Goal: Task Accomplishment & Management: Manage account settings

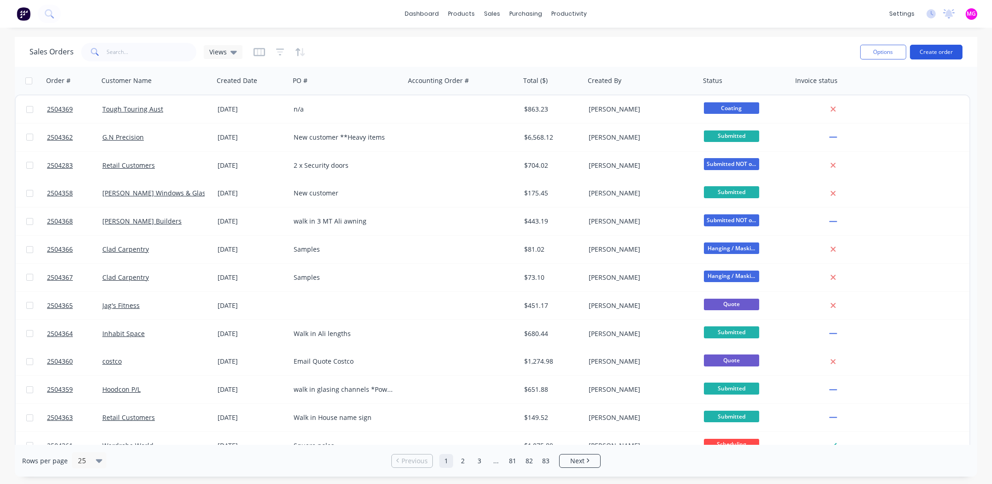
click at [937, 49] on button "Create order" at bounding box center [936, 52] width 53 height 15
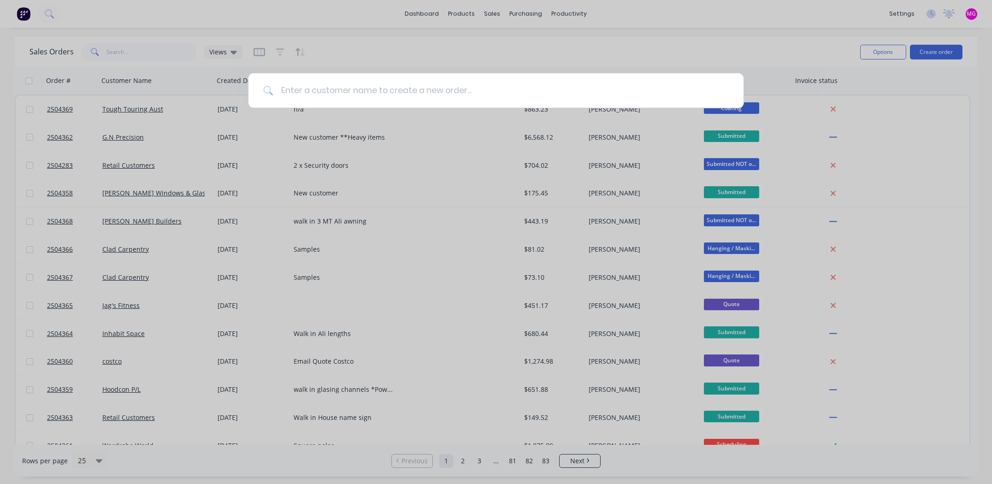
click at [323, 91] on input at bounding box center [500, 90] width 455 height 35
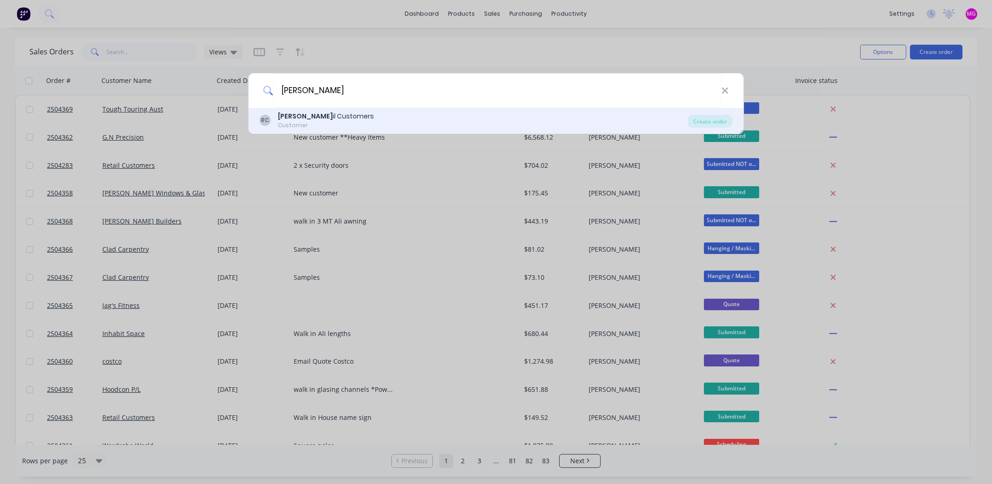
type input "[PERSON_NAME]"
click at [331, 110] on div "RC Reta il Customers Customer Create order" at bounding box center [495, 121] width 495 height 26
click at [281, 118] on b "Reta" at bounding box center [305, 116] width 55 height 9
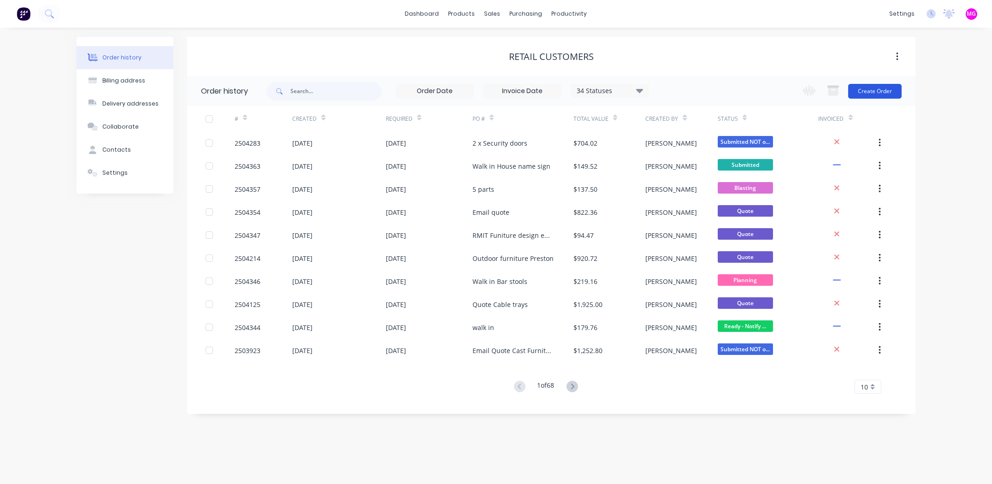
click at [880, 86] on button "Create Order" at bounding box center [874, 91] width 53 height 15
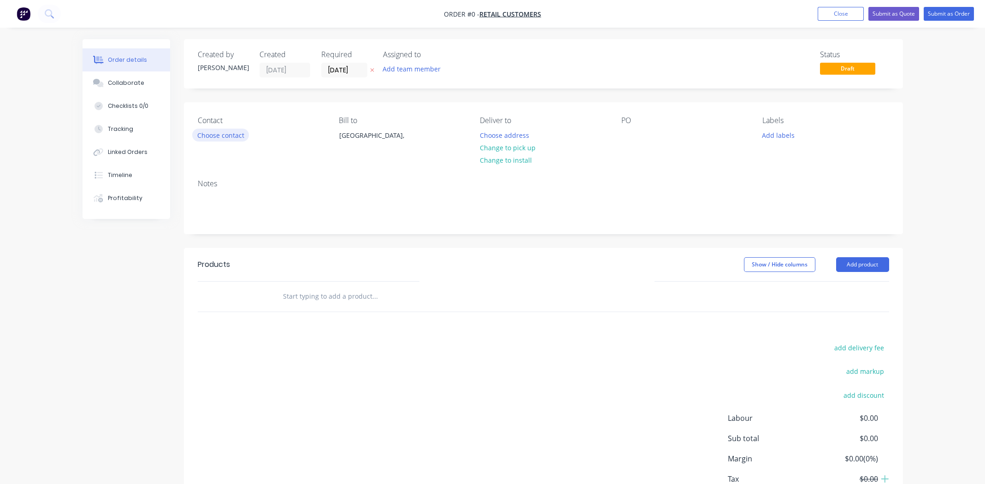
click at [207, 135] on button "Choose contact" at bounding box center [220, 135] width 57 height 12
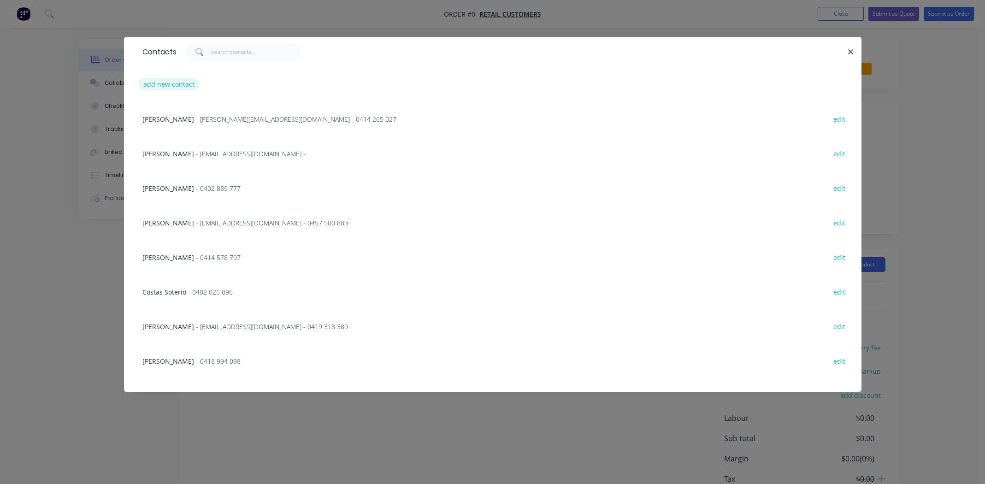
click at [172, 88] on button "add new contact" at bounding box center [169, 84] width 61 height 12
select select "AU"
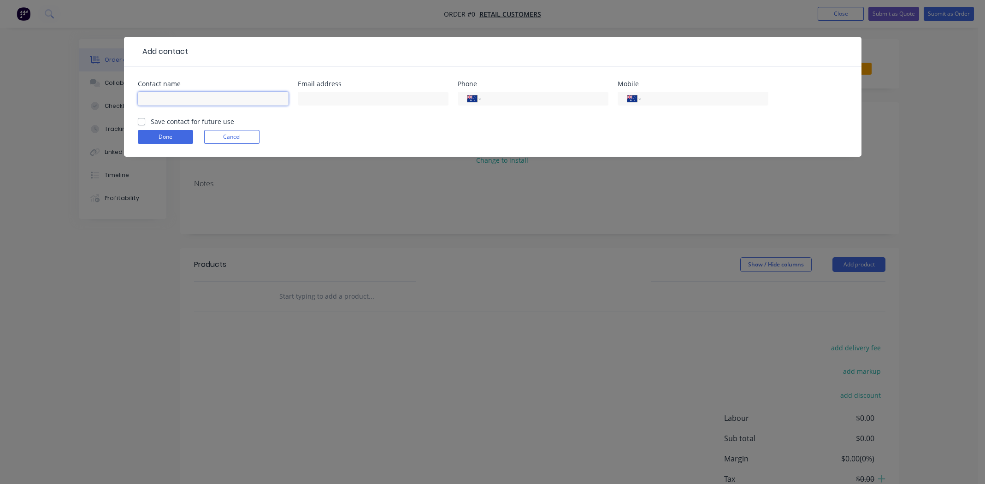
click at [183, 98] on input "text" at bounding box center [213, 99] width 151 height 14
type input "Noah Laurence"
paste input "noahlynn2018@gmail.com"
type input "noahlynn2018@gmail.com"
click at [697, 98] on input "tel" at bounding box center [703, 99] width 111 height 11
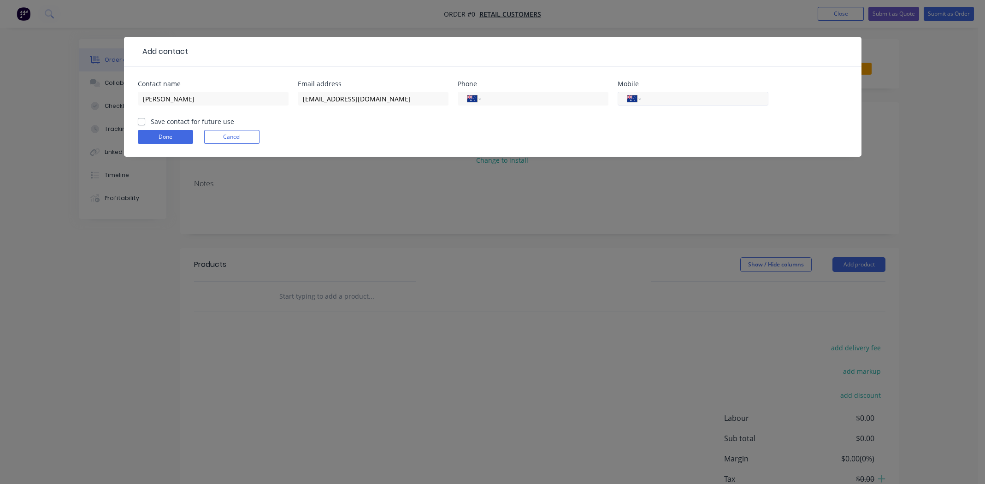
paste input "0431 258 285"
type input "0431 258 285"
click at [151, 120] on label "Save contact for future use" at bounding box center [192, 122] width 83 height 10
click at [139, 120] on input "Save contact for future use" at bounding box center [141, 121] width 7 height 9
checkbox input "true"
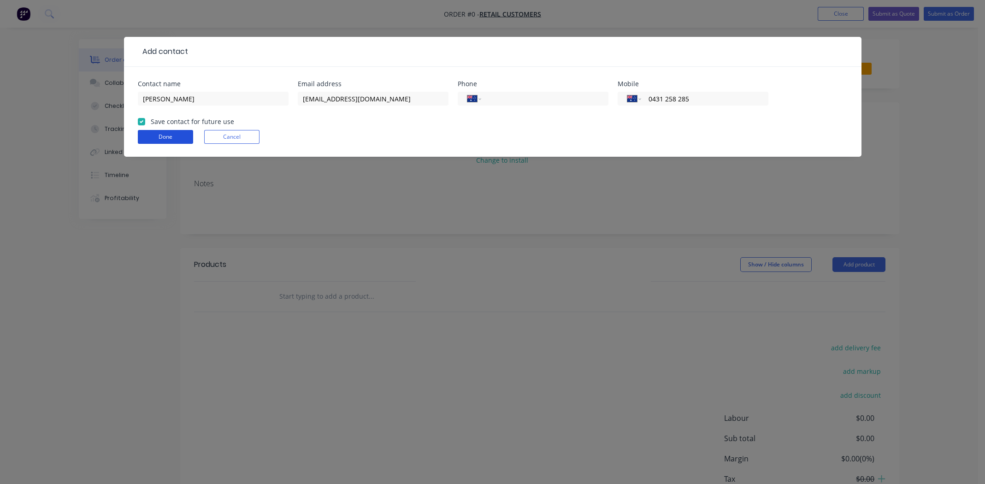
click at [154, 138] on button "Done" at bounding box center [165, 137] width 55 height 14
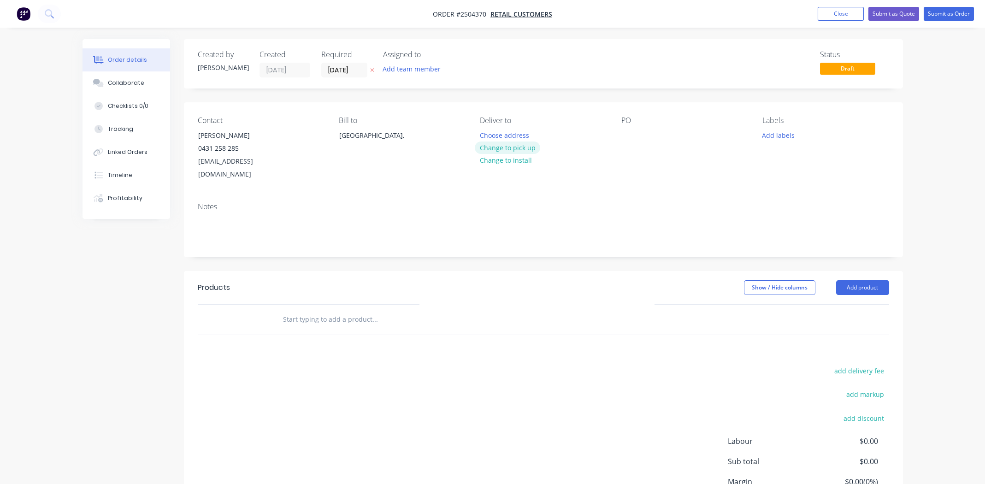
click at [513, 142] on button "Change to pick up" at bounding box center [507, 148] width 65 height 12
paste div
click at [782, 136] on button "Add labels" at bounding box center [778, 135] width 42 height 12
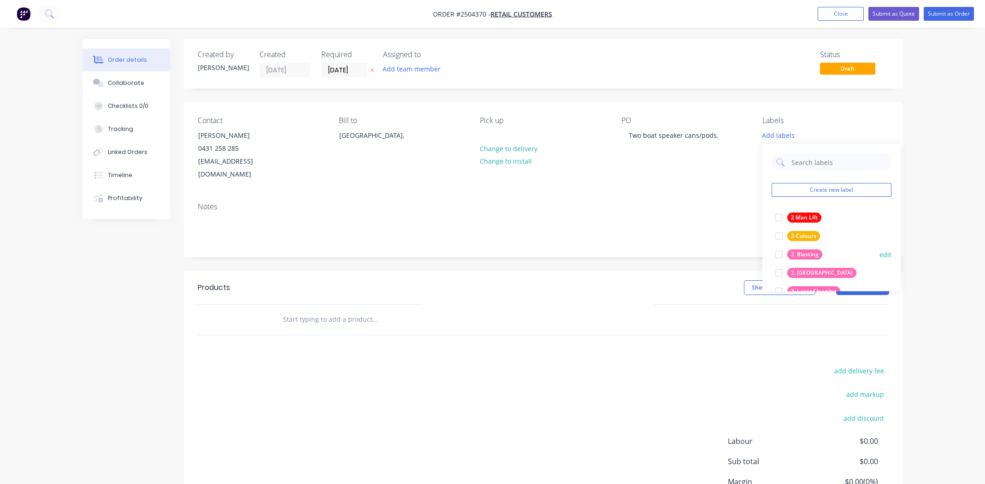
click at [776, 254] on div at bounding box center [779, 254] width 18 height 18
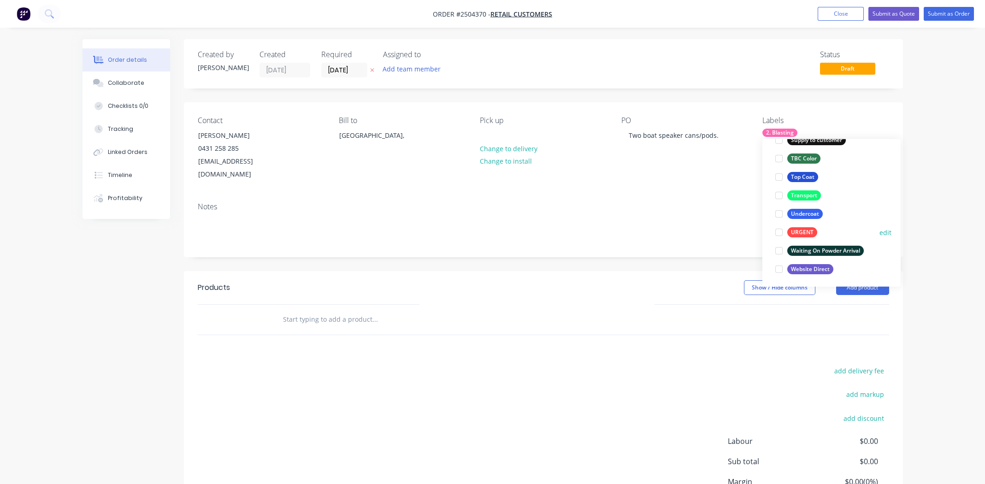
scroll to position [737, 0]
click at [780, 213] on div at bounding box center [779, 213] width 18 height 18
click at [777, 194] on div at bounding box center [779, 195] width 18 height 18
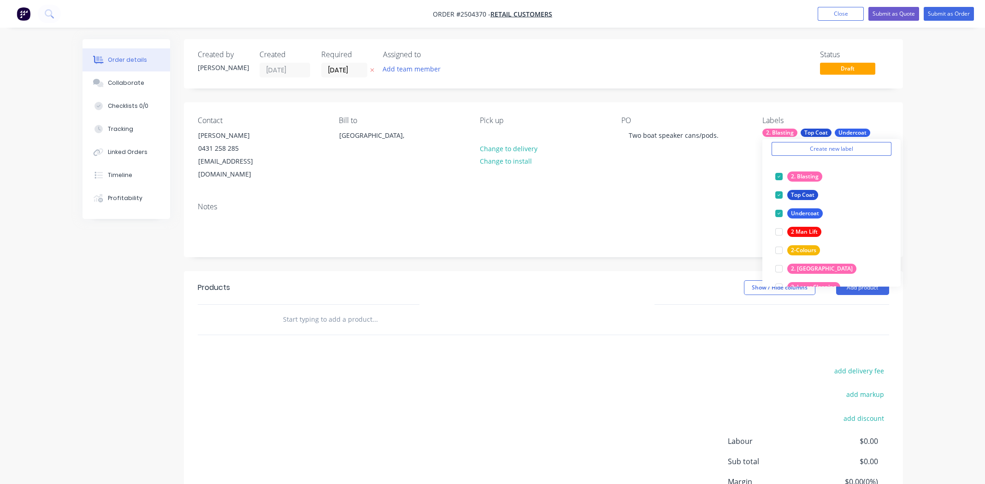
click at [606, 177] on div "Contact Noah Laurence 0431 258 285 noahlynn2018@gmail.com Bill to Australia, Pi…" at bounding box center [543, 148] width 719 height 93
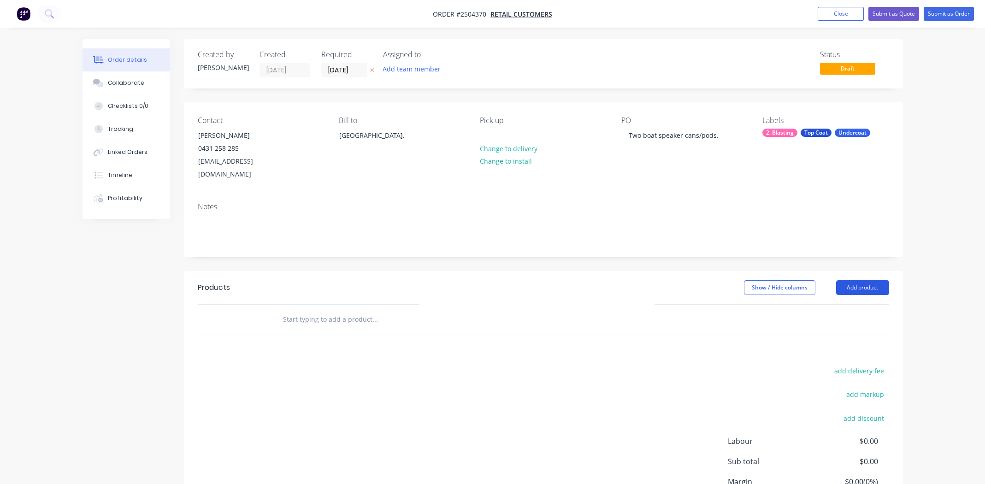
click at [854, 280] on button "Add product" at bounding box center [862, 287] width 53 height 15
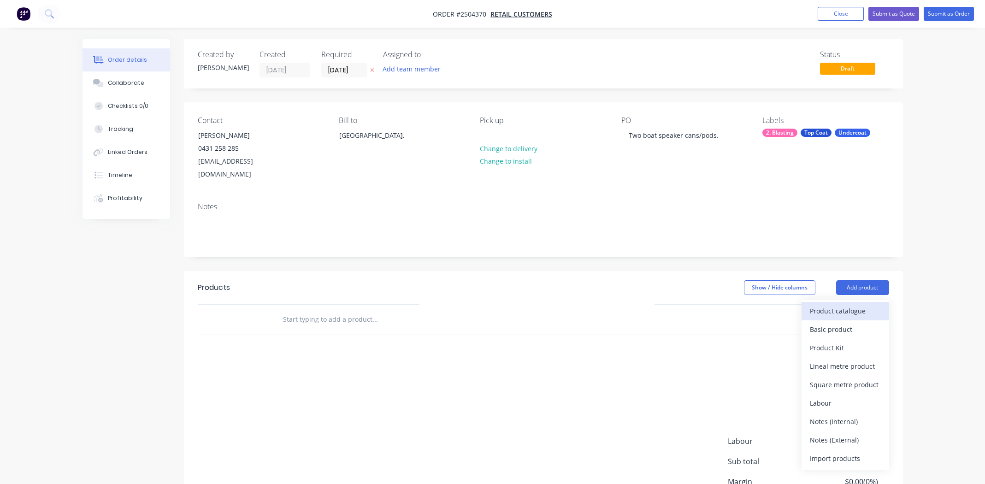
click at [846, 304] on div "Product catalogue" at bounding box center [845, 310] width 71 height 13
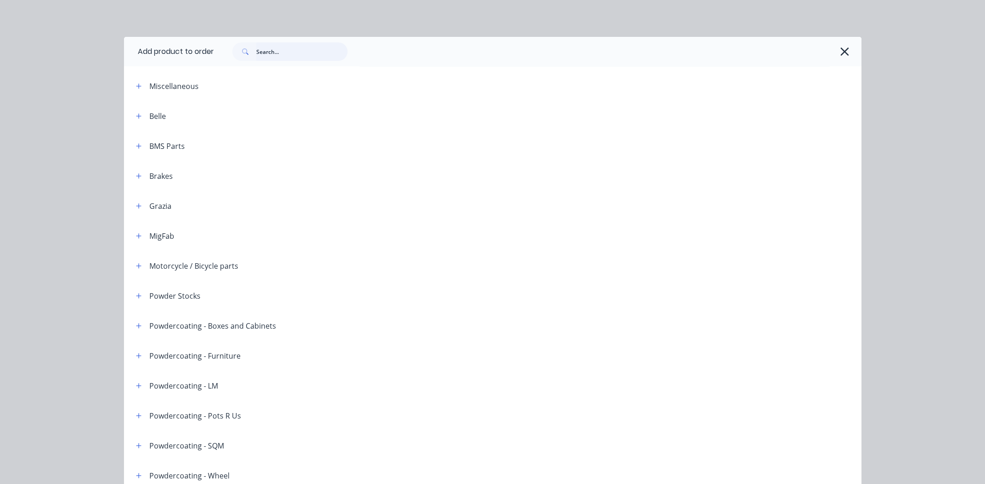
click at [289, 50] on input "text" at bounding box center [301, 51] width 91 height 18
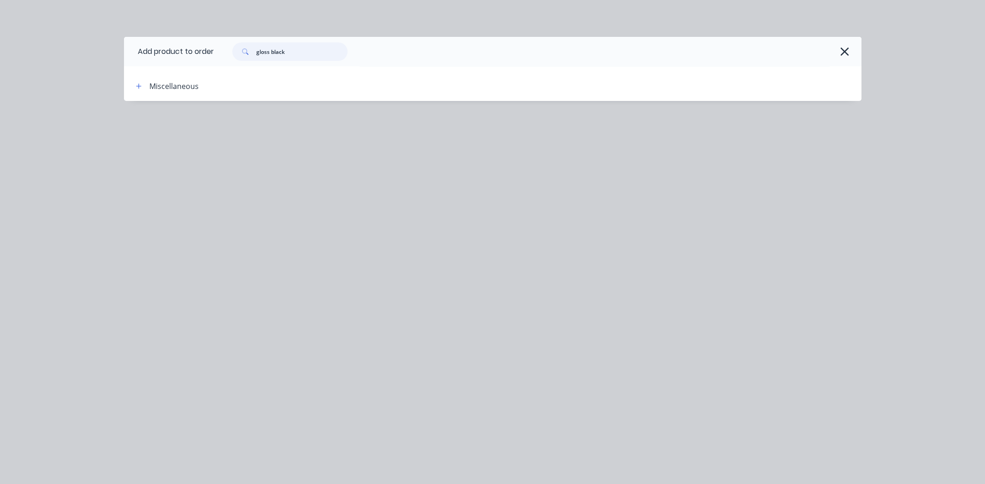
drag, startPoint x: 290, startPoint y: 52, endPoint x: 191, endPoint y: 73, distance: 101.5
click at [171, 70] on div "Add product to order gloss black Miscellaneous" at bounding box center [493, 69] width 738 height 64
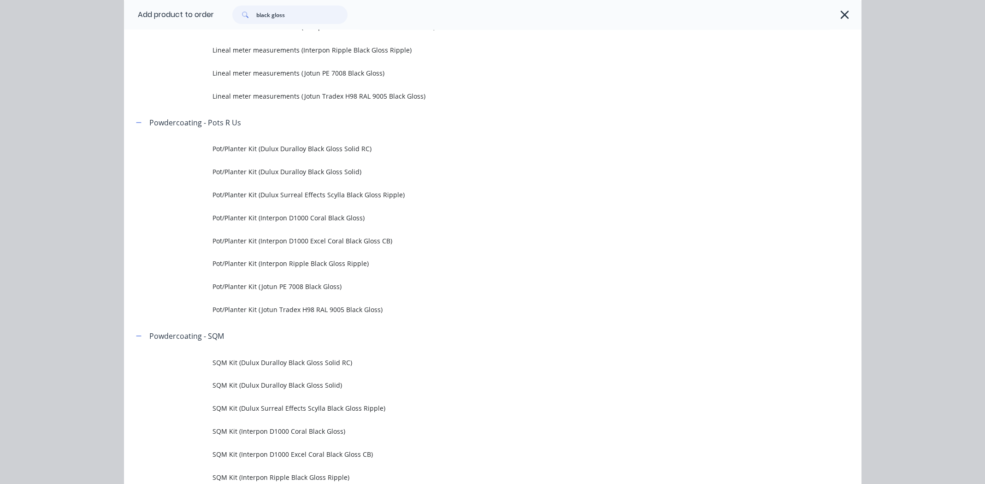
scroll to position [829, 0]
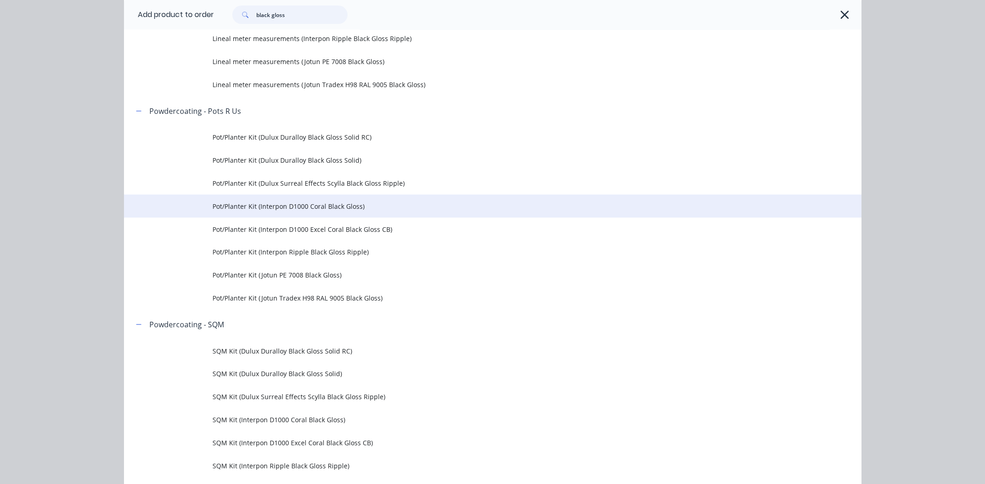
type input "black gloss"
click at [284, 207] on span "Pot/Planter Kit (Interpon D1000 Coral Black Gloss)" at bounding box center [472, 206] width 519 height 10
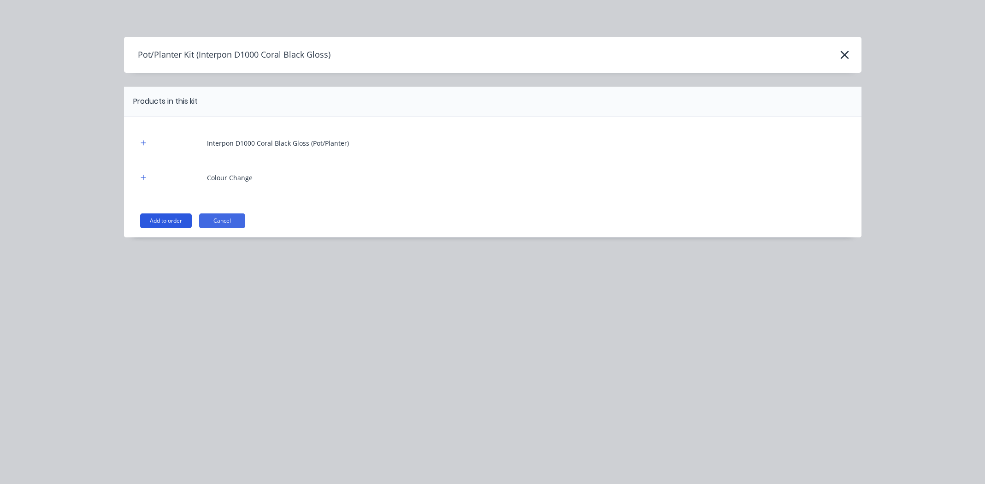
click at [162, 217] on button "Add to order" at bounding box center [166, 220] width 52 height 15
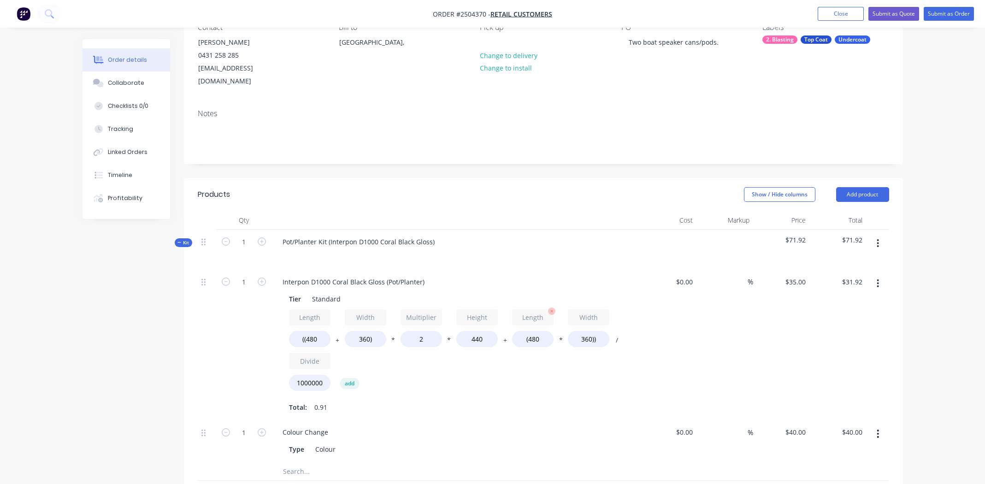
scroll to position [230, 0]
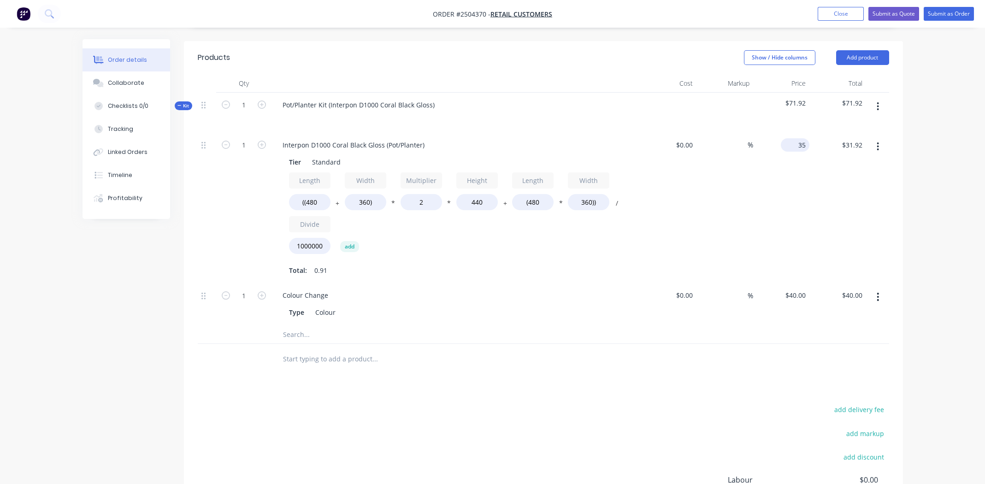
click at [798, 138] on input "35" at bounding box center [797, 144] width 25 height 13
type input "$40.00"
type input "$36.48"
click at [533, 263] on div "Total: 0.91" at bounding box center [456, 270] width 334 height 14
click at [314, 194] on input "((480" at bounding box center [309, 202] width 41 height 16
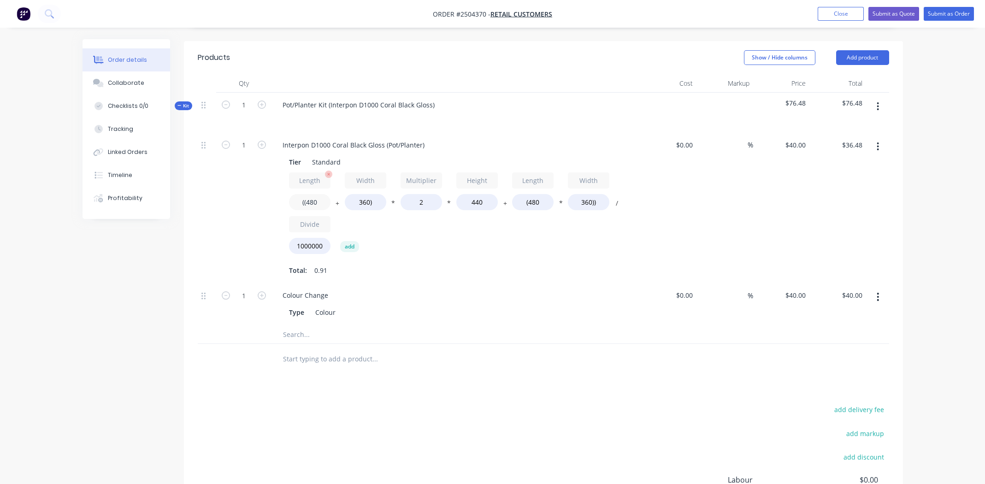
click at [314, 194] on input "((480" at bounding box center [309, 202] width 41 height 16
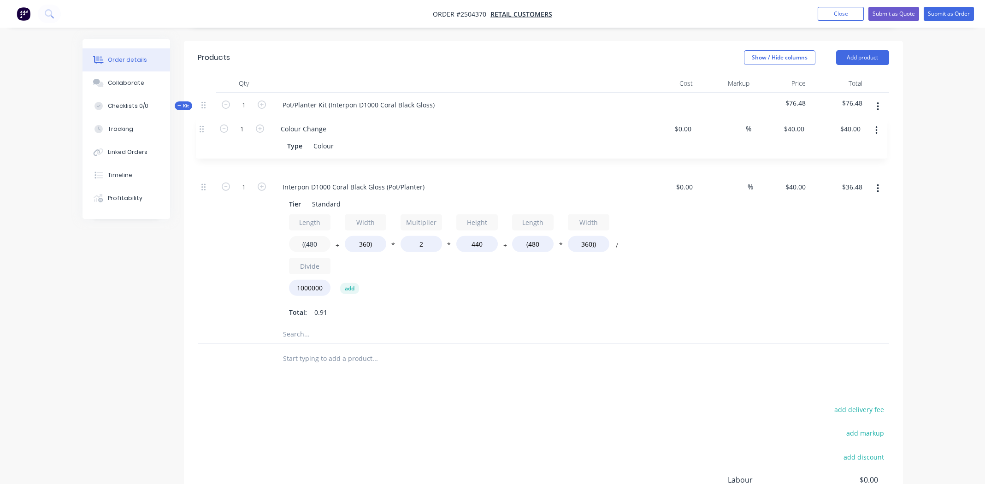
drag, startPoint x: 203, startPoint y: 282, endPoint x: 201, endPoint y: 126, distance: 156.3
click at [201, 133] on div "1 Interpon D1000 Coral Black Gloss (Pot/Planter) Tier Standard Length ((480 + W…" at bounding box center [544, 229] width 692 height 192
click at [876, 98] on button "button" at bounding box center [878, 106] width 22 height 17
click at [844, 124] on div "Add product to kit" at bounding box center [845, 130] width 71 height 13
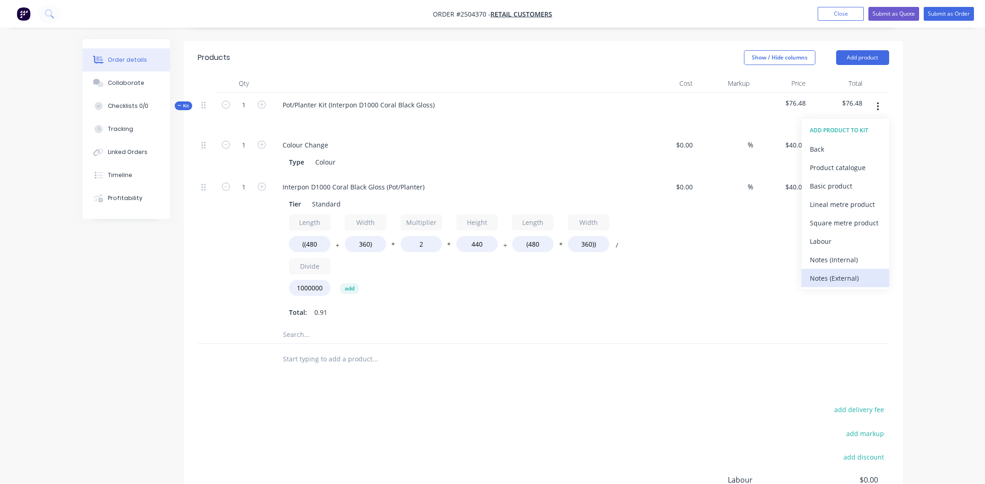
click at [839, 272] on div "Notes (External)" at bounding box center [845, 278] width 71 height 13
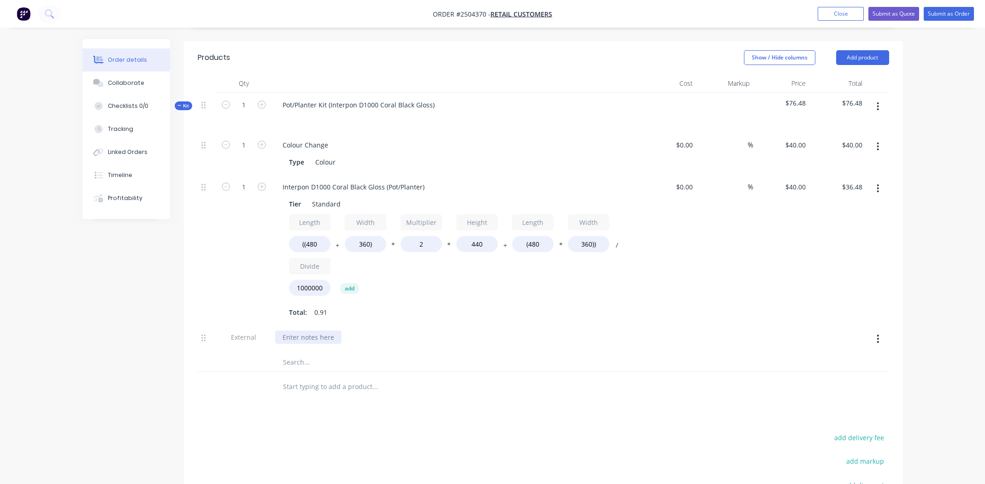
paste div
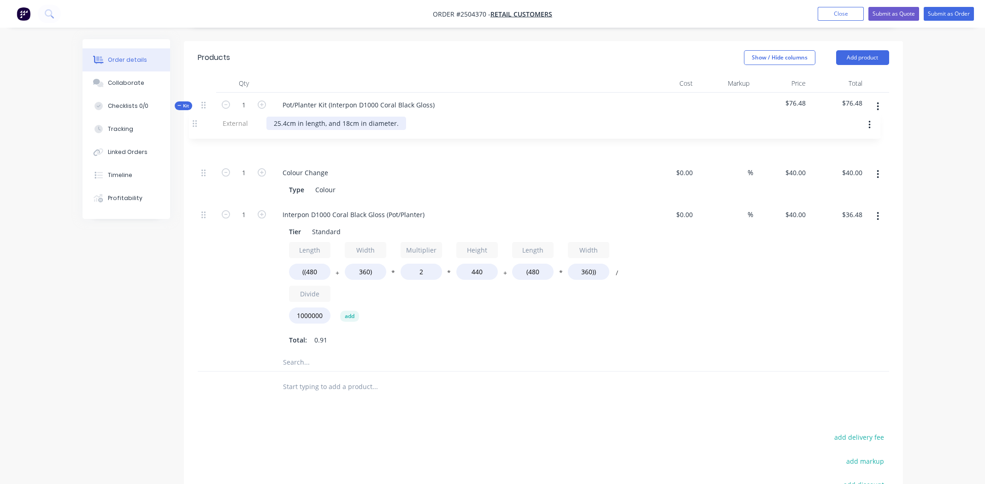
drag, startPoint x: 202, startPoint y: 325, endPoint x: 193, endPoint y: 118, distance: 206.7
click at [193, 118] on div "Qty Cost Markup Price Total Kit 1 Pot/Planter Kit (Interpon D1000 Coral Black G…" at bounding box center [543, 238] width 719 height 328
click at [314, 264] on input "((480" at bounding box center [309, 272] width 41 height 16
type input "((25.4"
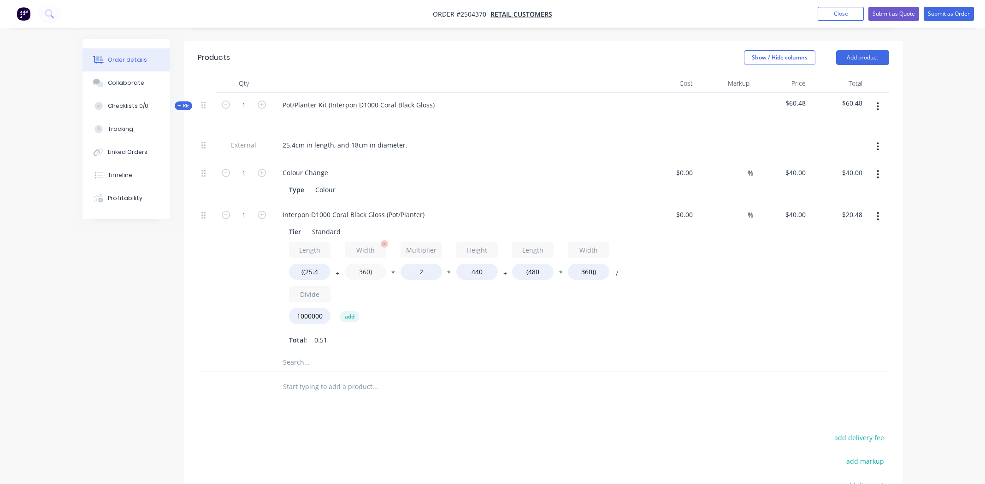
type input "$20.48"
click at [364, 264] on input "360)" at bounding box center [365, 272] width 41 height 16
type input "18)"
type input "$8.44"
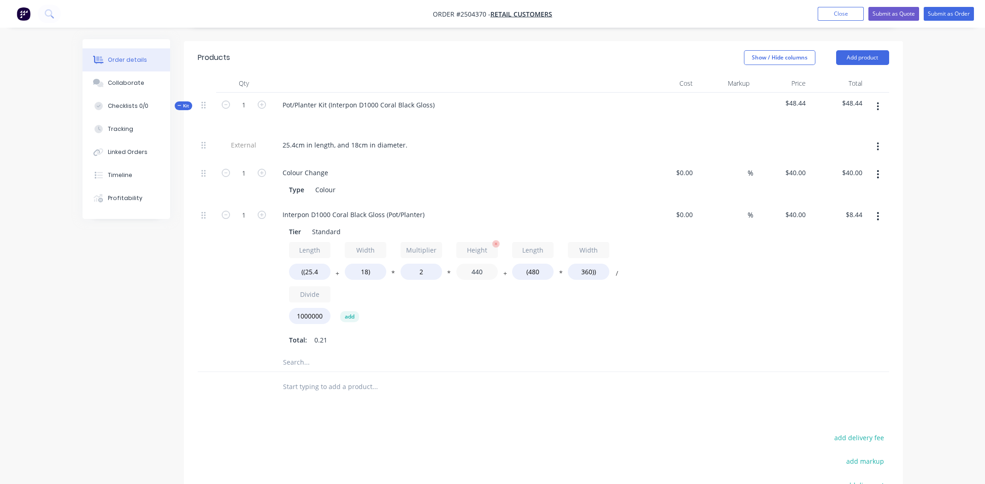
click at [476, 264] on input "440" at bounding box center [476, 272] width 41 height 16
type input "18"
type input "$6.98"
click at [533, 264] on input "(480" at bounding box center [532, 272] width 41 height 16
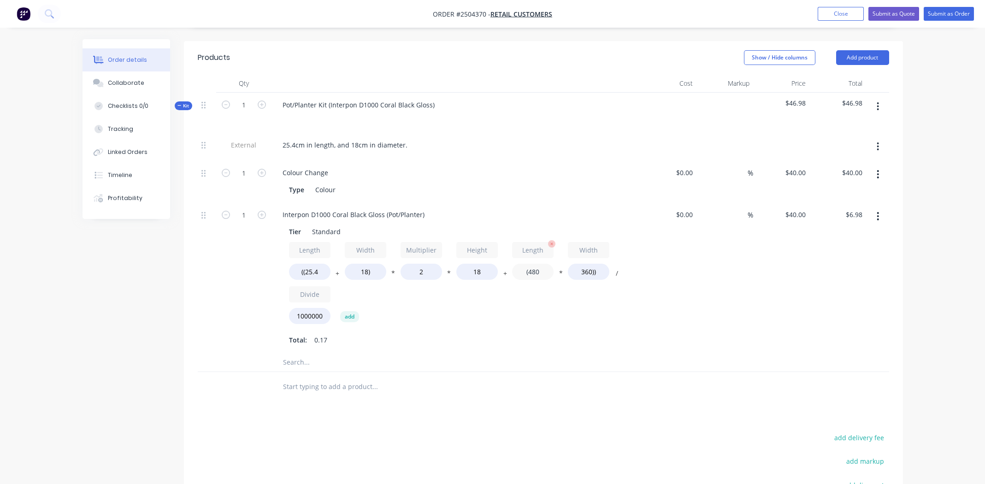
click at [533, 264] on input "(480" at bounding box center [532, 272] width 41 height 16
type input "(25.4"
type input "$0.43"
click at [589, 264] on input "360))" at bounding box center [588, 272] width 41 height 16
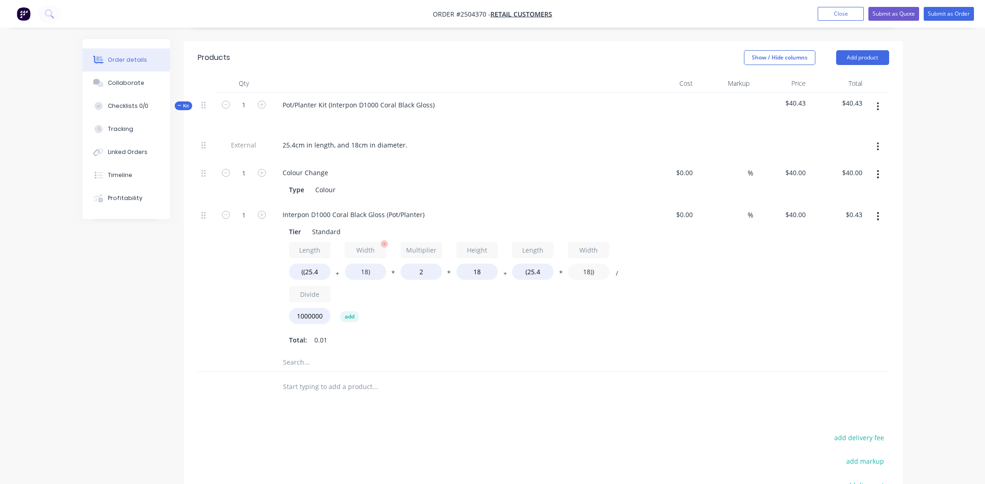
type input "18))"
type input "$0.08"
click at [366, 264] on input "18)" at bounding box center [365, 272] width 41 height 16
click at [312, 264] on input "((25.4" at bounding box center [309, 272] width 41 height 16
drag, startPoint x: 319, startPoint y: 256, endPoint x: 306, endPoint y: 257, distance: 12.9
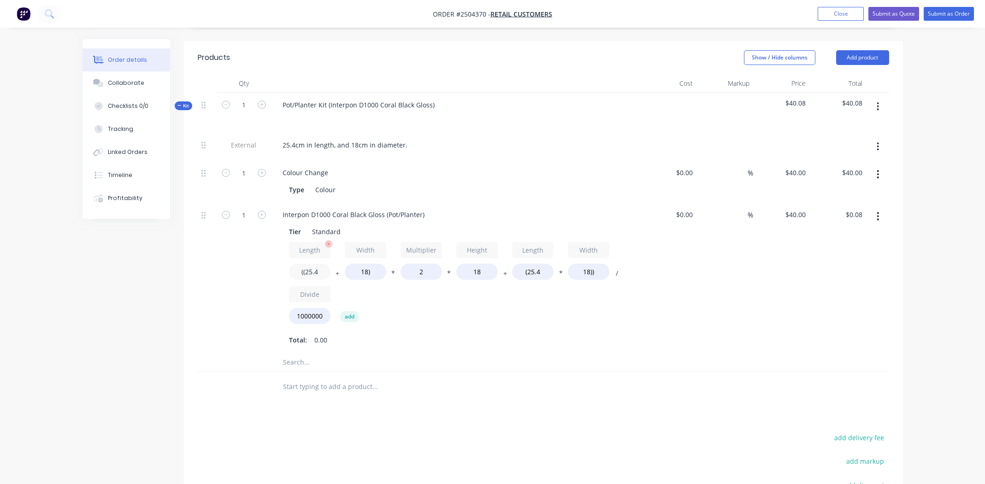
click at [306, 264] on input "((25.4" at bounding box center [309, 272] width 41 height 16
type input "((254"
type input "$0.41"
click at [363, 264] on input "18)" at bounding box center [365, 272] width 41 height 16
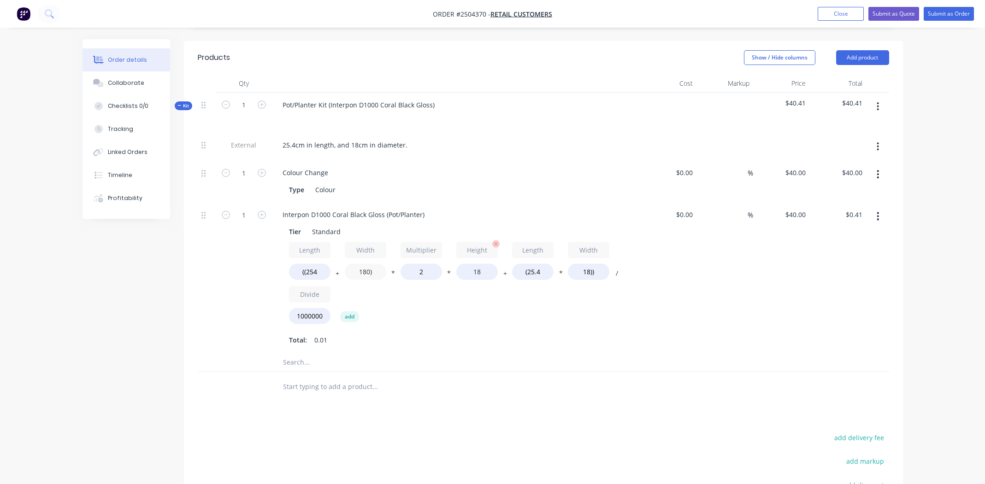
type input "180)"
type input "$0.64"
click at [475, 264] on input "18" at bounding box center [476, 272] width 41 height 16
type input "180"
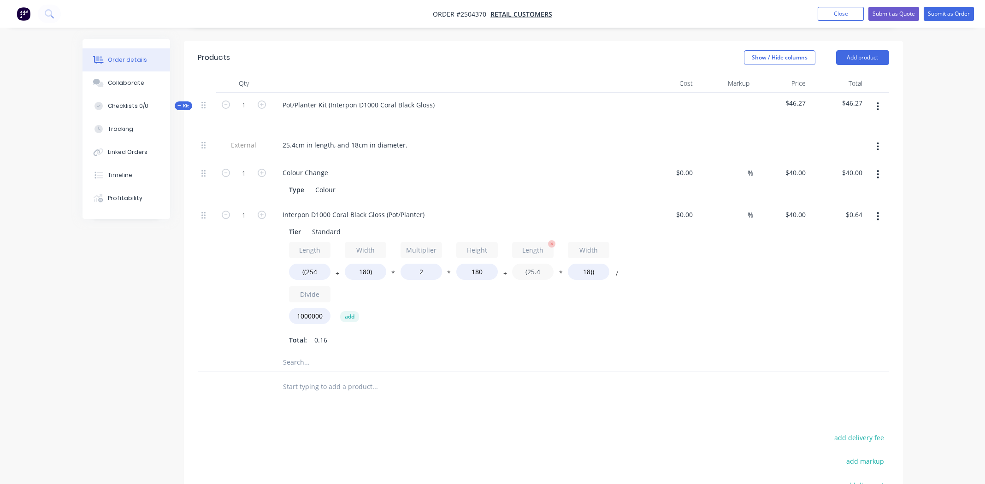
type input "$6.27"
click at [539, 264] on input "(25.4" at bounding box center [532, 272] width 41 height 16
type input "(254"
type input "$6.43"
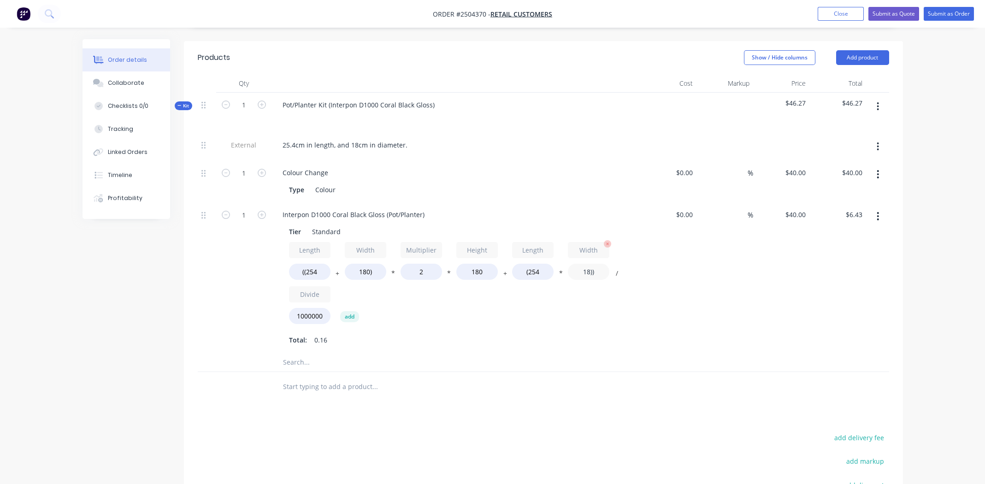
click at [585, 264] on input "18))" at bounding box center [588, 272] width 41 height 16
type input "180))"
type input "$8.08"
click at [640, 305] on div "$0.00 $0.00" at bounding box center [668, 277] width 57 height 151
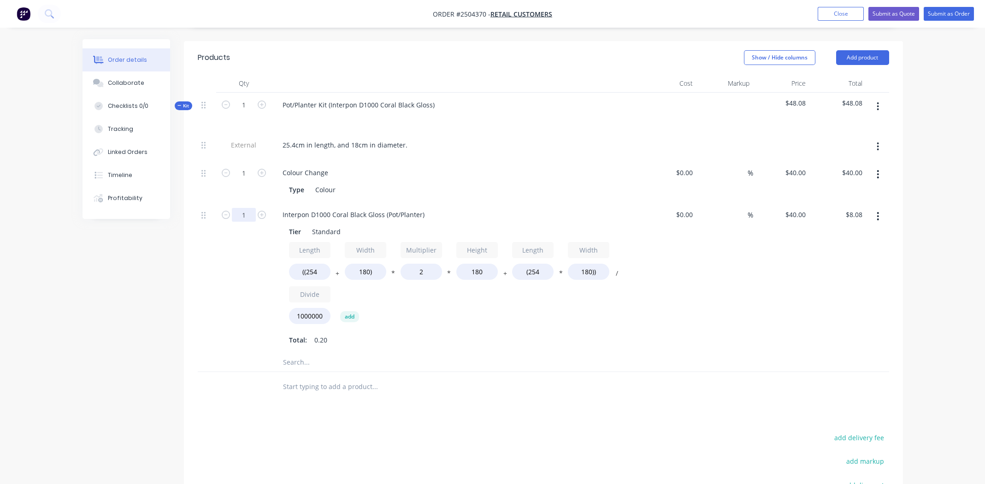
click at [246, 208] on input "1" at bounding box center [244, 215] width 24 height 14
type input "2"
type input "$16.16"
click at [598, 333] on div "Total: 0.20" at bounding box center [456, 340] width 334 height 14
click at [879, 101] on icon "button" at bounding box center [878, 106] width 2 height 10
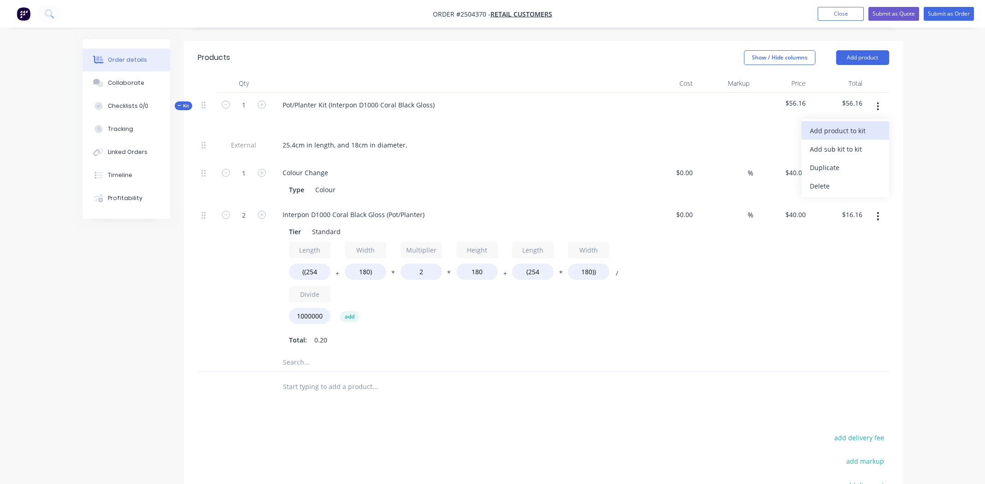
click at [845, 124] on div "Add product to kit" at bounding box center [845, 130] width 71 height 13
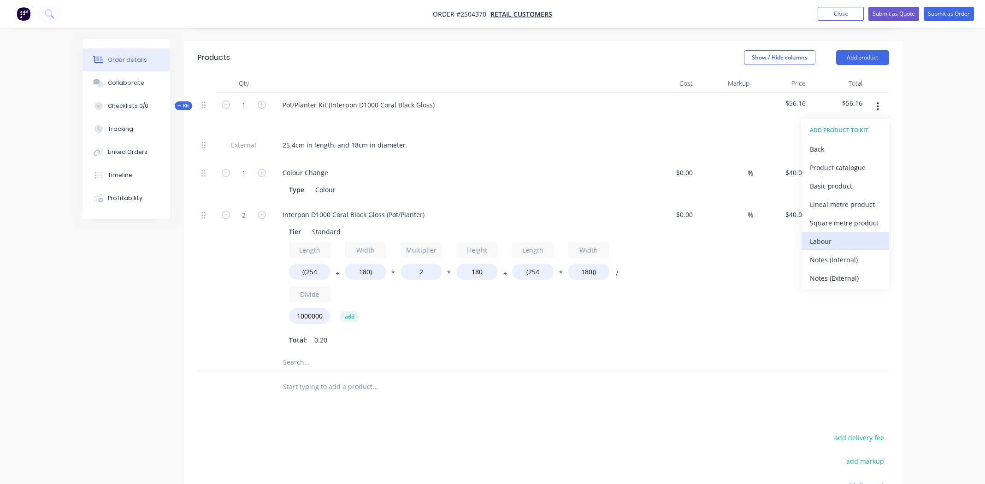
click at [833, 235] on div "Labour" at bounding box center [845, 241] width 71 height 13
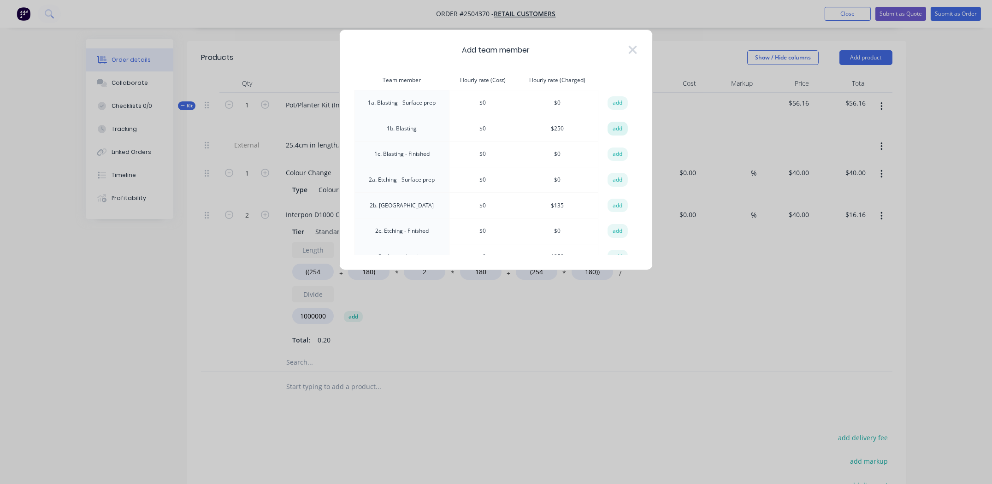
click at [609, 129] on button "add" at bounding box center [618, 129] width 20 height 14
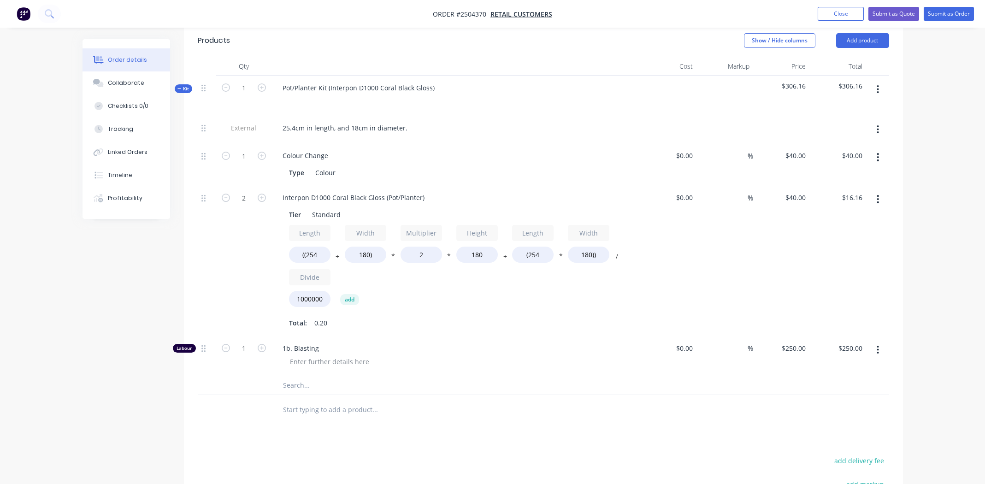
scroll to position [277, 0]
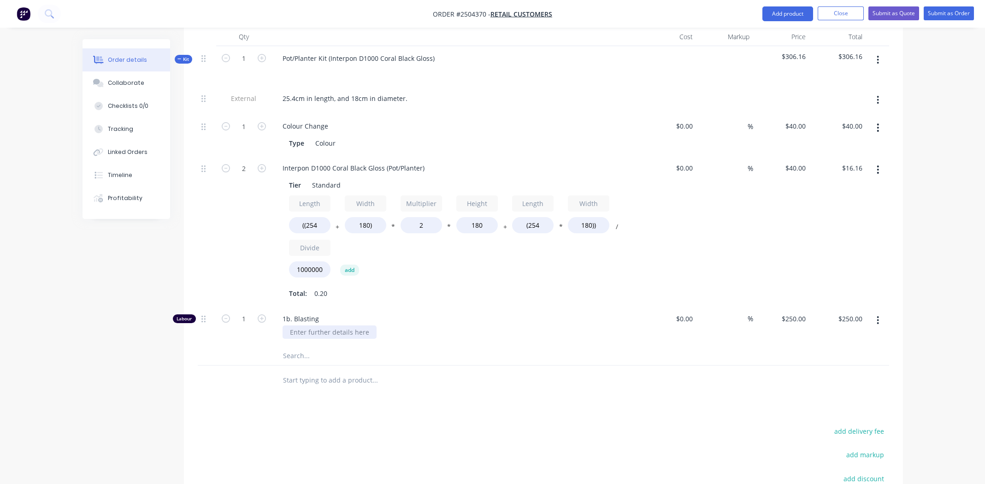
click at [324, 325] on div at bounding box center [330, 331] width 94 height 13
click at [247, 312] on input "1" at bounding box center [244, 319] width 24 height 14
type input "0.333"
type input "$83.25"
click at [515, 314] on span "1b. Blasting" at bounding box center [460, 319] width 354 height 10
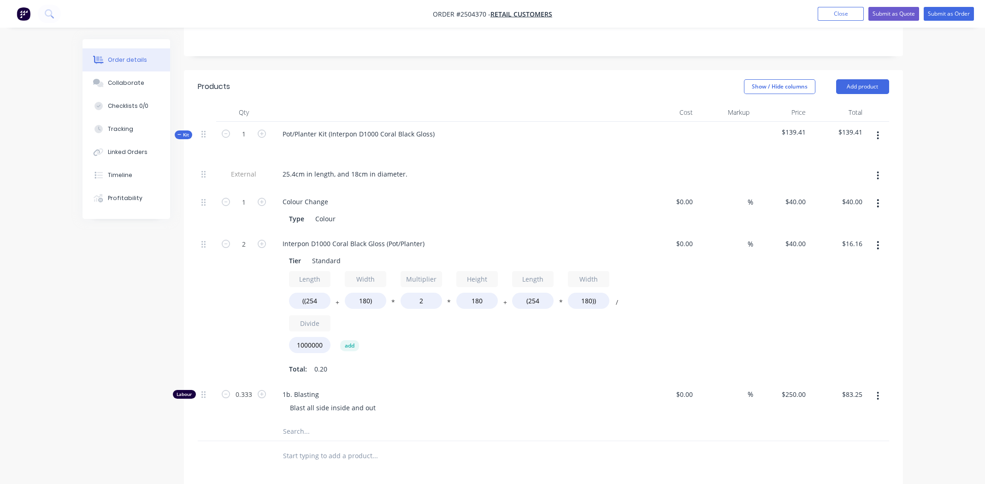
scroll to position [86, 0]
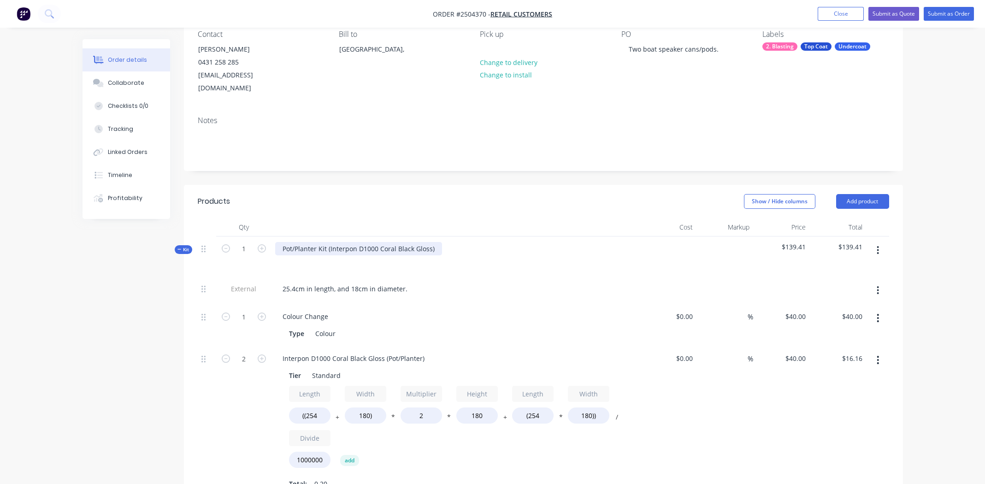
click at [435, 242] on div "Pot/Planter Kit (Interpon D1000 Coral Black Gloss)" at bounding box center [358, 248] width 167 height 13
drag, startPoint x: 328, startPoint y: 235, endPoint x: 279, endPoint y: 237, distance: 48.9
click at [279, 242] on div "Pot/Planter Kit (Interpon D1000 Coral Black Gloss" at bounding box center [357, 248] width 165 height 13
click at [341, 352] on div "Interpon D1000 Coral Black Gloss (Pot/Planter)" at bounding box center [353, 358] width 157 height 13
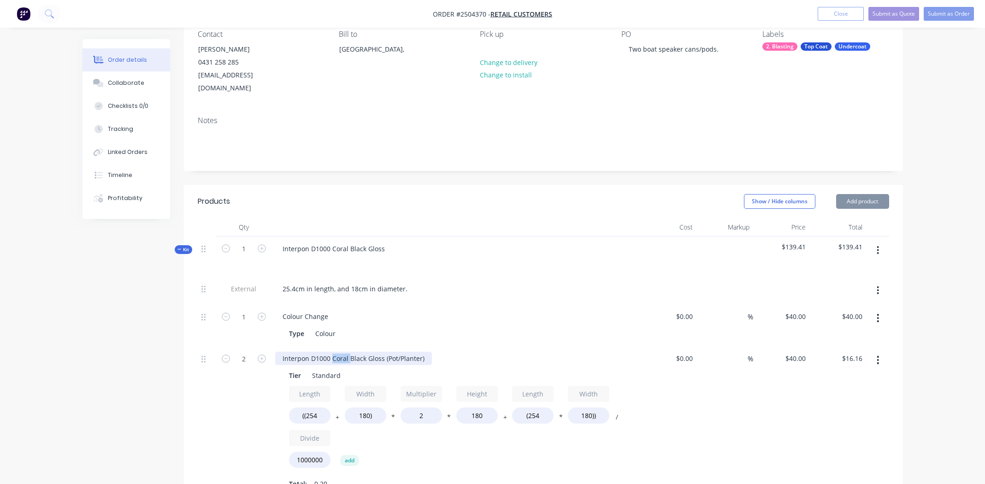
click at [341, 352] on div "Interpon D1000 Coral Black Gloss (Pot/Planter)" at bounding box center [353, 358] width 157 height 13
paste div
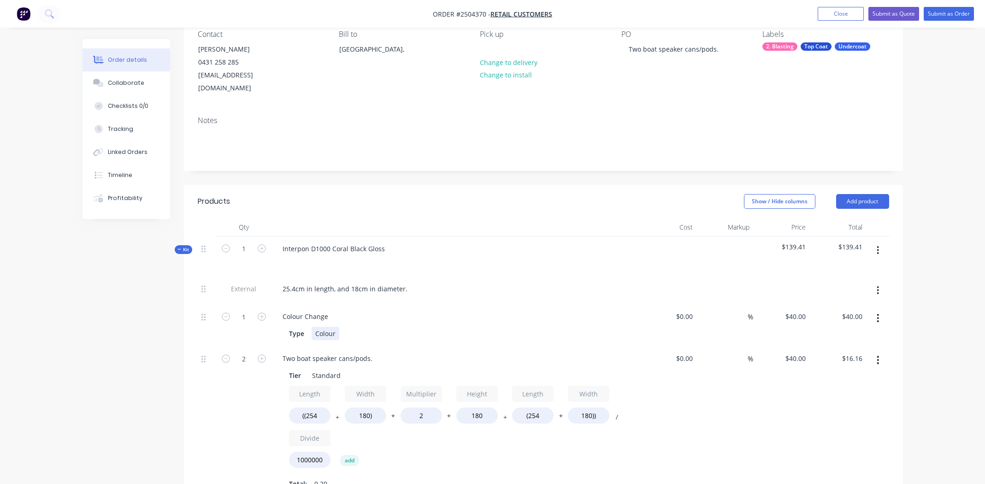
click at [558, 327] on div "Type Colour" at bounding box center [453, 333] width 337 height 13
click at [385, 242] on div "Interpon D1000 Coral Black Gloss" at bounding box center [333, 248] width 117 height 13
drag, startPoint x: 385, startPoint y: 233, endPoint x: 342, endPoint y: 235, distance: 42.9
click at [342, 242] on div "Interpon D1000 Coral Black Gloss" at bounding box center [333, 248] width 117 height 13
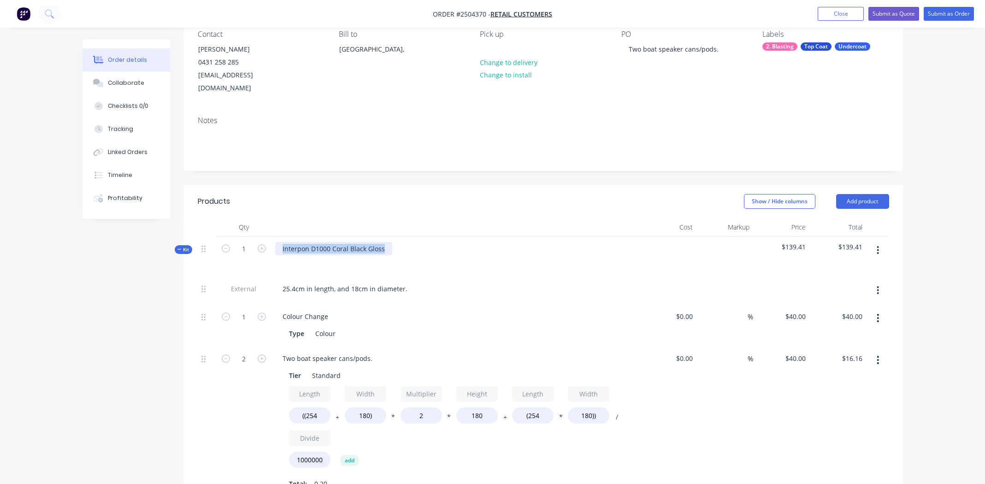
click at [366, 242] on div "Interpon D1000 Coral Black Gloss" at bounding box center [333, 248] width 117 height 13
drag, startPoint x: 385, startPoint y: 235, endPoint x: 311, endPoint y: 238, distance: 74.3
click at [311, 242] on div "Interpon D1000 Coral Black Gloss" at bounding box center [333, 248] width 117 height 13
copy div "D1000 Coral Black Gloss"
click at [328, 327] on div "Colour" at bounding box center [326, 333] width 28 height 13
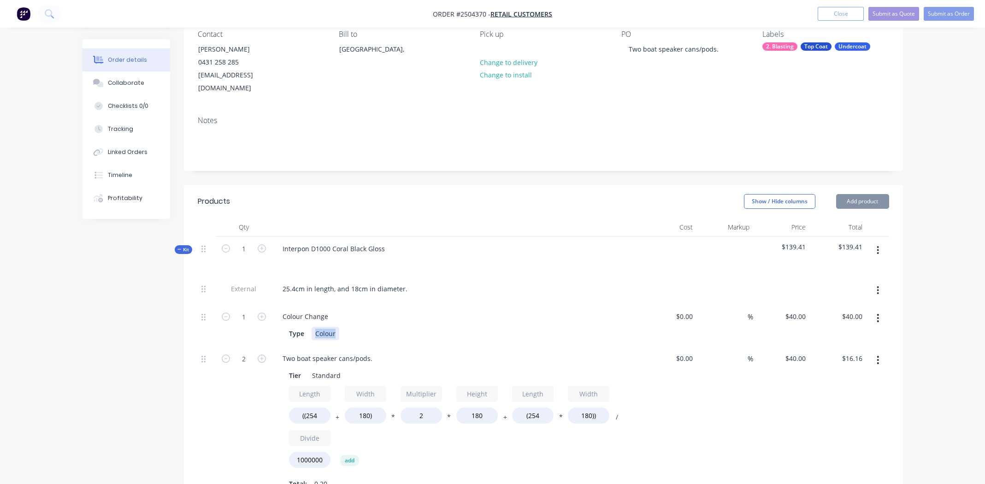
click at [328, 327] on div "Colour" at bounding box center [326, 333] width 28 height 13
paste div
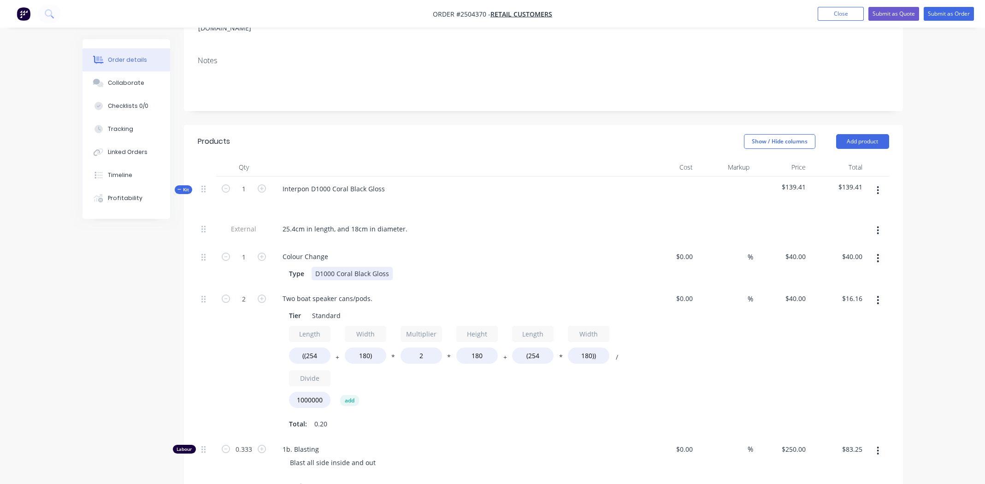
scroll to position [225, 0]
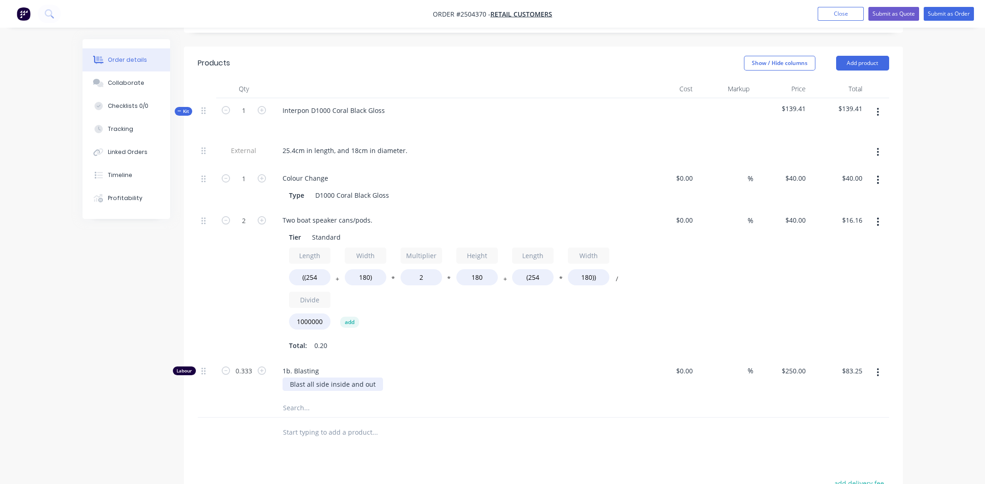
click at [289, 378] on div "Blast all side inside and out" at bounding box center [333, 384] width 100 height 13
click at [533, 339] on div "Total: 0.20" at bounding box center [456, 346] width 334 height 14
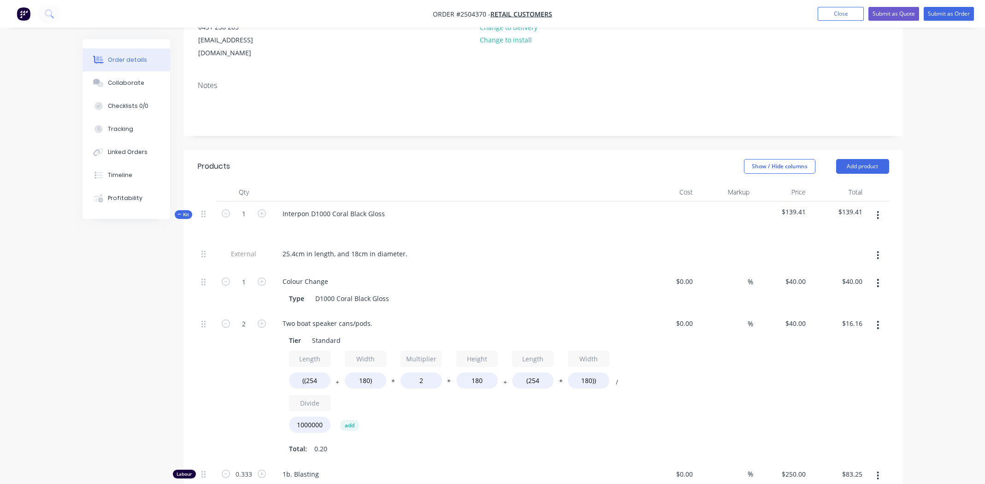
scroll to position [0, 0]
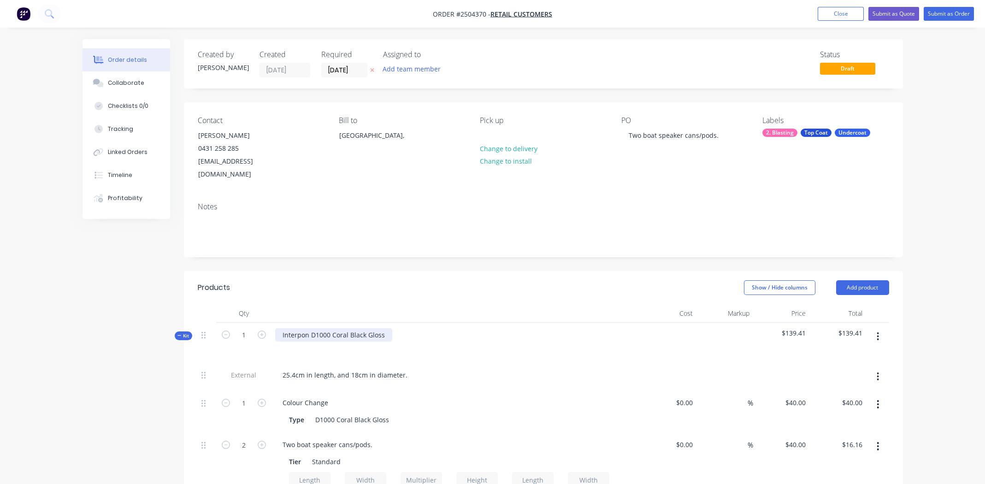
click at [354, 328] on div "Interpon D1000 Coral Black Gloss" at bounding box center [333, 334] width 117 height 13
copy div "Interpon D1000 Coral Black Gloss"
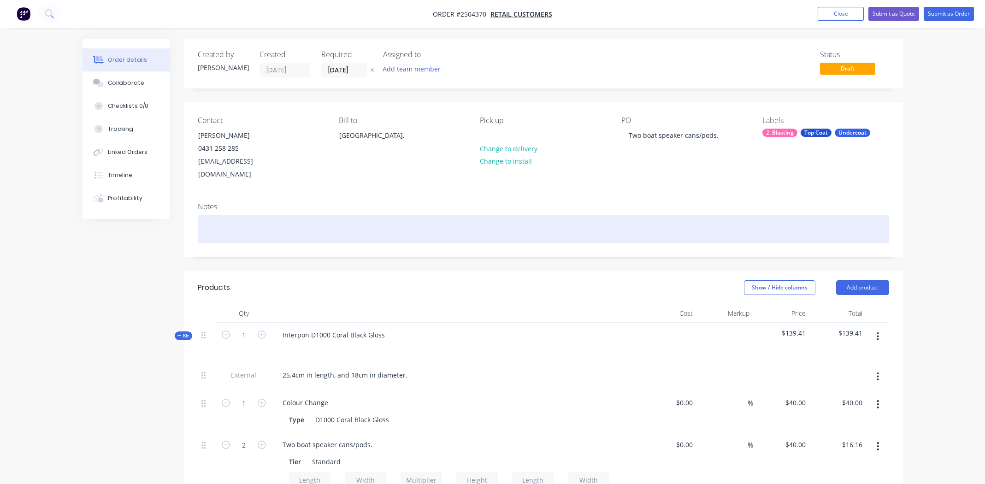
click at [240, 215] on div at bounding box center [544, 229] width 692 height 28
paste div
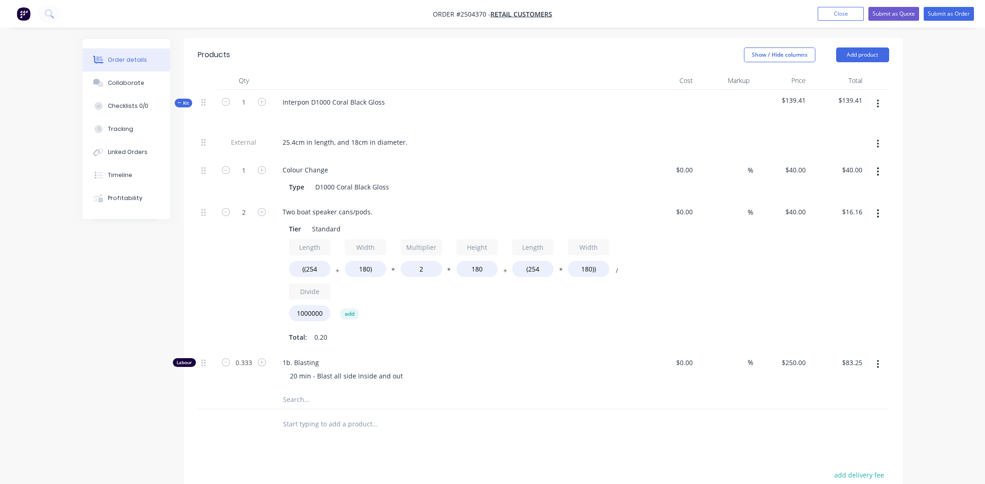
scroll to position [277, 0]
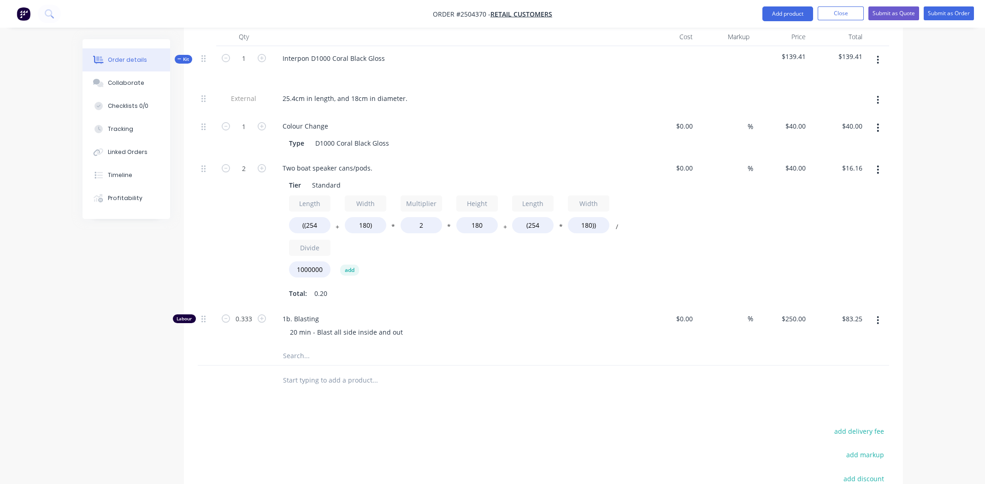
click at [533, 347] on div at bounding box center [413, 356] width 277 height 18
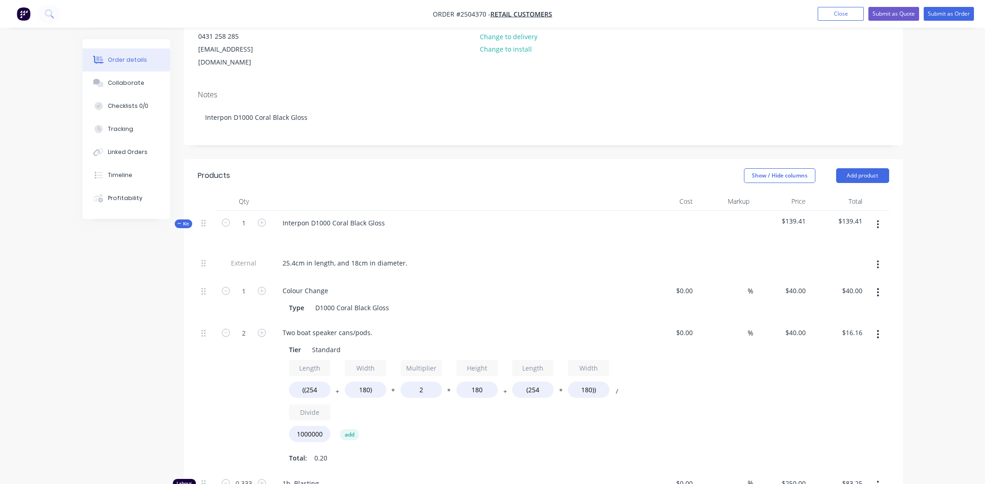
scroll to position [0, 0]
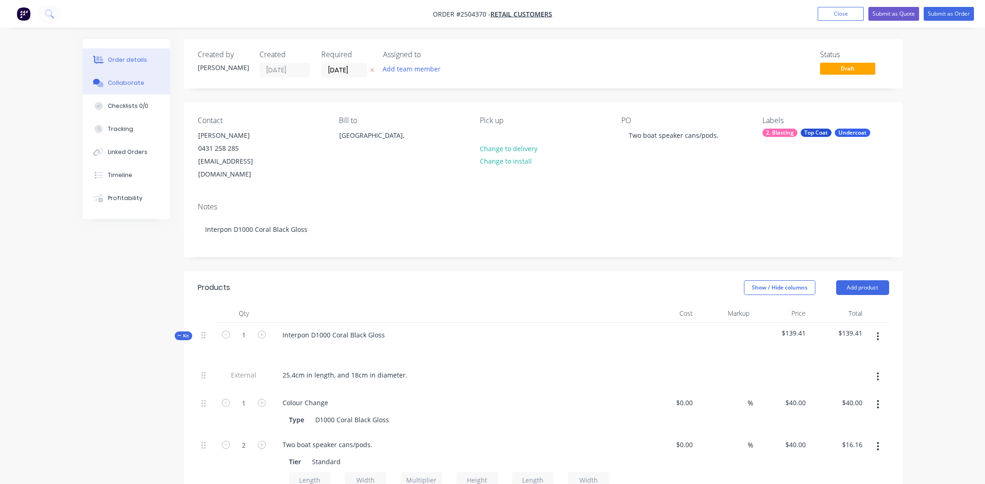
click at [136, 80] on div "Collaborate" at bounding box center [126, 83] width 36 height 8
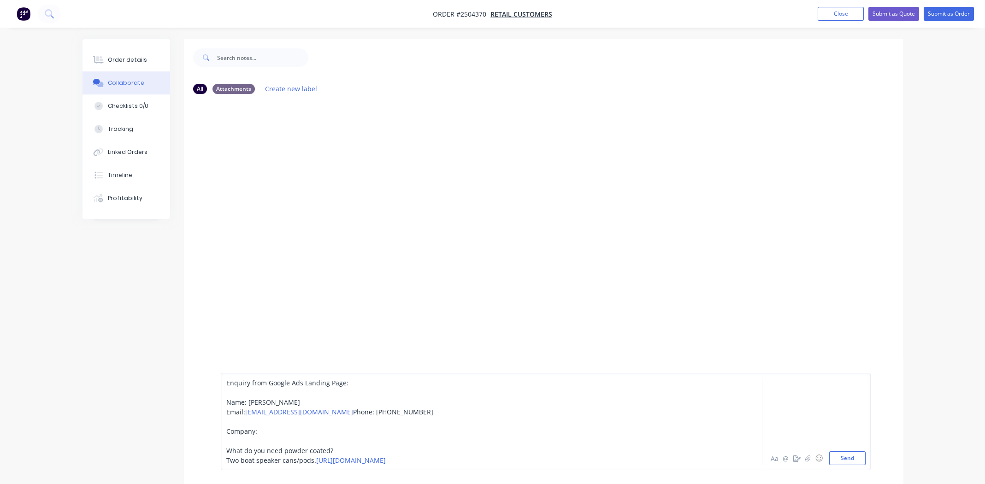
click at [290, 393] on div "Enquiry from Google Ads Landing Page: Name: Noah Laurence Email: noahlynn2018@g…" at bounding box center [465, 421] width 479 height 87
click at [276, 388] on div "Enquiry from Google Ads Landing Page: Name: Noah Laurence Email: noahlynn2018@g…" at bounding box center [465, 426] width 479 height 77
click at [264, 411] on div "Enquiry from Google Ads Landing Page: Name: Noah Laurence Email: noahlynn2018@g…" at bounding box center [465, 431] width 479 height 68
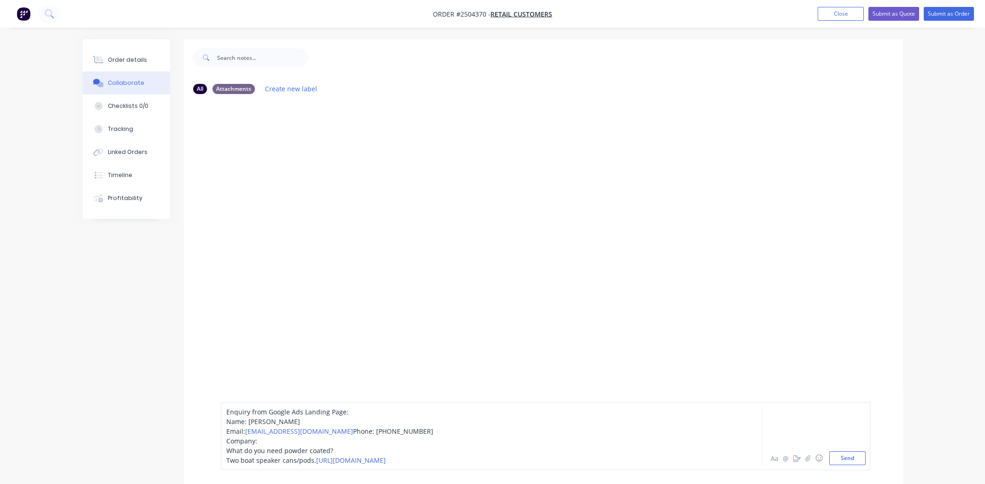
click at [272, 440] on div "Enquiry from Google Ads Landing Page: Name: Noah Laurence Email: noahlynn2018@g…" at bounding box center [465, 436] width 479 height 58
click at [856, 456] on button "Send" at bounding box center [847, 458] width 36 height 14
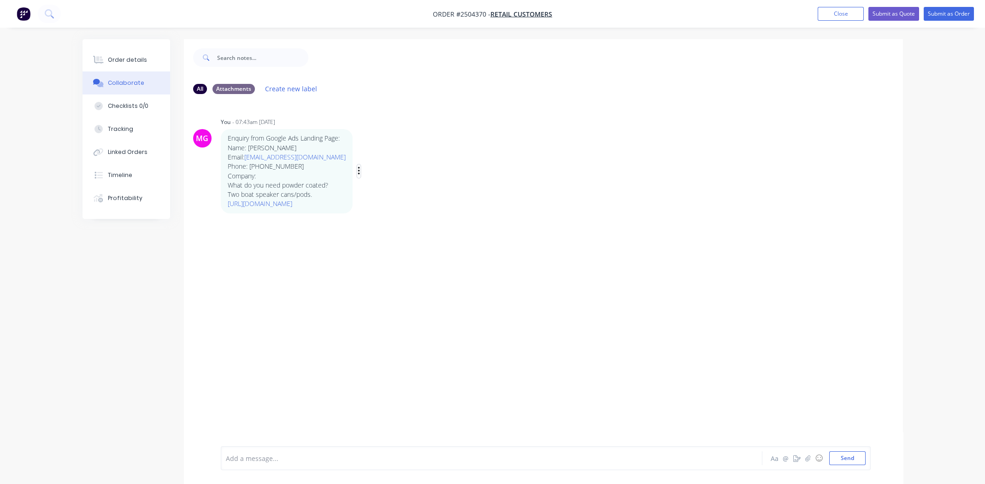
click at [361, 177] on icon "button" at bounding box center [359, 171] width 3 height 11
click at [421, 195] on button "Edit" at bounding box center [392, 187] width 58 height 15
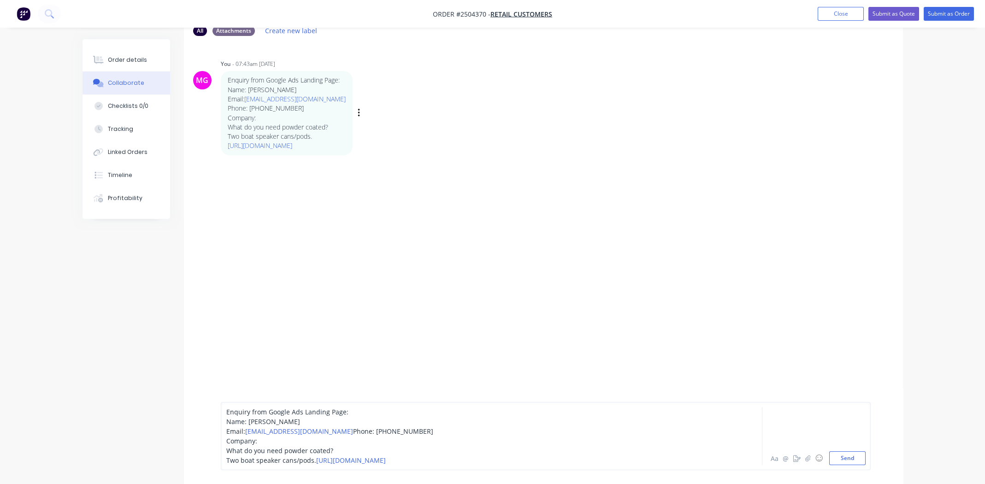
scroll to position [87, 0]
click at [326, 439] on div "Enquiry from Google Ads Landing Page: Name: Noah Laurence Email: noahlynn2018@g…" at bounding box center [465, 436] width 479 height 58
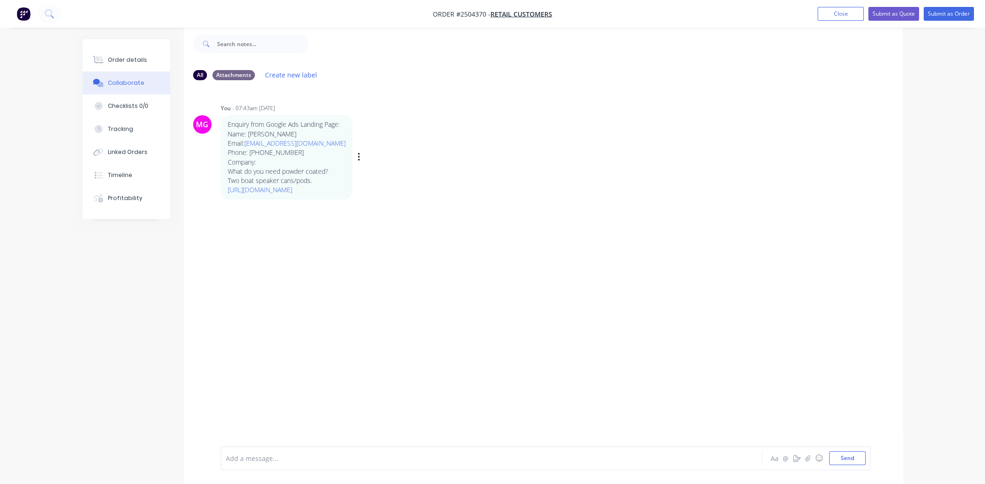
scroll to position [13, 0]
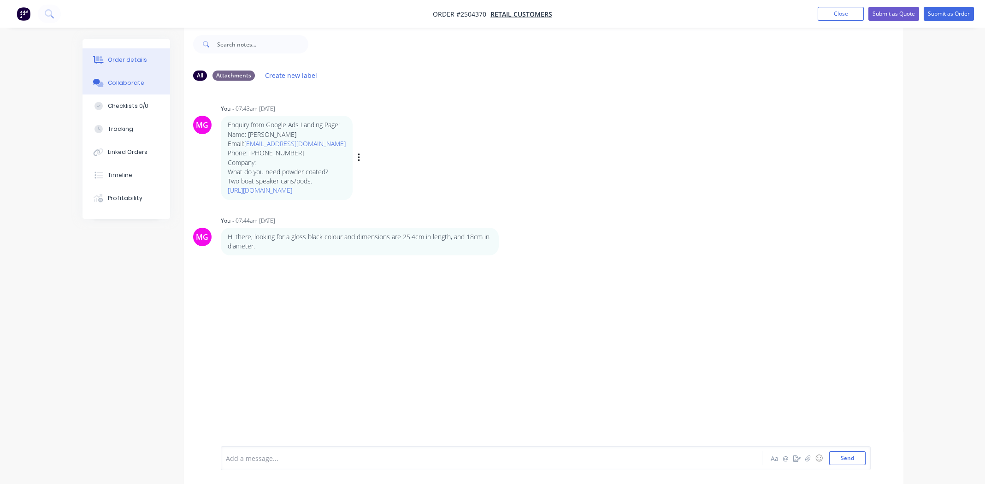
click at [121, 59] on div "Order details" at bounding box center [127, 60] width 39 height 8
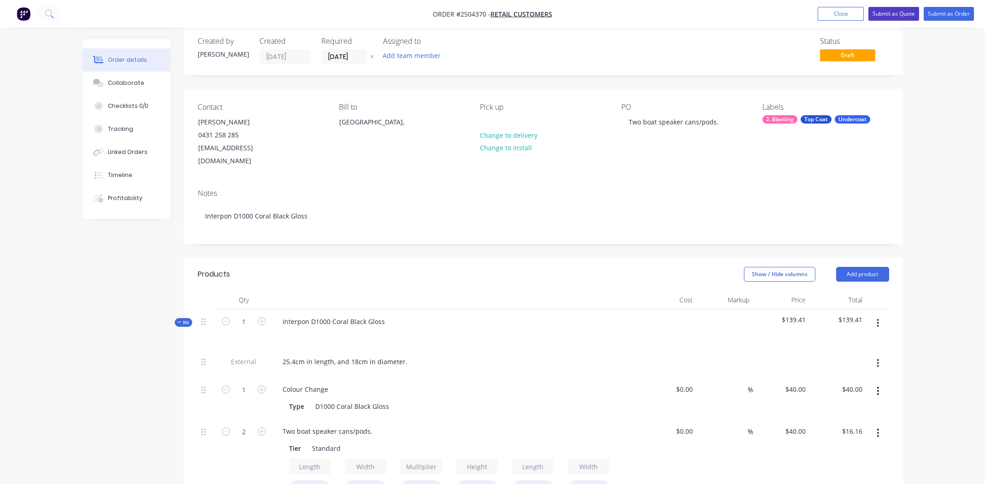
click at [892, 12] on button "Submit as Quote" at bounding box center [894, 14] width 51 height 14
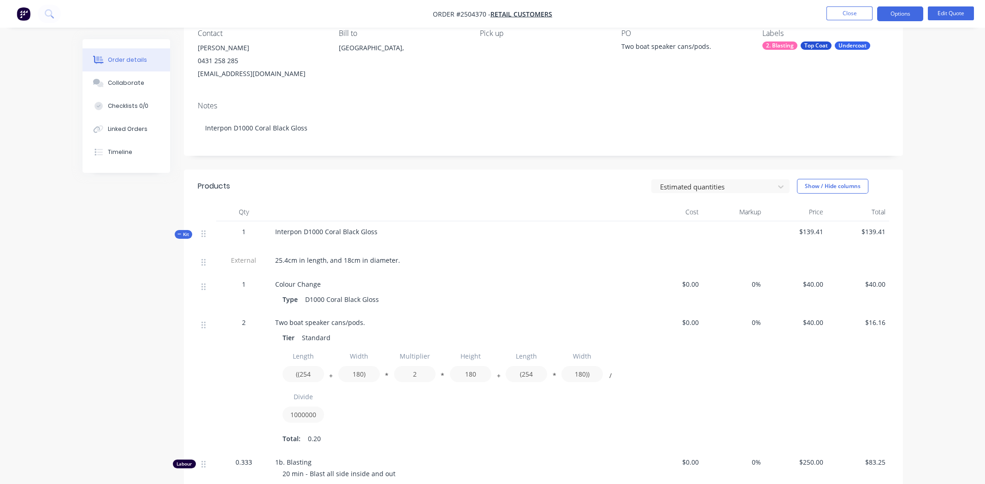
scroll to position [92, 0]
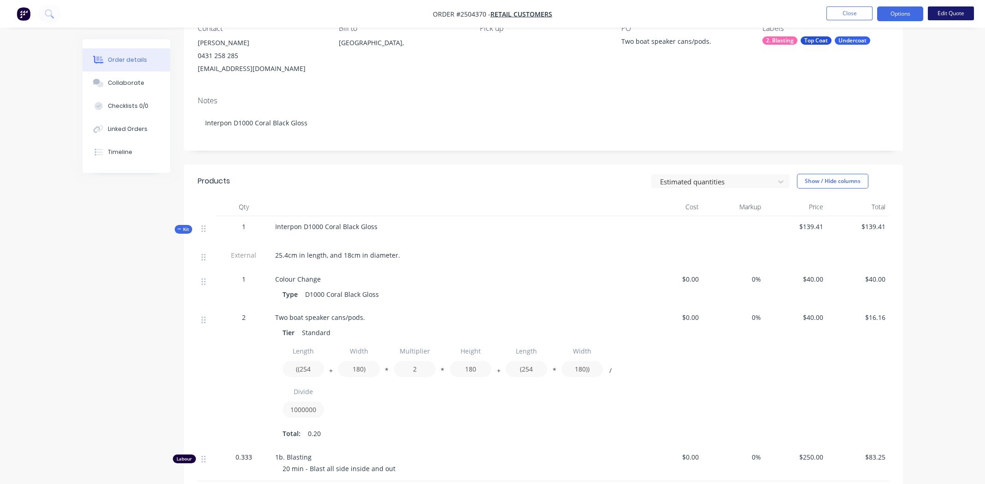
click at [957, 13] on button "Edit Quote" at bounding box center [951, 13] width 46 height 14
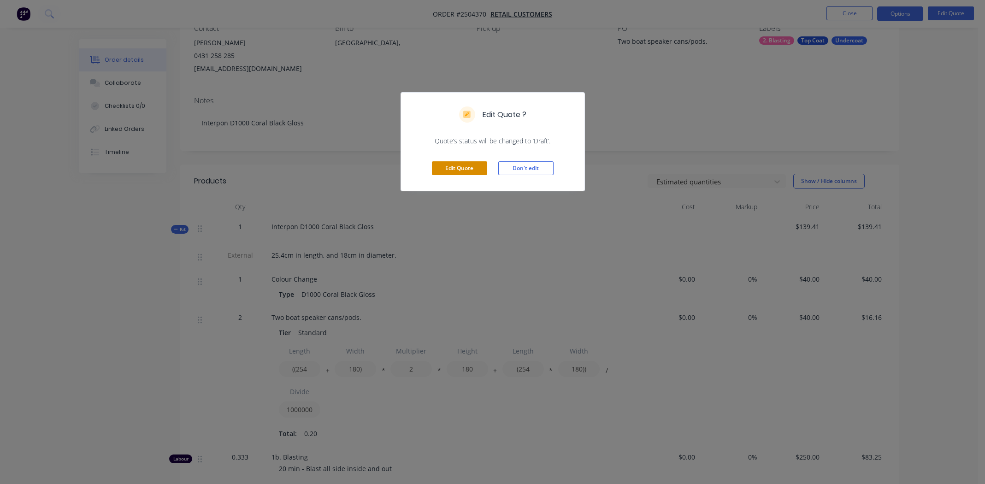
click at [461, 166] on button "Edit Quote" at bounding box center [459, 168] width 55 height 14
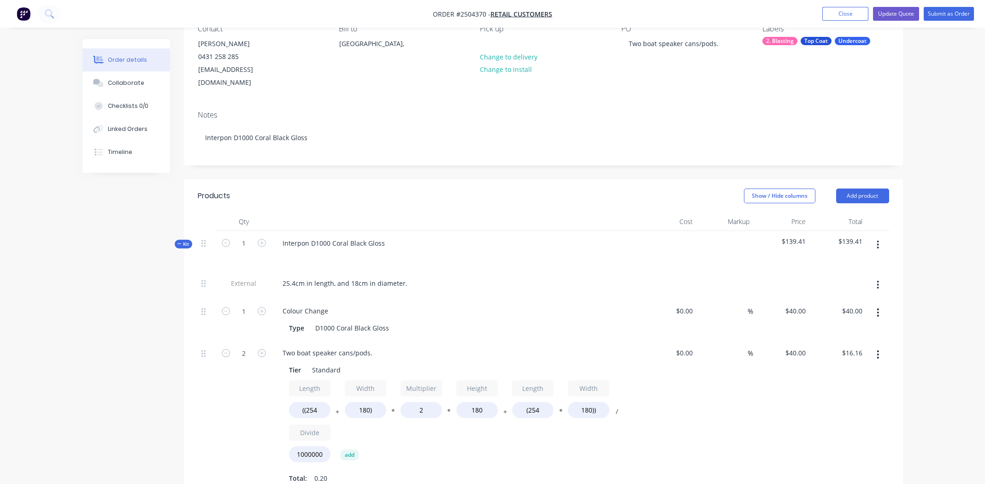
click at [879, 240] on icon "button" at bounding box center [878, 245] width 2 height 10
click at [860, 262] on div "Add product to kit" at bounding box center [845, 268] width 71 height 13
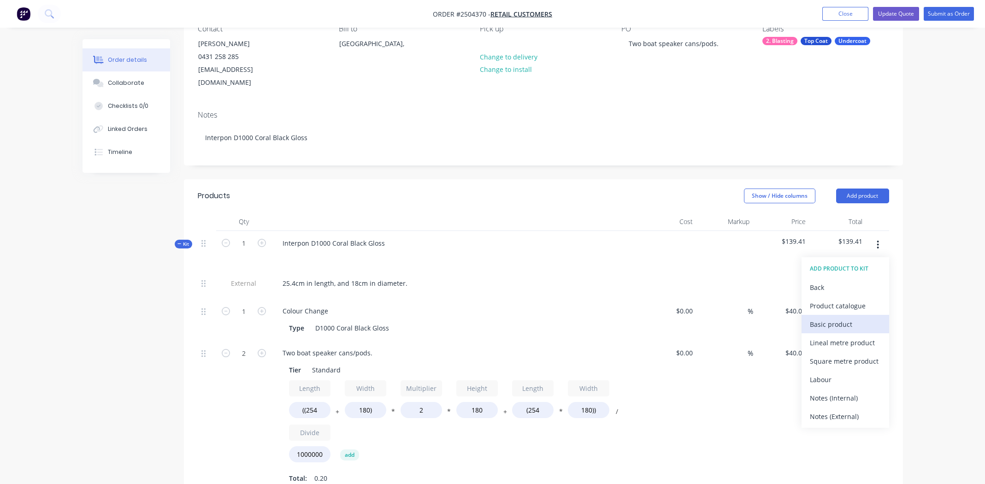
click at [842, 318] on div "Basic product" at bounding box center [845, 324] width 71 height 13
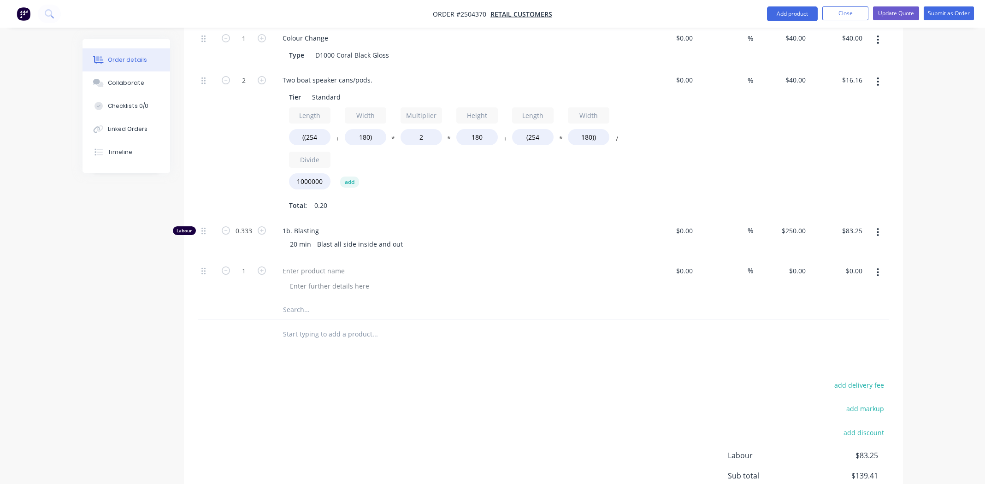
scroll to position [368, 0]
click at [337, 260] on div at bounding box center [313, 266] width 77 height 13
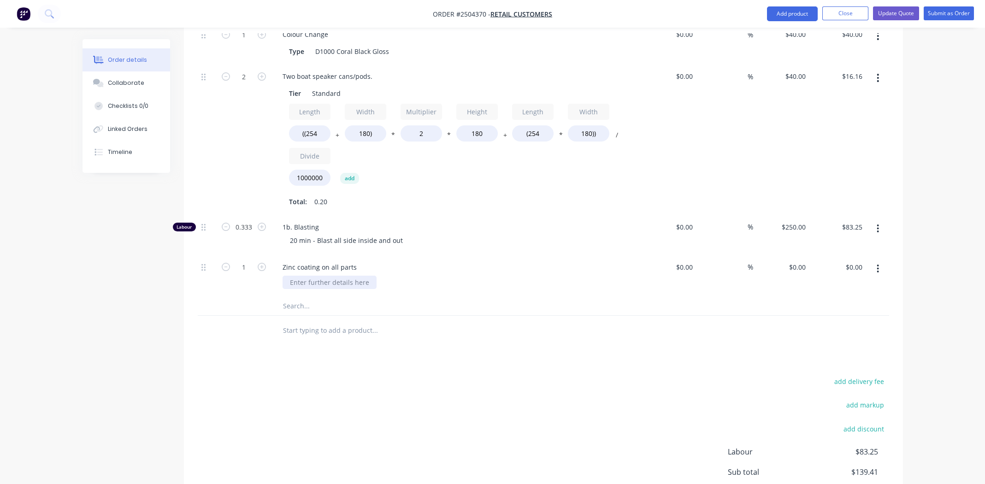
click at [363, 276] on div at bounding box center [330, 282] width 94 height 13
click at [800, 260] on input "0" at bounding box center [798, 266] width 21 height 13
type input "$57.00"
click at [611, 276] on div "Add only if customer agrees" at bounding box center [460, 282] width 354 height 13
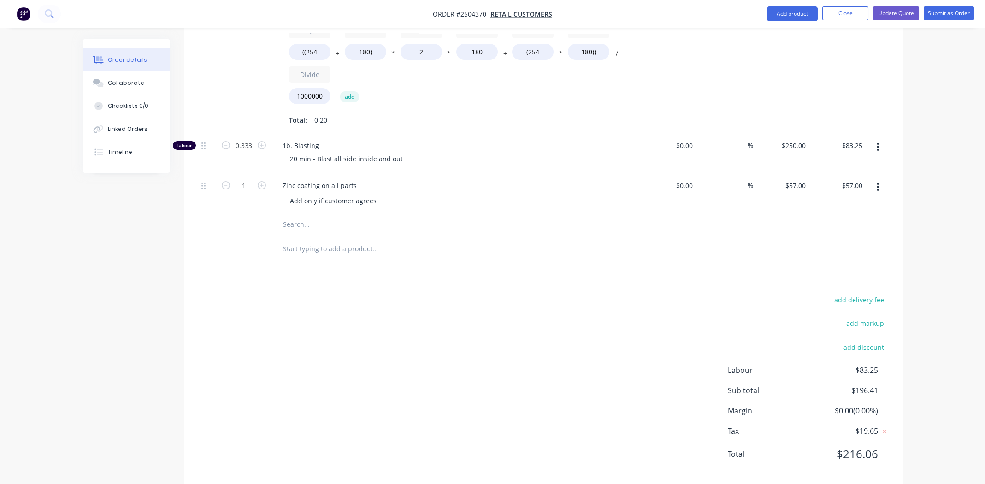
scroll to position [451, 0]
click at [396, 274] on div "Products Show / Hide columns Add product Qty Cost Markup Price Total Kit 1 Inte…" at bounding box center [543, 152] width 719 height 664
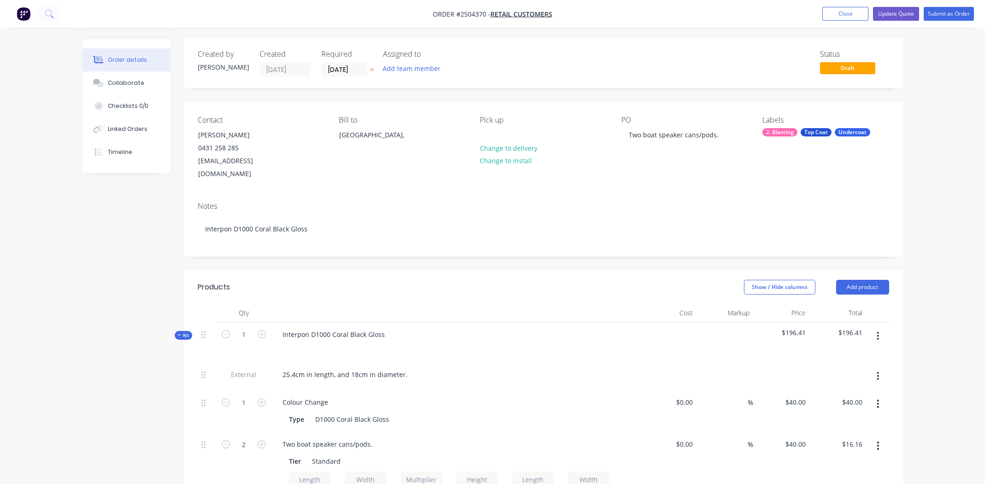
scroll to position [0, 0]
click at [468, 13] on span "Order #2504370 -" at bounding box center [462, 14] width 58 height 9
copy span "2504370"
click at [897, 12] on button "Update Quote" at bounding box center [896, 14] width 46 height 14
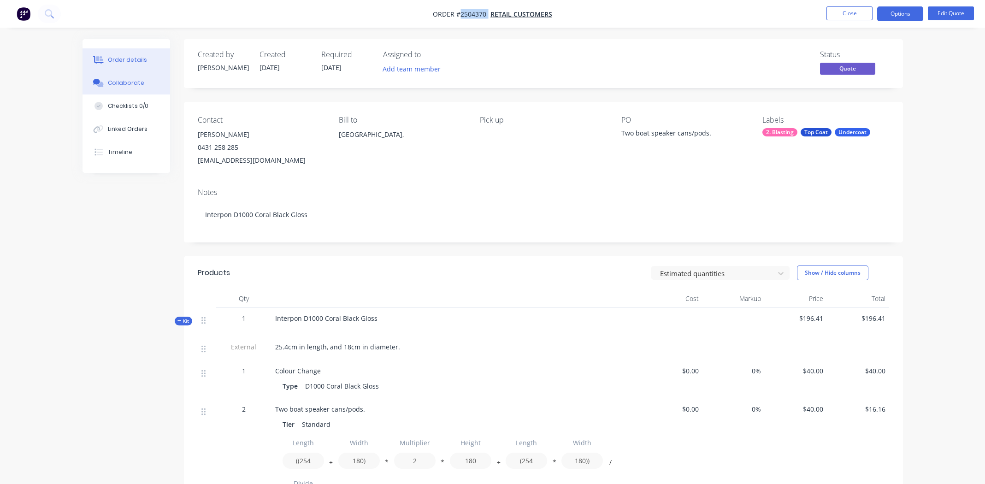
click at [134, 79] on div "Collaborate" at bounding box center [126, 83] width 36 height 8
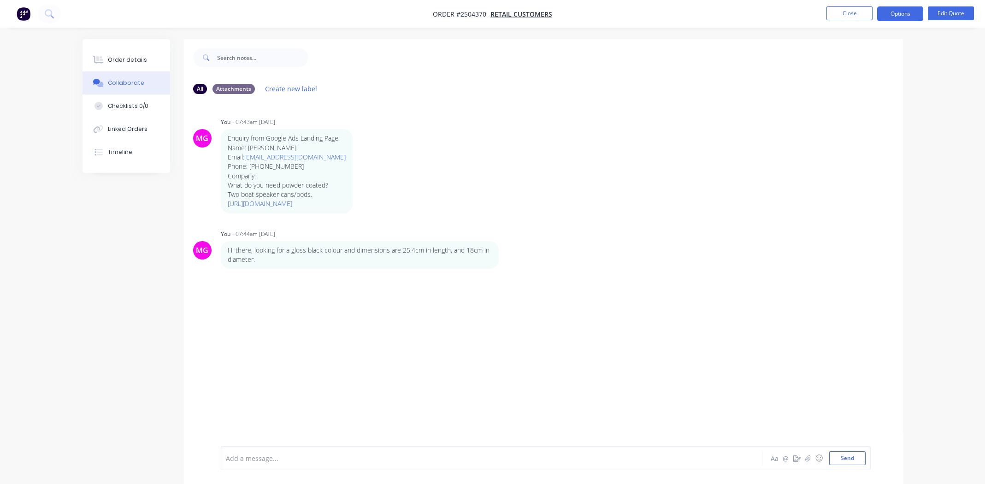
drag, startPoint x: 733, startPoint y: 253, endPoint x: 364, endPoint y: 75, distance: 409.5
click at [733, 252] on div "MG You - 07:44am 13/10/25 Hi there, looking for a gloss black colour and dimens…" at bounding box center [543, 248] width 719 height 42
click at [119, 60] on div "Order details" at bounding box center [127, 60] width 39 height 8
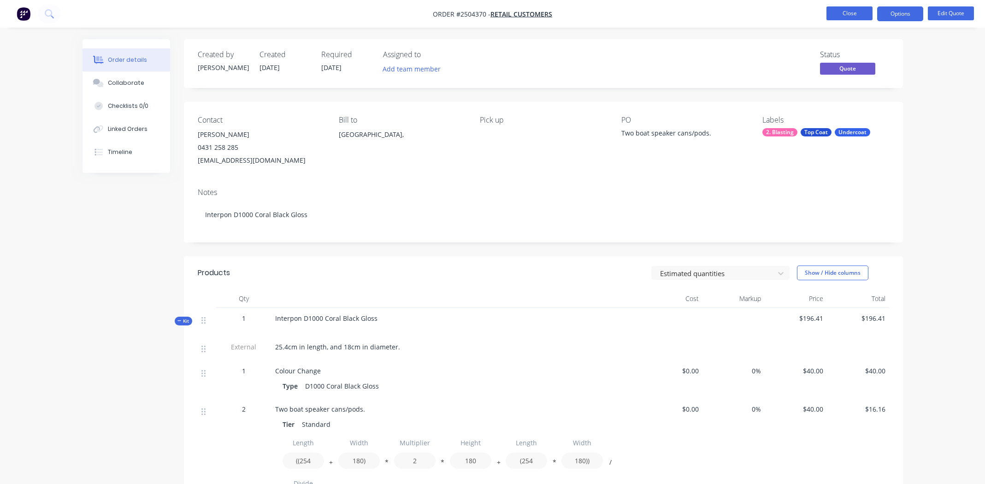
click at [851, 11] on button "Close" at bounding box center [850, 13] width 46 height 14
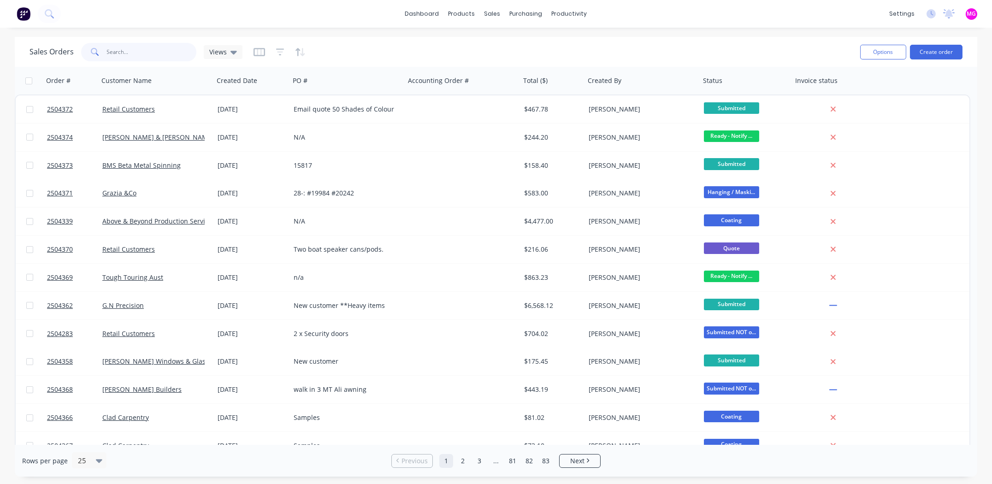
paste input "Dominic Jerome"
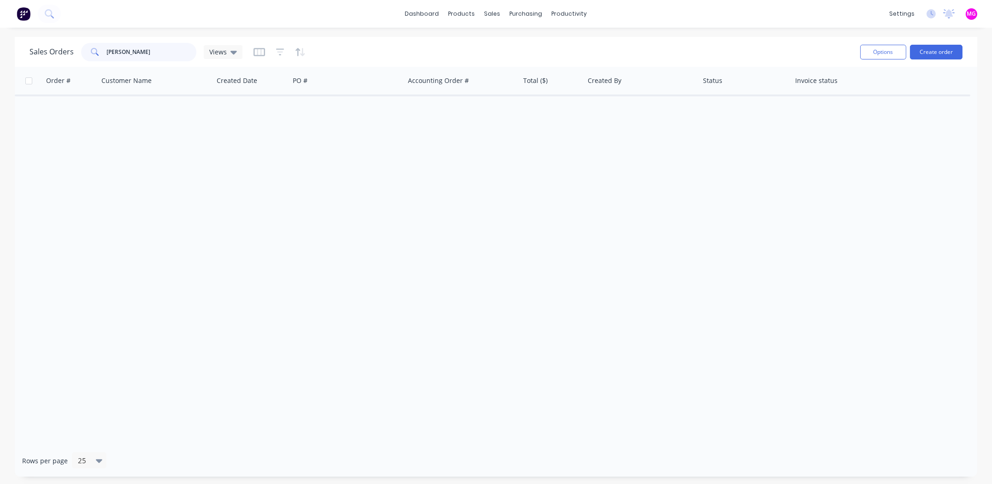
type input "Dominic Jerome"
drag, startPoint x: 135, startPoint y: 45, endPoint x: 87, endPoint y: 42, distance: 48.0
click at [87, 43] on div "Dominic Jerome" at bounding box center [138, 52] width 115 height 18
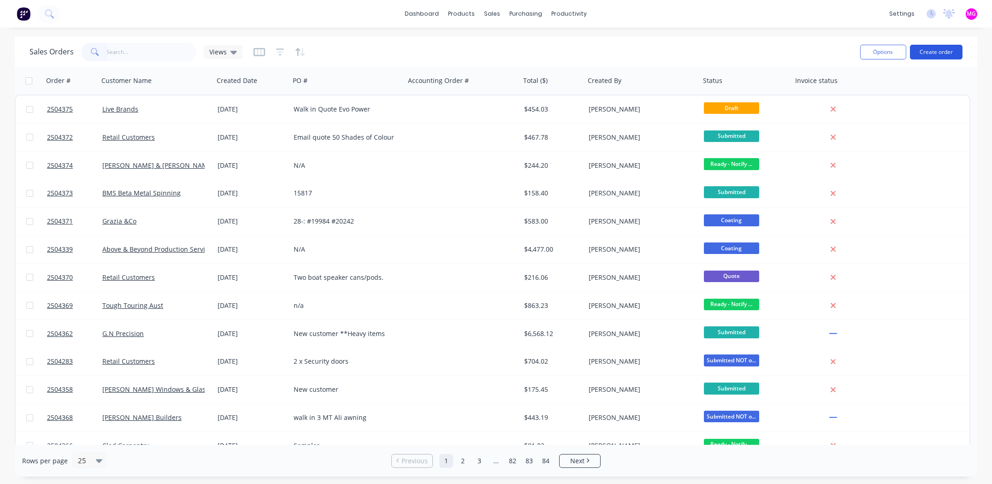
click at [932, 51] on button "Create order" at bounding box center [936, 52] width 53 height 15
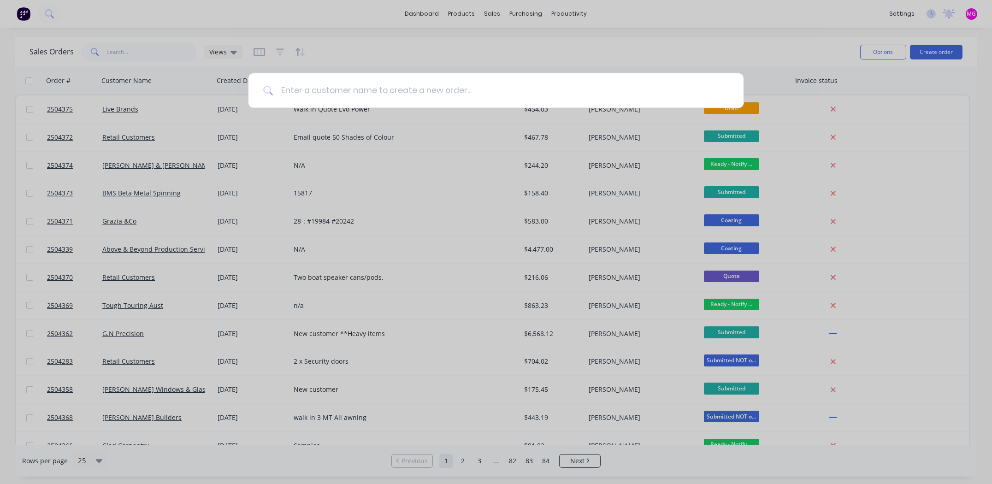
click at [350, 87] on input at bounding box center [500, 90] width 455 height 35
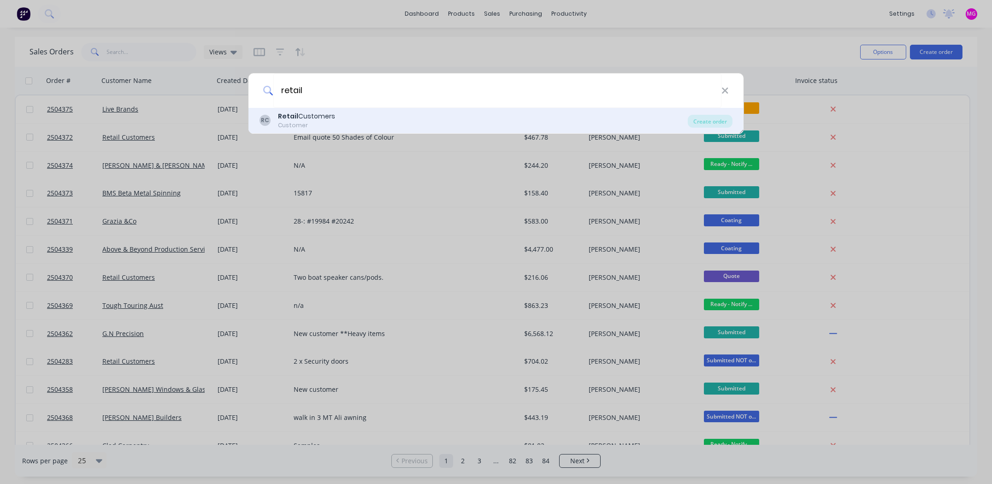
type input "retail"
click at [317, 112] on div "Retail Customers" at bounding box center [306, 117] width 57 height 10
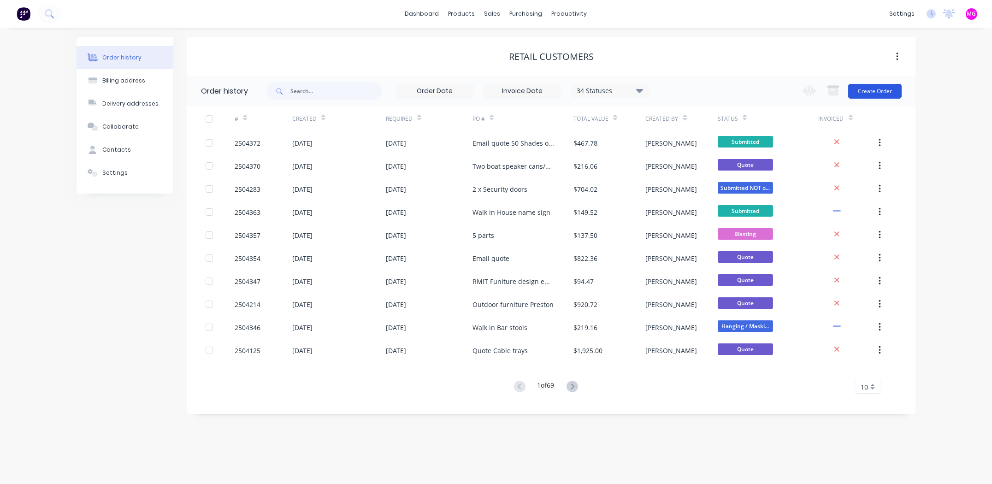
click at [880, 95] on button "Create Order" at bounding box center [874, 91] width 53 height 15
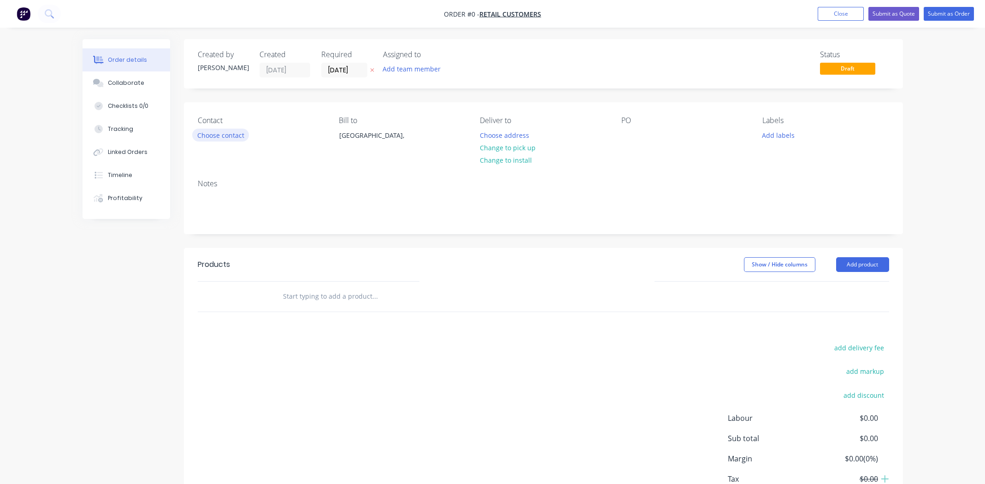
click at [210, 133] on button "Choose contact" at bounding box center [220, 135] width 57 height 12
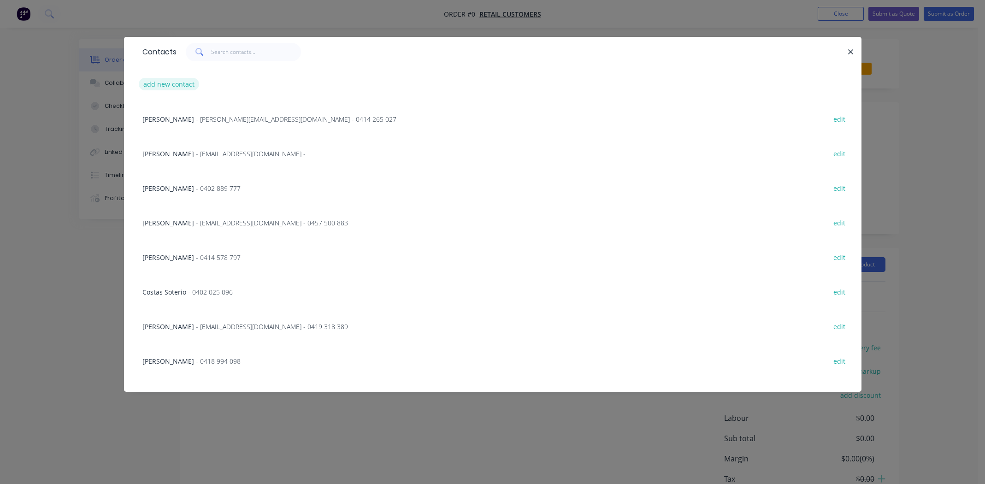
click at [172, 81] on button "add new contact" at bounding box center [169, 84] width 61 height 12
select select "AU"
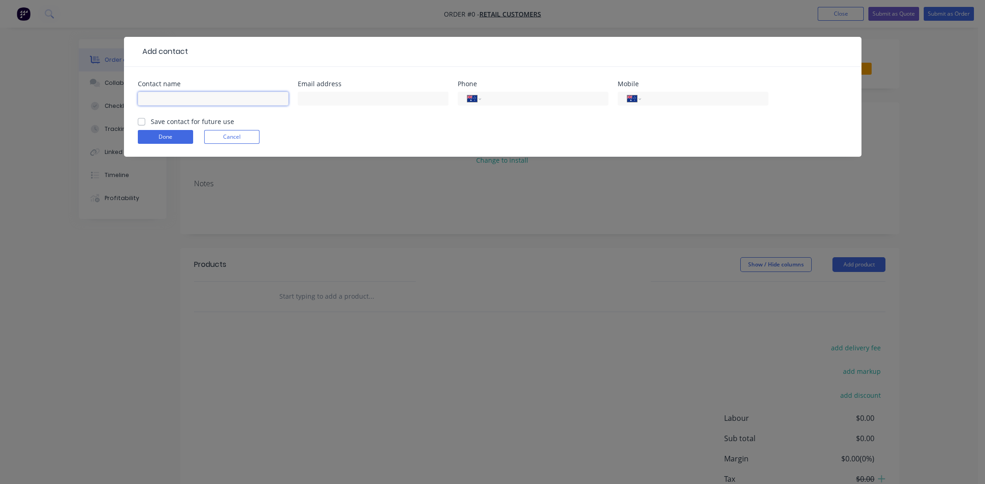
paste input "Dominic Jerome"
type input "Dominic Jerome"
click at [354, 99] on input "text" at bounding box center [373, 99] width 151 height 14
paste input "dynamicdjk@gmail.com"
type input "dynamicdjk@gmail.com"
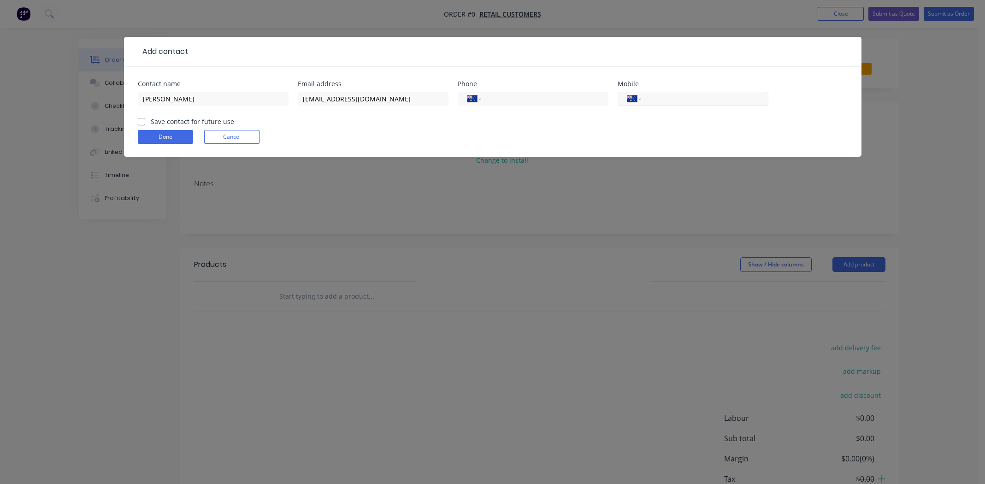
click at [686, 96] on input "tel" at bounding box center [703, 99] width 111 height 11
paste input "0432 130 074"
type input "0432 130 074"
click at [151, 121] on label "Save contact for future use" at bounding box center [192, 122] width 83 height 10
click at [142, 121] on input "Save contact for future use" at bounding box center [141, 121] width 7 height 9
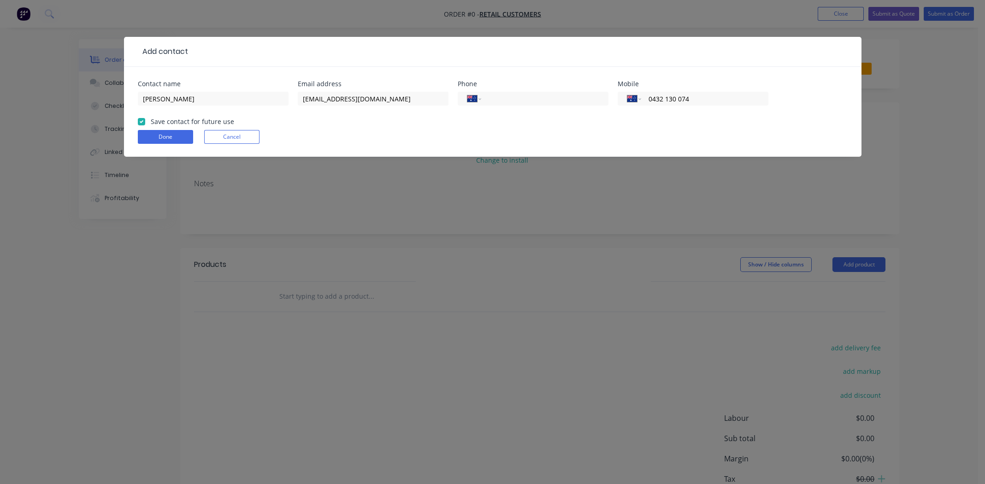
checkbox input "true"
click at [161, 136] on button "Done" at bounding box center [165, 137] width 55 height 14
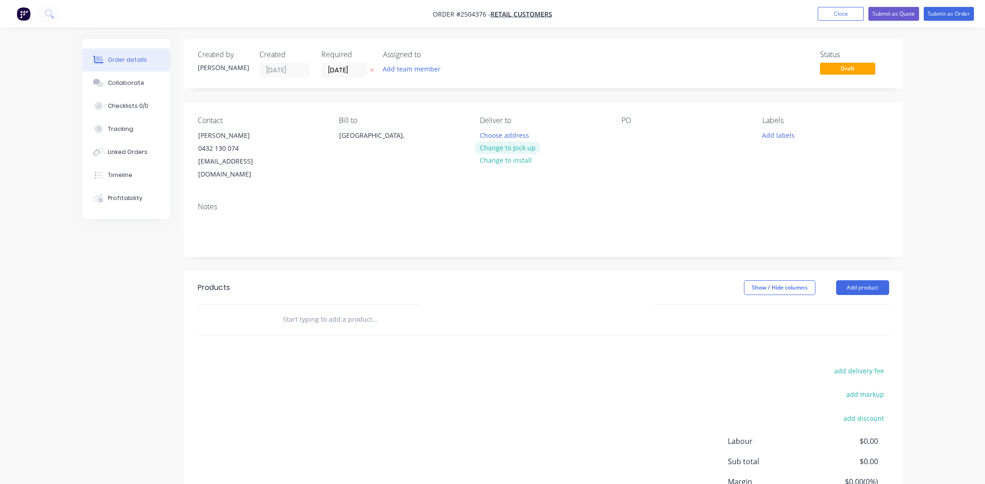
click at [509, 145] on button "Change to pick up" at bounding box center [507, 148] width 65 height 12
click at [631, 134] on div at bounding box center [628, 135] width 15 height 13
click at [773, 135] on button "Add labels" at bounding box center [778, 135] width 42 height 12
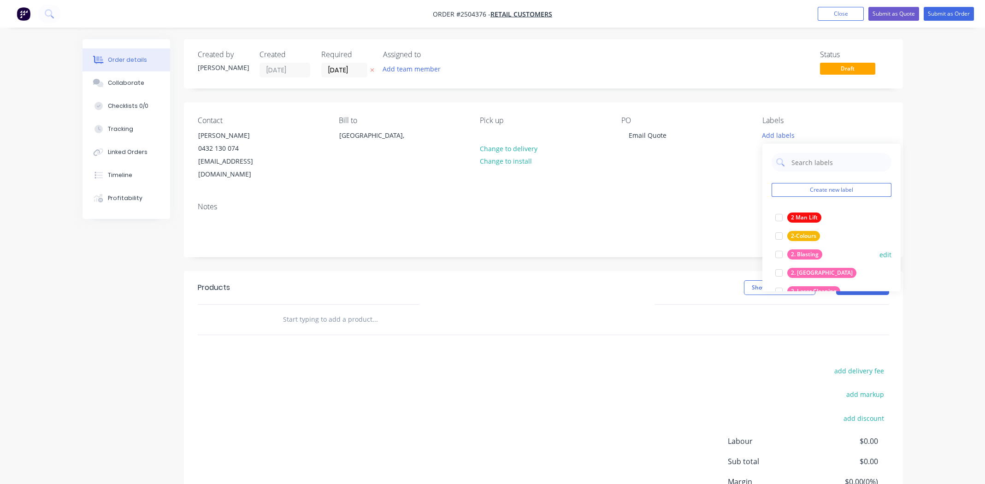
click at [780, 254] on div at bounding box center [779, 254] width 18 height 18
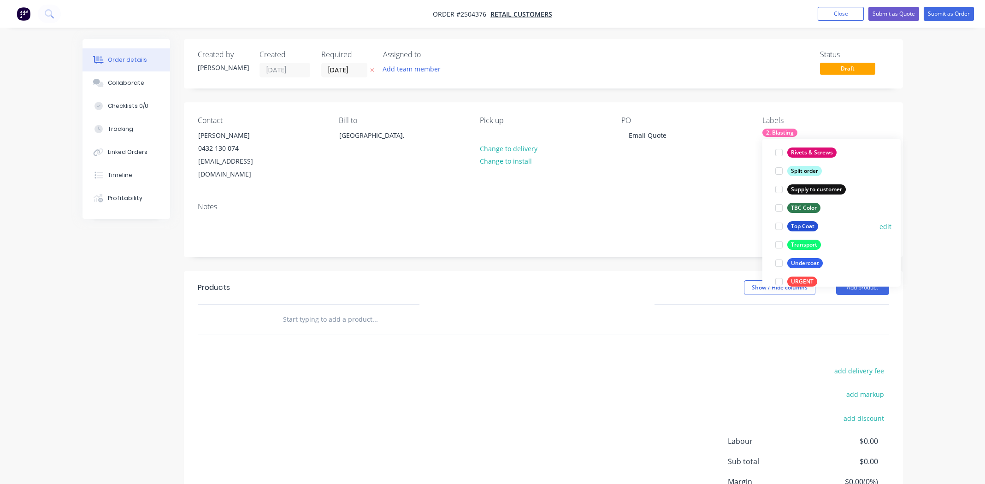
scroll to position [737, 0]
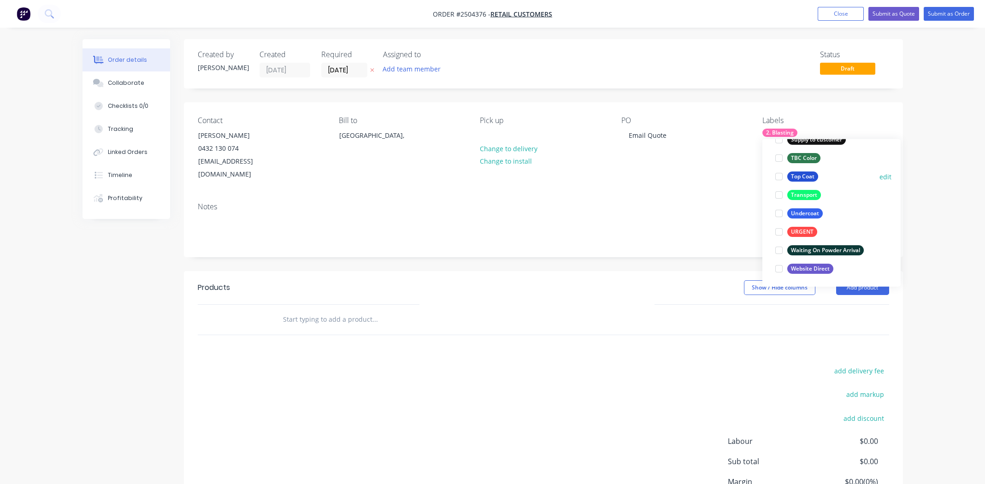
click at [780, 175] on div at bounding box center [779, 176] width 18 height 18
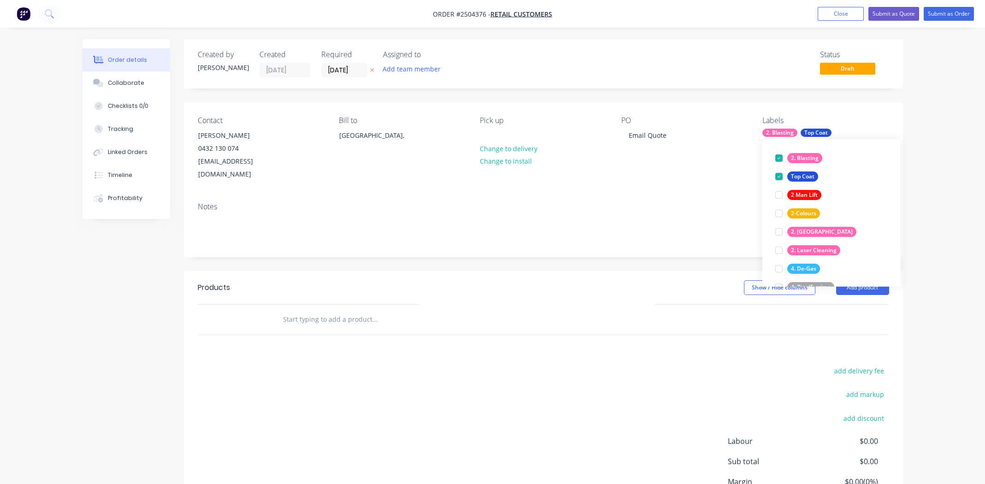
click at [657, 180] on div "Contact Dominic Jerome 0432 130 074 dynamicdjk@gmail.com Bill to Australia, Pic…" at bounding box center [543, 148] width 719 height 93
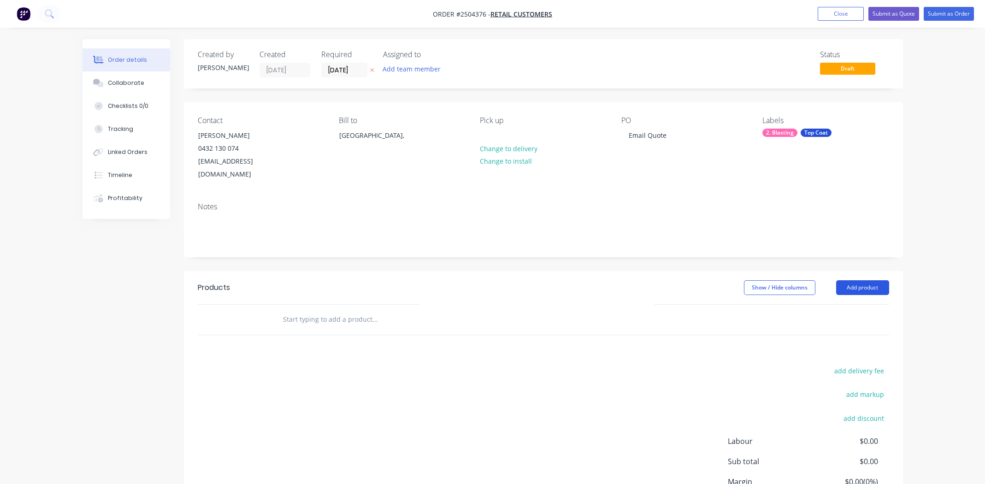
click at [859, 280] on button "Add product" at bounding box center [862, 287] width 53 height 15
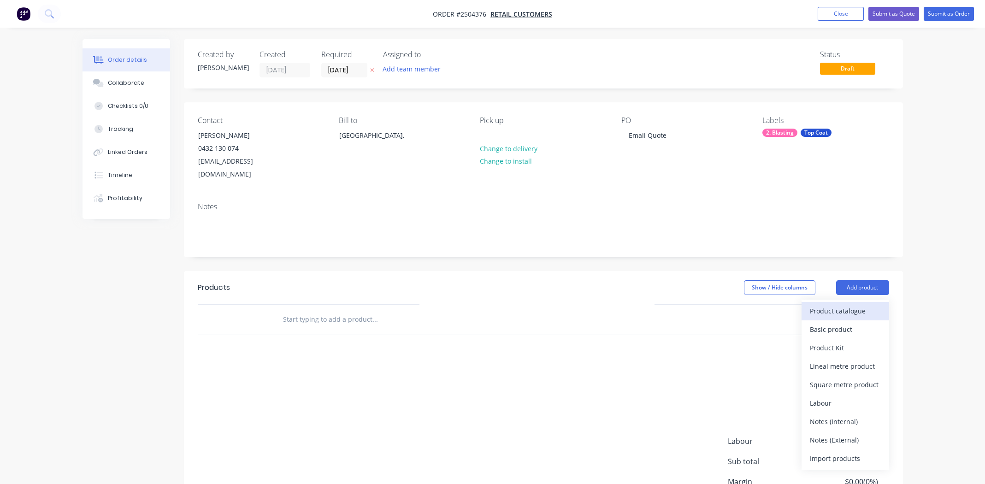
click at [839, 304] on div "Product catalogue" at bounding box center [845, 310] width 71 height 13
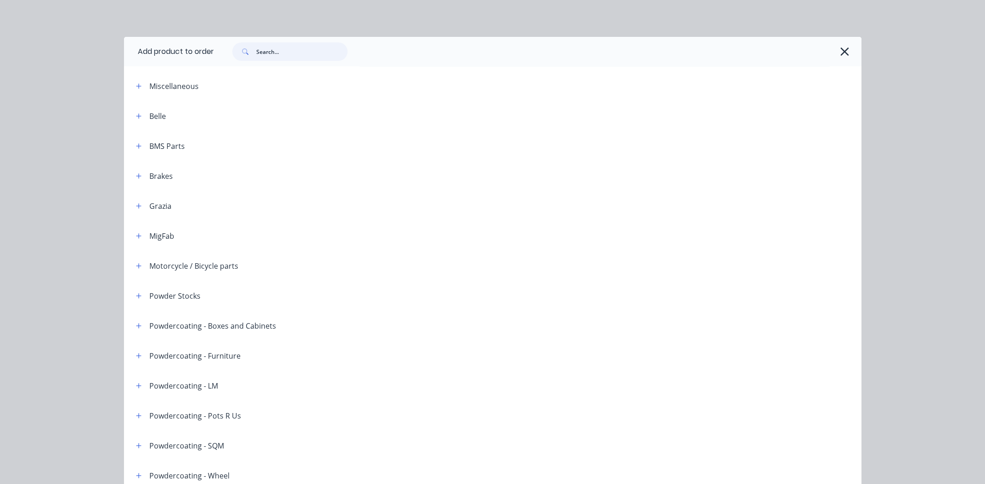
click at [290, 51] on input "text" at bounding box center [301, 51] width 91 height 18
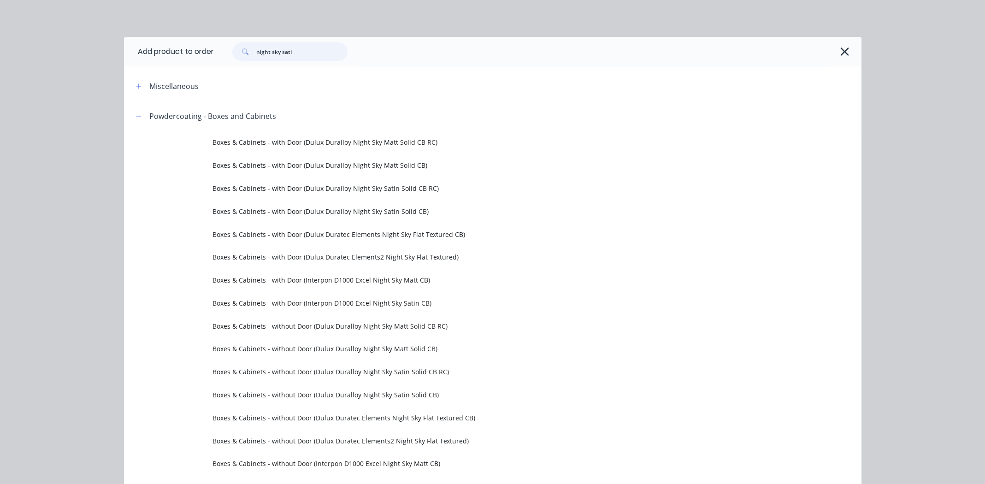
type input "night sky satin"
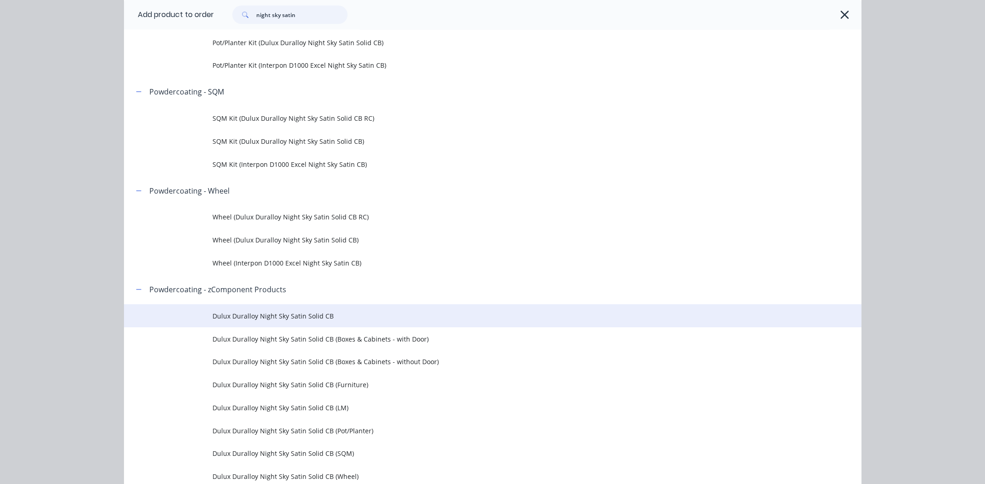
scroll to position [507, 0]
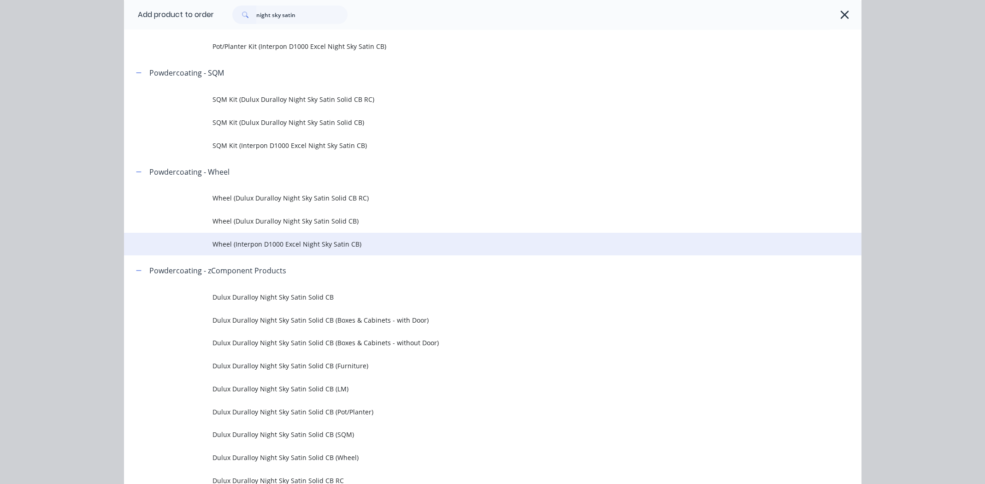
click at [260, 242] on span "Wheel (Interpon D1000 Excel Night Sky Satin CB)" at bounding box center [472, 244] width 519 height 10
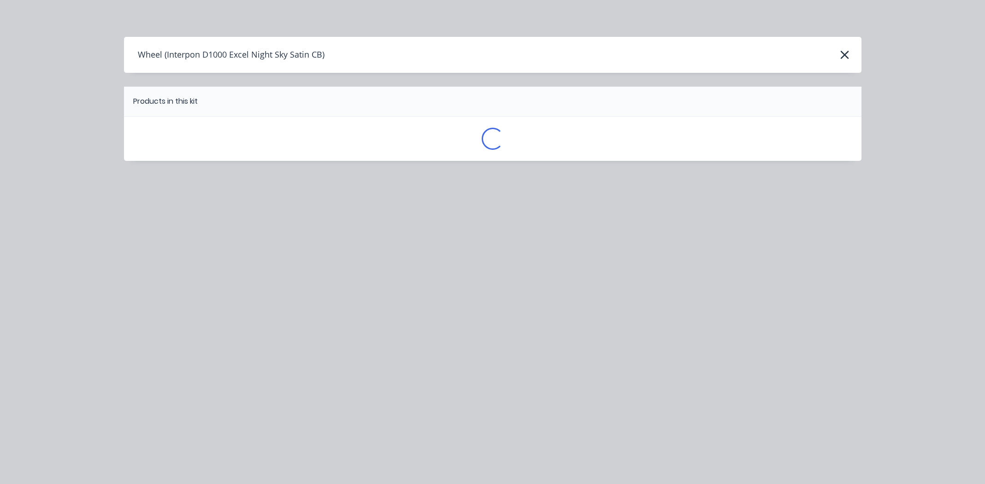
scroll to position [0, 0]
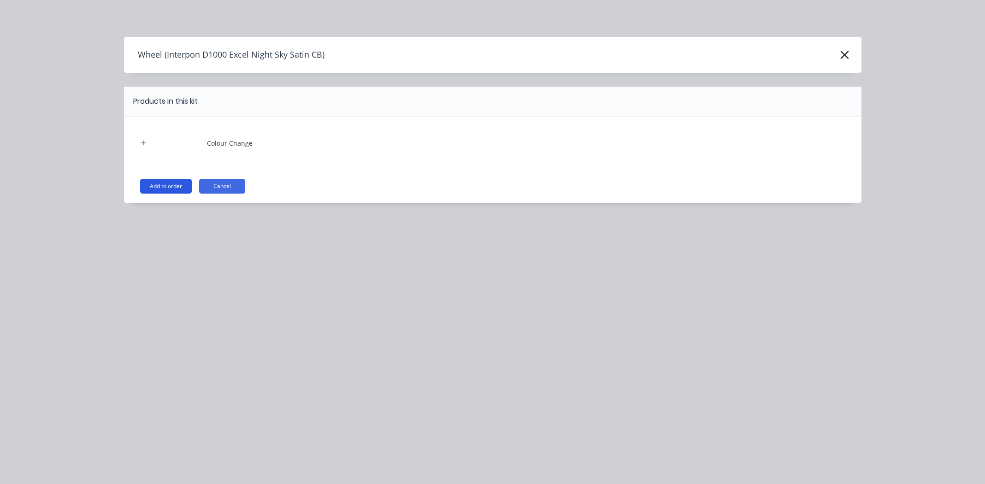
click at [155, 184] on button "Add to order" at bounding box center [166, 186] width 52 height 15
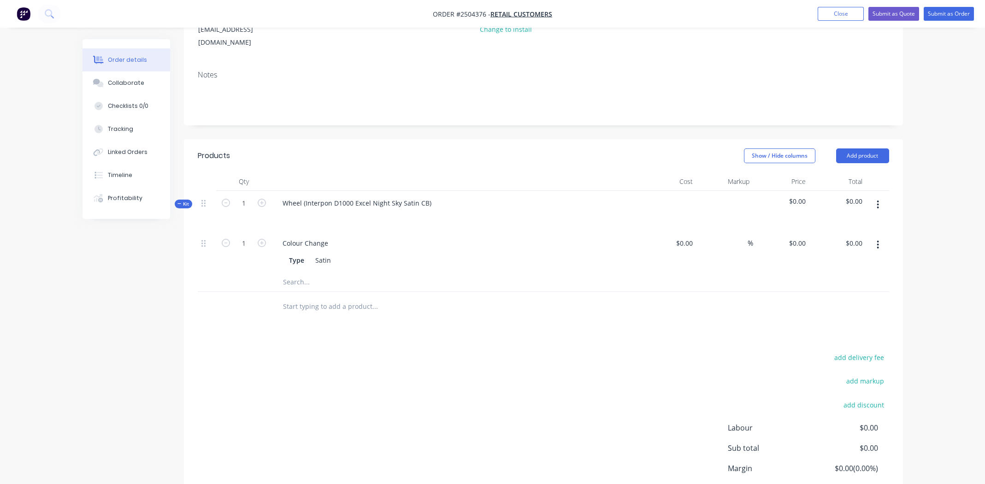
scroll to position [184, 0]
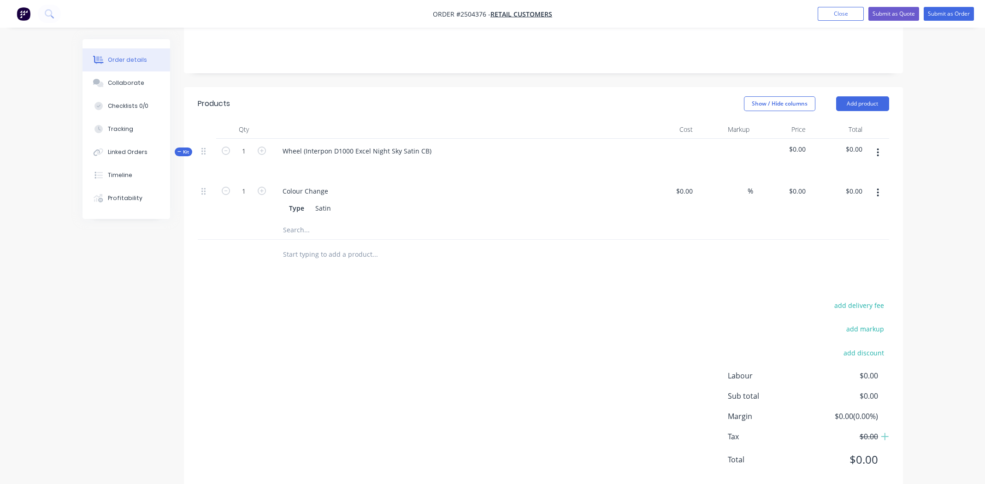
click at [879, 188] on icon "button" at bounding box center [878, 193] width 2 height 10
click at [830, 247] on div "Delete" at bounding box center [845, 253] width 71 height 13
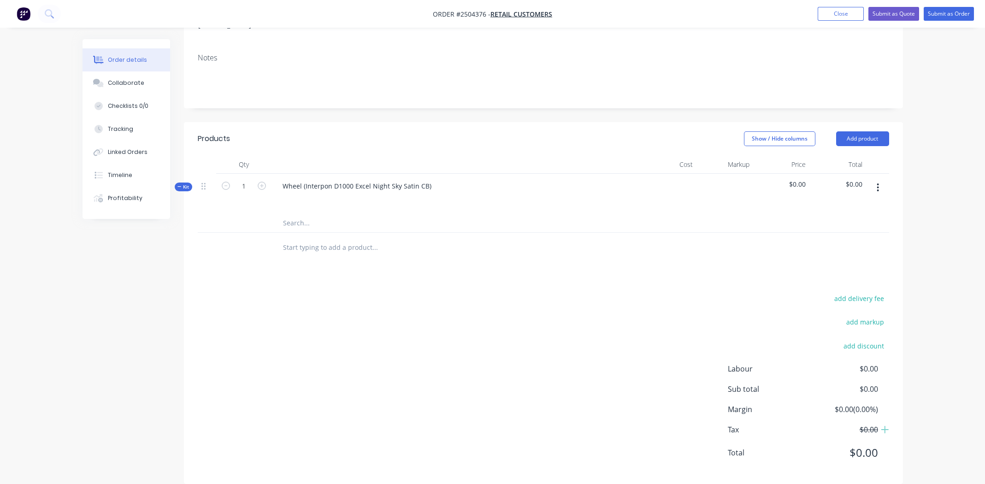
click at [876, 179] on button "button" at bounding box center [878, 187] width 22 height 17
click at [845, 205] on div "Add product to kit" at bounding box center [845, 211] width 71 height 13
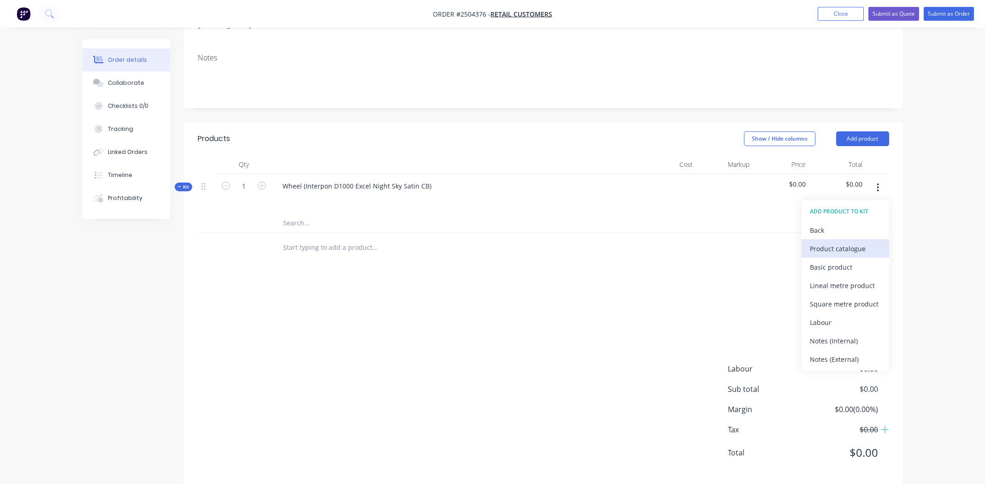
click at [837, 242] on div "Product catalogue" at bounding box center [845, 248] width 71 height 13
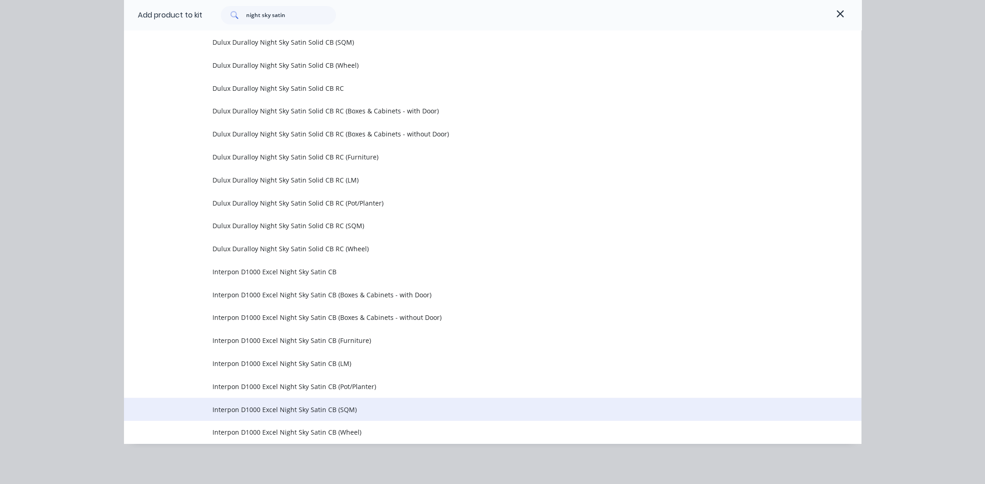
scroll to position [162, 0]
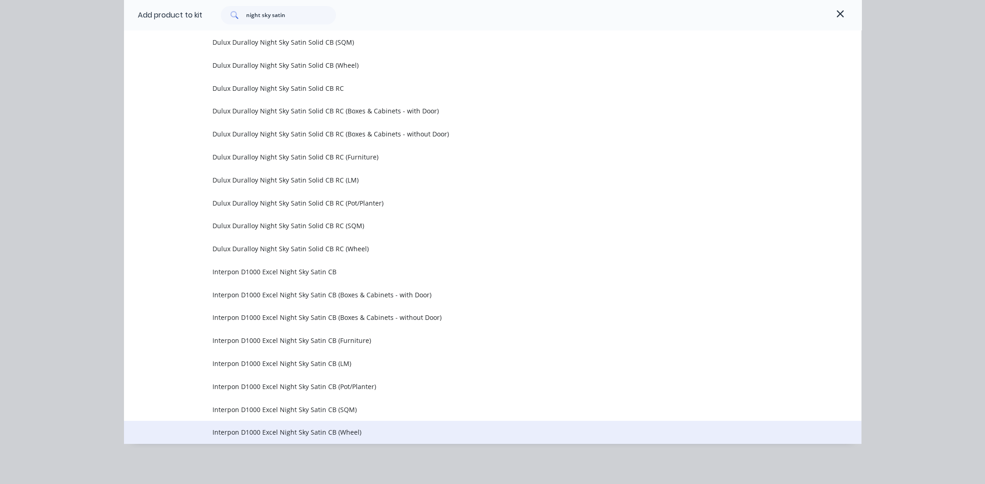
click at [248, 429] on span "Interpon D1000 Excel Night Sky Satin CB (Wheel)" at bounding box center [472, 432] width 519 height 10
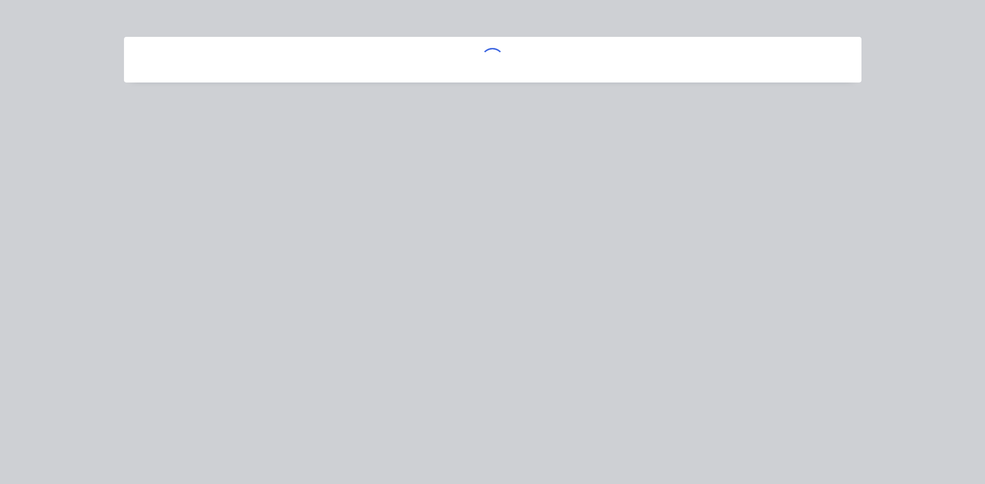
scroll to position [0, 0]
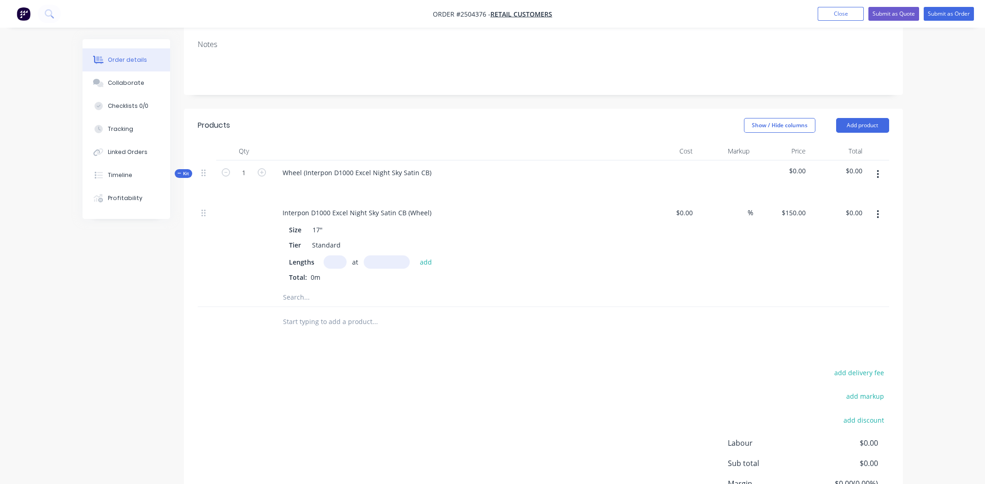
click at [327, 255] on input "text" at bounding box center [335, 261] width 23 height 13
type input "2"
type input "17"
click at [415, 255] on button "add" at bounding box center [426, 261] width 22 height 12
click at [334, 276] on icon "button" at bounding box center [334, 278] width 5 height 5
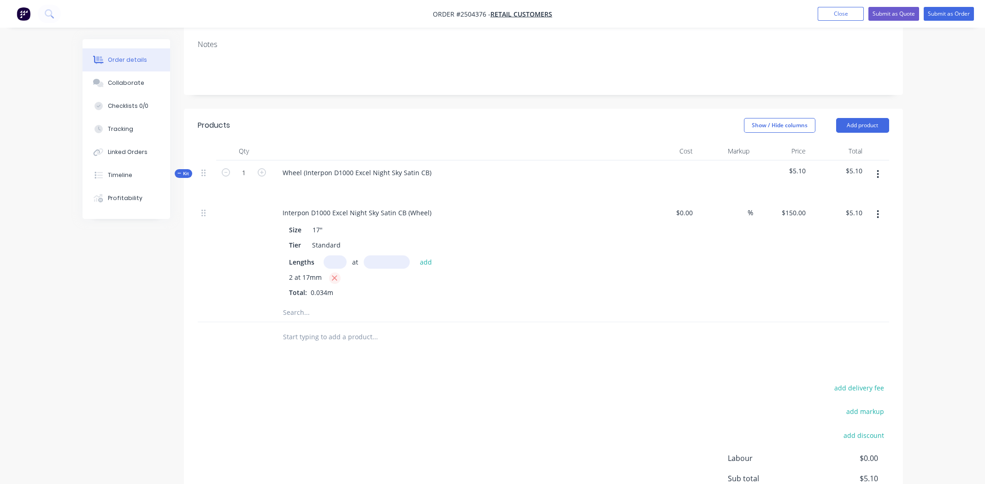
type input "$0.00"
click at [329, 255] on input "text" at bounding box center [335, 261] width 23 height 13
type input "2"
click at [567, 206] on div "Interpon D1000 Excel Night Sky Satin CB (Wheel) Size 17" Tier Standard Lengths …" at bounding box center [456, 245] width 369 height 88
click at [879, 209] on icon "button" at bounding box center [878, 214] width 2 height 10
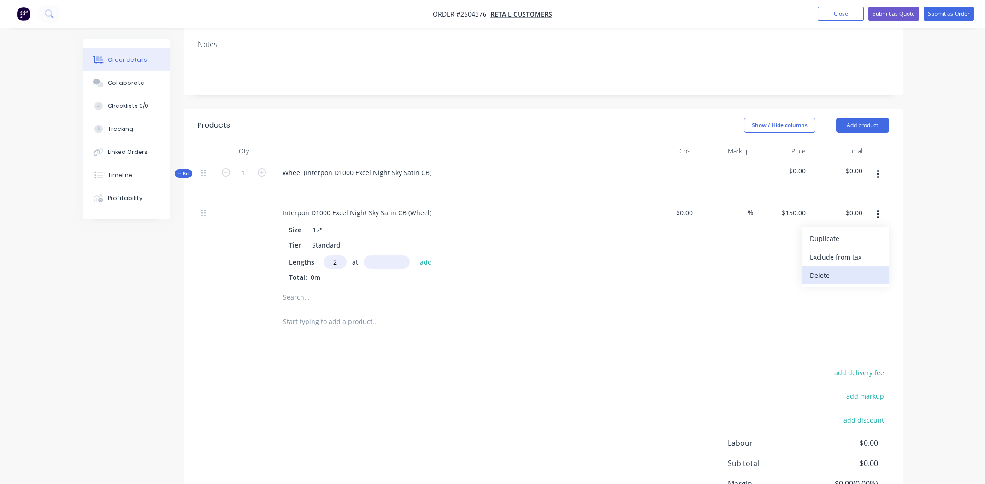
click at [843, 269] on div "Delete" at bounding box center [845, 275] width 71 height 13
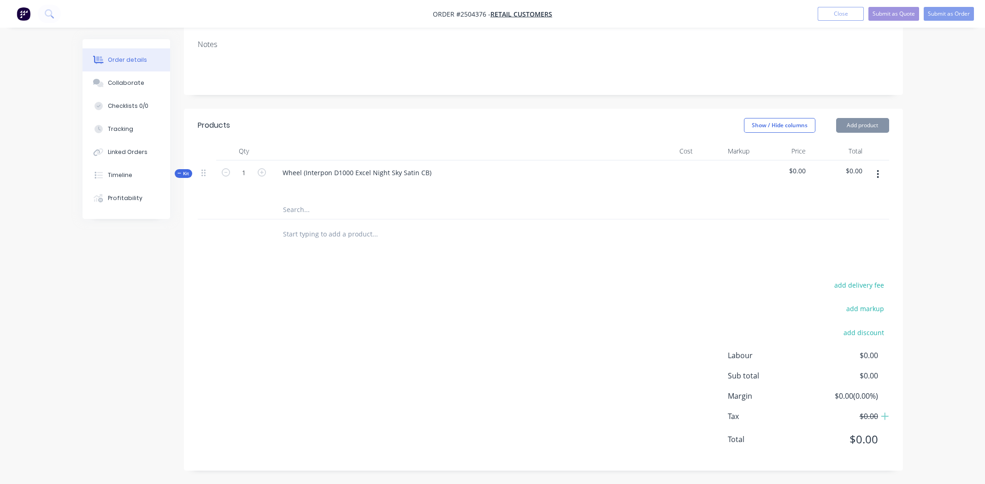
scroll to position [149, 0]
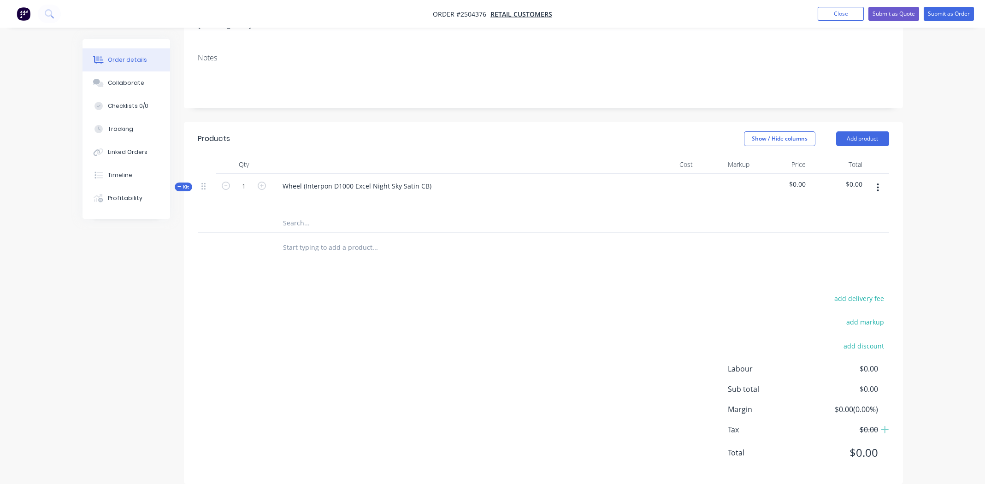
click at [877, 183] on icon "button" at bounding box center [878, 188] width 2 height 10
click at [851, 205] on div "Add product to kit" at bounding box center [845, 211] width 71 height 13
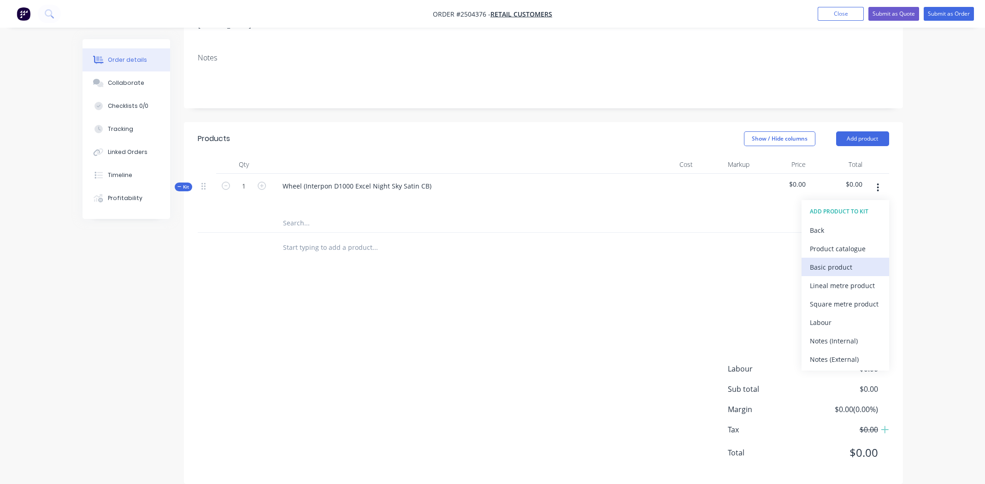
click at [835, 260] on div "Basic product" at bounding box center [845, 266] width 71 height 13
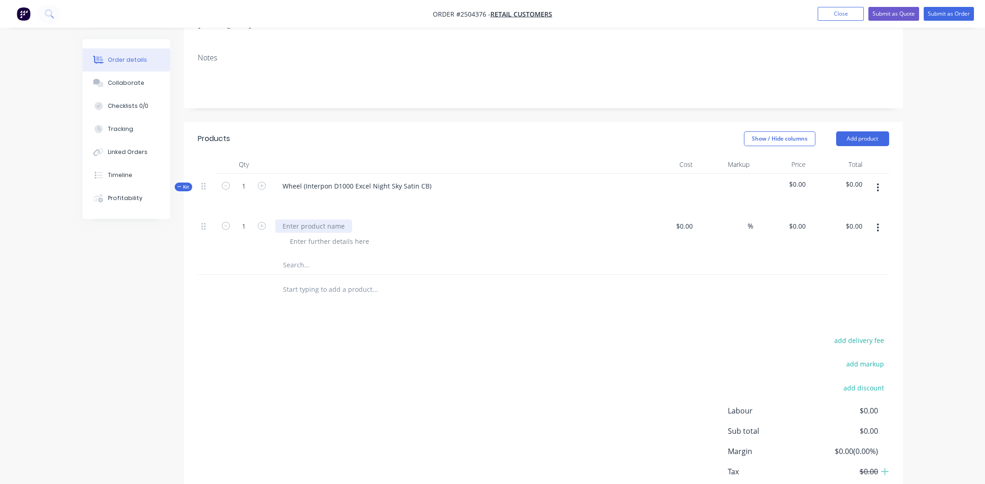
click at [318, 219] on div at bounding box center [313, 225] width 77 height 13
drag, startPoint x: 340, startPoint y: 211, endPoint x: 274, endPoint y: 206, distance: 66.6
click at [263, 214] on div "1 2 x 17" bike wheels $0.00 $0.00 % $0.00 $0.00 $0.00 $0.00" at bounding box center [544, 235] width 692 height 42
copy div "2 x 17" bike wheels"
click at [348, 235] on div at bounding box center [330, 241] width 94 height 13
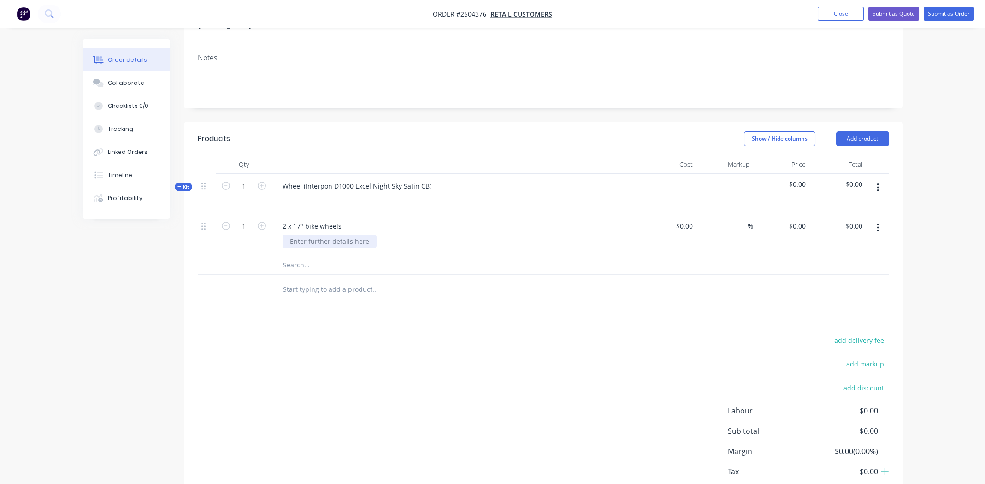
paste div
click at [793, 214] on div "0 0" at bounding box center [781, 235] width 57 height 42
type input "$150.00"
click at [641, 281] on div at bounding box center [544, 290] width 692 height 30
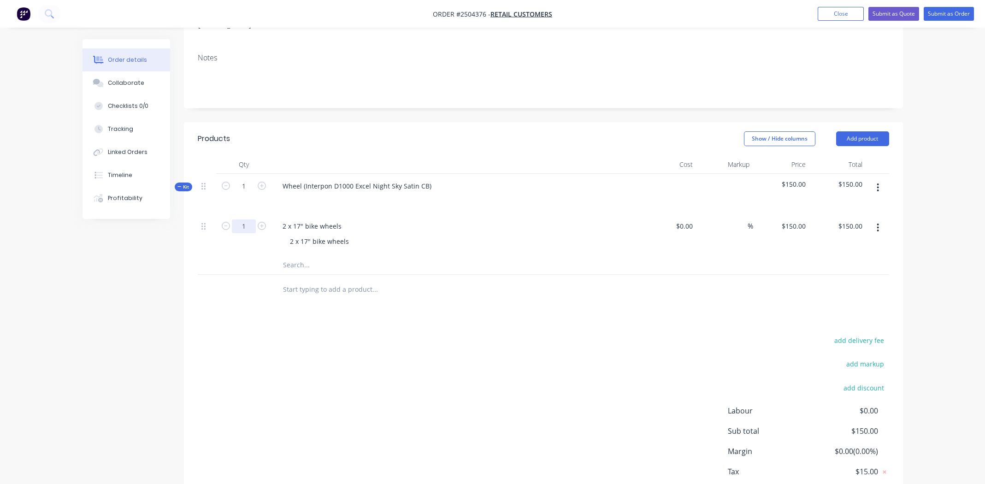
click at [252, 219] on input "1" at bounding box center [244, 226] width 24 height 14
type input "2"
type input "$300.00"
click at [473, 236] on div "2 x 17" bike wheels 2 x 17" bike wheels" at bounding box center [456, 235] width 369 height 42
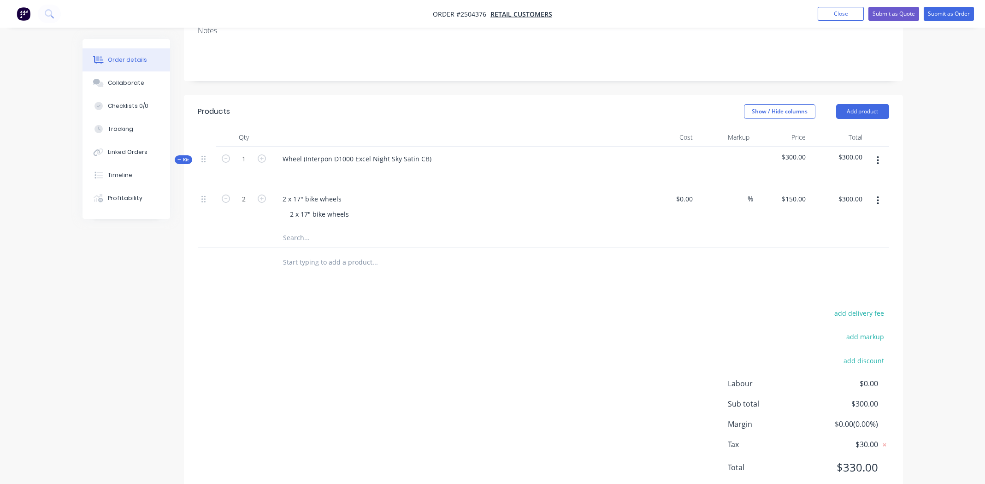
scroll to position [191, 0]
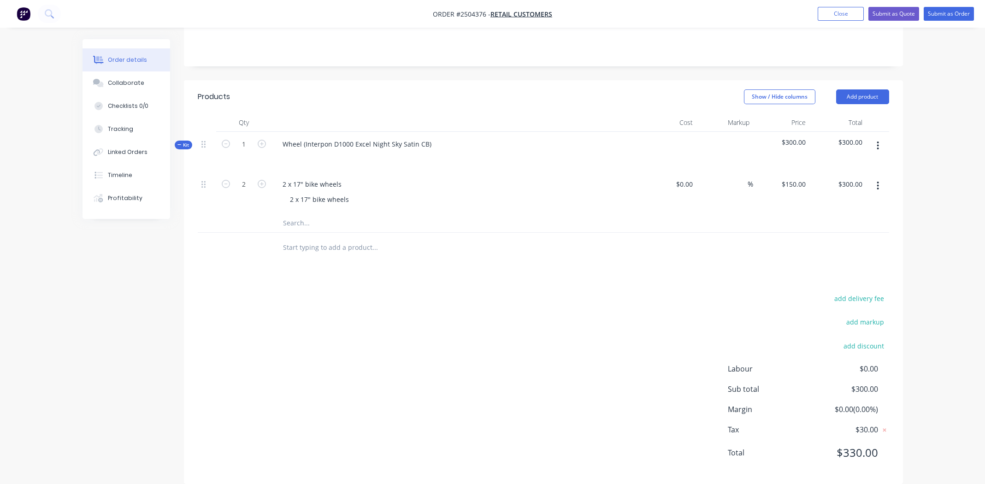
click at [875, 137] on button "button" at bounding box center [878, 145] width 22 height 17
drag, startPoint x: 507, startPoint y: 233, endPoint x: 589, endPoint y: 244, distance: 82.7
click at [509, 238] on div at bounding box center [413, 247] width 277 height 18
click at [872, 89] on button "Add product" at bounding box center [862, 96] width 53 height 15
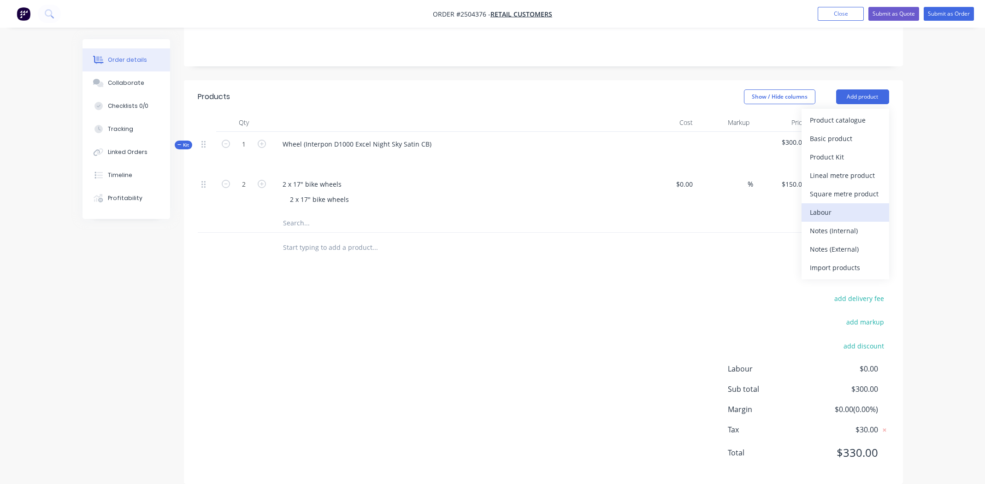
click at [846, 206] on div "Labour" at bounding box center [845, 212] width 71 height 13
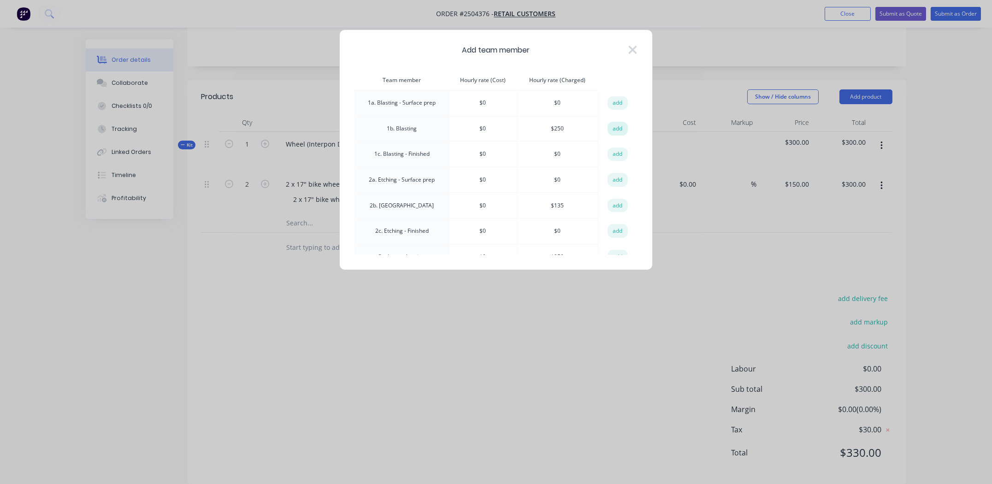
click at [611, 127] on button "add" at bounding box center [618, 129] width 20 height 14
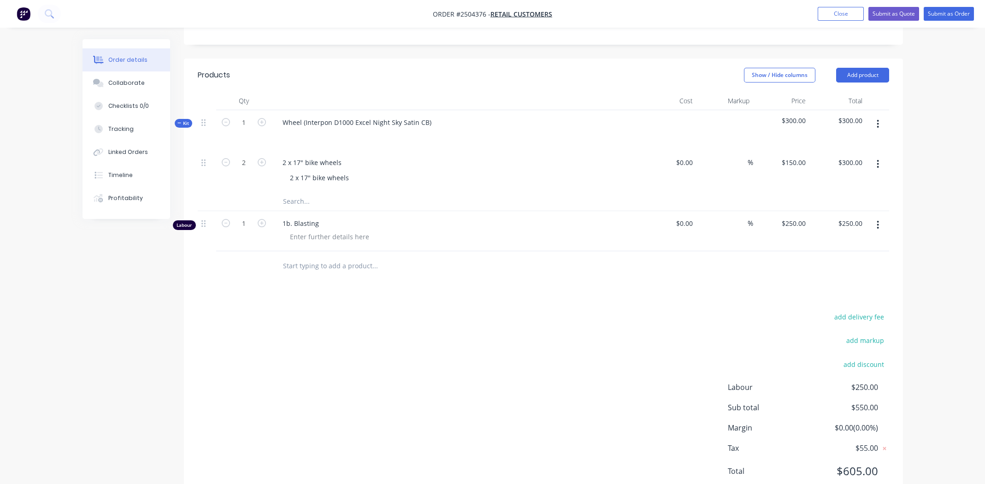
scroll to position [231, 0]
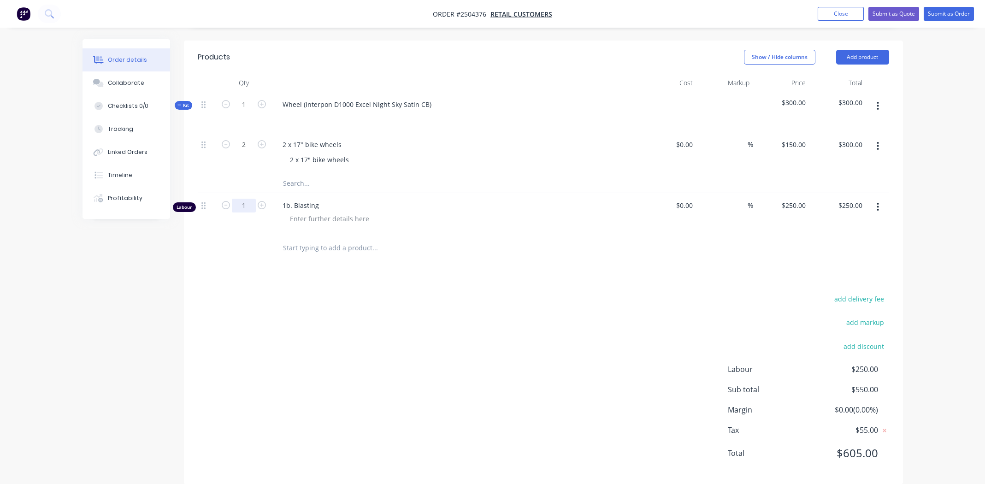
click at [247, 199] on input "1" at bounding box center [244, 206] width 24 height 14
type input "0.333"
type input "$83.25"
click at [242, 293] on div "add delivery fee add markup add discount Labour $250.00 Sub total $550.00 Margi…" at bounding box center [544, 382] width 692 height 178
click at [321, 212] on div at bounding box center [330, 218] width 94 height 13
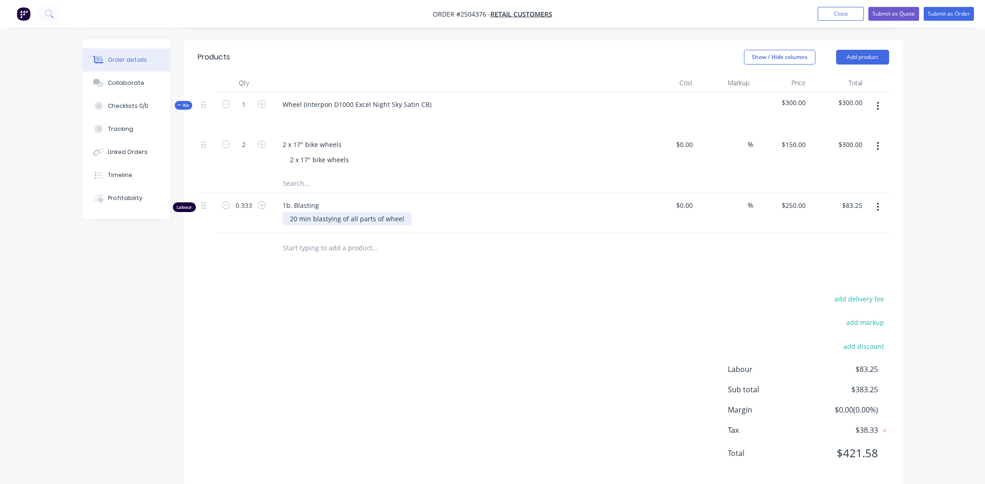
click at [328, 212] on div "20 min blastying of all parts of wheel" at bounding box center [347, 218] width 129 height 13
drag, startPoint x: 521, startPoint y: 279, endPoint x: 523, endPoint y: 274, distance: 5.0
click at [522, 293] on div "add delivery fee add markup add discount Labour $83.25 Sub total $383.25 Margin…" at bounding box center [544, 382] width 692 height 178
click at [878, 101] on icon "button" at bounding box center [878, 106] width 2 height 10
click at [845, 124] on div "Add product to kit" at bounding box center [845, 130] width 71 height 13
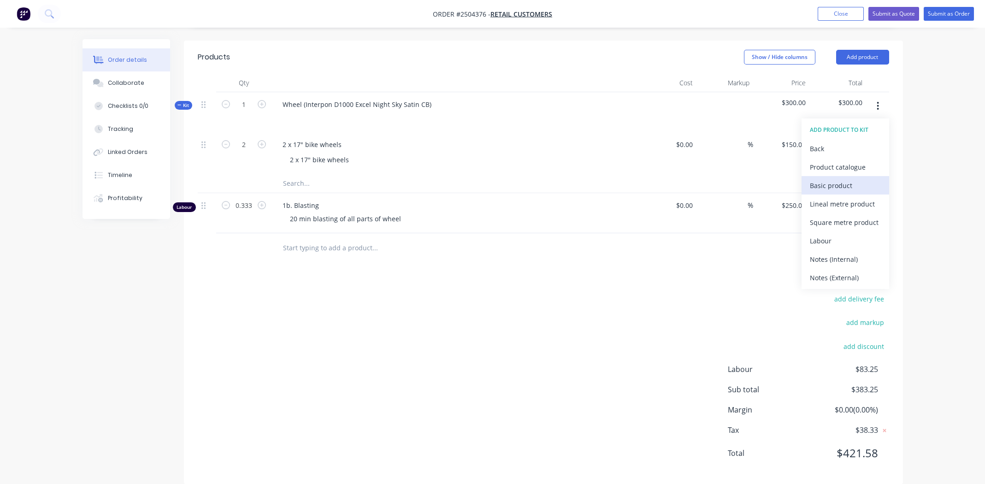
click at [834, 179] on div "Basic product" at bounding box center [845, 185] width 71 height 13
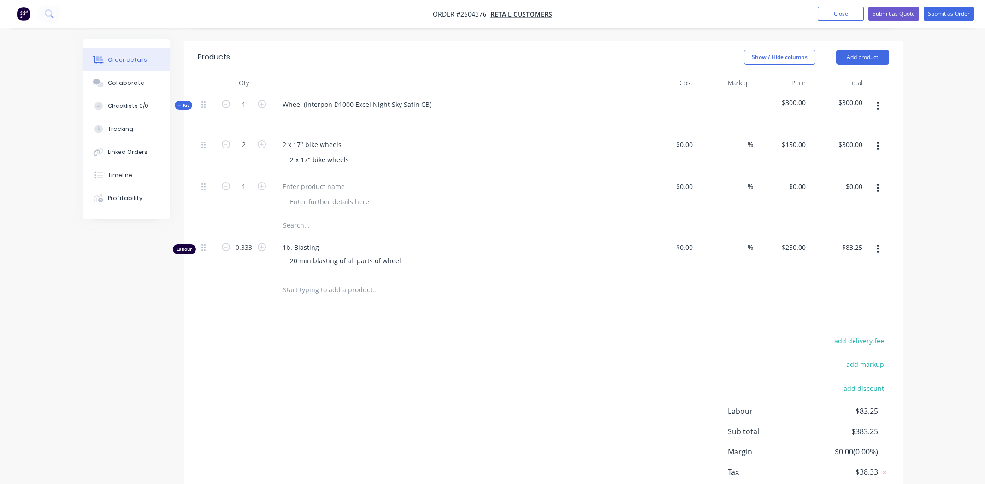
click at [294, 242] on span "1b. Blasting" at bounding box center [460, 247] width 354 height 10
click at [295, 242] on span "1b. Blasting" at bounding box center [460, 247] width 354 height 10
click at [311, 180] on div at bounding box center [313, 186] width 77 height 13
click at [318, 195] on div at bounding box center [330, 201] width 94 height 13
drag, startPoint x: 397, startPoint y: 354, endPoint x: 666, endPoint y: 285, distance: 277.4
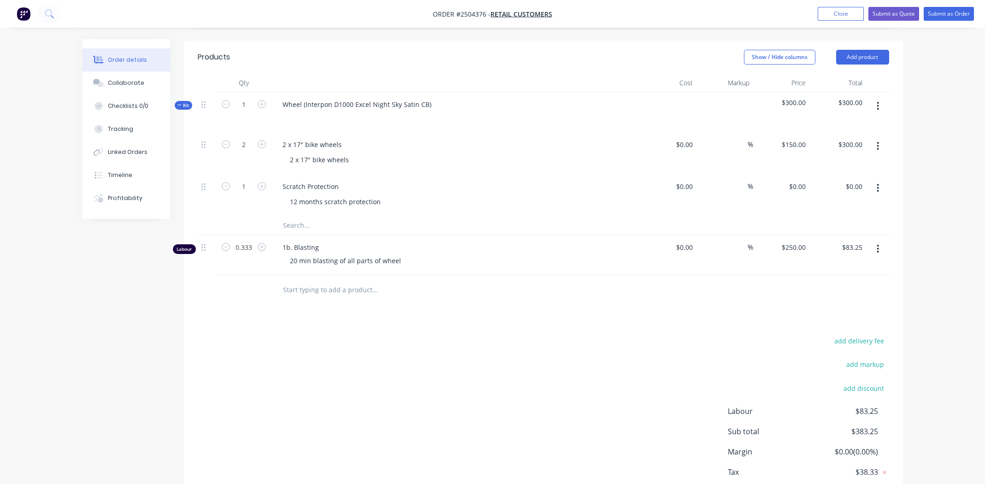
click at [404, 354] on div "add delivery fee add markup add discount Labour $83.25 Sub total $383.25 Margin…" at bounding box center [544, 424] width 692 height 178
click at [796, 180] on div "0 $0.00" at bounding box center [797, 186] width 25 height 13
type input "$85.00"
click at [589, 335] on div "add delivery fee add markup add discount Labour $83.25 Sub total $468.25 Margin…" at bounding box center [544, 424] width 692 height 178
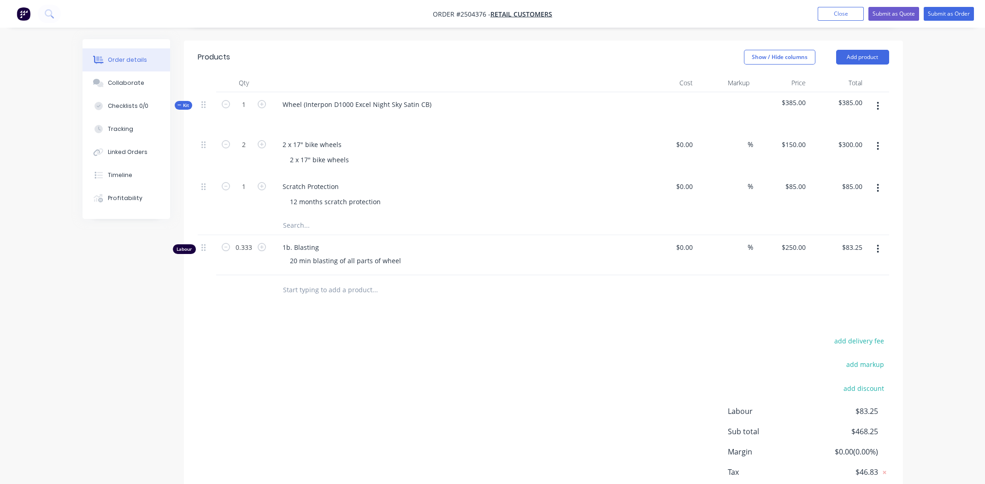
click at [402, 298] on div "Products Show / Hide columns Add product Qty Cost Markup Price Total Kit 1 Whee…" at bounding box center [543, 284] width 719 height 486
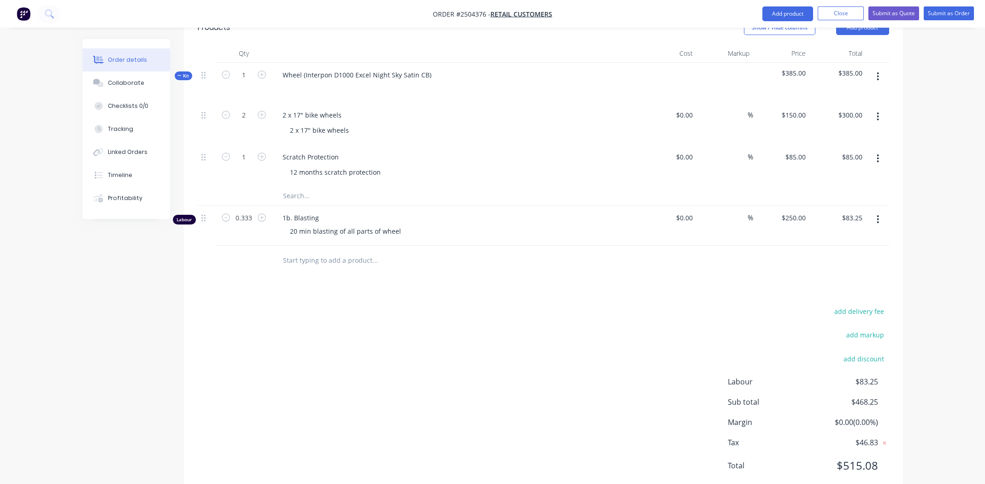
scroll to position [272, 0]
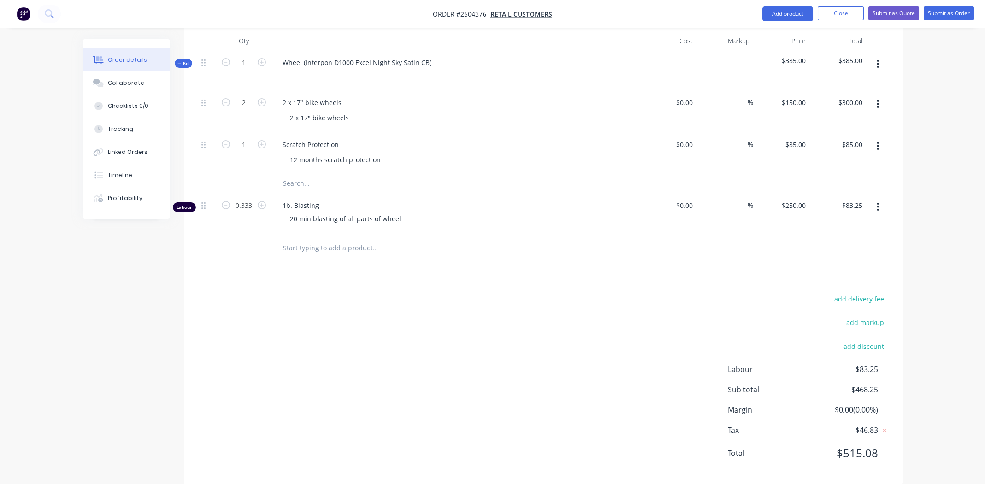
click at [393, 293] on div "add delivery fee add markup add discount Labour $83.25 Sub total $468.25 Margin…" at bounding box center [544, 382] width 692 height 178
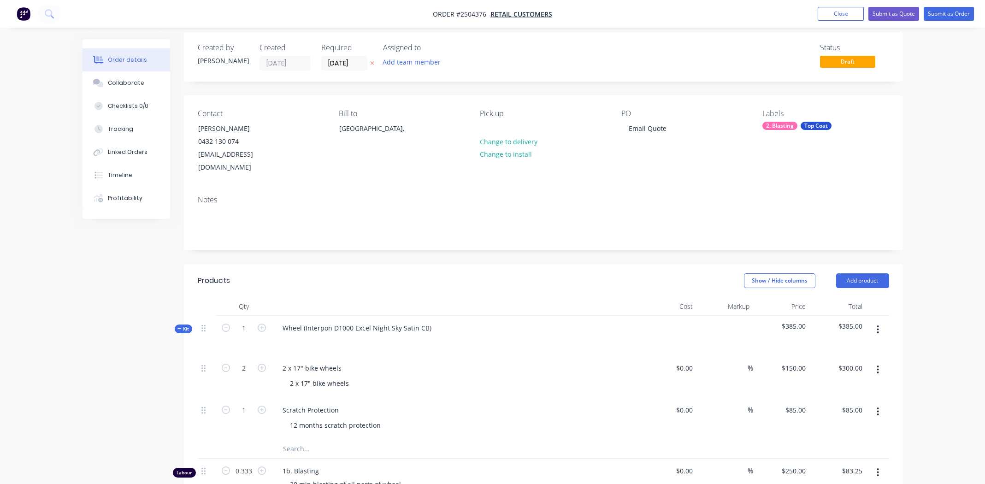
scroll to position [0, 0]
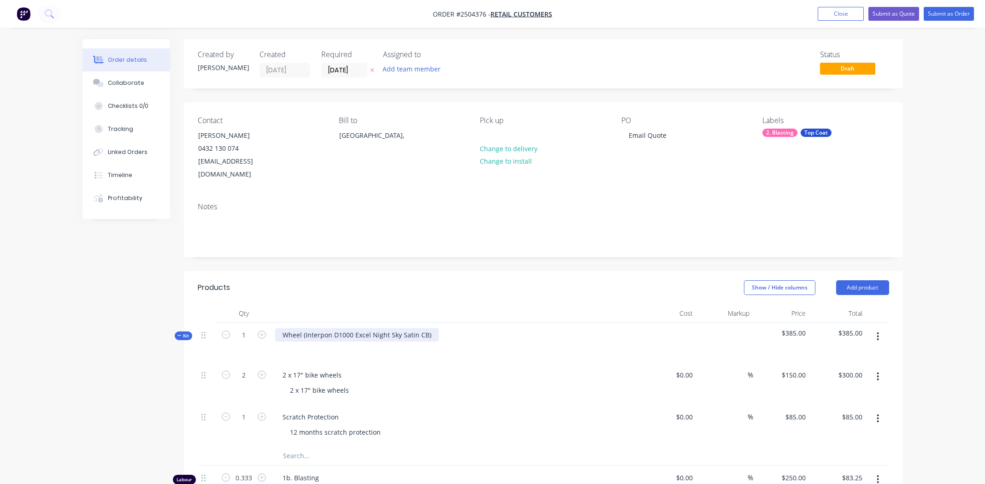
click at [435, 323] on div "Wheel (Interpon D1000 Excel Night Sky Satin CB)" at bounding box center [456, 343] width 369 height 40
click at [431, 328] on div "Wheel (Interpon D1000 Excel Night Sky Satin CB)" at bounding box center [357, 334] width 164 height 13
click at [479, 368] on div "2 x 17" bike wheels 2 x 17" bike wheels" at bounding box center [456, 384] width 369 height 42
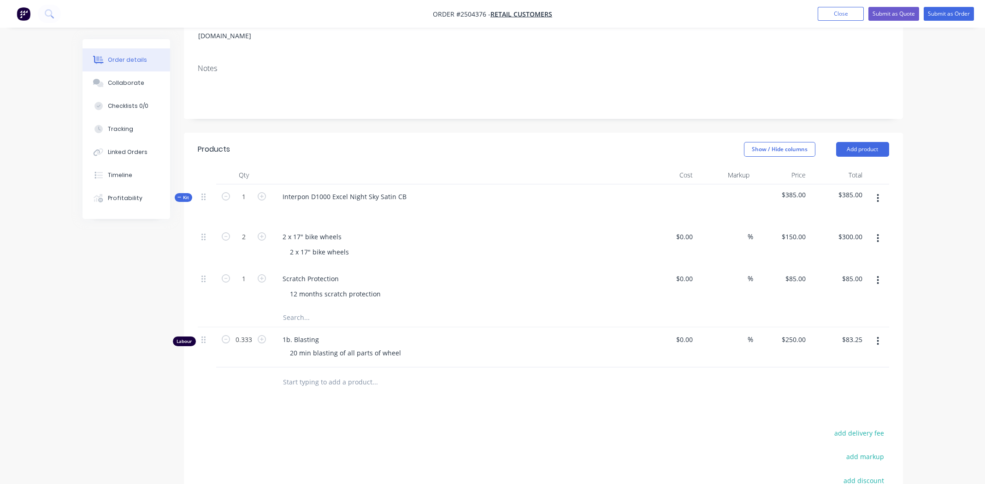
scroll to position [272, 0]
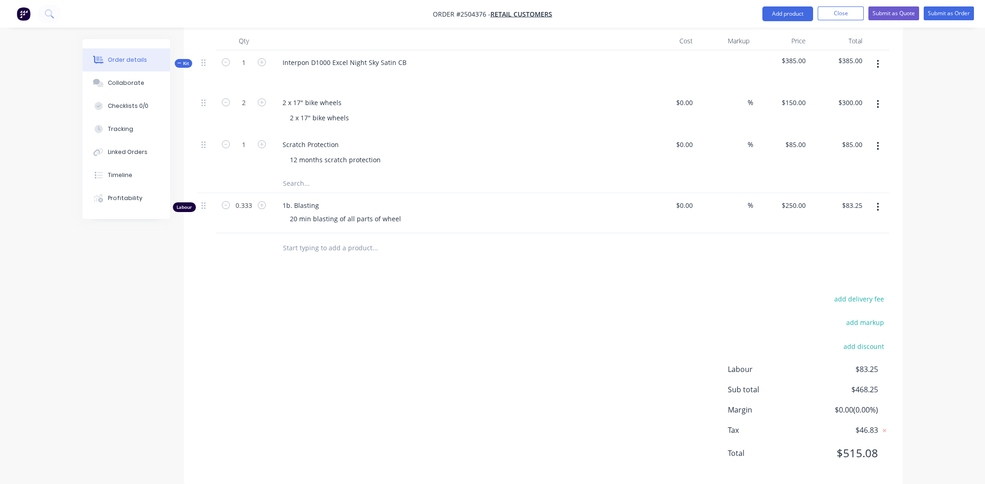
click at [337, 335] on div "add delivery fee add markup add discount Labour $83.25 Sub total $468.25 Margin…" at bounding box center [544, 382] width 692 height 178
drag, startPoint x: 882, startPoint y: 374, endPoint x: 845, endPoint y: 372, distance: 37.4
click at [845, 384] on div "Sub total $468.25" at bounding box center [808, 389] width 161 height 11
copy span "$468.25"
click at [948, 12] on button "Submit as Order" at bounding box center [949, 13] width 50 height 14
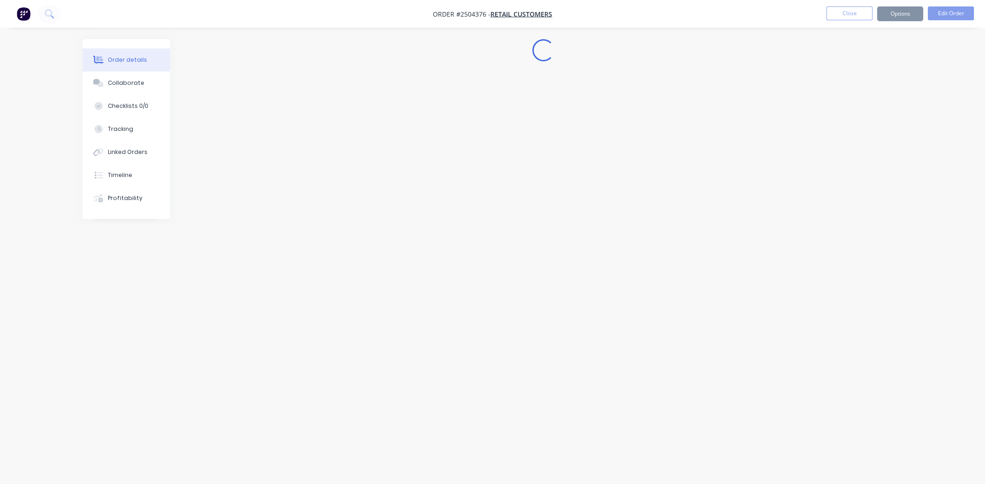
scroll to position [0, 0]
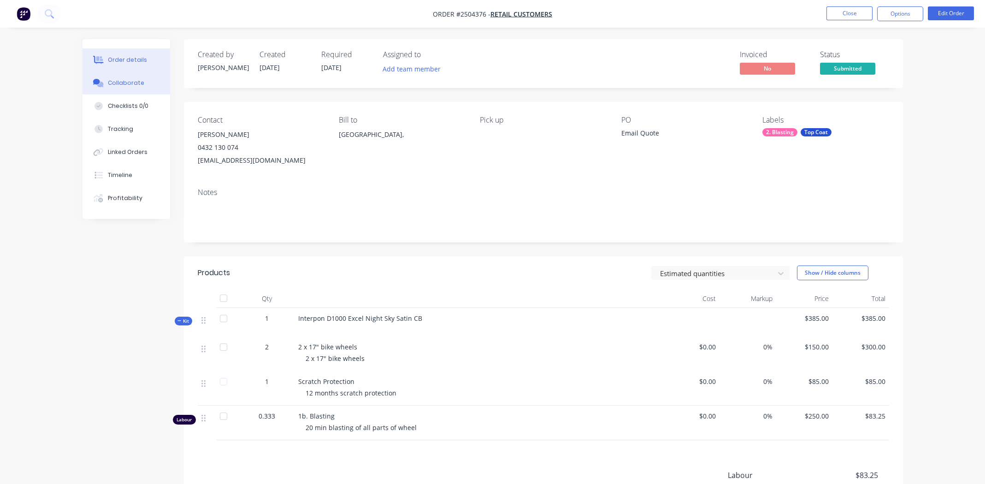
click at [124, 81] on div "Collaborate" at bounding box center [126, 83] width 36 height 8
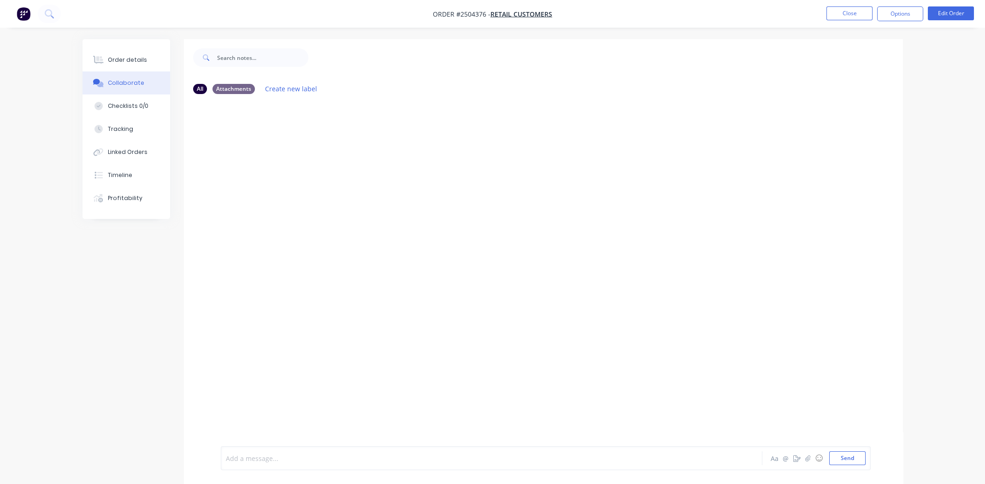
click at [281, 456] on div at bounding box center [465, 459] width 479 height 10
drag, startPoint x: 131, startPoint y: 53, endPoint x: 164, endPoint y: 54, distance: 32.7
click at [131, 53] on button "Order details" at bounding box center [127, 59] width 88 height 23
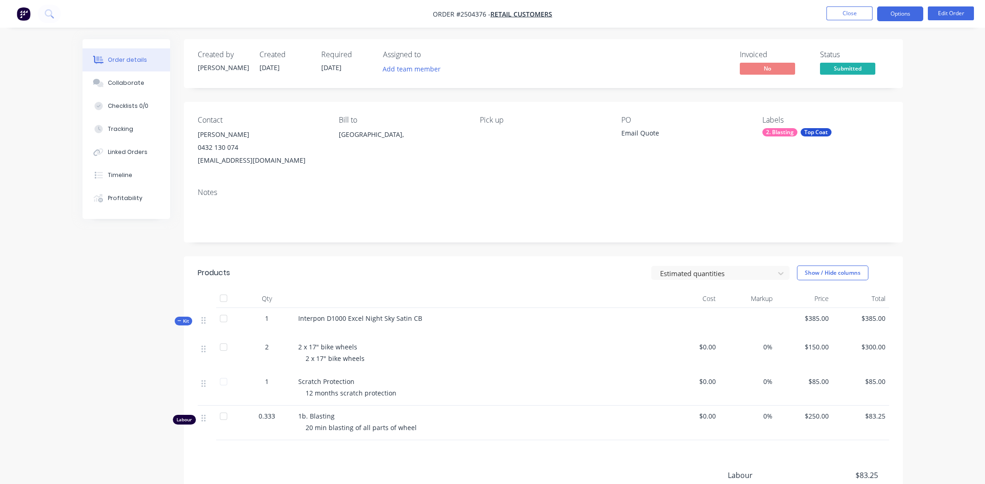
click at [907, 10] on button "Options" at bounding box center [900, 13] width 46 height 15
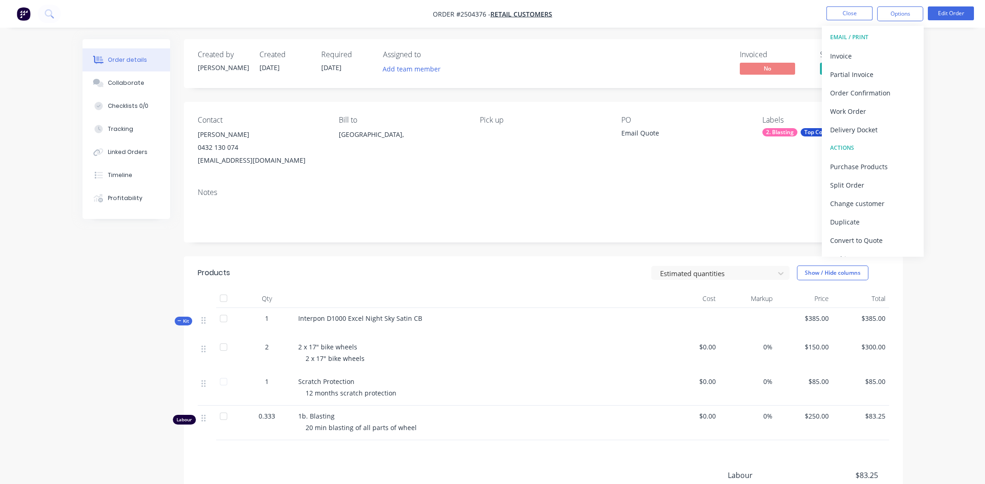
click at [330, 174] on div "Contact Dominic Jerome 0432 130 074 dynamicdjk@gmail.com Bill to Australia, Pic…" at bounding box center [543, 141] width 719 height 79
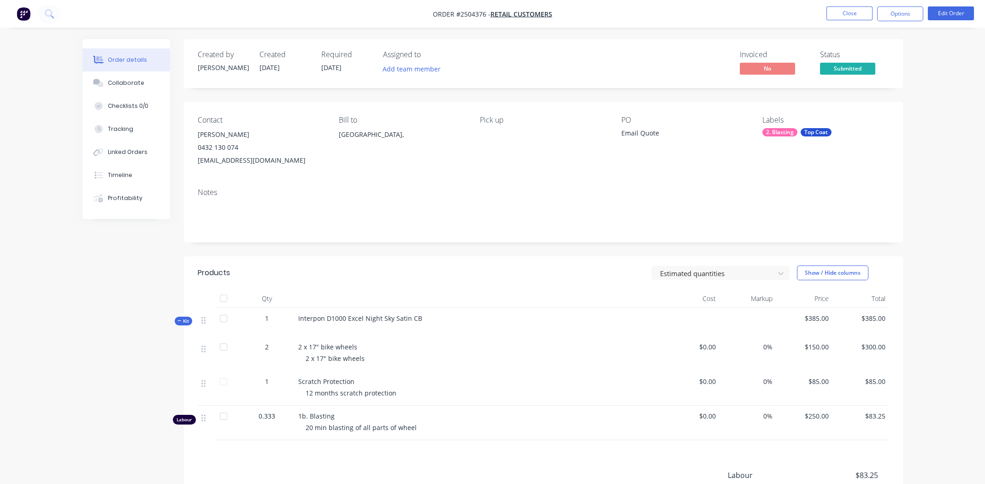
click at [398, 314] on span "Interpon D1000 Excel Night Sky Satin CB" at bounding box center [360, 318] width 124 height 9
click at [394, 320] on span "Interpon D1000 Excel Night Sky Satin CB" at bounding box center [360, 318] width 124 height 9
click at [395, 320] on span "Interpon D1000 Excel Night Sky Satin CB" at bounding box center [360, 318] width 124 height 9
click at [396, 319] on span "Interpon D1000 Excel Night Sky Satin CB" at bounding box center [360, 318] width 124 height 9
click at [396, 318] on span "Interpon D1000 Excel Night Sky Satin CB" at bounding box center [360, 318] width 124 height 9
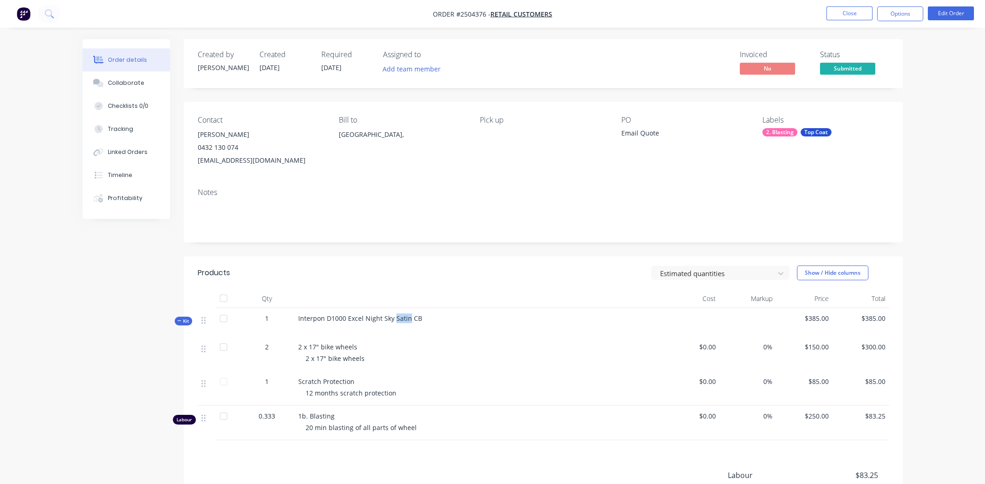
click at [396, 318] on span "Interpon D1000 Excel Night Sky Satin CB" at bounding box center [360, 318] width 124 height 9
copy div "Interpon D1000 Excel Night Sky Satin CB"
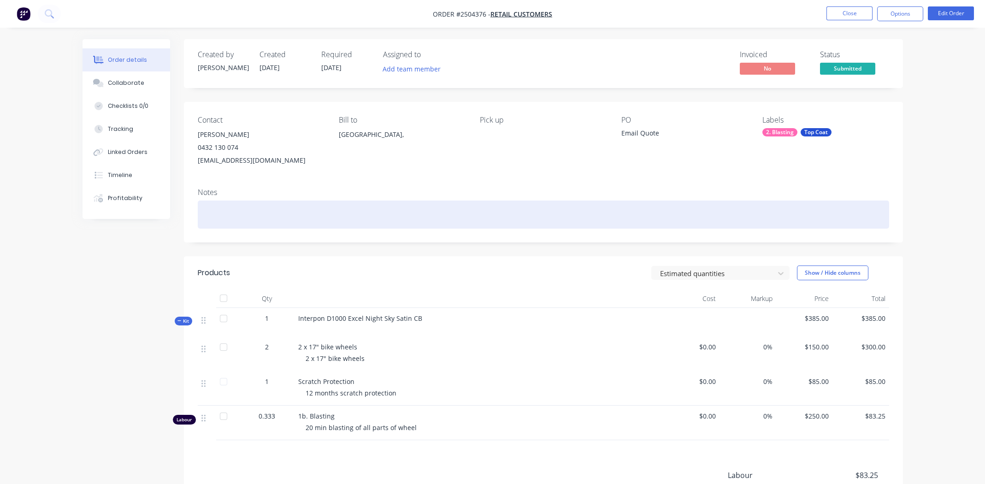
click at [213, 215] on div at bounding box center [544, 215] width 692 height 28
paste div
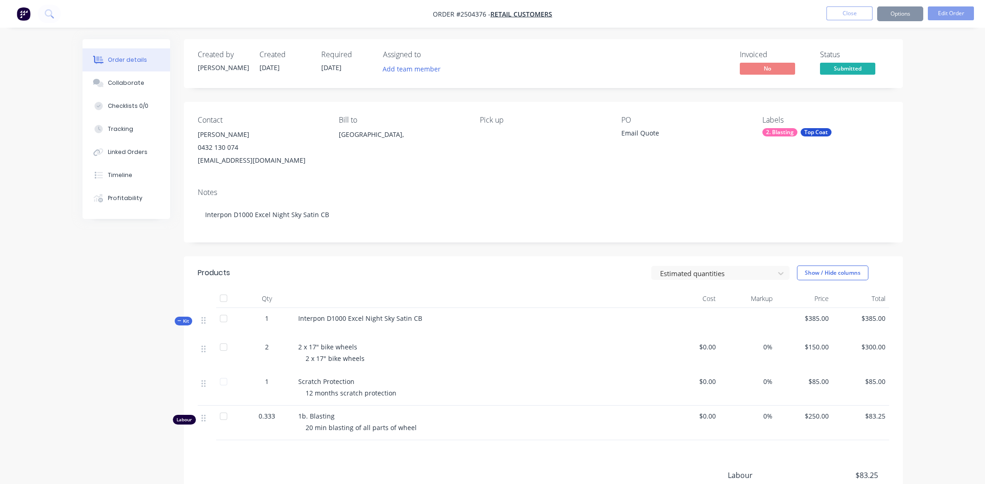
drag, startPoint x: 532, startPoint y: 171, endPoint x: 536, endPoint y: 178, distance: 7.4
click at [533, 172] on div "Contact Dominic Jerome 0432 130 074 dynamicdjk@gmail.com Bill to Australia, Pic…" at bounding box center [543, 141] width 719 height 79
click at [660, 134] on div "Email Quote" at bounding box center [678, 134] width 115 height 13
click at [633, 134] on div "Email Quote" at bounding box center [678, 134] width 115 height 13
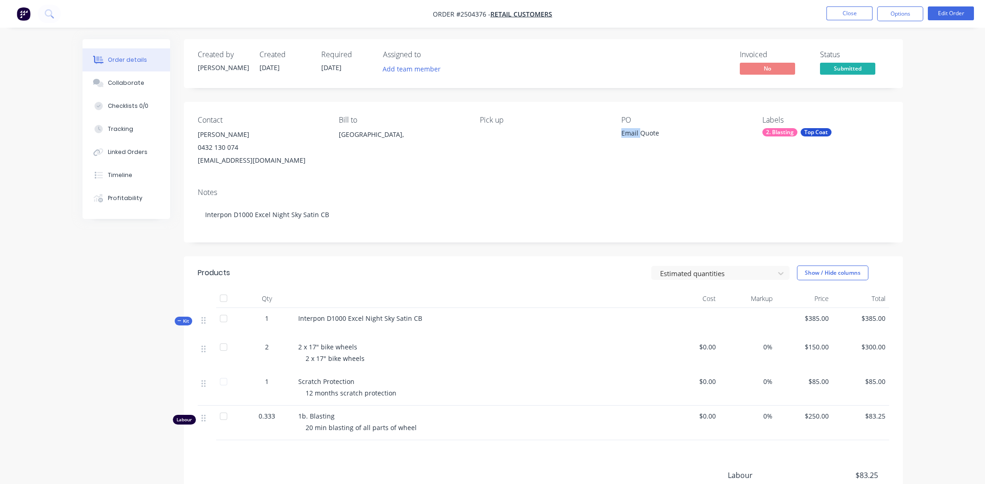
click at [633, 134] on div "Email Quote" at bounding box center [678, 134] width 115 height 13
click at [941, 14] on button "Edit Order" at bounding box center [951, 13] width 46 height 14
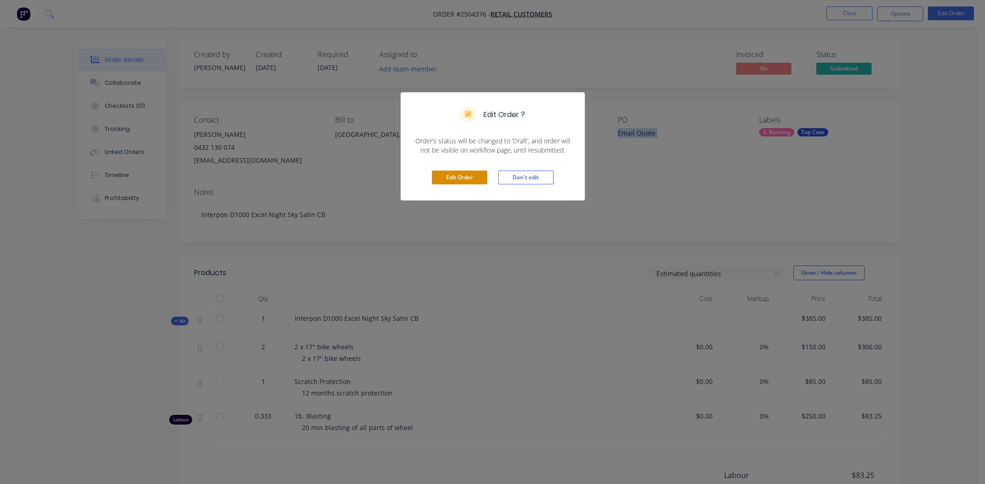
click at [446, 177] on button "Edit Order" at bounding box center [459, 178] width 55 height 14
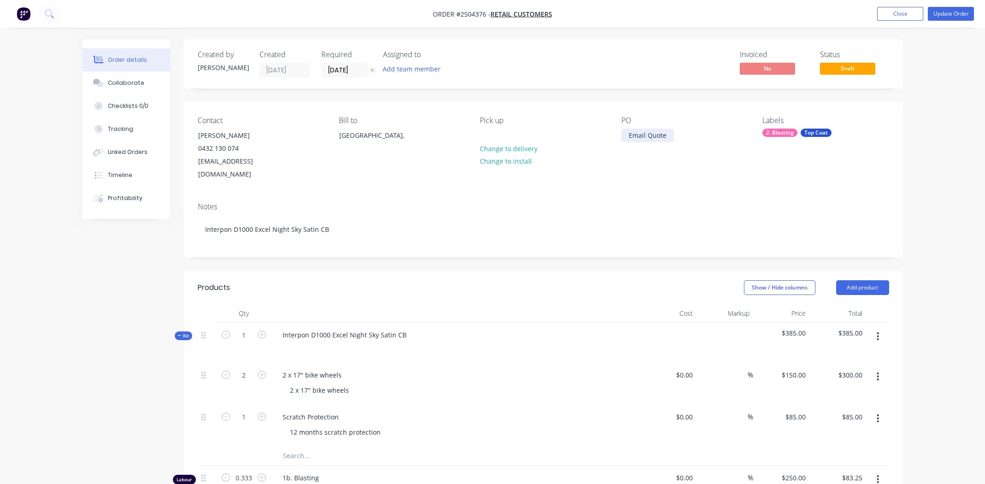
click at [644, 136] on div "Email Quote" at bounding box center [647, 135] width 53 height 13
click at [668, 136] on div "Email Quote" at bounding box center [647, 135] width 53 height 13
click at [487, 363] on div "2 x 17" bike wheels 2 x 17" bike wheels" at bounding box center [456, 384] width 369 height 42
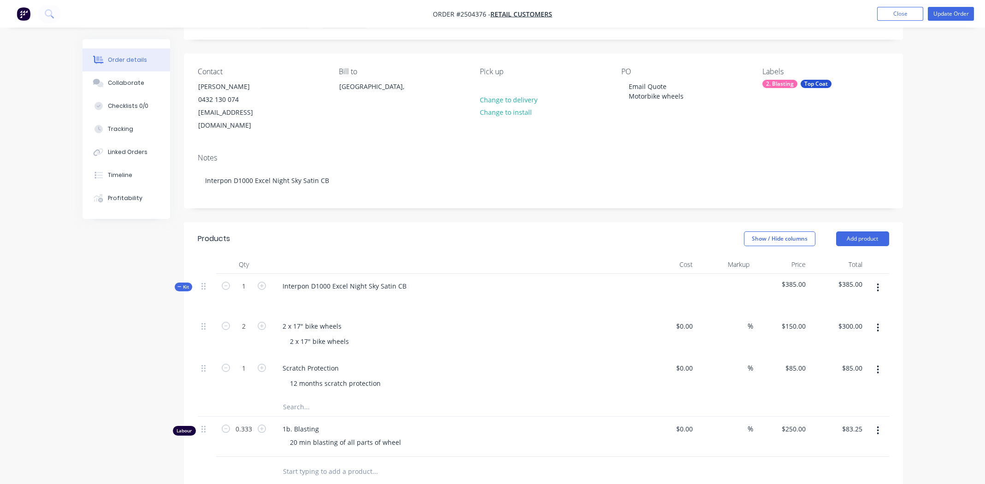
scroll to position [138, 0]
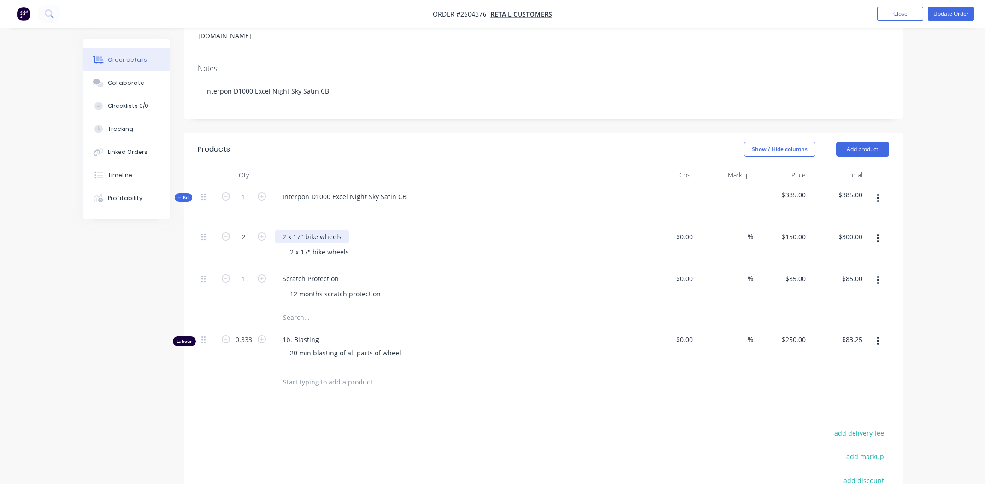
click at [304, 230] on div "2 x 17" bike wheels" at bounding box center [312, 236] width 74 height 13
click at [454, 230] on div "2 x 17" motorbike wheels" at bounding box center [455, 236] width 361 height 13
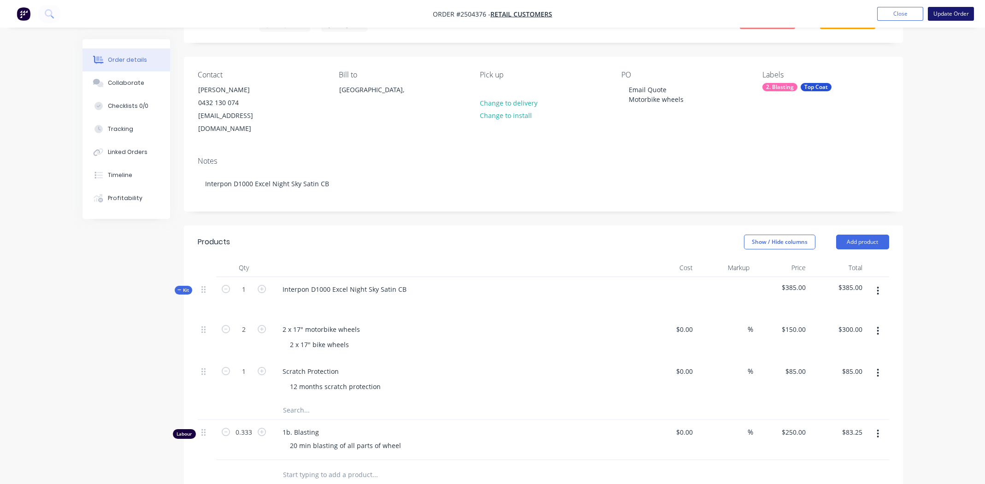
click at [952, 15] on button "Update Order" at bounding box center [951, 14] width 46 height 14
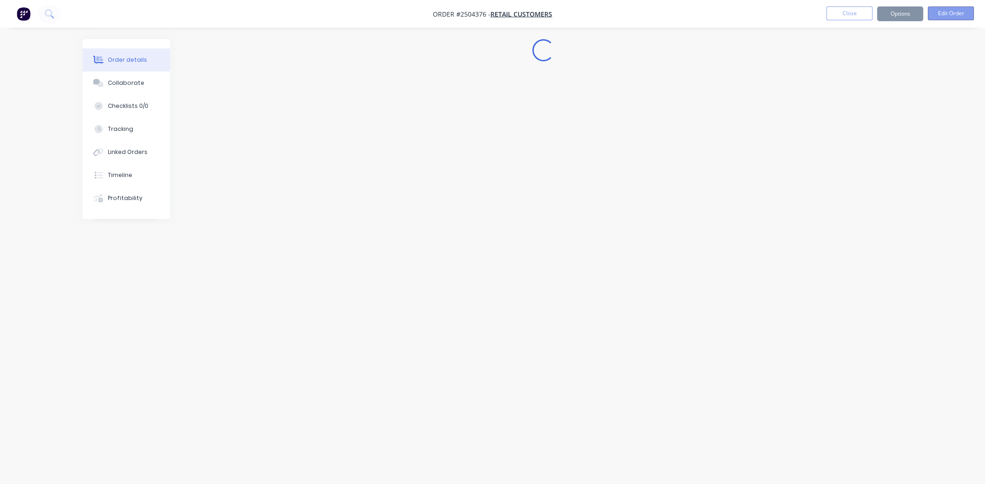
scroll to position [0, 0]
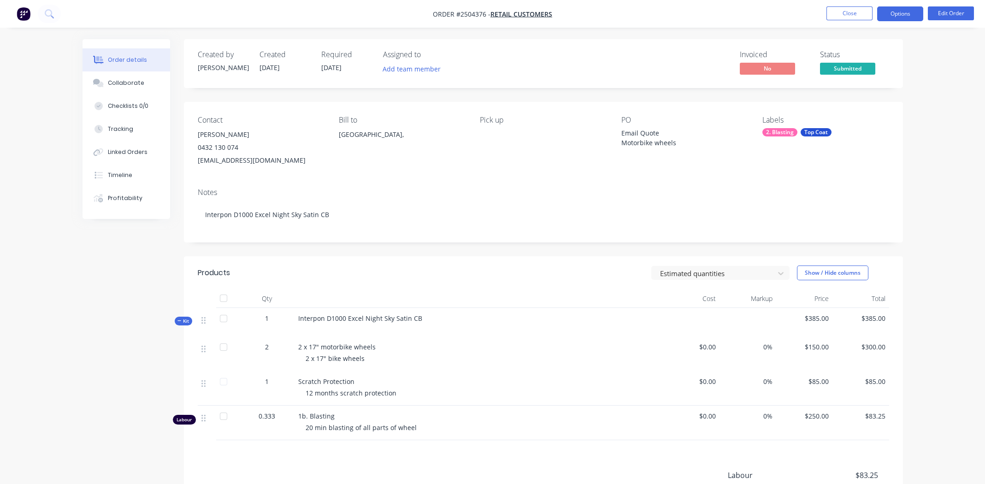
click at [890, 16] on button "Options" at bounding box center [900, 13] width 46 height 15
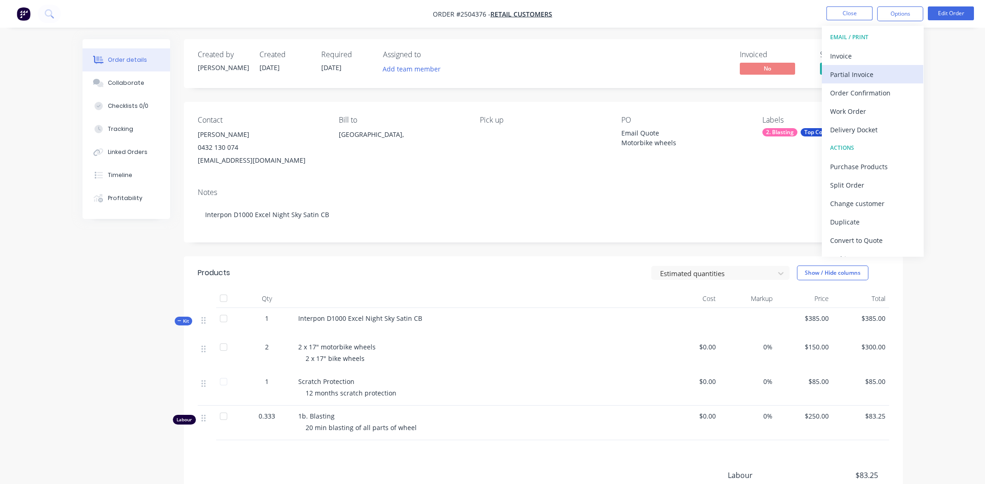
click at [845, 73] on div "Partial Invoice" at bounding box center [872, 74] width 85 height 13
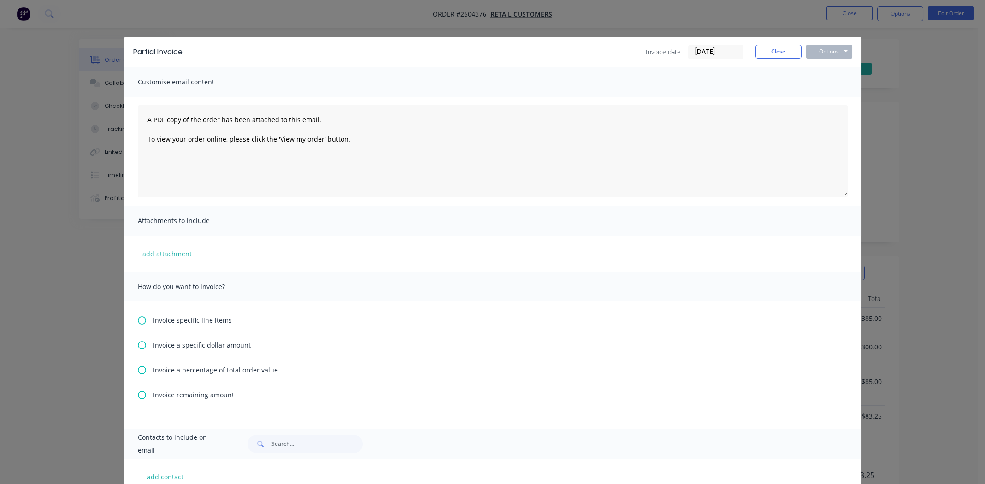
click at [138, 370] on icon at bounding box center [142, 370] width 8 height 8
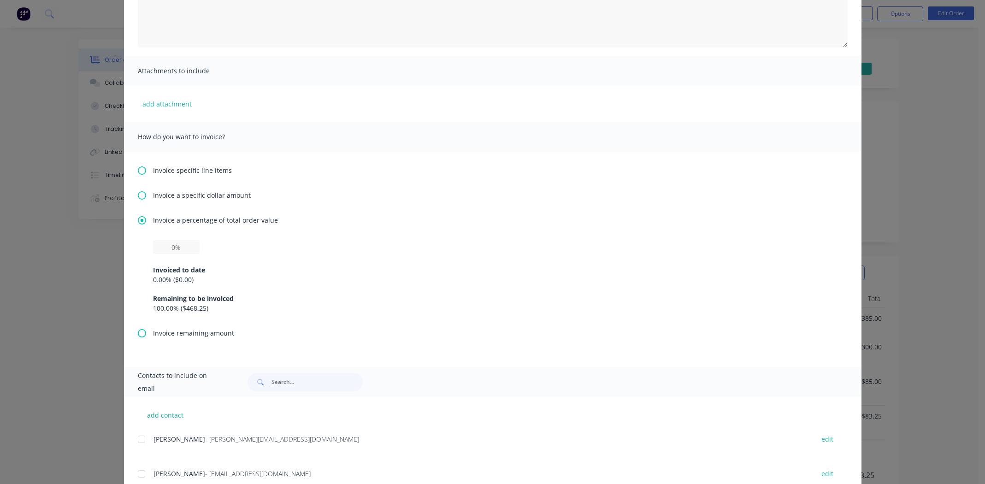
scroll to position [322, 0]
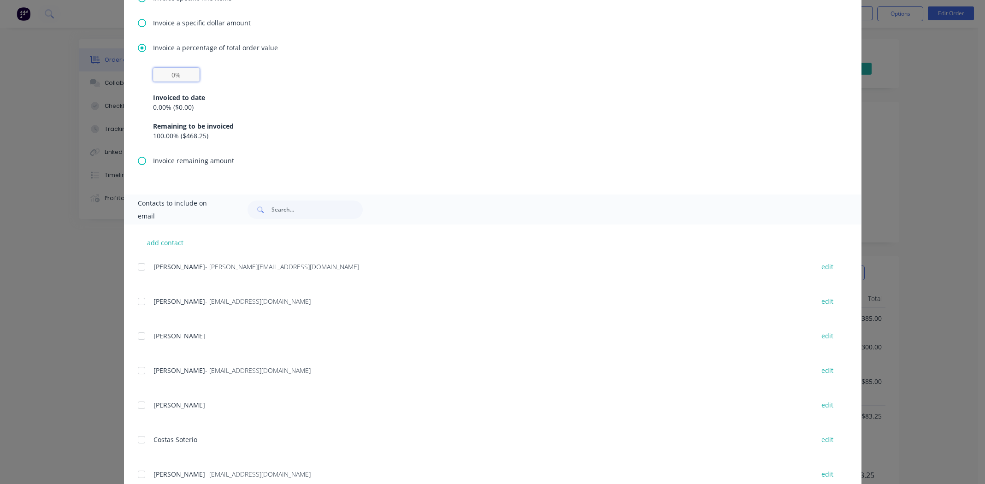
click at [172, 74] on input "text" at bounding box center [176, 75] width 47 height 14
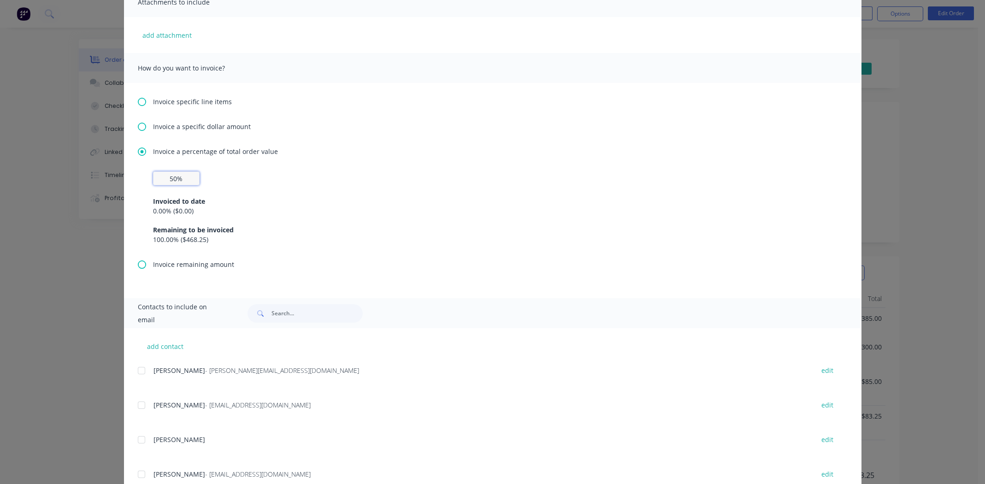
scroll to position [0, 0]
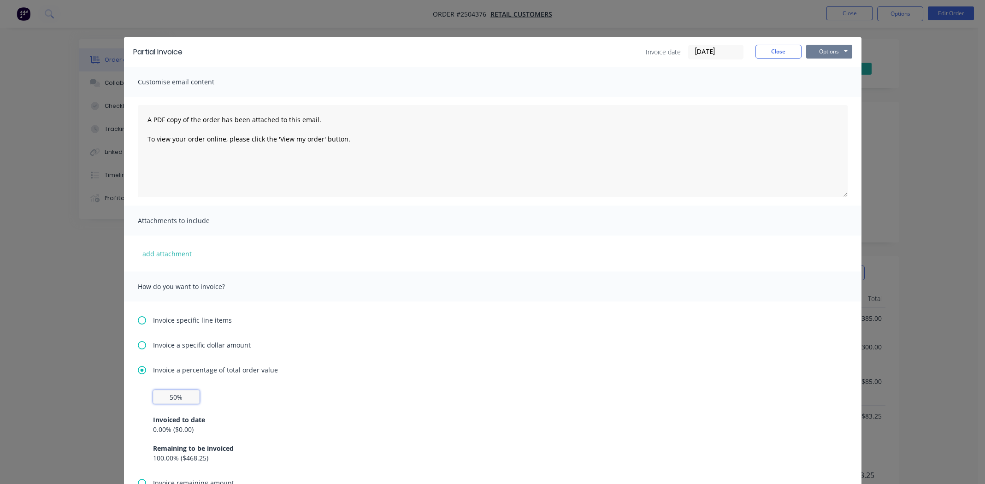
type input "50%"
click at [817, 51] on button "Options" at bounding box center [829, 52] width 46 height 14
click at [832, 80] on button "Print" at bounding box center [835, 83] width 59 height 15
click at [767, 55] on button "Close" at bounding box center [779, 52] width 46 height 14
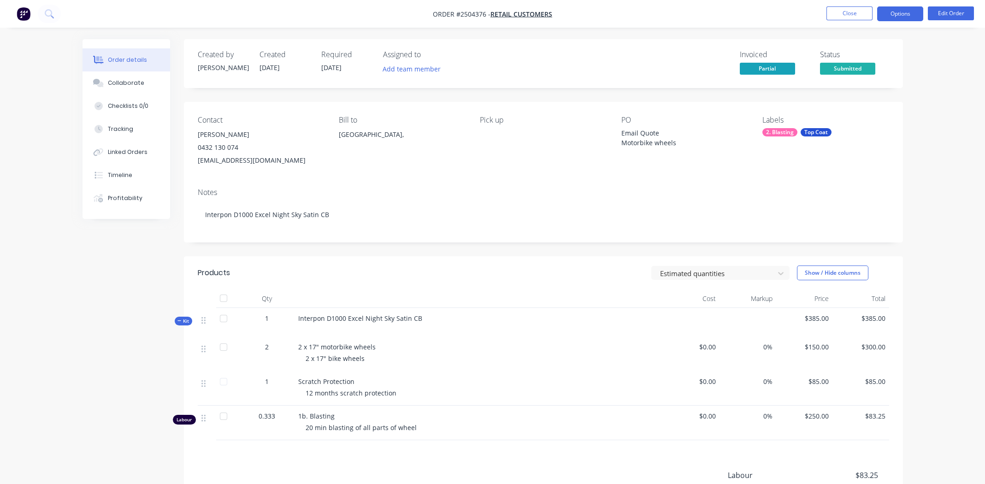
click at [898, 9] on button "Options" at bounding box center [900, 13] width 46 height 15
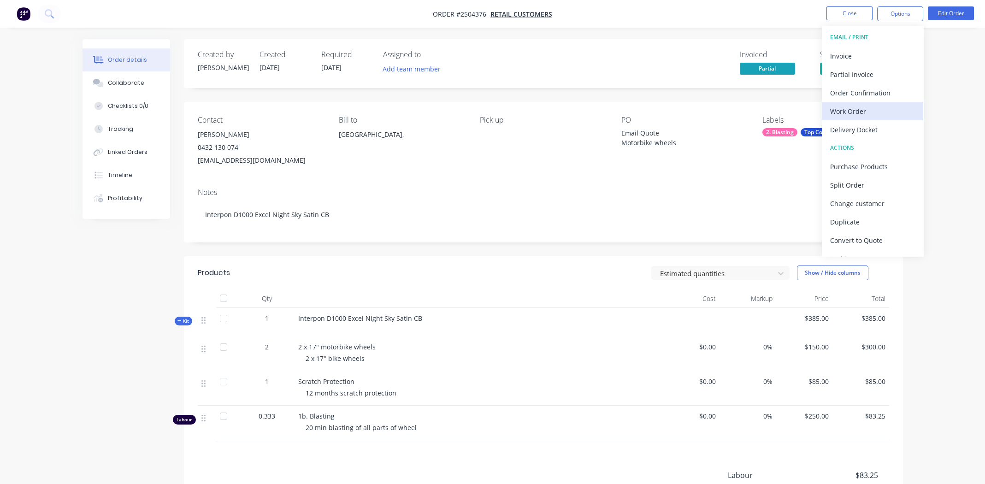
click at [840, 112] on div "Work Order" at bounding box center [872, 111] width 85 height 13
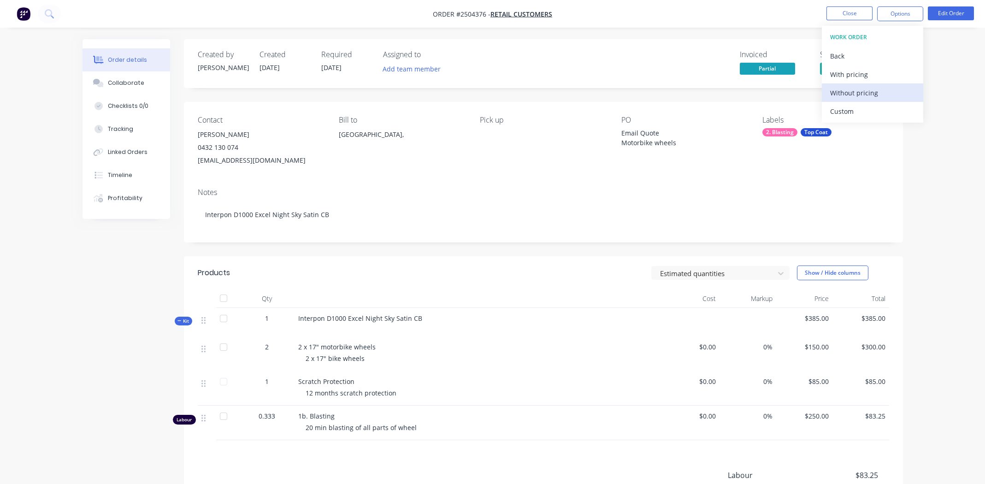
click at [843, 92] on div "Without pricing" at bounding box center [872, 92] width 85 height 13
click at [721, 13] on nav "Order #2504376 - Retail Customers Close Options Edit Order" at bounding box center [492, 14] width 985 height 28
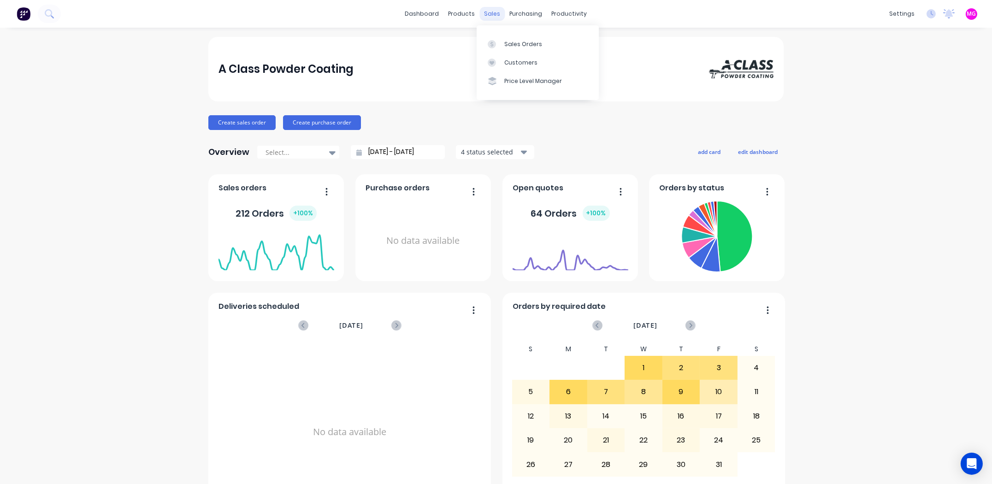
click at [481, 17] on div "sales" at bounding box center [492, 14] width 25 height 14
click at [504, 35] on link "Sales Orders" at bounding box center [538, 44] width 122 height 18
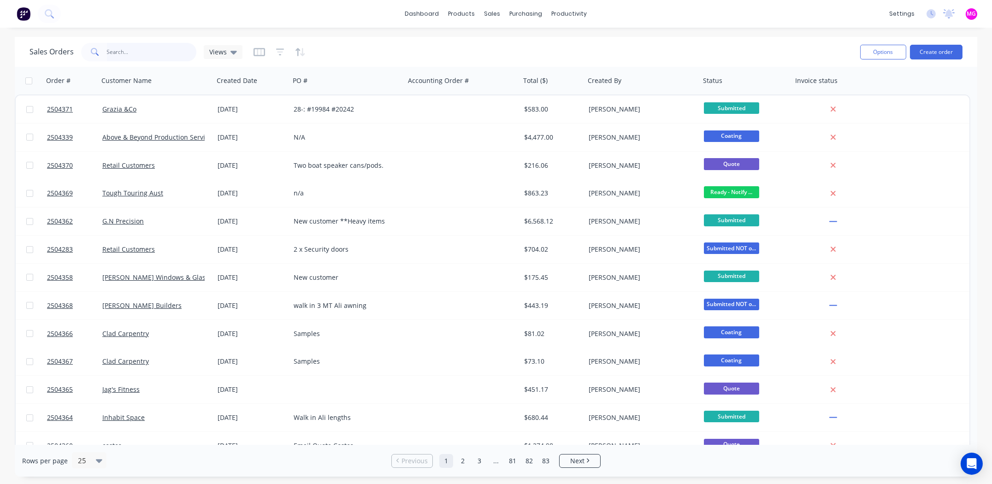
click at [157, 46] on input "text" at bounding box center [152, 52] width 90 height 18
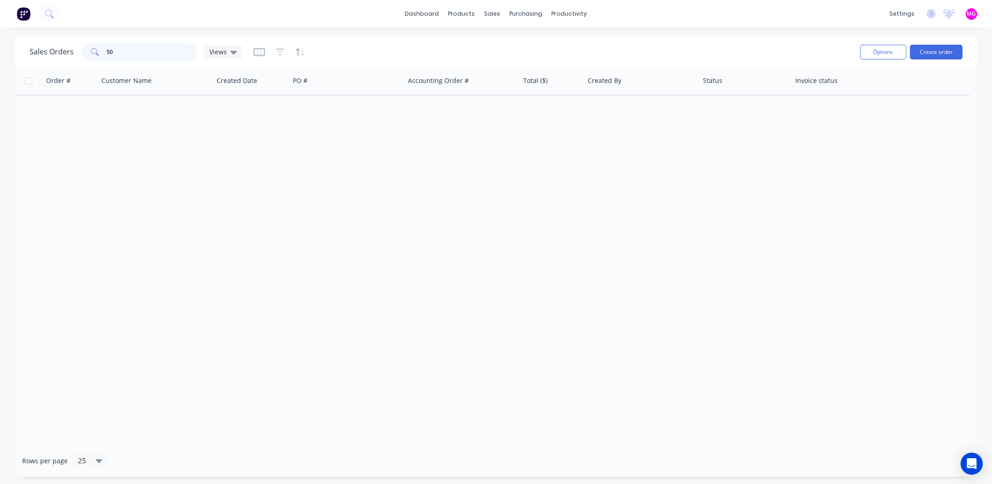
type input "5"
type input "f"
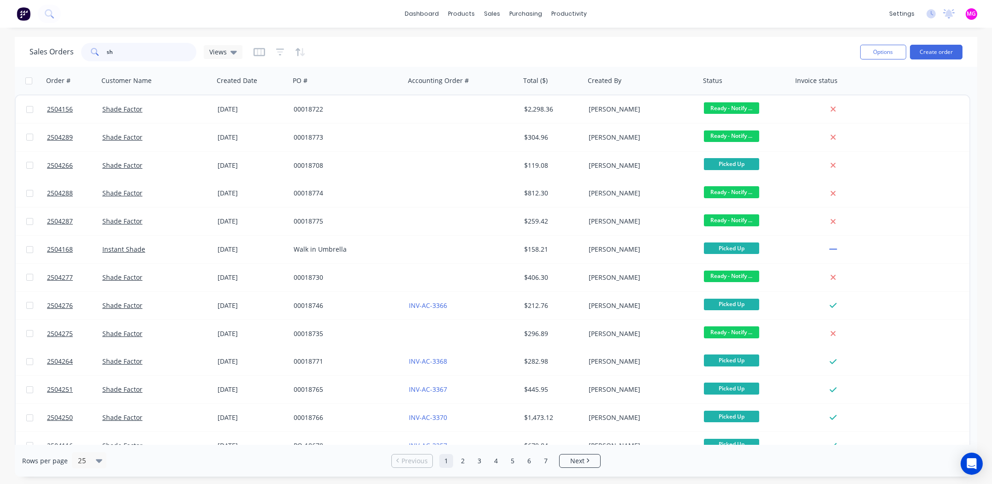
type input "s"
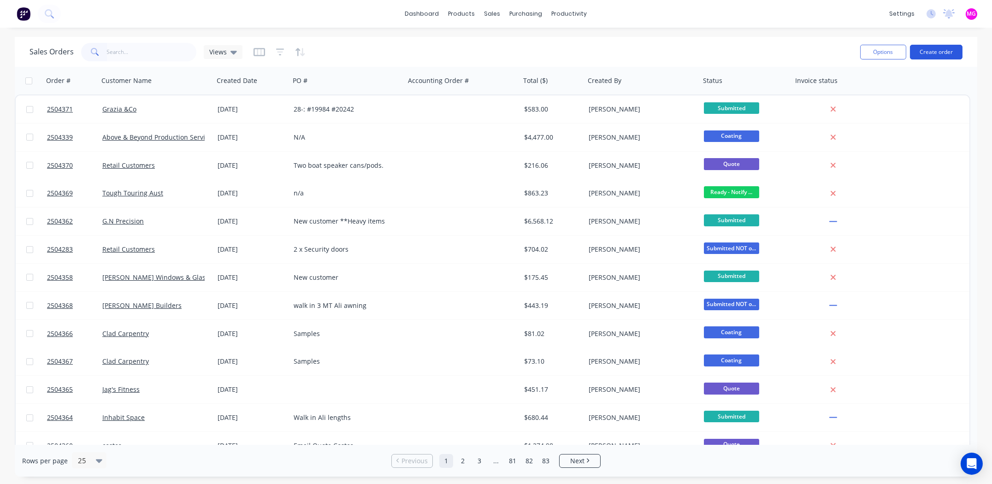
click at [932, 47] on button "Create order" at bounding box center [936, 52] width 53 height 15
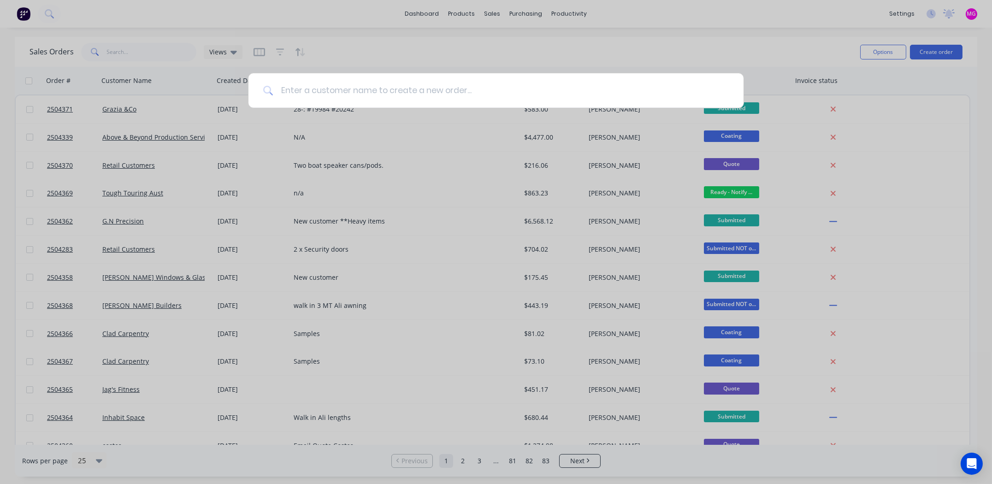
click at [308, 89] on input at bounding box center [500, 90] width 455 height 35
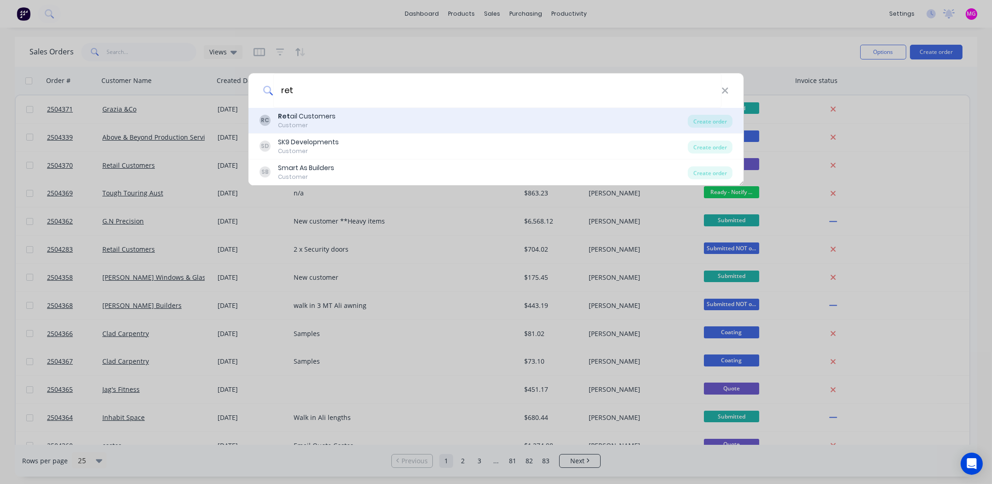
type input "ret"
click at [338, 112] on div "RC Ret ail Customers Customer" at bounding box center [474, 121] width 428 height 18
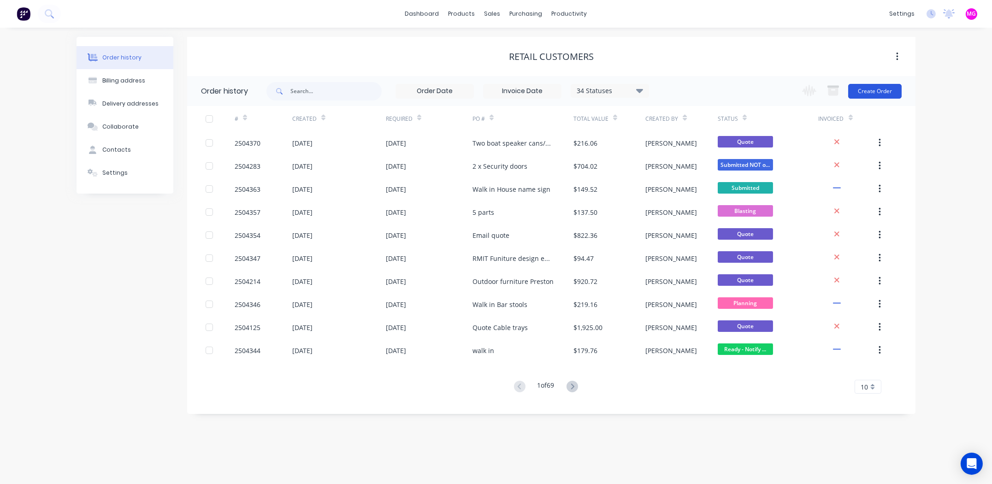
click at [879, 92] on button "Create Order" at bounding box center [874, 91] width 53 height 15
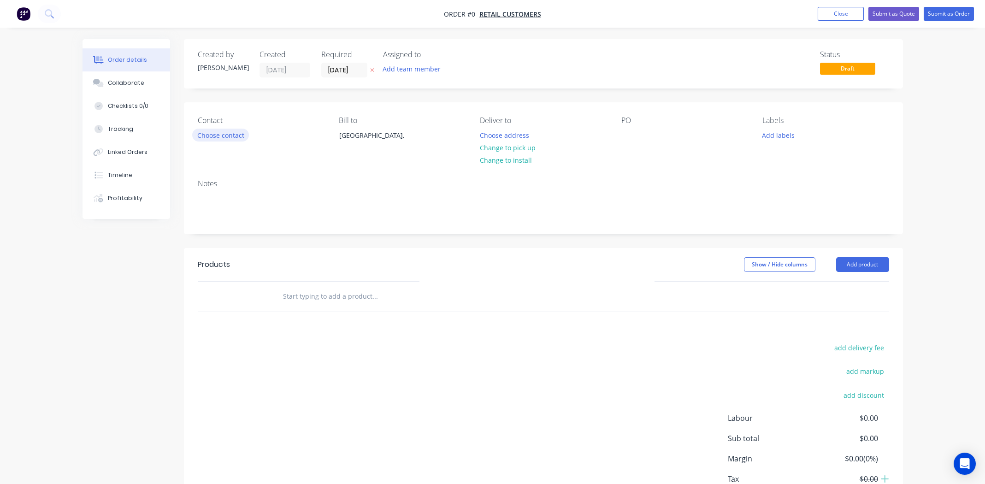
click at [223, 133] on button "Choose contact" at bounding box center [220, 135] width 57 height 12
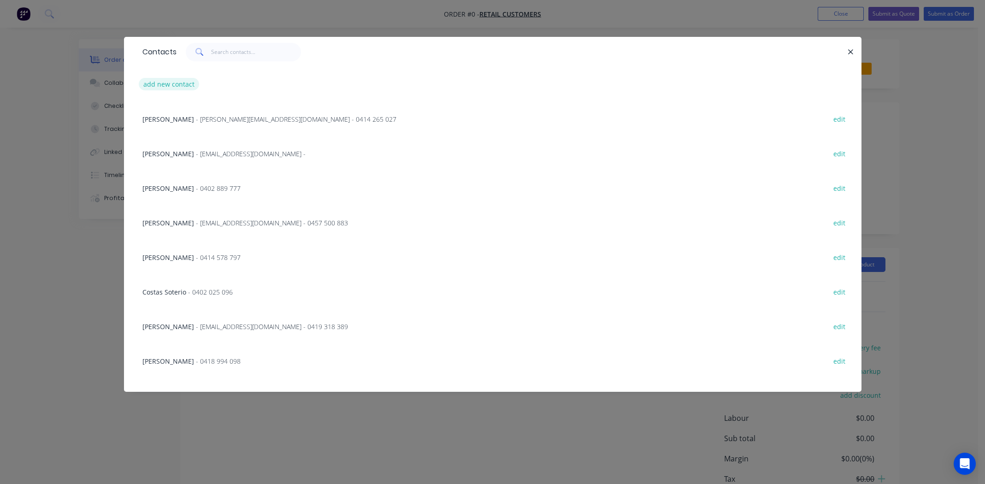
click at [168, 82] on button "add new contact" at bounding box center [169, 84] width 61 height 12
select select "AU"
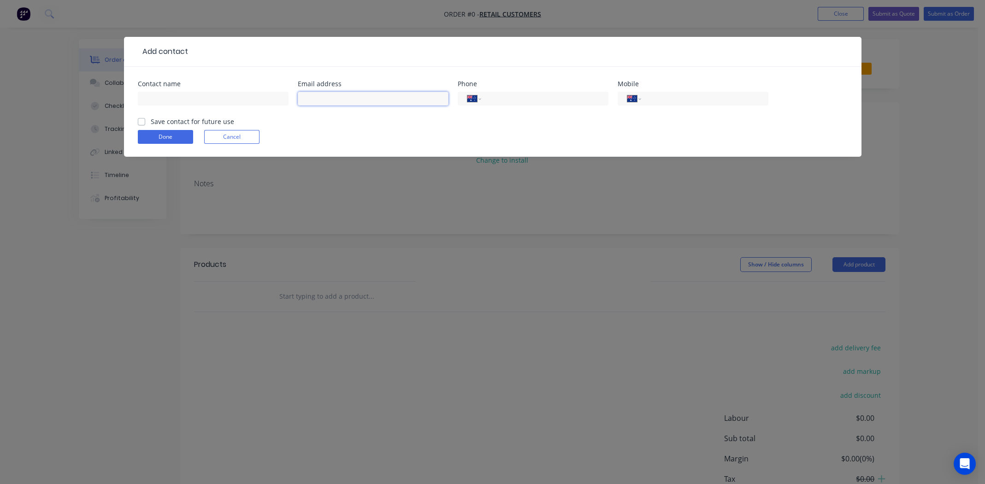
paste input "50shadesofcolourau@gmail.com"
type input "50shadesofcolourau@gmail.com"
click at [168, 99] on input "text" at bounding box center [213, 99] width 151 height 14
click at [171, 97] on input "Mark" at bounding box center [213, 99] width 151 height 14
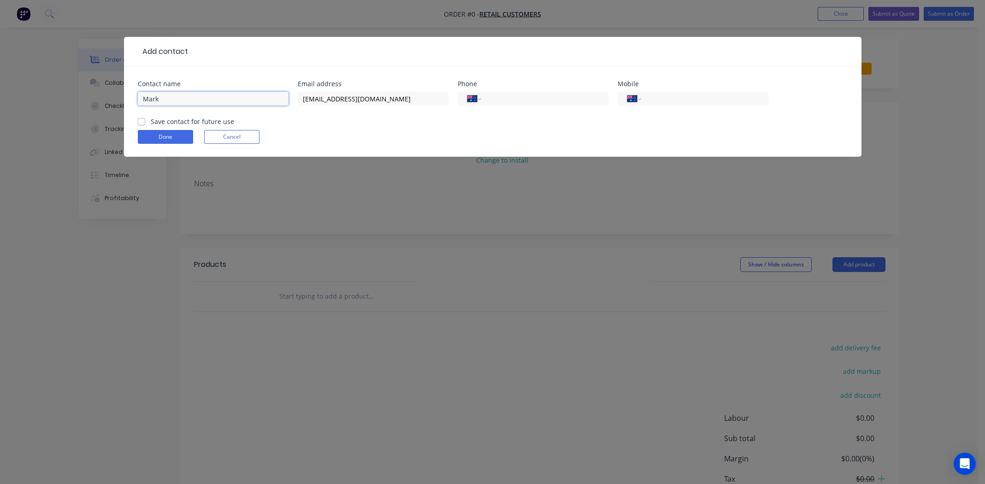
paste input "Hitge"
type input "Mark Hitge"
click at [675, 96] on input "tel" at bounding box center [703, 99] width 111 height 11
click at [673, 98] on input "tel" at bounding box center [703, 99] width 111 height 11
paste input "481 987 866"
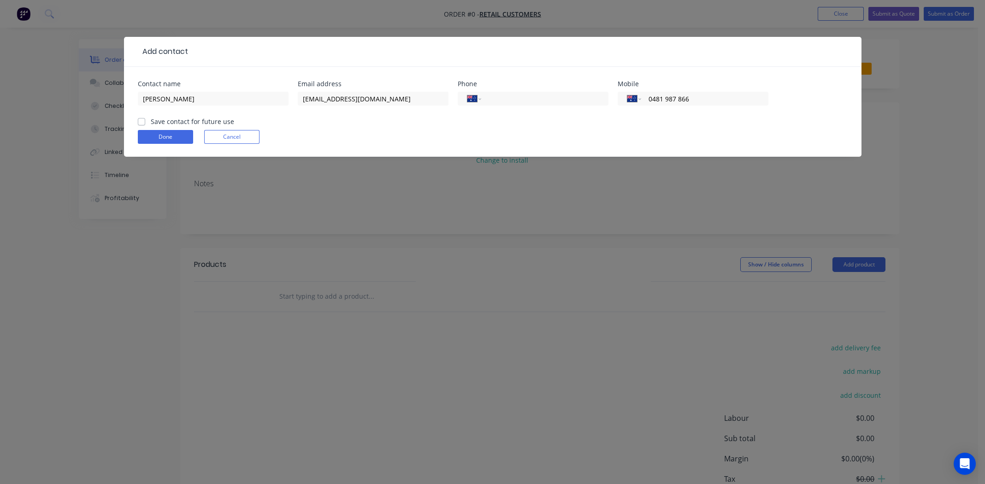
type input "0481 987 866"
click at [482, 136] on div "Done Cancel" at bounding box center [493, 137] width 710 height 14
click at [151, 121] on label "Save contact for future use" at bounding box center [192, 122] width 83 height 10
click at [143, 121] on input "Save contact for future use" at bounding box center [141, 121] width 7 height 9
checkbox input "true"
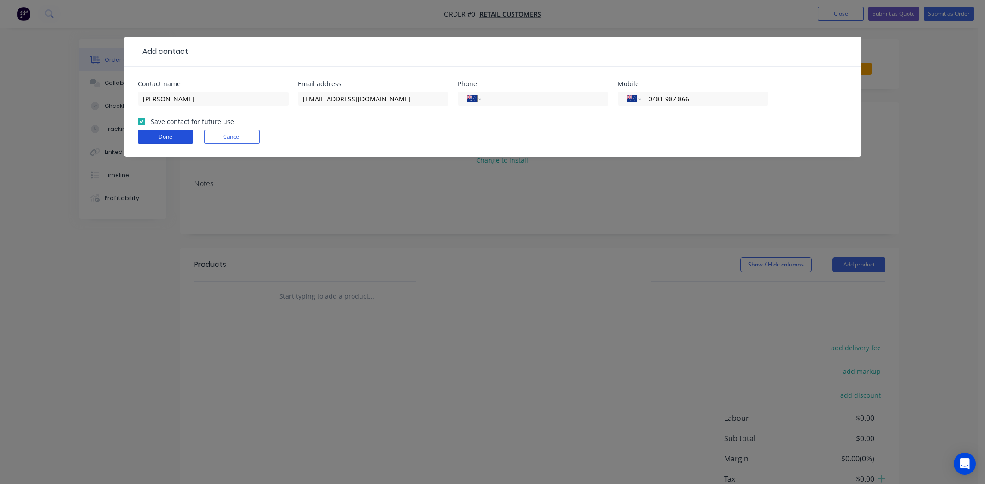
click at [162, 131] on button "Done" at bounding box center [165, 137] width 55 height 14
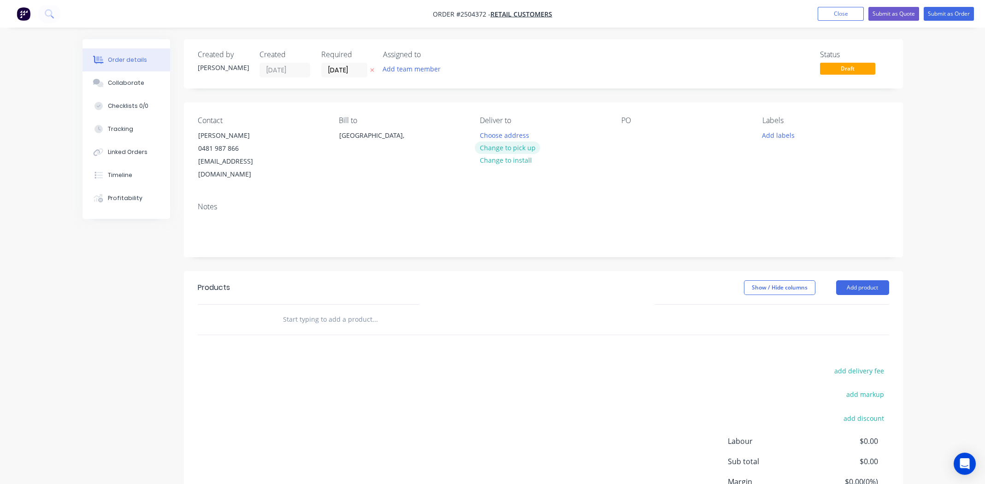
click at [507, 145] on button "Change to pick up" at bounding box center [507, 148] width 65 height 12
click at [623, 131] on div at bounding box center [628, 135] width 15 height 13
click at [760, 132] on button "Add labels" at bounding box center [778, 135] width 42 height 12
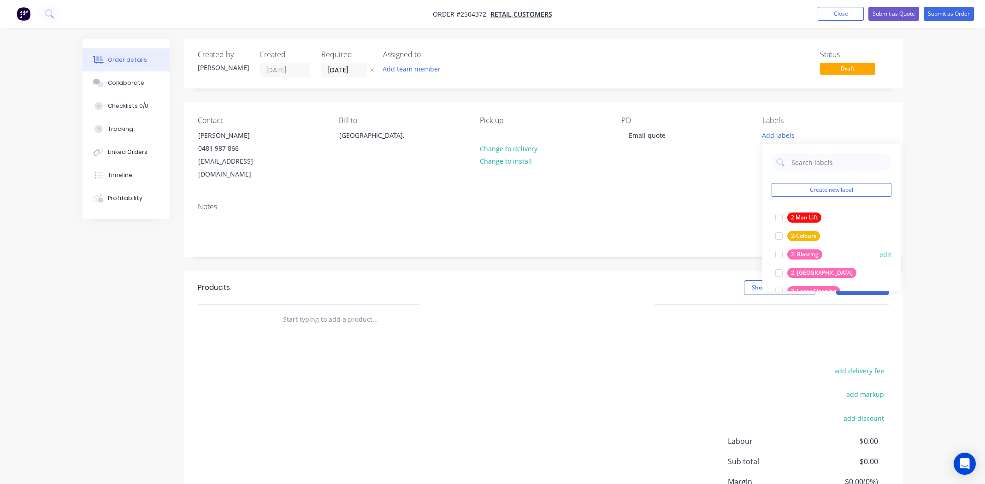
click at [777, 251] on div at bounding box center [779, 254] width 18 height 18
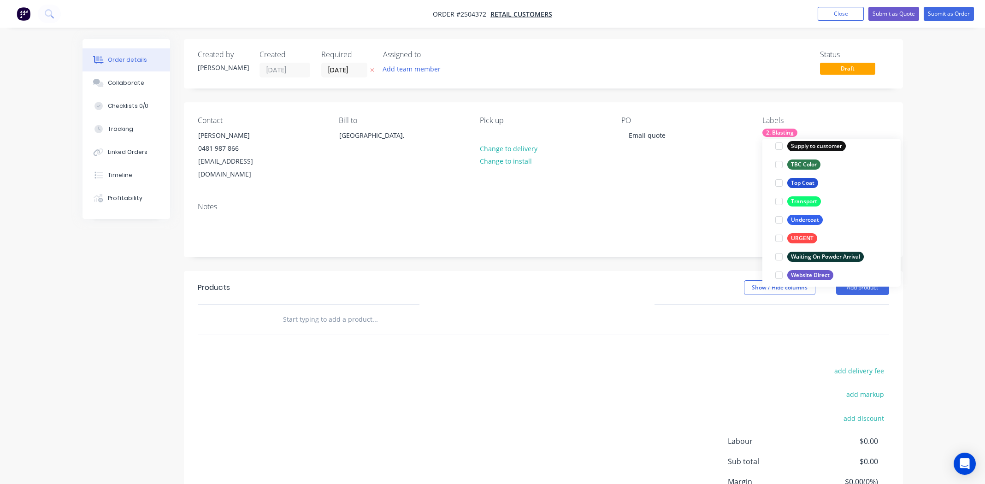
scroll to position [737, 0]
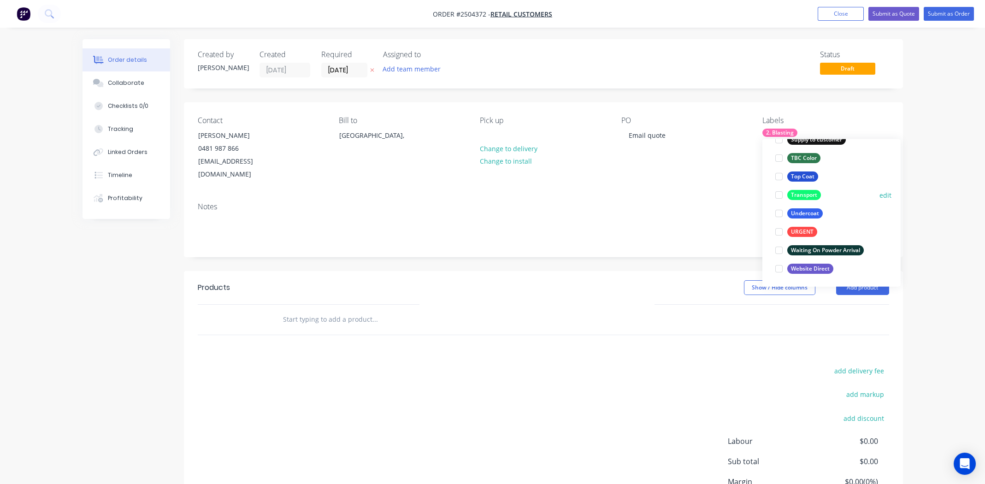
click at [779, 196] on div at bounding box center [779, 195] width 18 height 18
click at [779, 195] on div at bounding box center [779, 195] width 18 height 18
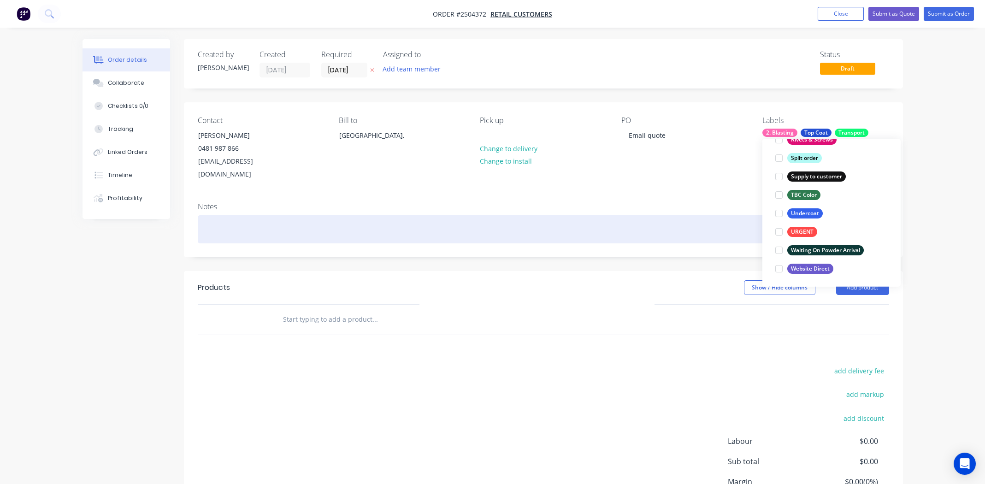
click at [627, 215] on div at bounding box center [544, 229] width 692 height 28
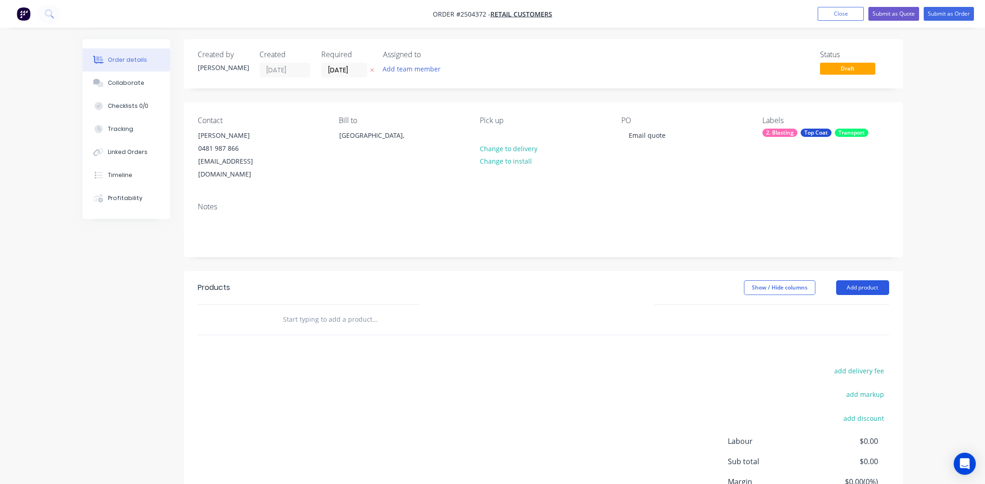
click at [857, 280] on button "Add product" at bounding box center [862, 287] width 53 height 15
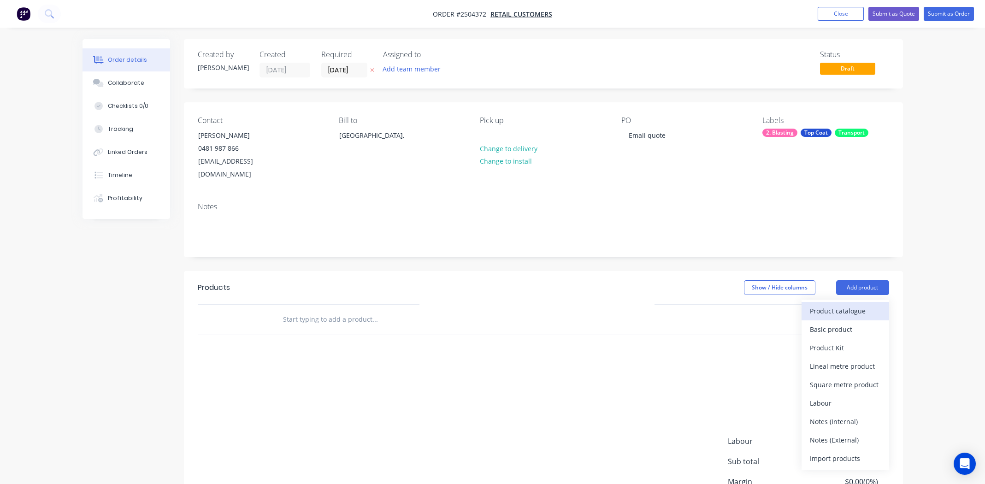
click at [849, 304] on div "Product catalogue" at bounding box center [845, 310] width 71 height 13
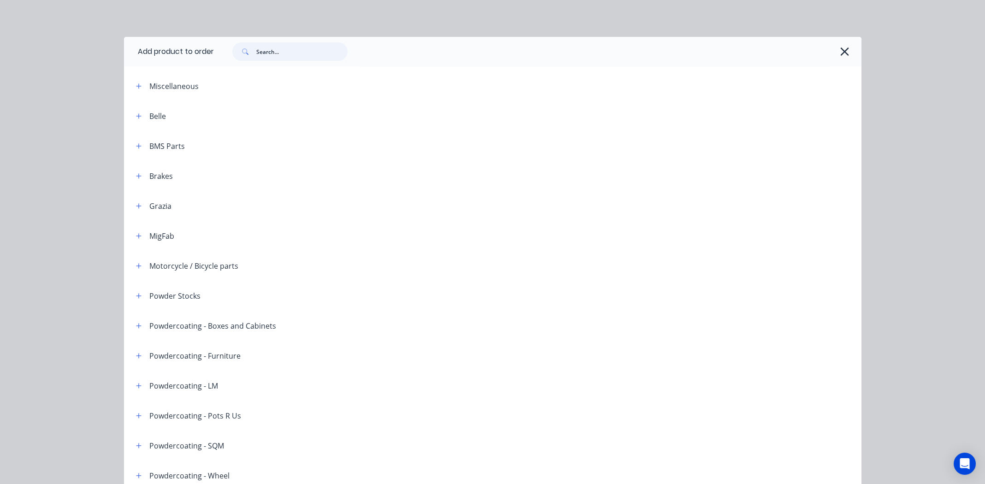
click at [276, 53] on input "text" at bounding box center [301, 51] width 91 height 18
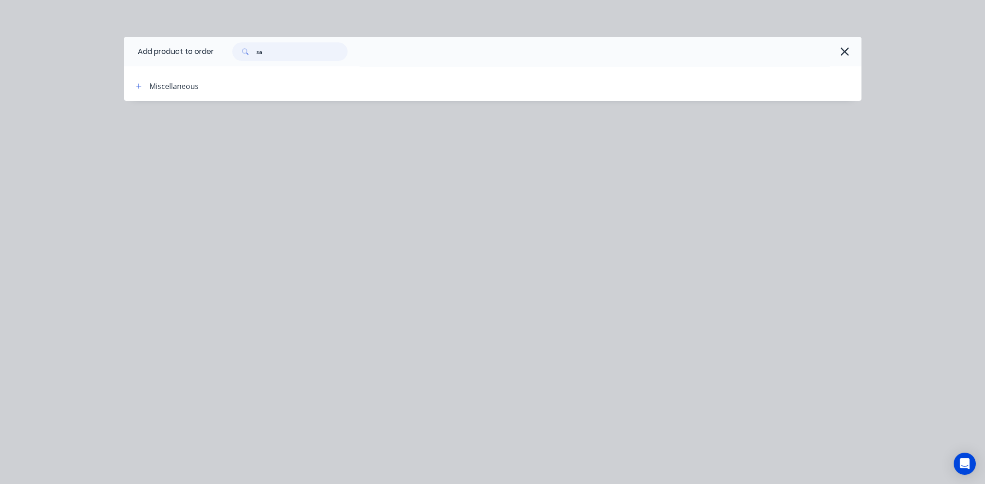
type input "s"
type input "white satin"
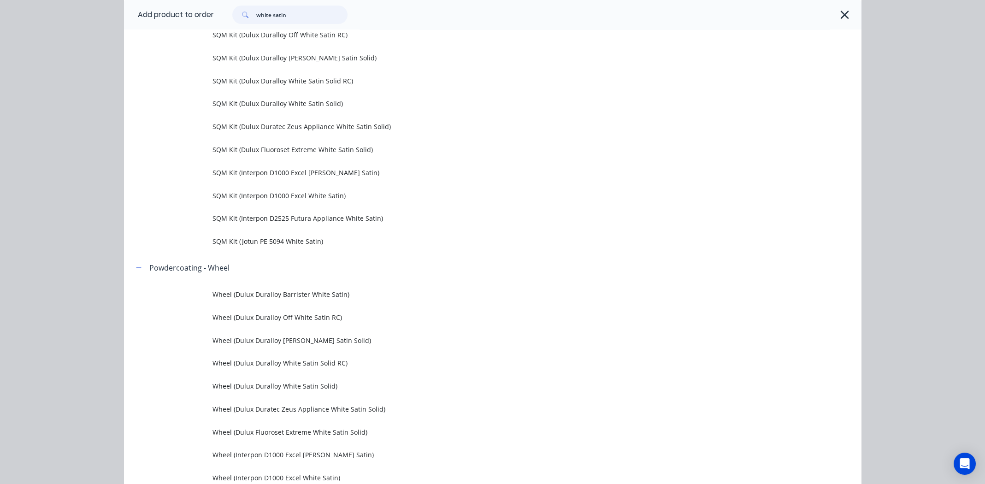
scroll to position [1521, 0]
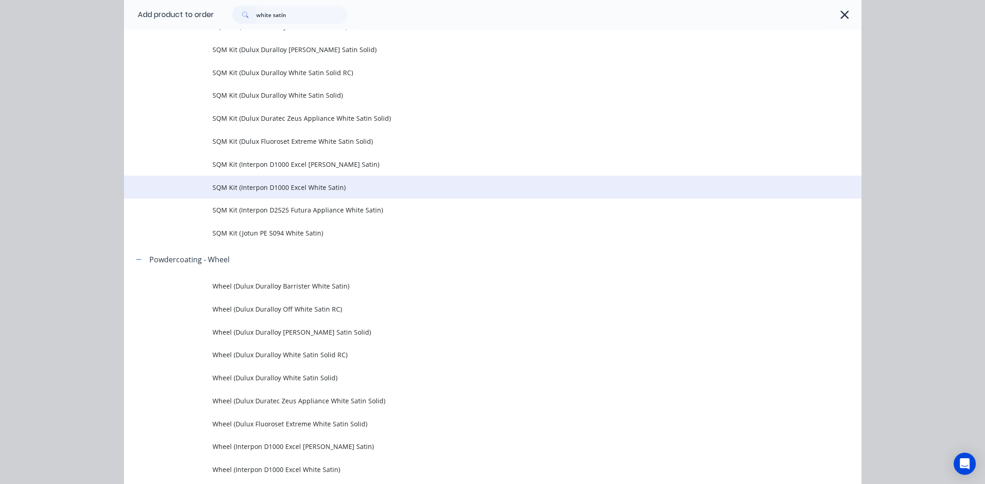
click at [306, 187] on span "SQM Kit (Interpon D1000 Excel White Satin)" at bounding box center [472, 188] width 519 height 10
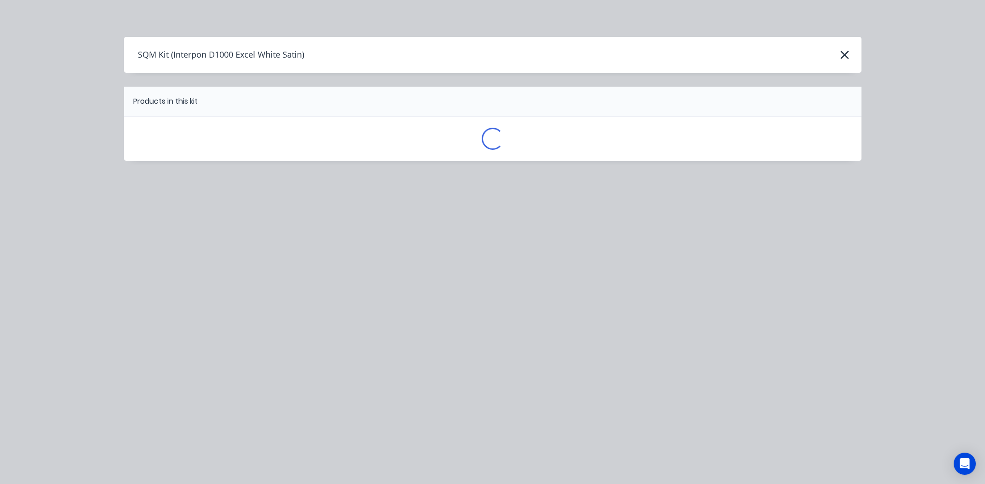
scroll to position [0, 0]
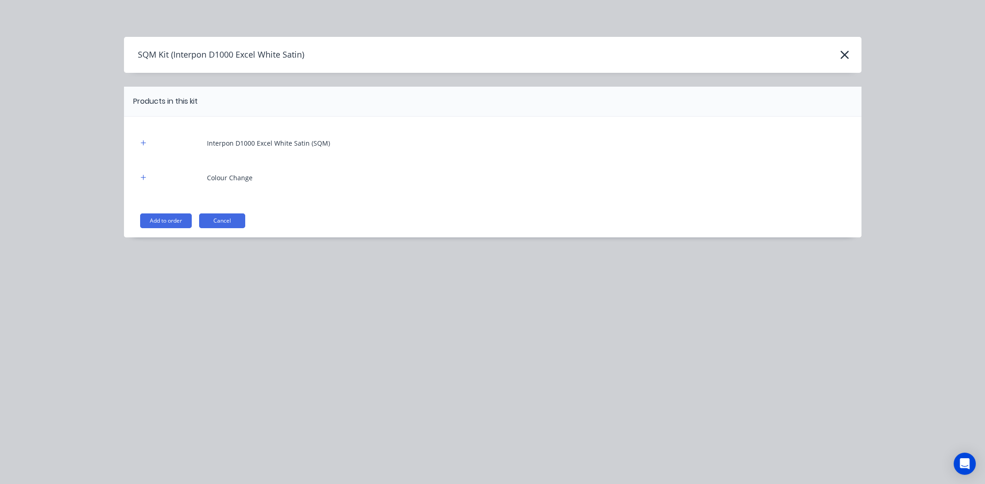
click at [161, 218] on button "Add to order" at bounding box center [166, 220] width 52 height 15
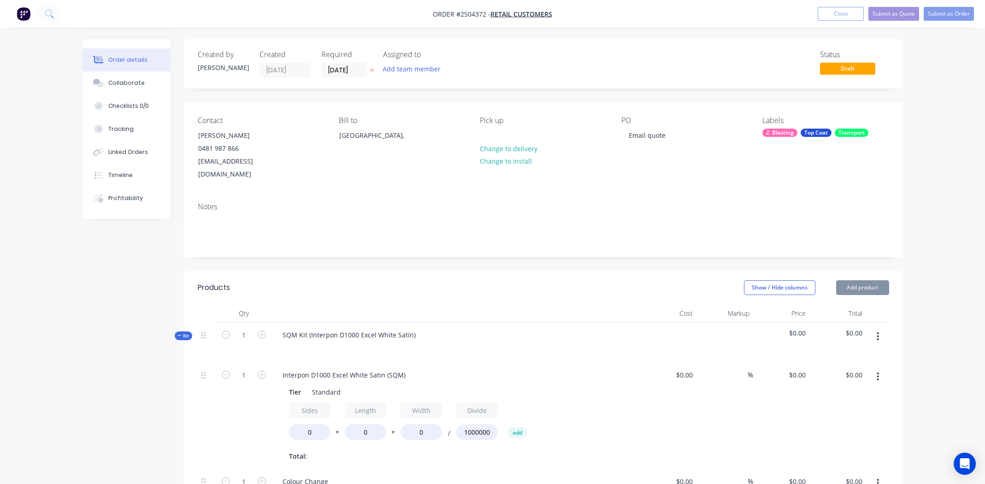
type input "$40.00"
click at [411, 328] on div "SQM Kit (Interpon D1000 Excel White Satin)" at bounding box center [349, 334] width 148 height 13
click at [345, 328] on div "Interpon D1000 Excel White Satin" at bounding box center [334, 334] width 118 height 13
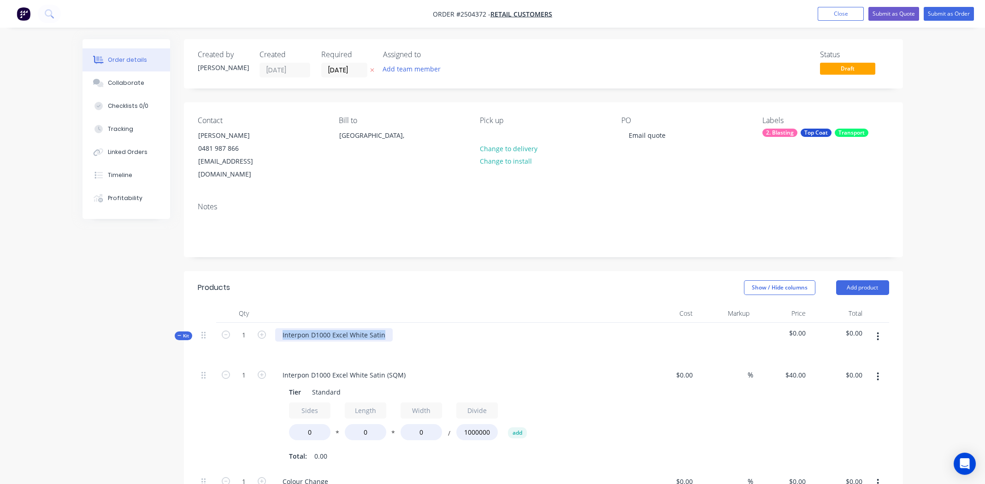
click at [345, 328] on div "Interpon D1000 Excel White Satin" at bounding box center [334, 334] width 118 height 13
copy div "Interpon D1000 Excel White Satin"
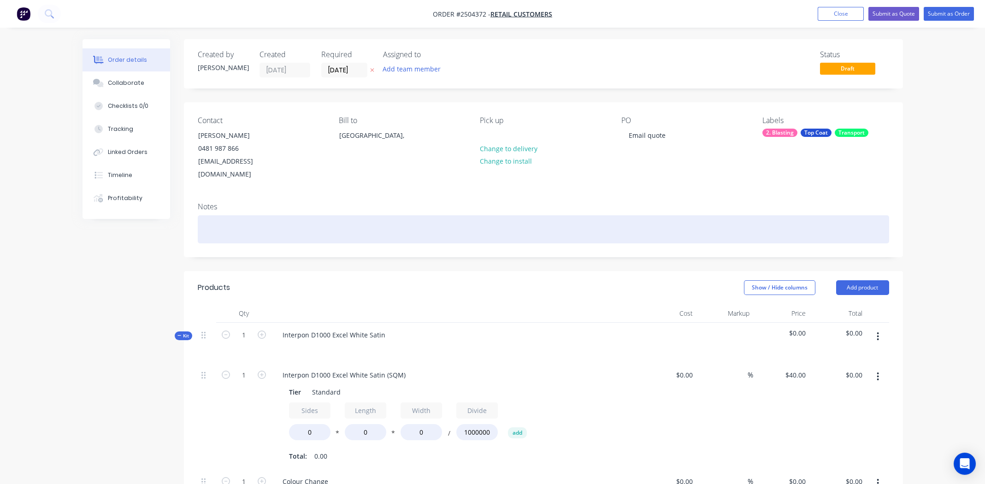
click at [228, 215] on div at bounding box center [544, 229] width 692 height 28
paste div
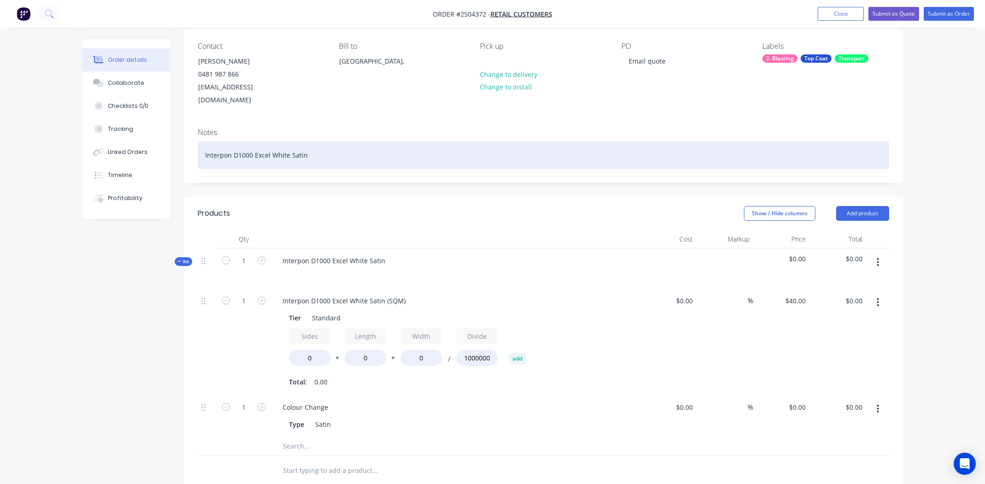
scroll to position [138, 0]
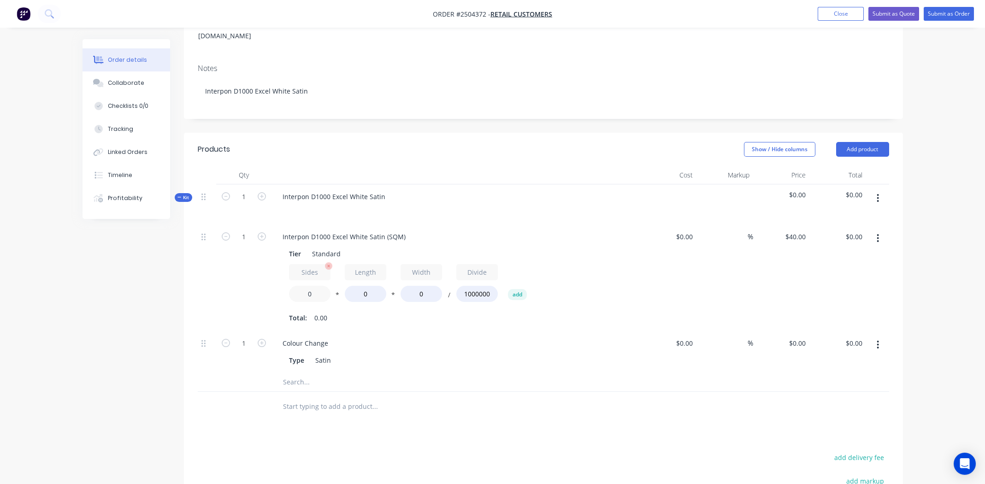
click at [312, 286] on input "0" at bounding box center [309, 294] width 41 height 16
type input "2"
click at [112, 83] on div "Collaborate" at bounding box center [126, 83] width 36 height 8
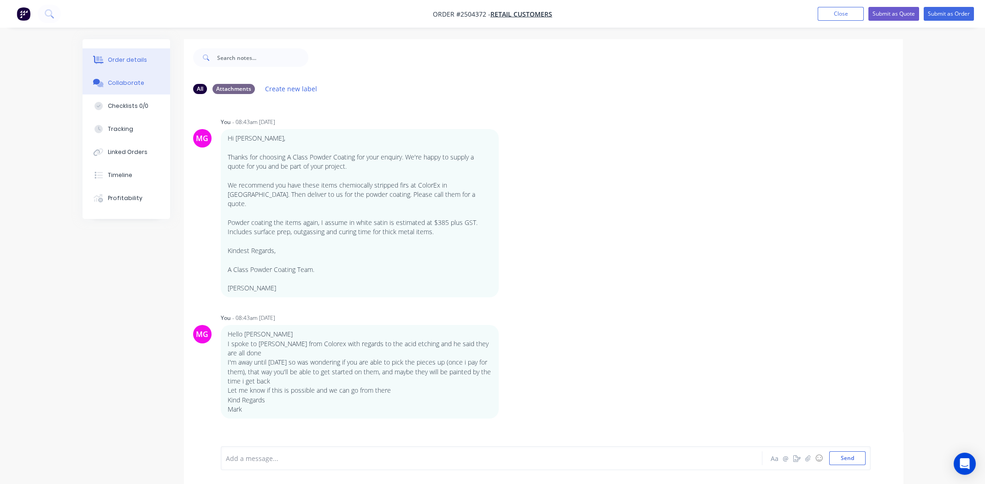
click at [135, 53] on button "Order details" at bounding box center [127, 59] width 88 height 23
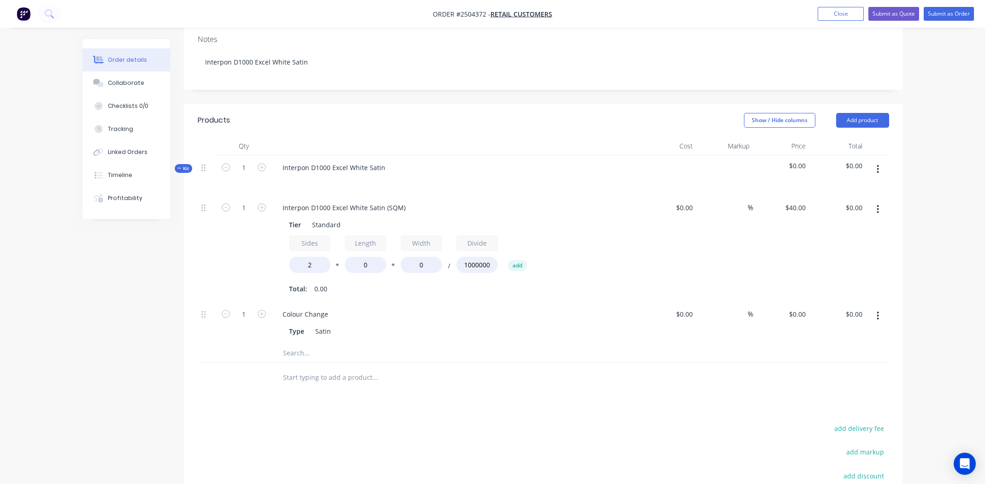
scroll to position [230, 0]
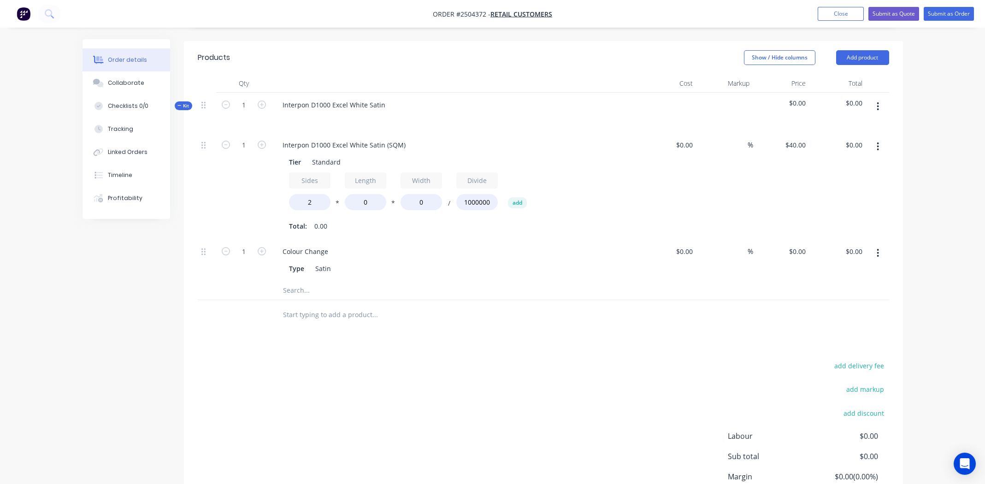
click at [878, 248] on icon "button" at bounding box center [878, 253] width 2 height 10
click at [849, 307] on div "Delete" at bounding box center [845, 313] width 71 height 13
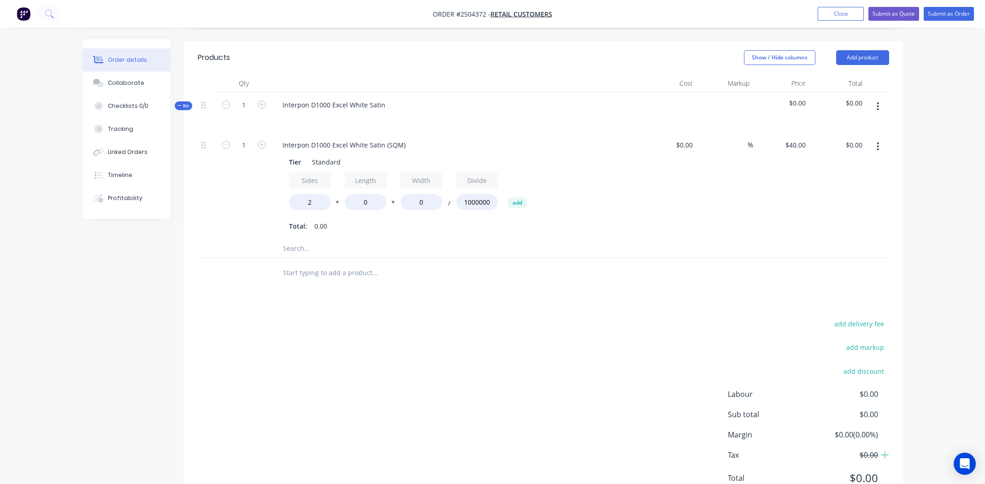
click at [878, 102] on icon "button" at bounding box center [878, 106] width 2 height 8
click at [852, 124] on div "Add product to kit" at bounding box center [845, 130] width 71 height 13
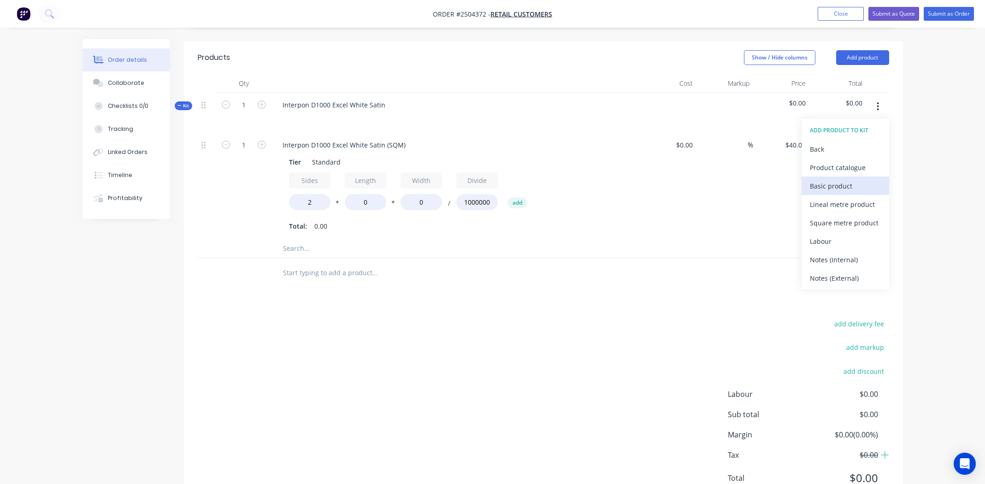
click at [849, 177] on button "Basic product" at bounding box center [846, 186] width 88 height 18
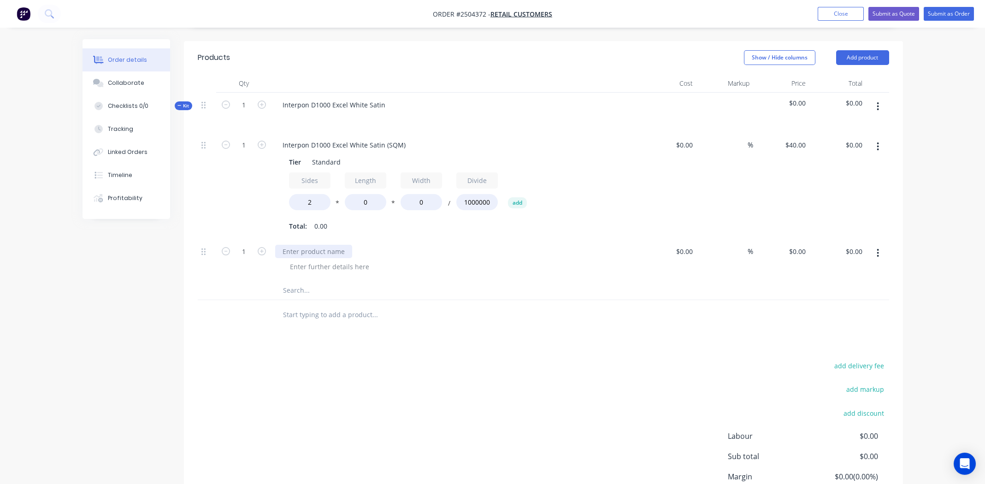
click at [322, 245] on div at bounding box center [313, 251] width 77 height 13
drag, startPoint x: 494, startPoint y: 237, endPoint x: 497, endPoint y: 242, distance: 6.4
click at [495, 245] on div "Transport" at bounding box center [455, 251] width 361 height 13
click at [799, 245] on input "0" at bounding box center [798, 251] width 21 height 13
click at [796, 281] on div at bounding box center [544, 290] width 692 height 19
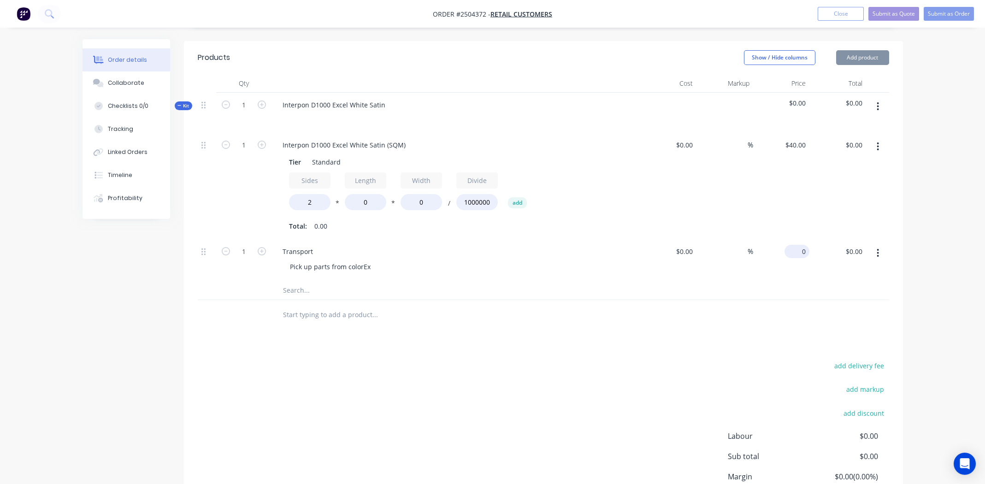
click at [800, 245] on input "0" at bounding box center [798, 251] width 21 height 13
type input "$40.25"
click at [658, 300] on div at bounding box center [544, 315] width 692 height 30
click at [118, 82] on div "Collaborate" at bounding box center [126, 83] width 36 height 8
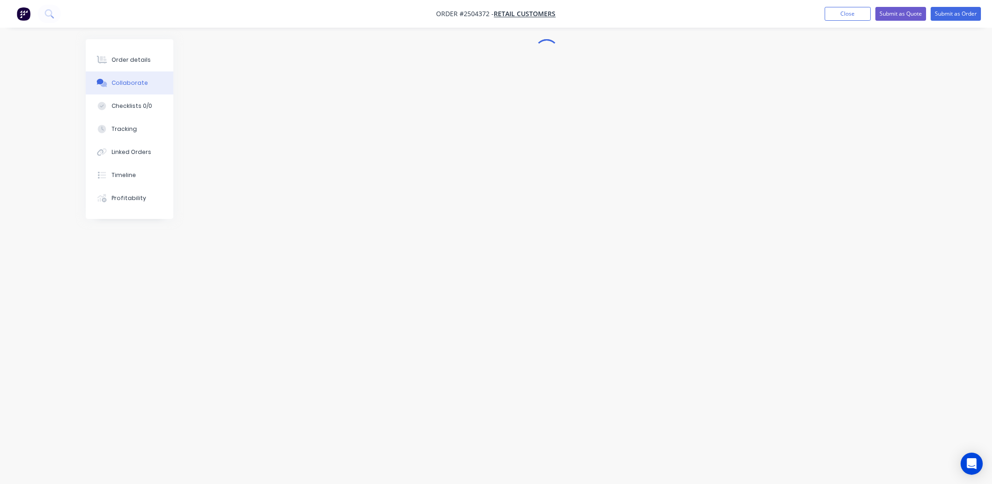
click at [122, 80] on div "Collaborate" at bounding box center [130, 83] width 36 height 8
click at [115, 99] on button "Checklists 0/0" at bounding box center [130, 106] width 88 height 23
click at [125, 79] on div "Collaborate" at bounding box center [130, 83] width 36 height 8
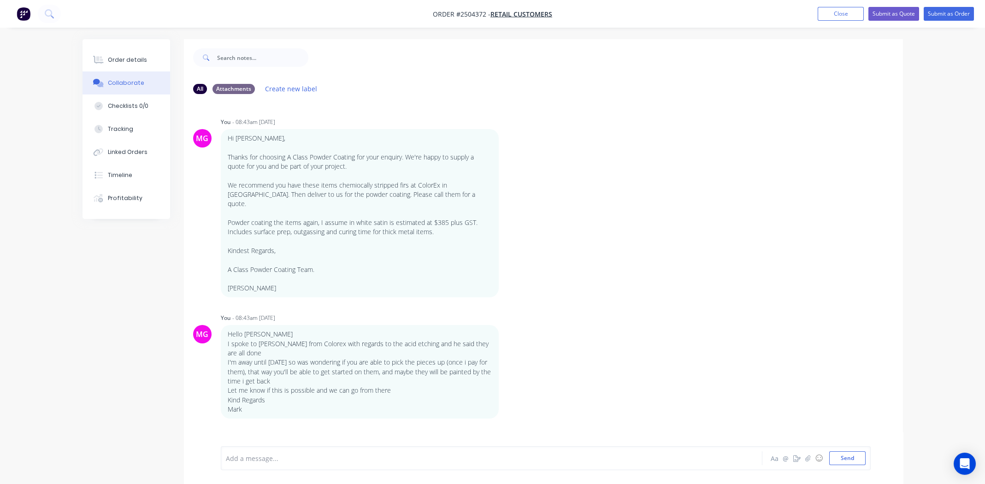
click at [289, 455] on div at bounding box center [465, 459] width 479 height 10
click at [364, 459] on div "Adding transport to order at $35 +15%" at bounding box center [465, 459] width 479 height 10
drag, startPoint x: 352, startPoint y: 457, endPoint x: 405, endPoint y: 483, distance: 58.8
click at [72, 454] on div "Order details Collaborate Checklists 0/0 Tracking Linked Orders Timeline Profit…" at bounding box center [492, 249] width 985 height 498
copy span "Adding transport to order at $35 +15%"
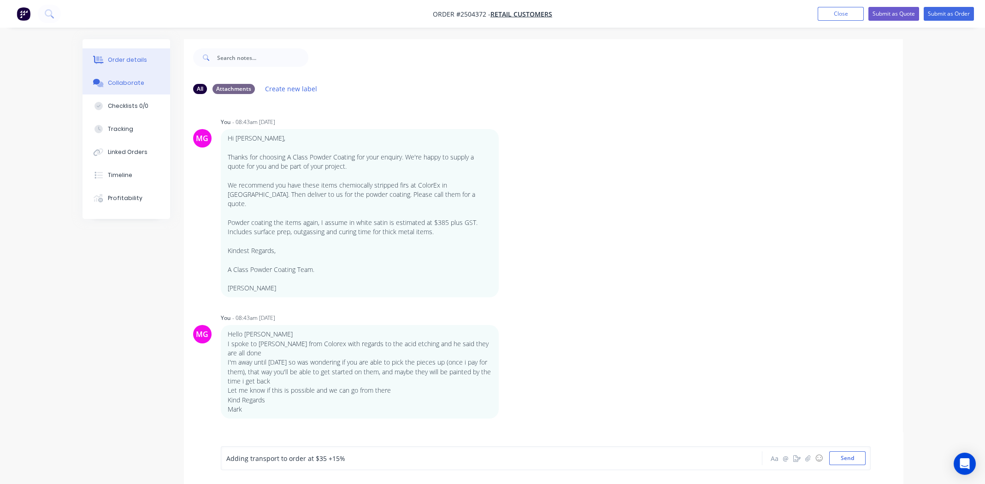
click at [126, 55] on button "Order details" at bounding box center [127, 59] width 88 height 23
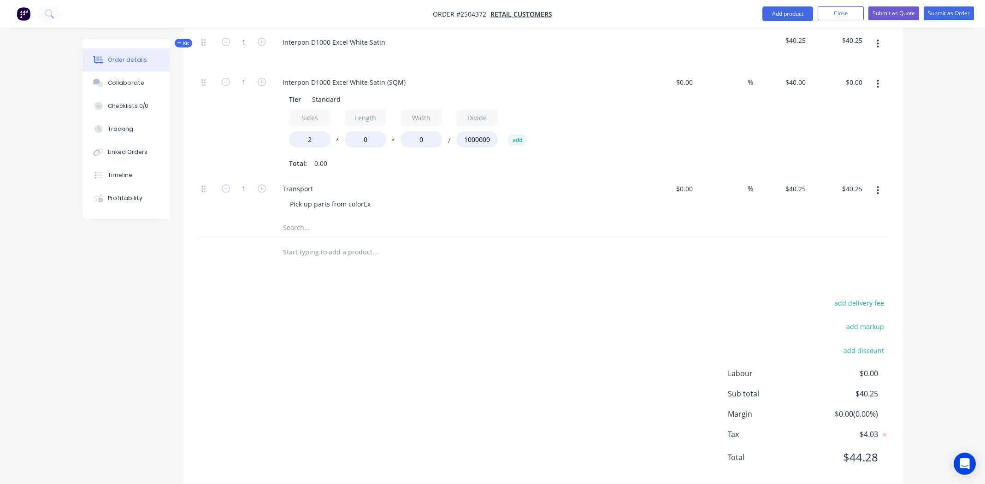
scroll to position [297, 0]
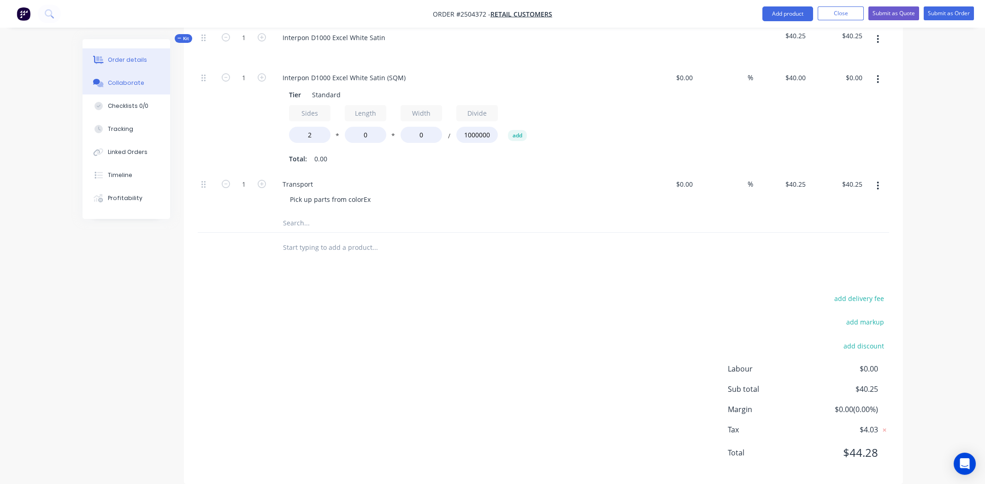
click at [126, 83] on div "Collaborate" at bounding box center [126, 83] width 36 height 8
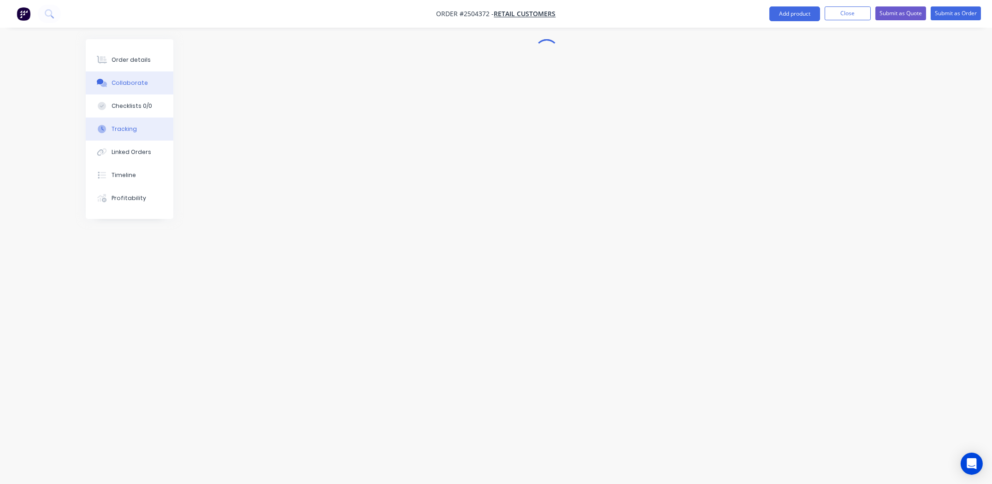
click at [122, 128] on div "Tracking" at bounding box center [124, 129] width 25 height 8
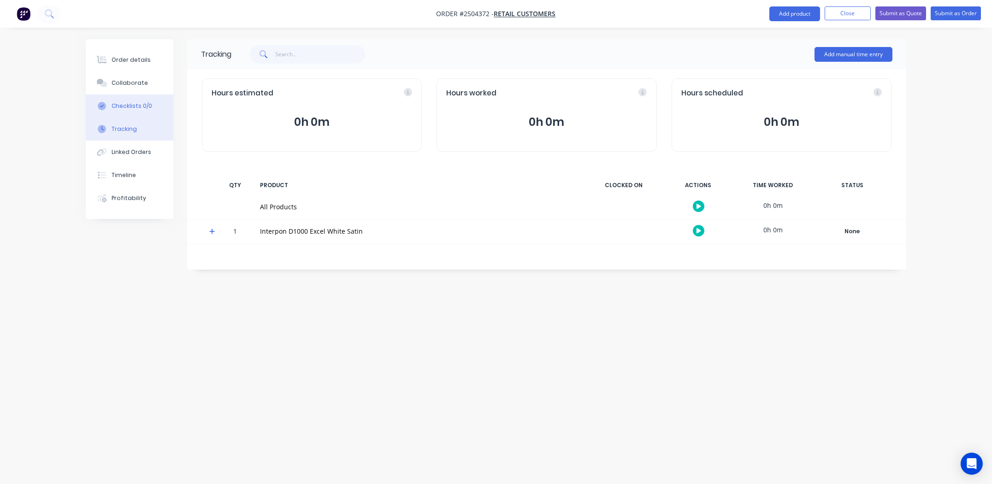
click at [117, 100] on button "Checklists 0/0" at bounding box center [130, 106] width 88 height 23
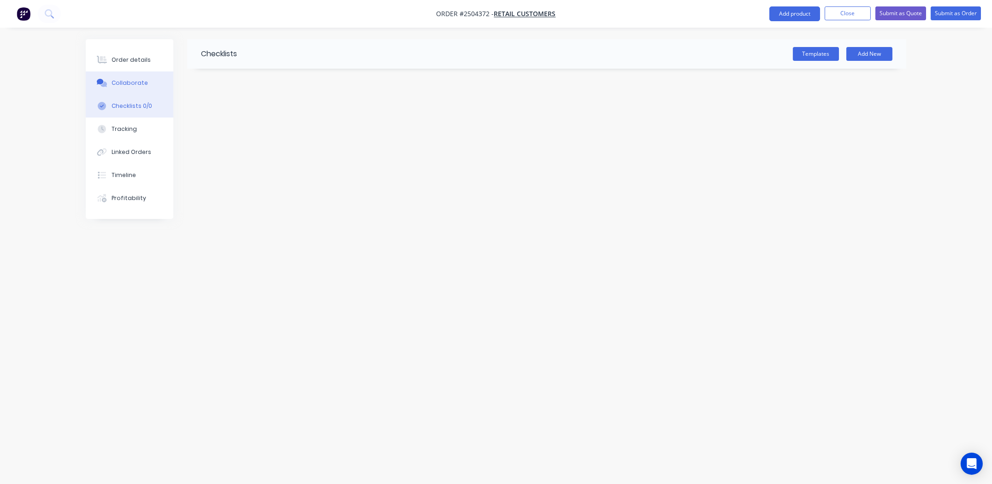
click at [118, 82] on div "Collaborate" at bounding box center [130, 83] width 36 height 8
click at [599, 141] on div at bounding box center [496, 224] width 821 height 371
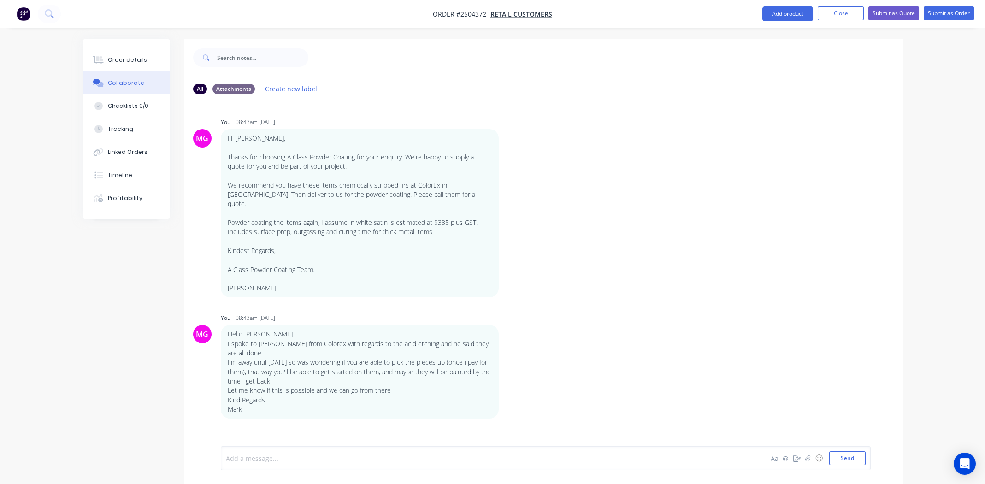
paste div
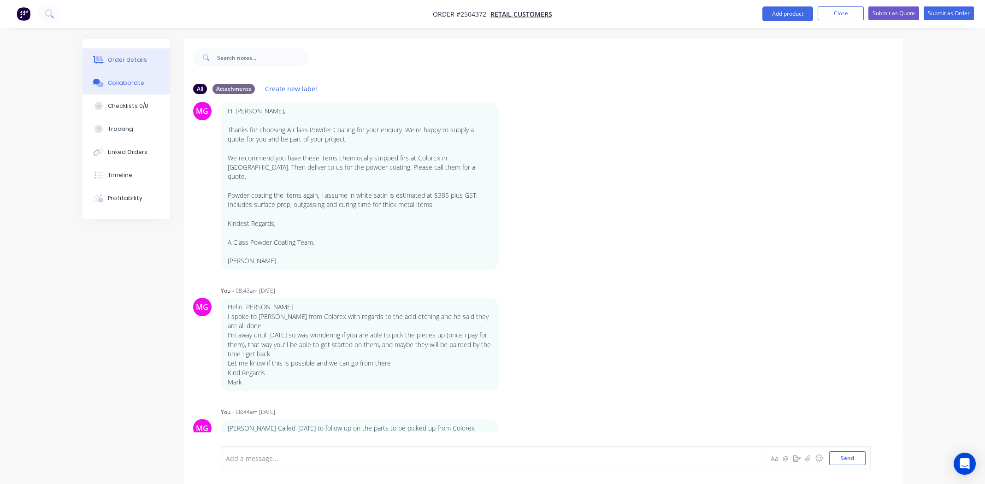
click at [121, 56] on div "Order details" at bounding box center [127, 60] width 39 height 8
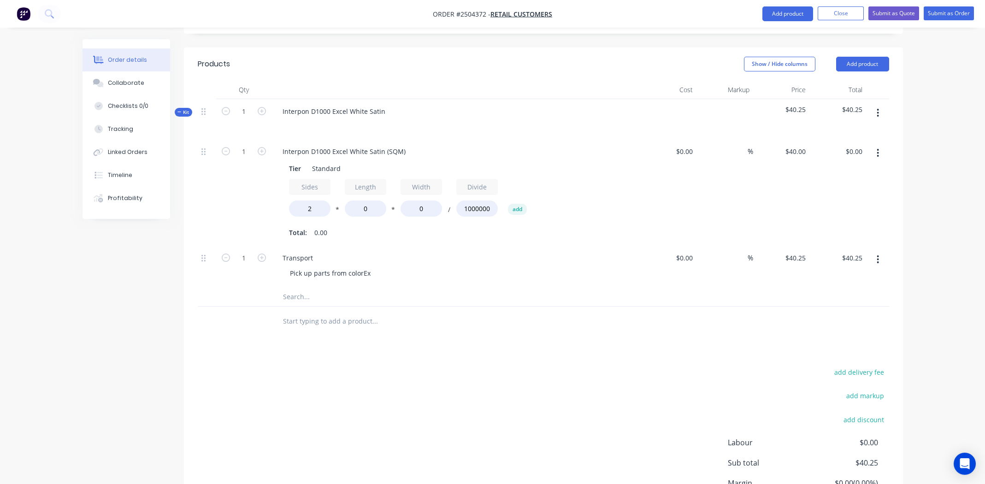
scroll to position [205, 0]
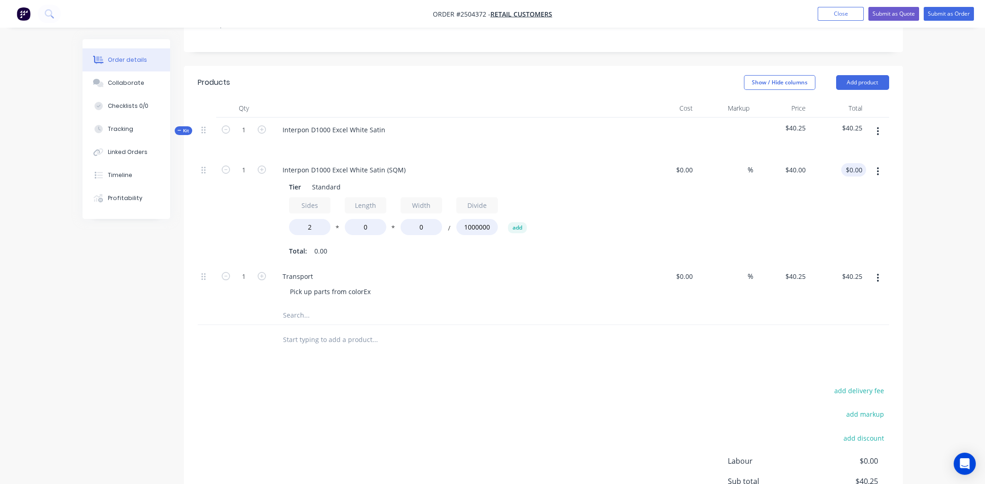
type input "0.00"
click at [855, 163] on input "0.00" at bounding box center [858, 169] width 18 height 13
type input "$0.00"
type input "385"
click at [762, 199] on div "$0.00 $0.00" at bounding box center [781, 211] width 57 height 106
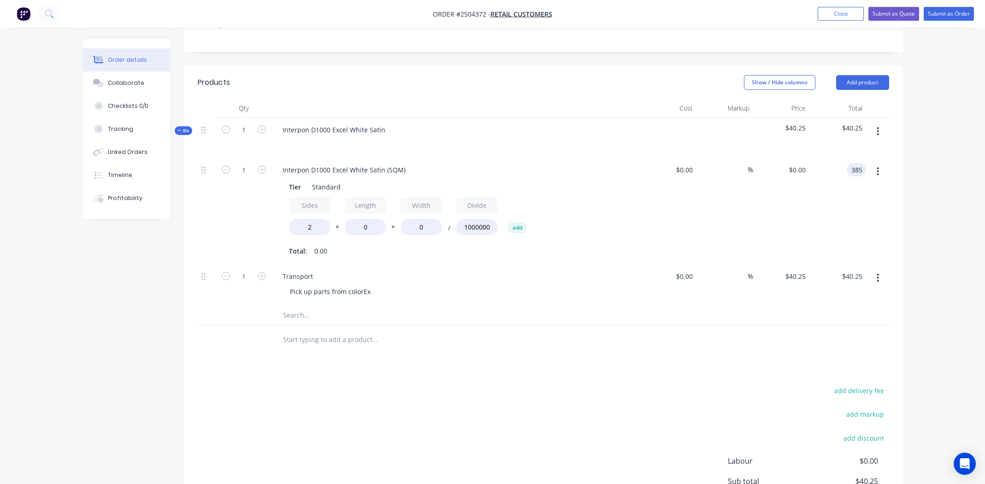
drag, startPoint x: 541, startPoint y: 310, endPoint x: 544, endPoint y: 307, distance: 4.9
click at [541, 310] on div "Qty Cost Markup Price Total Kit 1 Interpon D1000 Excel White Satin $40.25 $40.2…" at bounding box center [543, 227] width 719 height 256
click at [853, 163] on input "385" at bounding box center [859, 169] width 16 height 13
click at [794, 158] on div "0 $0.00" at bounding box center [781, 211] width 57 height 106
type input "$385.00"
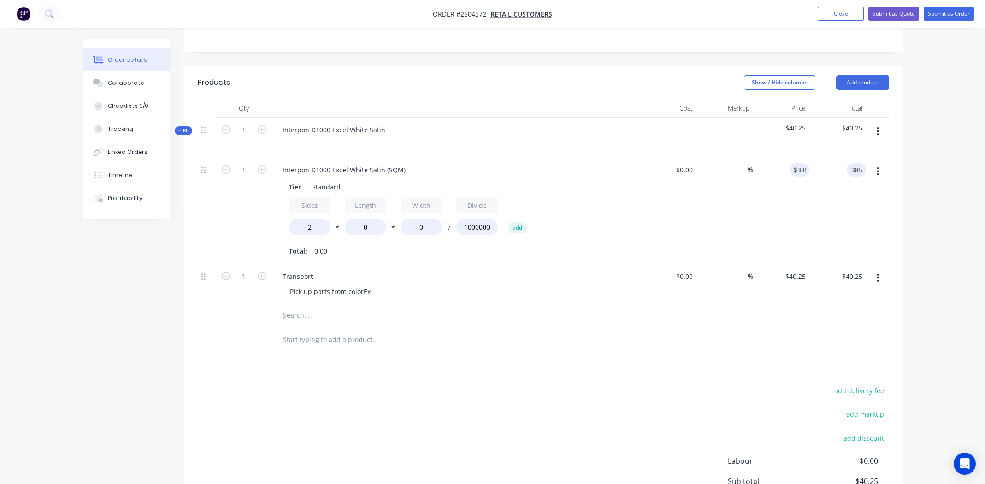
click at [721, 233] on div "%" at bounding box center [725, 211] width 57 height 106
click at [863, 163] on input "385" at bounding box center [859, 169] width 16 height 13
type input "$0.00"
click at [610, 247] on div "Interpon D1000 Excel White Satin (SQM) Tier Standard Sides 2 * Length 0 * Width…" at bounding box center [456, 211] width 369 height 106
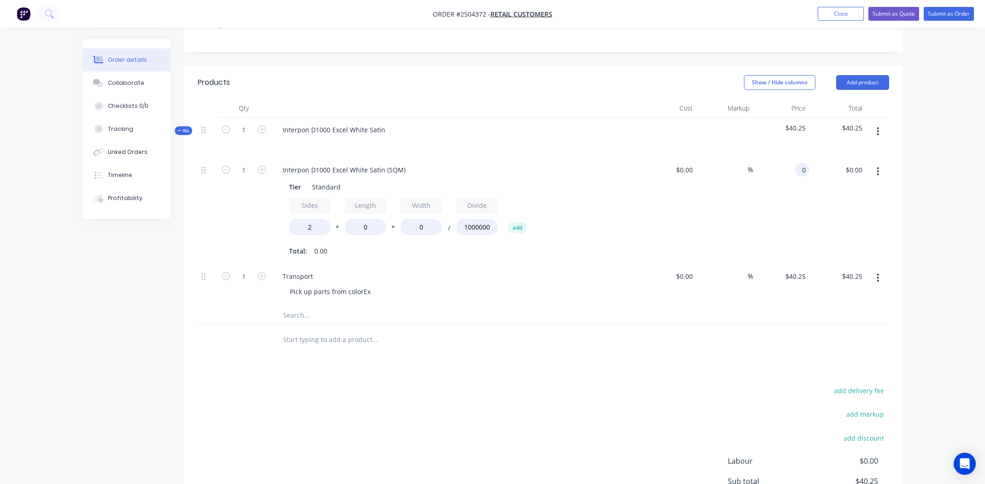
click at [801, 163] on input "0" at bounding box center [804, 169] width 11 height 13
type input "$385.00"
click at [480, 347] on div "Products Show / Hide columns Add product Qty Cost Markup Price Total Kit 1 Inte…" at bounding box center [543, 321] width 719 height 510
click at [362, 219] on input "0" at bounding box center [365, 227] width 41 height 16
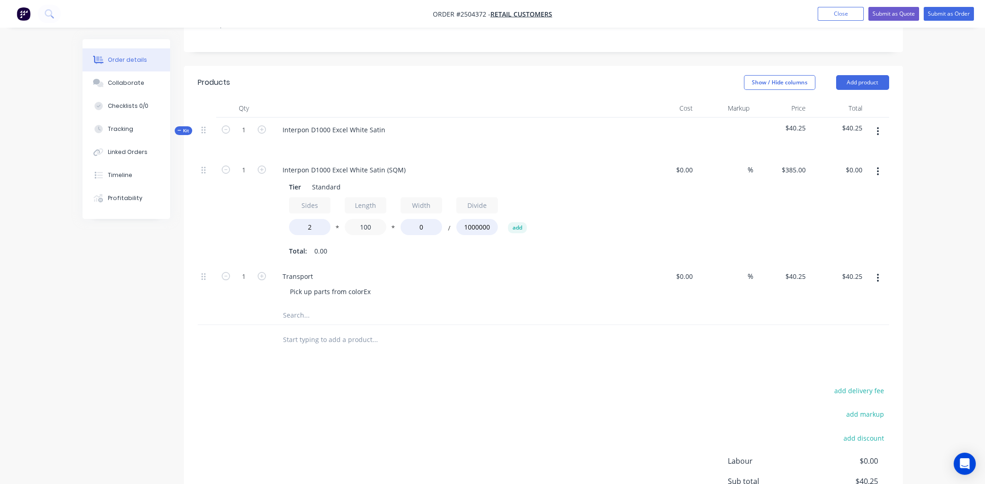
type input "100"
type input "1000"
click at [536, 270] on div "Transport" at bounding box center [455, 276] width 361 height 13
click at [860, 163] on input "77.00" at bounding box center [853, 169] width 25 height 13
type input "385"
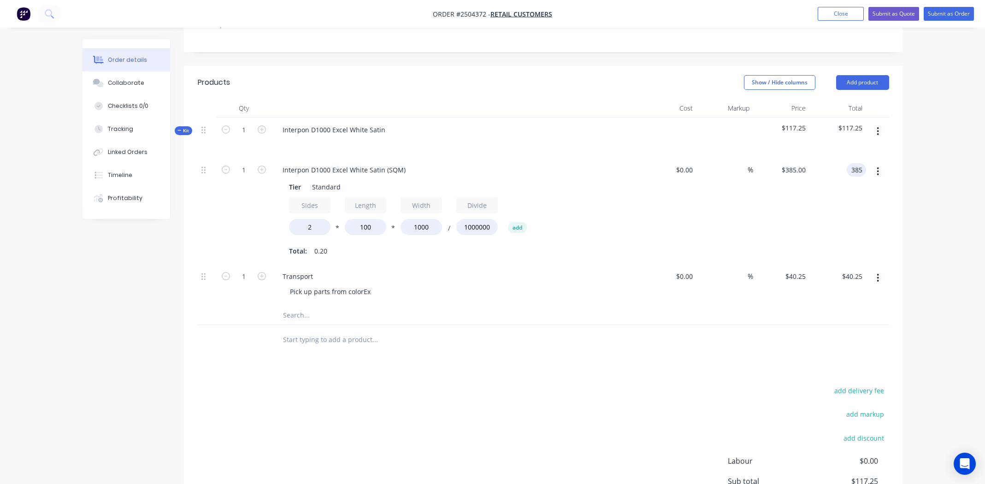
type input "$1,925.00"
type input "$385.00"
click at [667, 194] on div "$0.00 $0.00" at bounding box center [668, 211] width 57 height 106
click at [247, 163] on input "1" at bounding box center [244, 170] width 24 height 14
type input "13"
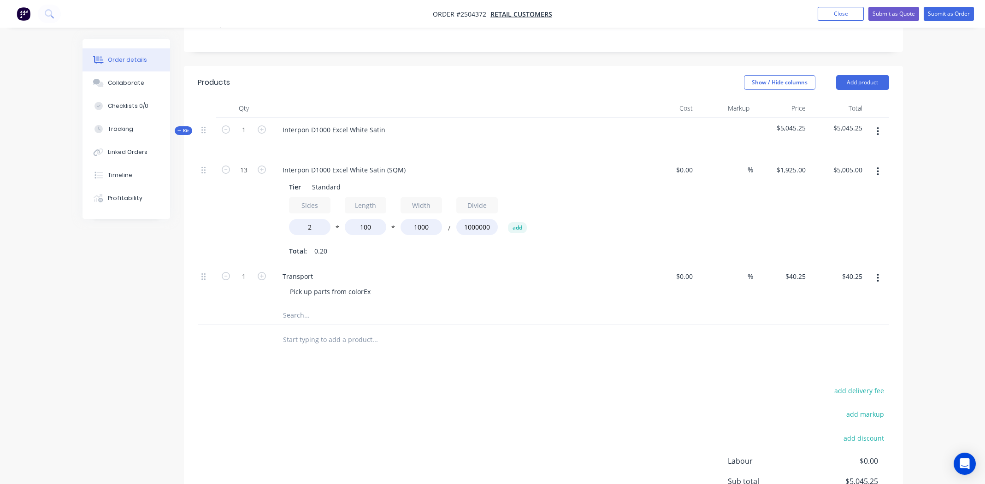
click at [621, 201] on div "Sides 2 * Length 100 * Width 1000 / Divide 1000000 add" at bounding box center [456, 217] width 334 height 41
click at [852, 163] on input "5005.00" at bounding box center [852, 169] width 29 height 13
type input "385"
type input "$148.0769"
type input "$385.00"
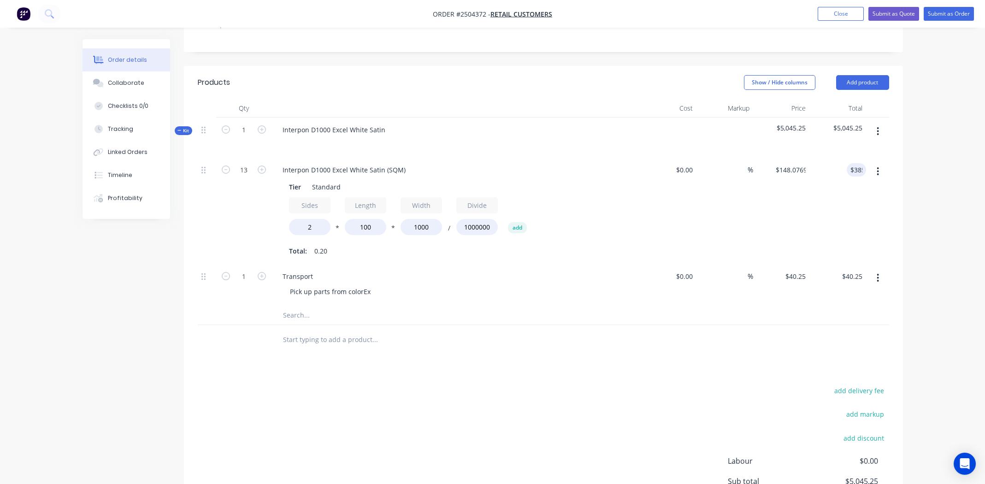
click at [672, 225] on div "$0.00 $0.00" at bounding box center [668, 211] width 57 height 106
click at [505, 286] on div "Transport Pick up parts from colorEx" at bounding box center [456, 285] width 369 height 42
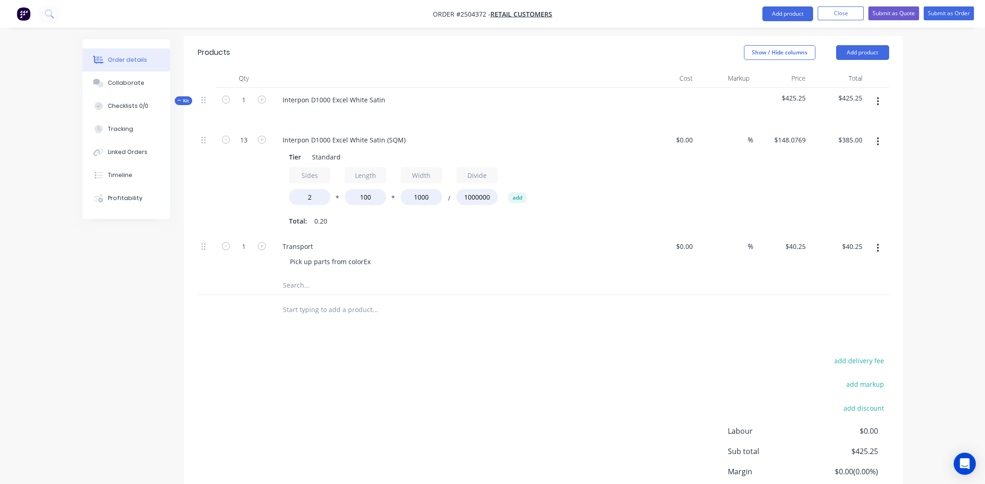
scroll to position [297, 0]
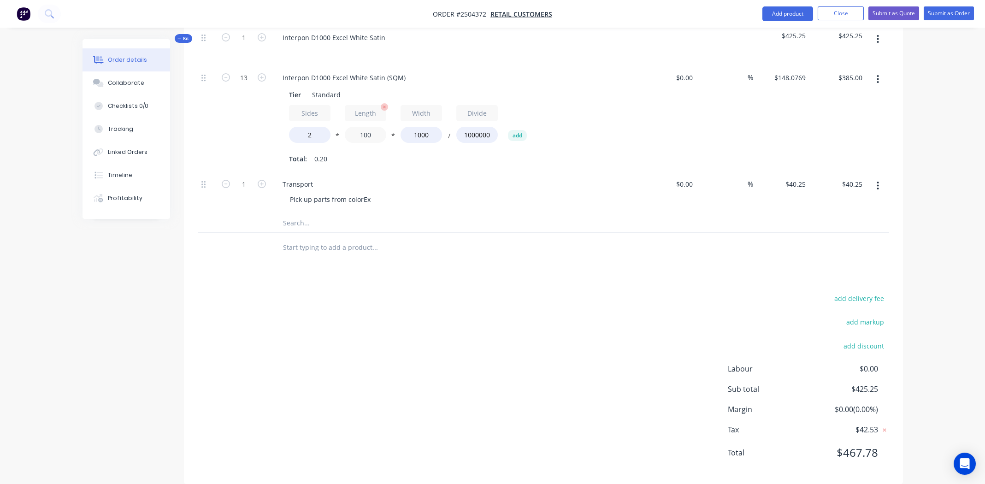
click at [372, 127] on input "100" at bounding box center [365, 135] width 41 height 16
type input "1000"
drag, startPoint x: 401, startPoint y: 156, endPoint x: 403, endPoint y: 162, distance: 6.4
click at [402, 156] on div "Interpon D1000 Excel White Satin (SQM) Tier Standard Sides 2 * Length 1000 * Wi…" at bounding box center [456, 118] width 369 height 106
click at [851, 71] on input "3850.00" at bounding box center [850, 77] width 34 height 13
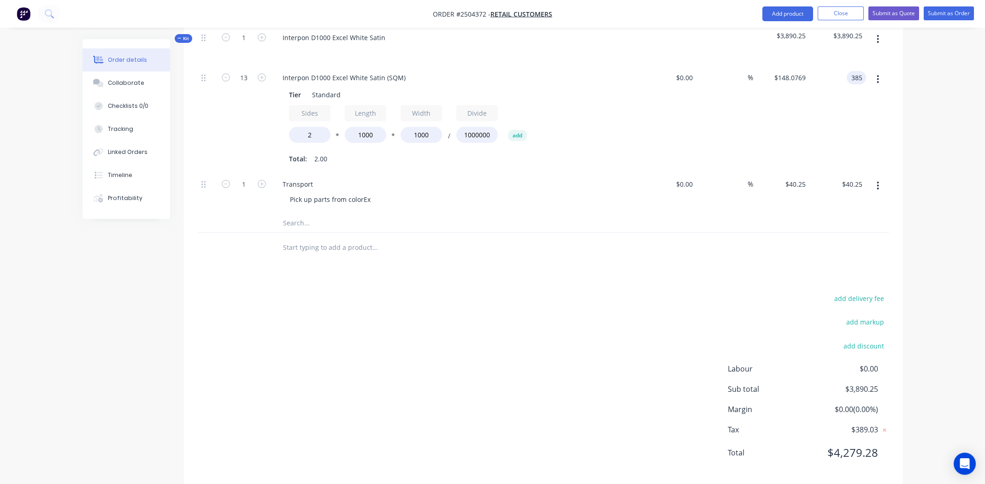
type input "385"
type input "$14.8077"
type input "$385.00"
click at [662, 214] on div at bounding box center [544, 223] width 692 height 19
drag, startPoint x: 502, startPoint y: 274, endPoint x: 675, endPoint y: 225, distance: 179.5
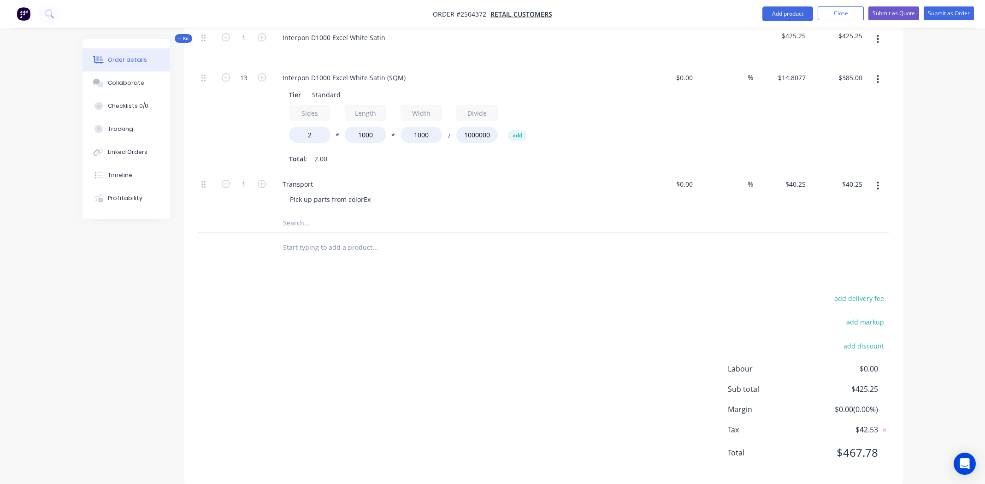
click at [502, 273] on div "Products Show / Hide columns Add product Qty Cost Markup Price Total Kit 1 Inte…" at bounding box center [543, 229] width 719 height 510
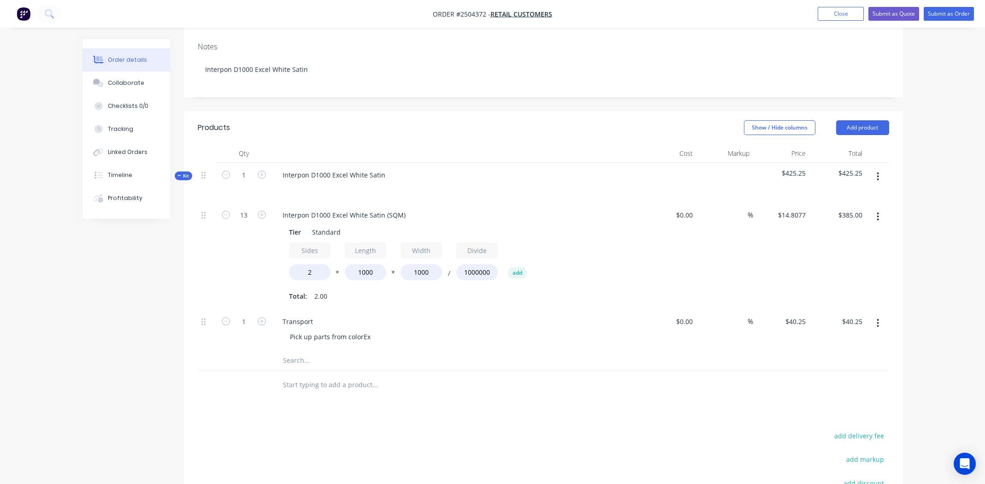
scroll to position [159, 0]
drag, startPoint x: 408, startPoint y: 201, endPoint x: 249, endPoint y: 203, distance: 158.6
click at [249, 204] on div "13 Interpon D1000 Excel White Satin (SQM) Tier Standard Sides 2 * Length 1000 *…" at bounding box center [544, 257] width 692 height 106
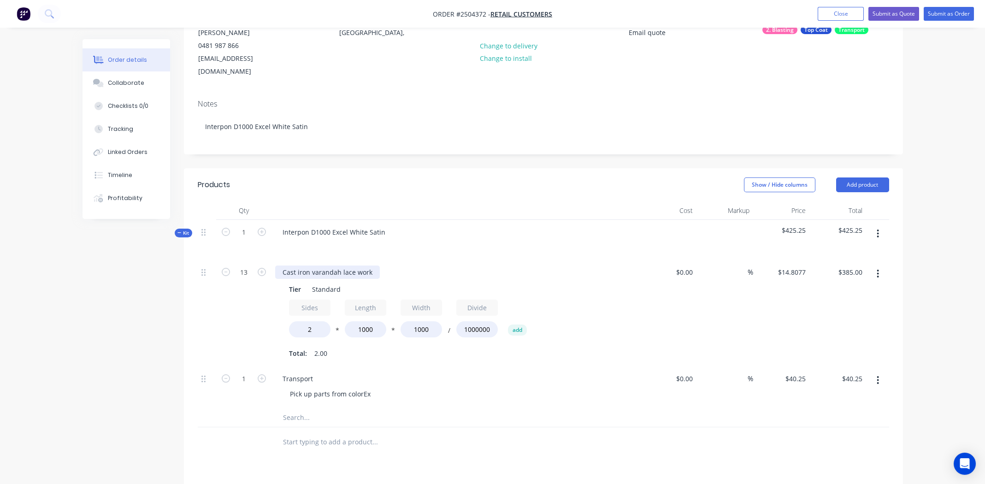
scroll to position [21, 0]
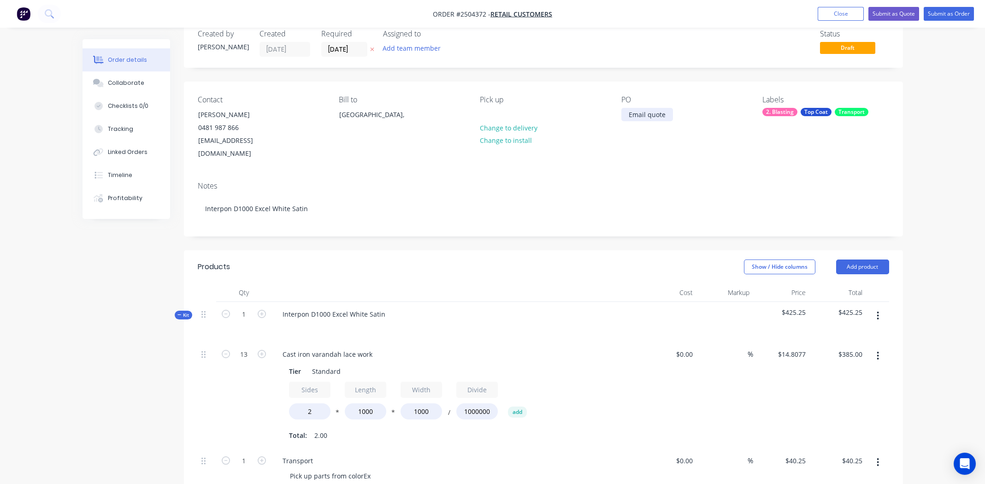
click at [668, 118] on div "Email quote" at bounding box center [647, 114] width 52 height 13
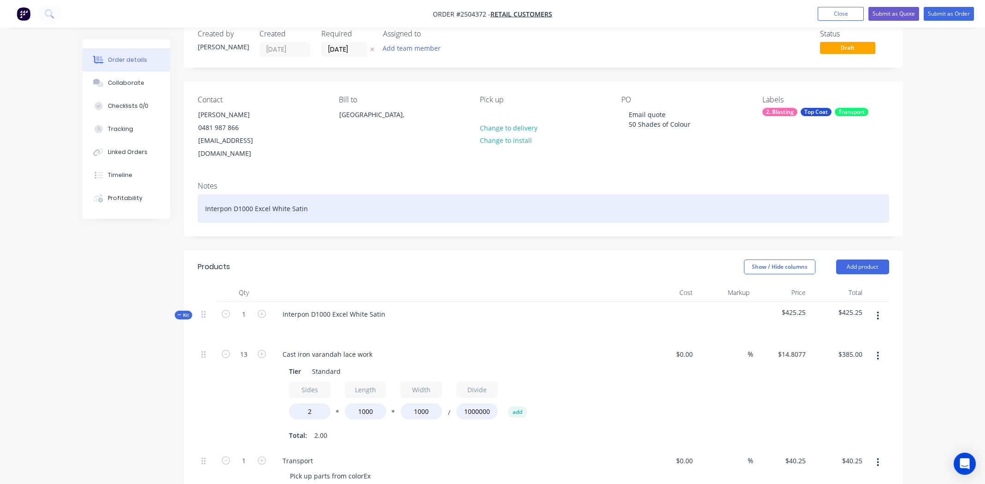
click at [526, 195] on div "Interpon D1000 Excel White Satin" at bounding box center [544, 209] width 692 height 28
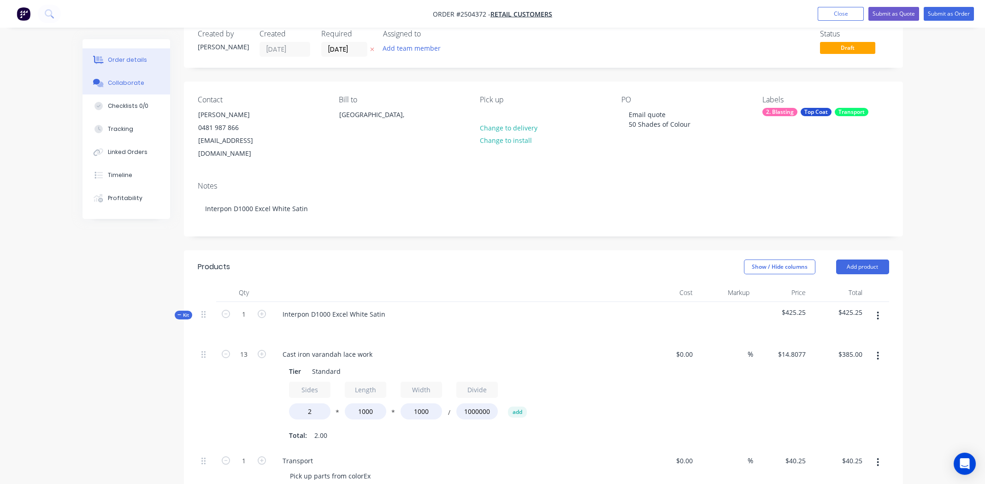
click at [118, 83] on div "Collaborate" at bounding box center [126, 83] width 36 height 8
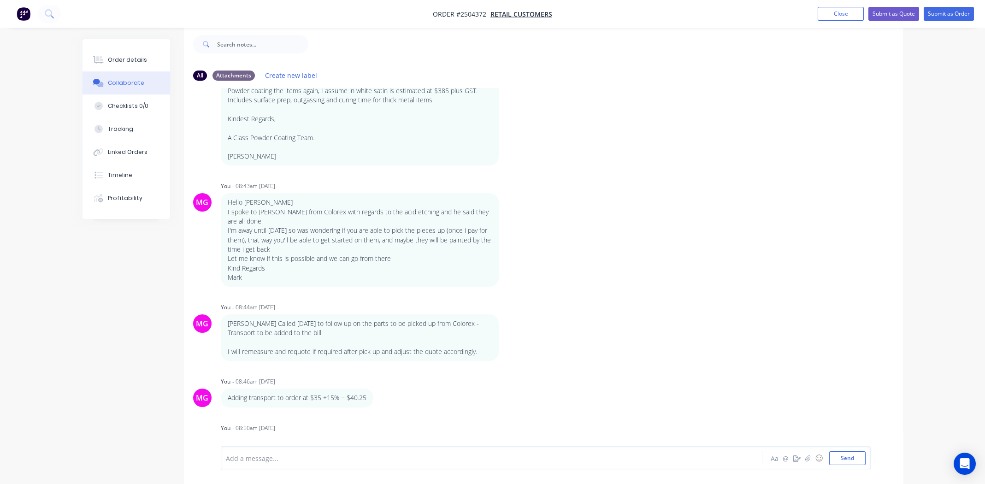
scroll to position [167, 0]
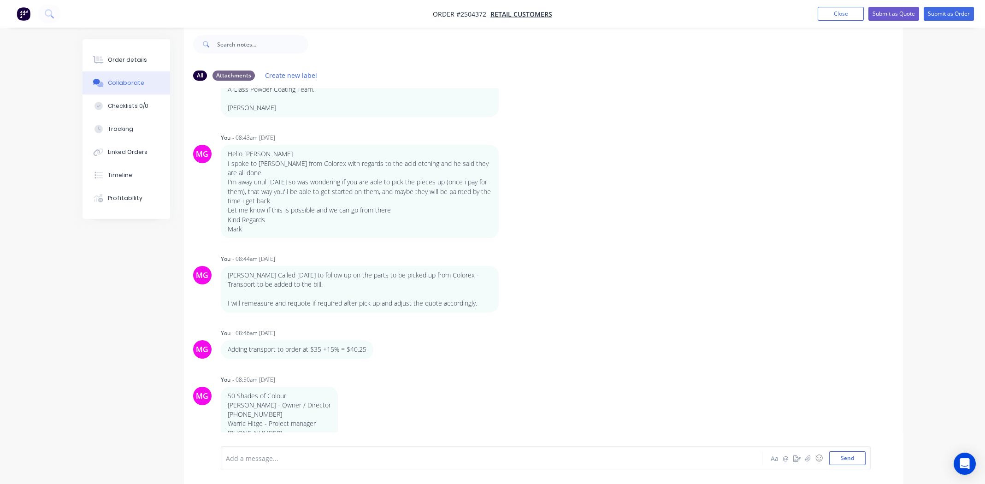
click at [705, 344] on div "MG You - 08:43am 13/10/25 Hi Mark, Thanks for choosing A Class Powder Coating f…" at bounding box center [543, 260] width 719 height 345
drag, startPoint x: 125, startPoint y: 62, endPoint x: 130, endPoint y: 73, distance: 12.0
click at [125, 62] on div "Order details" at bounding box center [127, 60] width 39 height 8
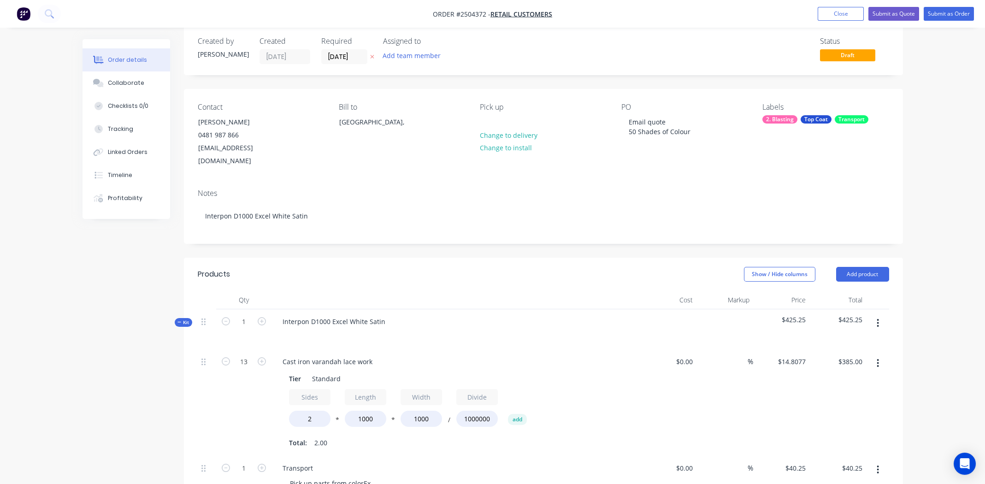
click at [698, 182] on div "Notes Interpon D1000 Excel White Satin" at bounding box center [543, 213] width 719 height 62
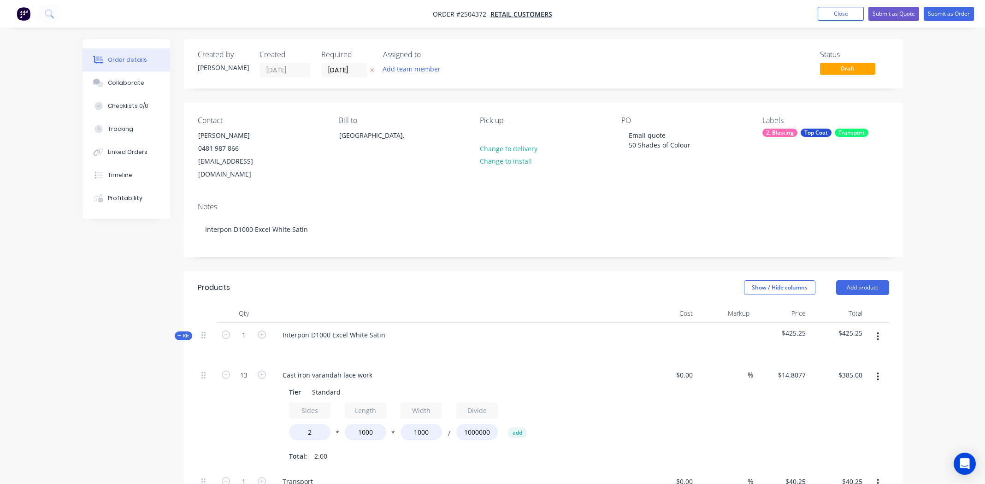
click at [466, 15] on span "Order #2504372 -" at bounding box center [462, 14] width 58 height 9
copy span "2504372"
click at [886, 13] on button "Submit as Quote" at bounding box center [894, 14] width 51 height 14
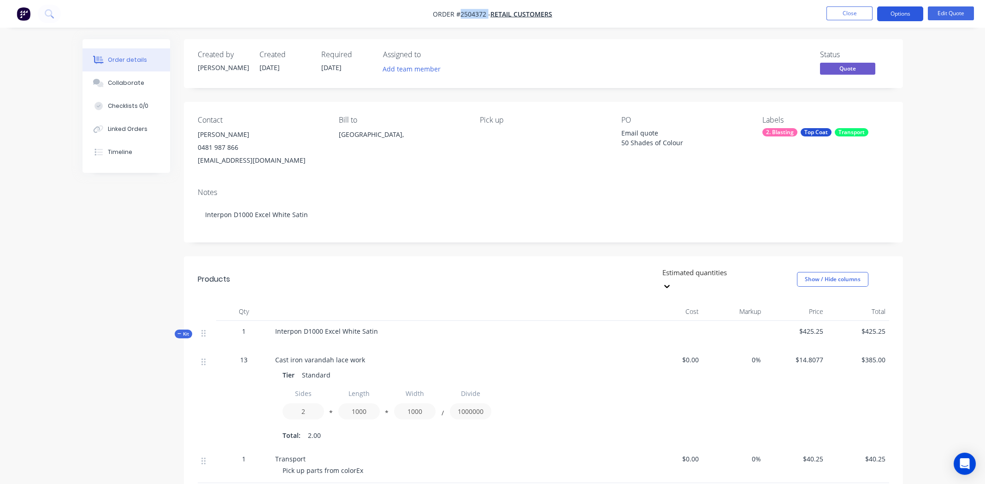
click at [891, 13] on button "Options" at bounding box center [900, 13] width 46 height 15
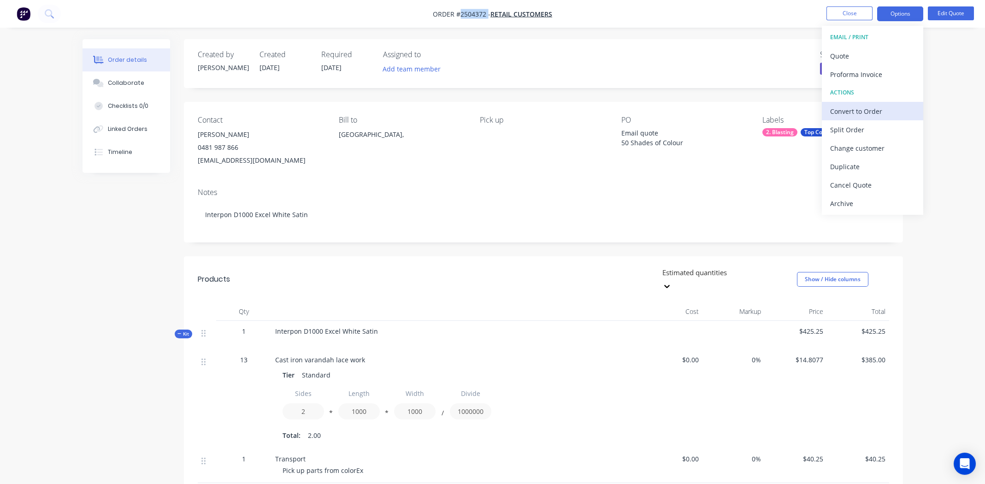
click at [843, 111] on div "Convert to Order" at bounding box center [872, 111] width 85 height 13
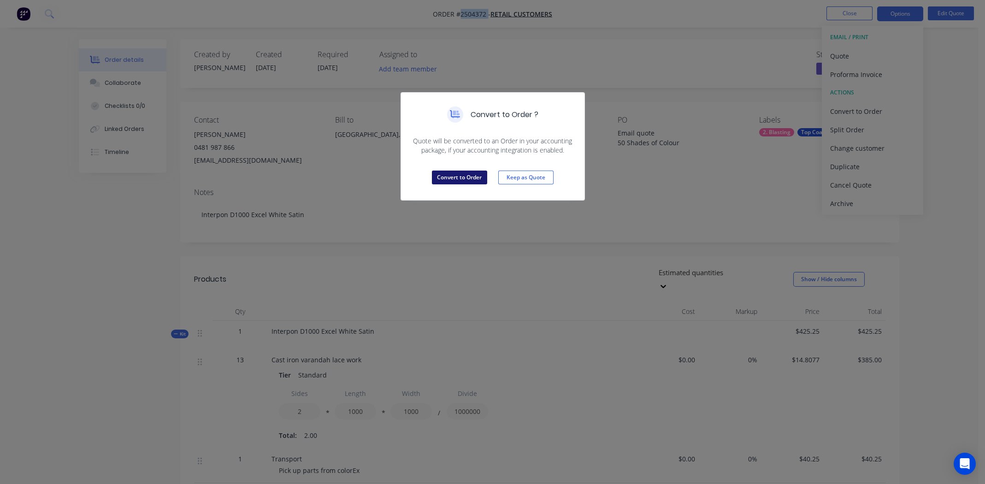
click at [487, 178] on button "Convert to Order" at bounding box center [459, 178] width 55 height 14
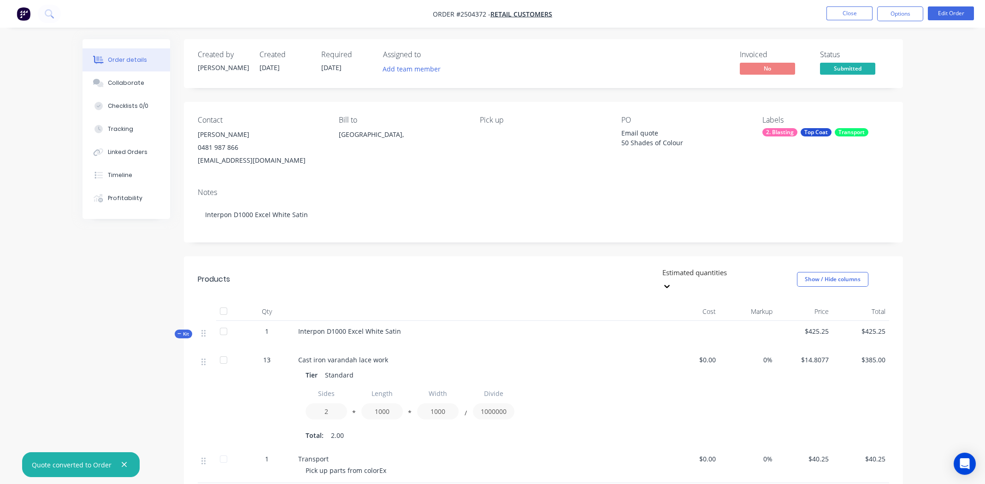
click at [903, 5] on nav "Order #2504372 - Retail Customers Close Options Edit Order" at bounding box center [492, 14] width 985 height 28
click at [897, 20] on button "Options" at bounding box center [900, 13] width 46 height 15
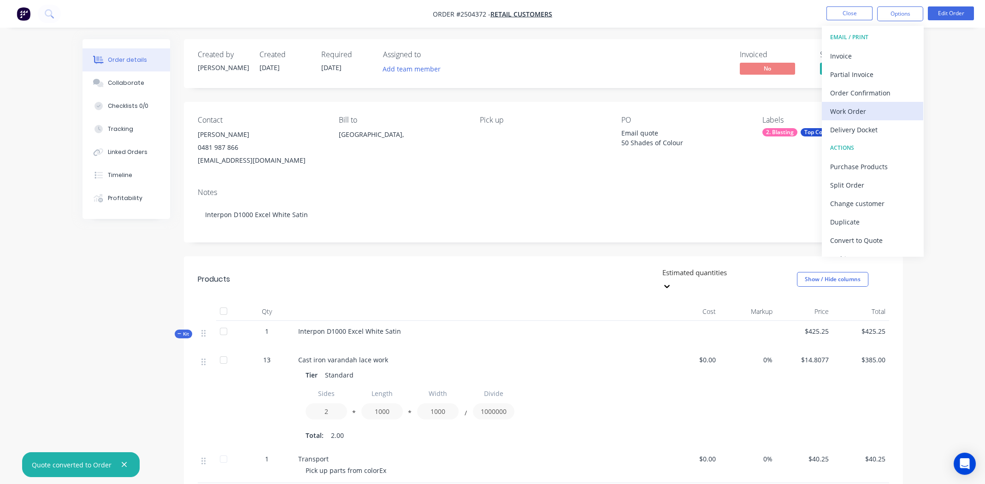
click at [849, 108] on div "Work Order" at bounding box center [872, 111] width 85 height 13
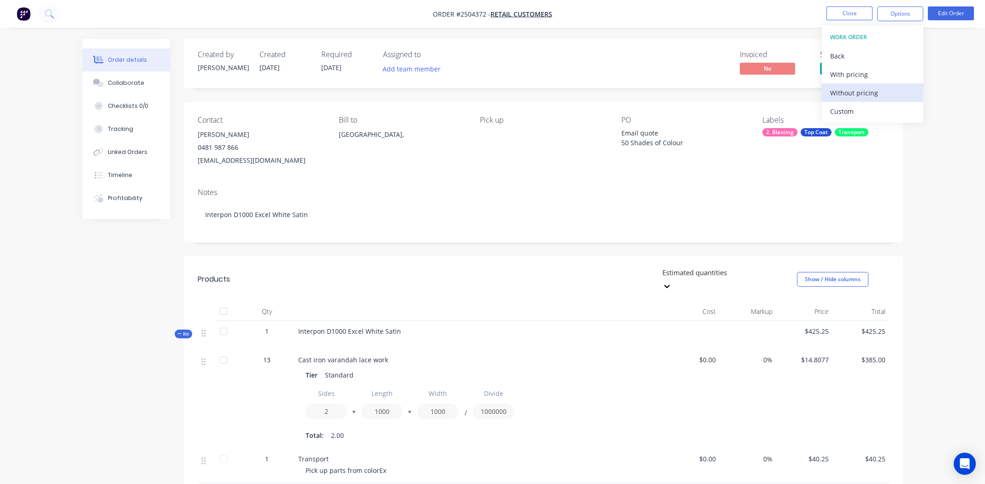
click at [847, 92] on div "Without pricing" at bounding box center [872, 92] width 85 height 13
click at [757, 12] on nav "Order #2504372 - Retail Customers Close Options Edit Order" at bounding box center [492, 14] width 985 height 28
click at [129, 82] on div "Collaborate" at bounding box center [126, 83] width 36 height 8
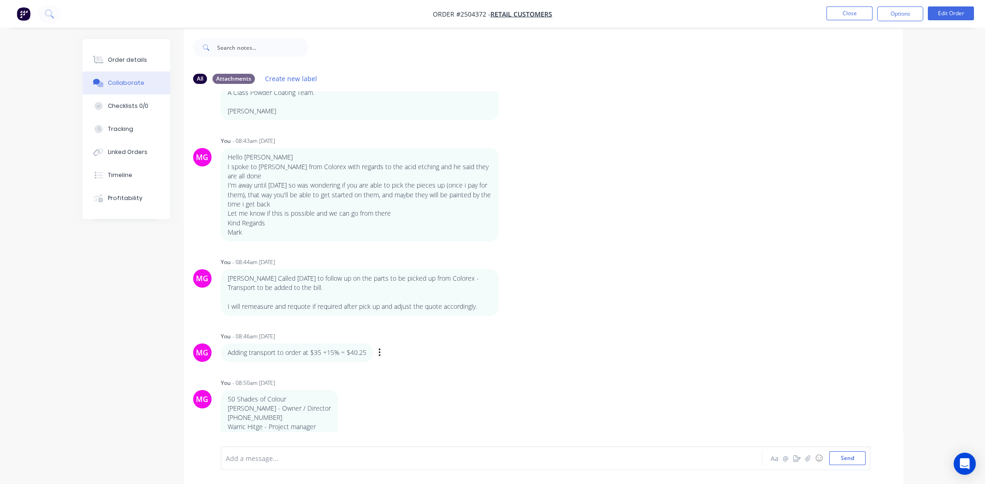
scroll to position [13, 0]
click at [131, 60] on div "Order details" at bounding box center [127, 60] width 39 height 8
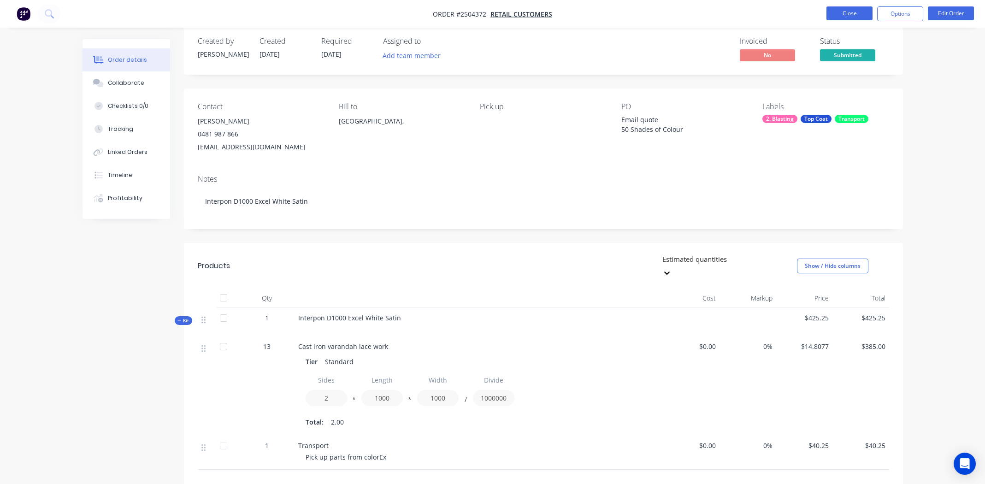
click at [846, 16] on button "Close" at bounding box center [850, 13] width 46 height 14
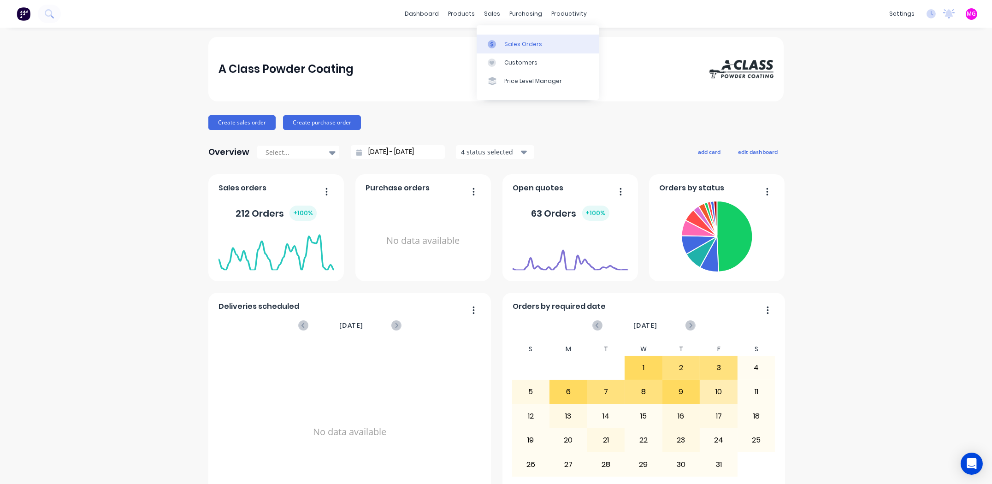
click at [515, 45] on div "Sales Orders" at bounding box center [523, 44] width 38 height 8
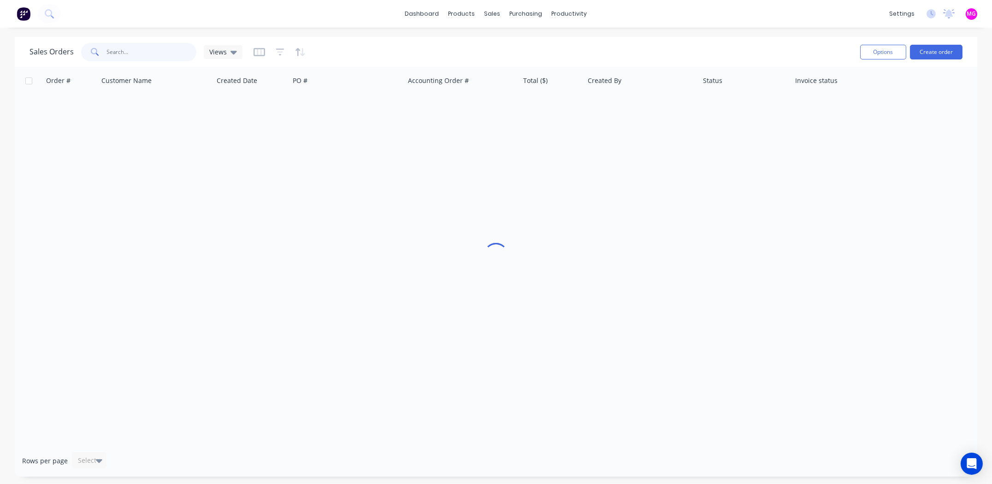
click at [165, 53] on input "text" at bounding box center [152, 52] width 90 height 18
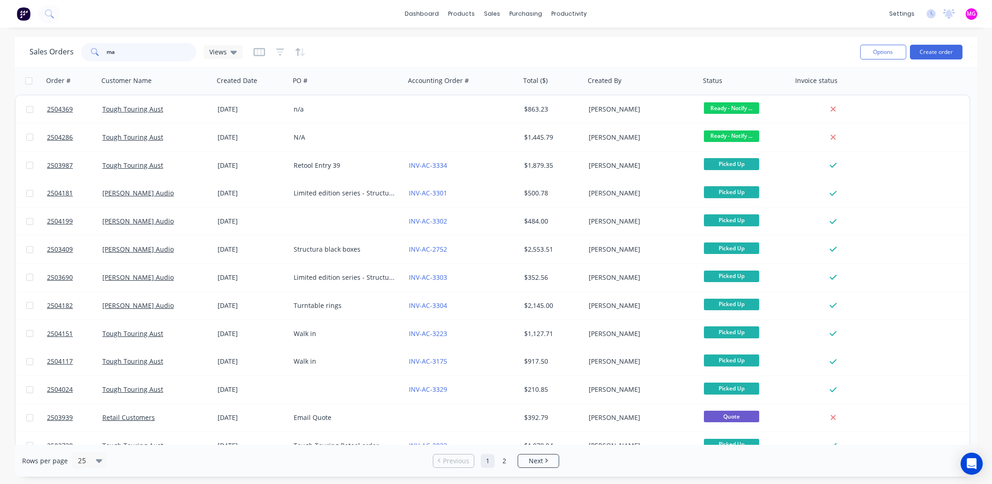
type input "m"
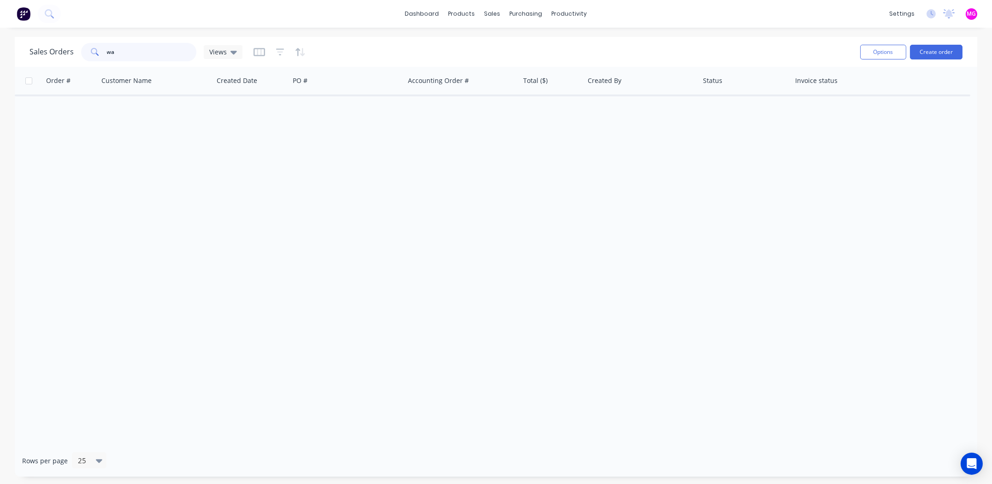
type input "w"
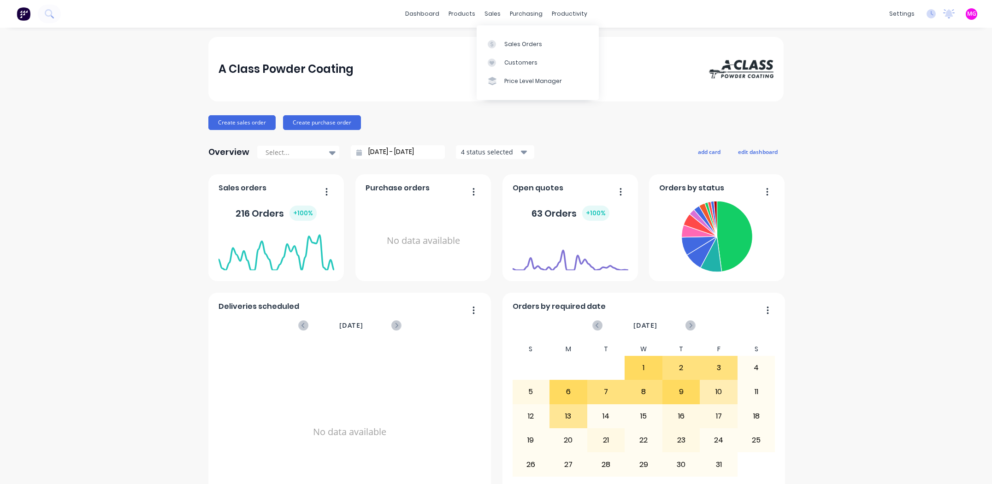
drag, startPoint x: 0, startPoint y: 0, endPoint x: 507, endPoint y: 29, distance: 507.9
click at [487, 12] on div "sales" at bounding box center [492, 14] width 25 height 14
click at [521, 40] on div "Sales Orders" at bounding box center [523, 44] width 38 height 8
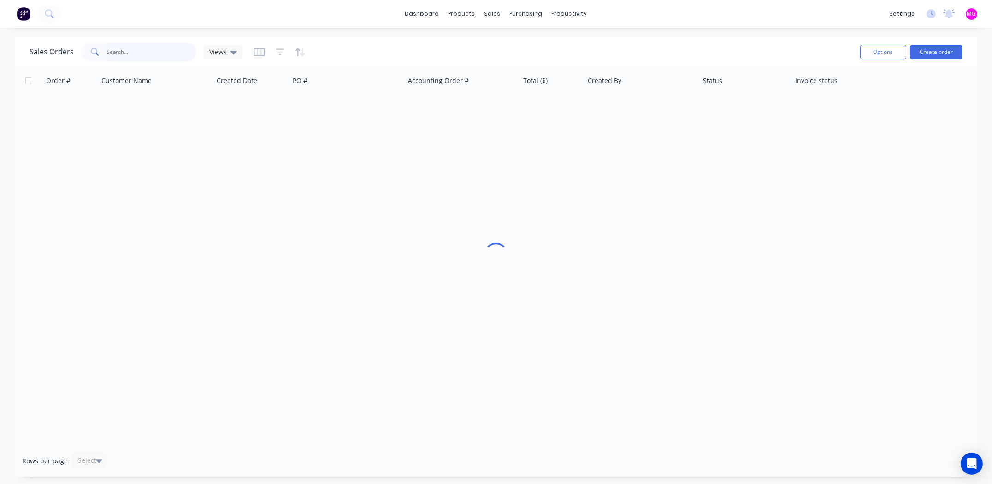
click at [137, 47] on input "text" at bounding box center [152, 52] width 90 height 18
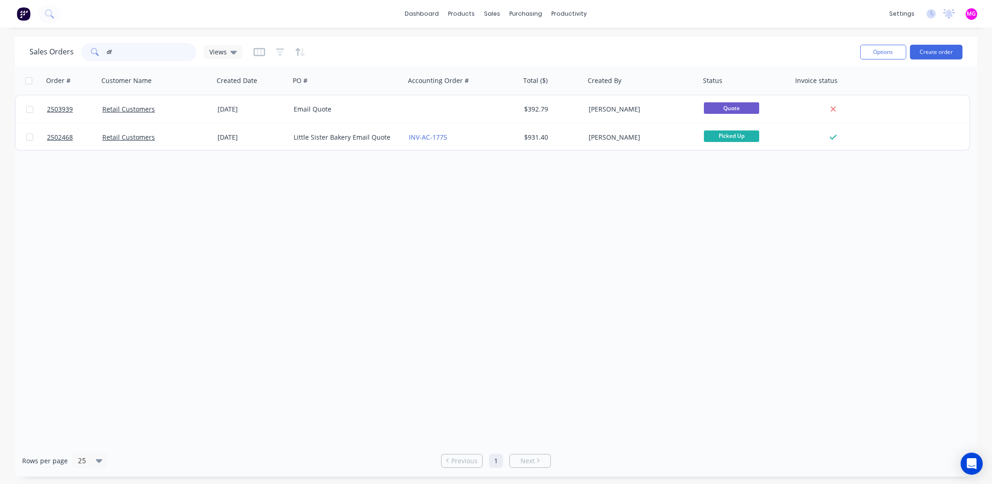
type input "d"
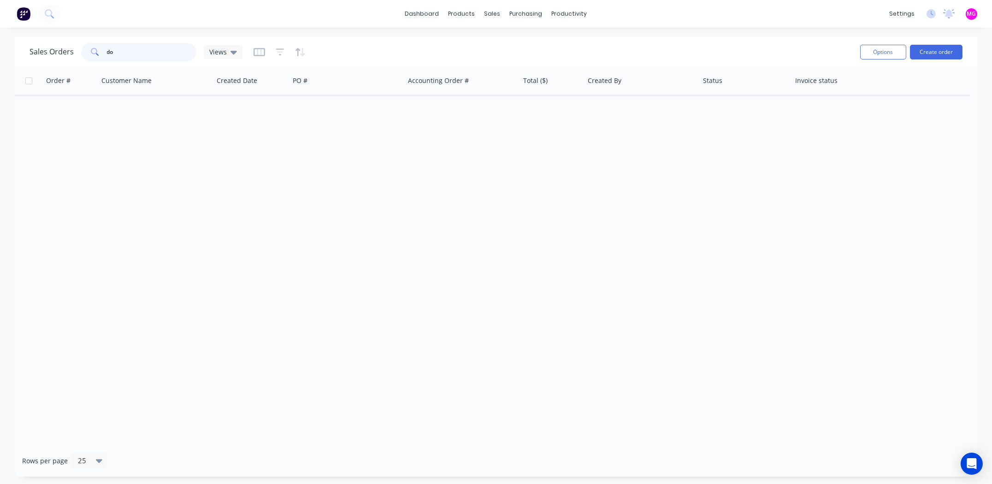
type input "d"
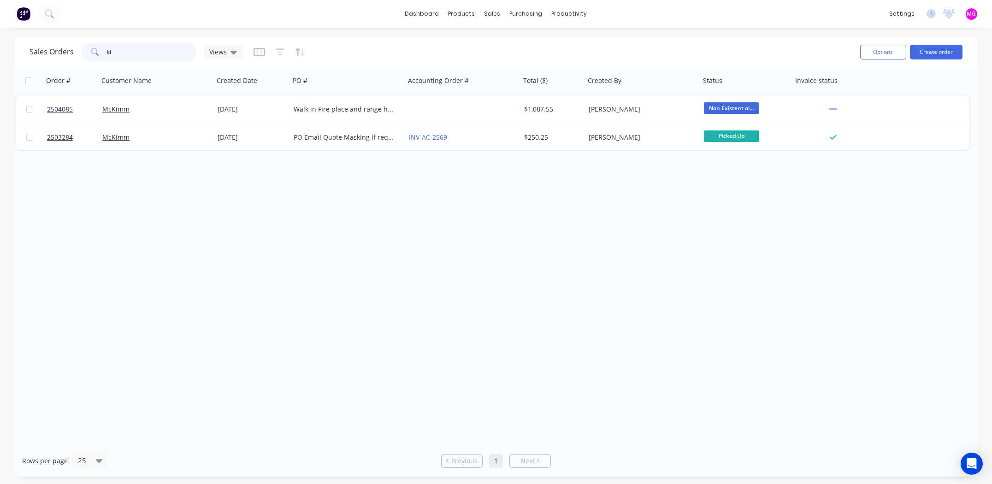
type input "k"
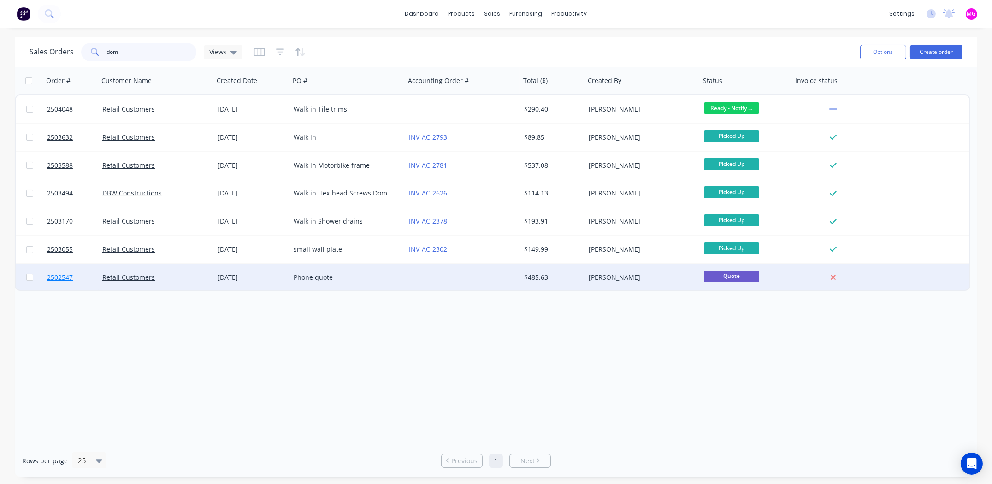
type input "dom"
click at [59, 277] on span "2502547" at bounding box center [60, 277] width 26 height 9
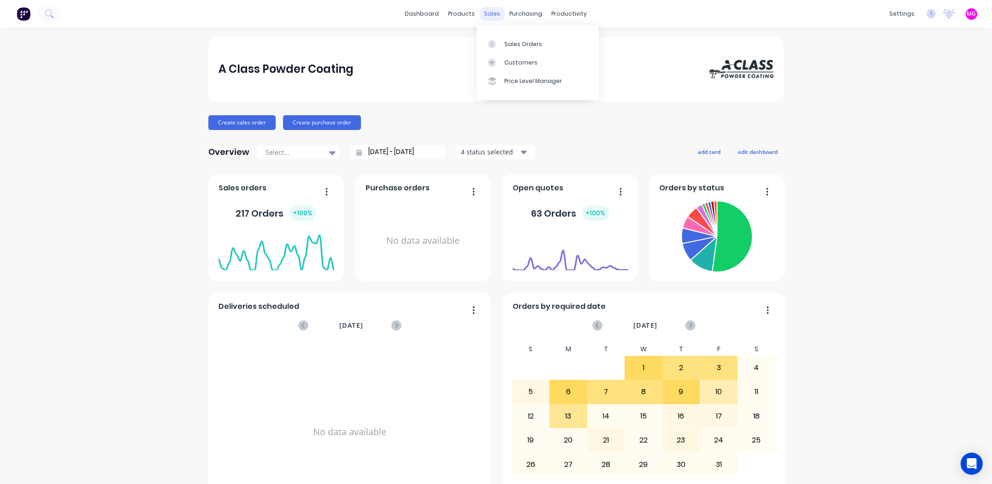
click at [490, 13] on div "sales" at bounding box center [492, 14] width 25 height 14
click at [527, 45] on div "Sales Orders" at bounding box center [523, 44] width 38 height 8
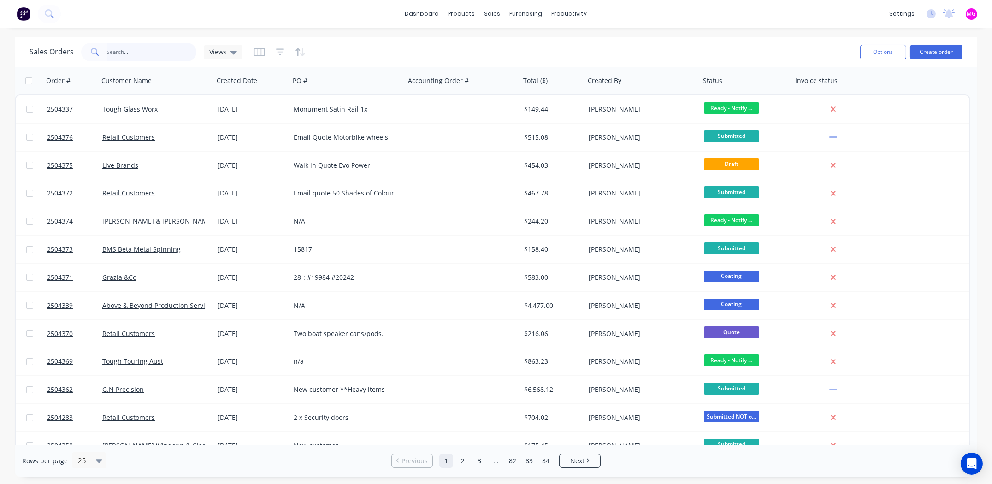
click at [147, 51] on input "text" at bounding box center [152, 52] width 90 height 18
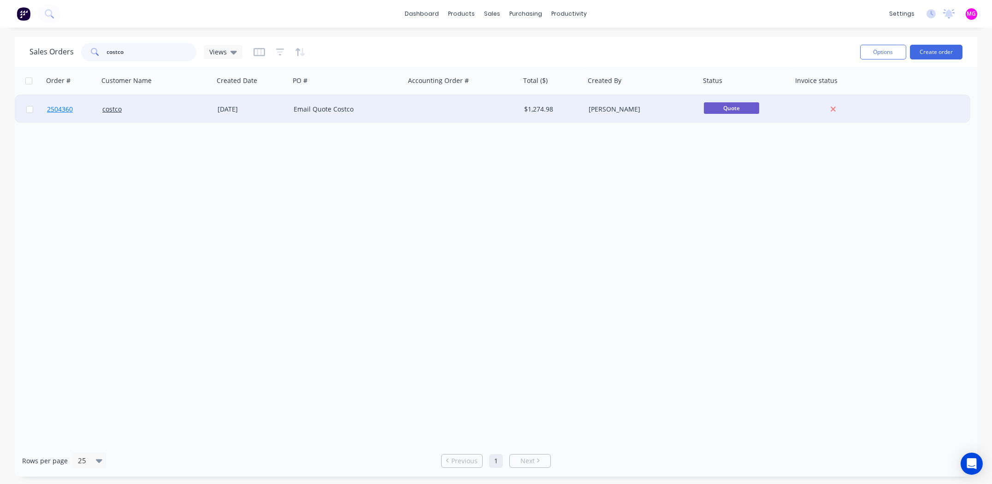
type input "costco"
click at [65, 109] on span "2504360" at bounding box center [60, 109] width 26 height 9
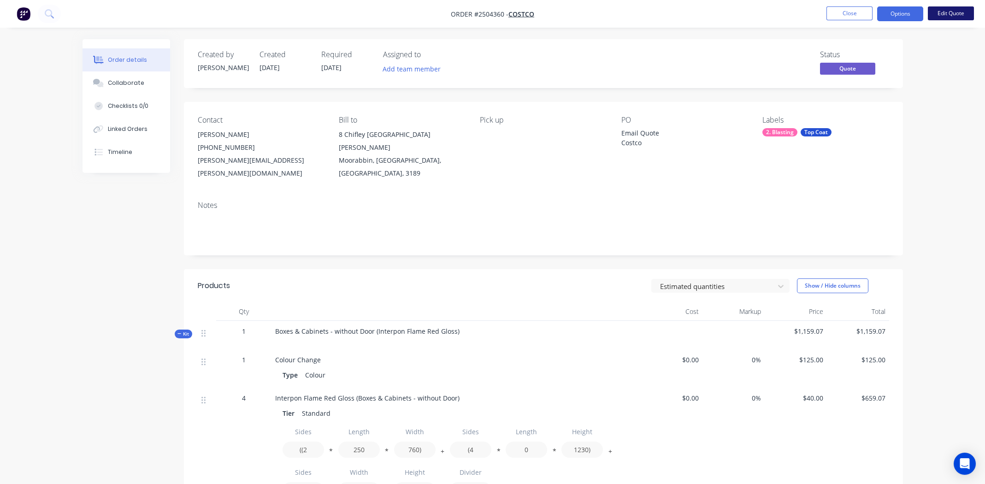
click at [949, 12] on button "Edit Quote" at bounding box center [951, 13] width 46 height 14
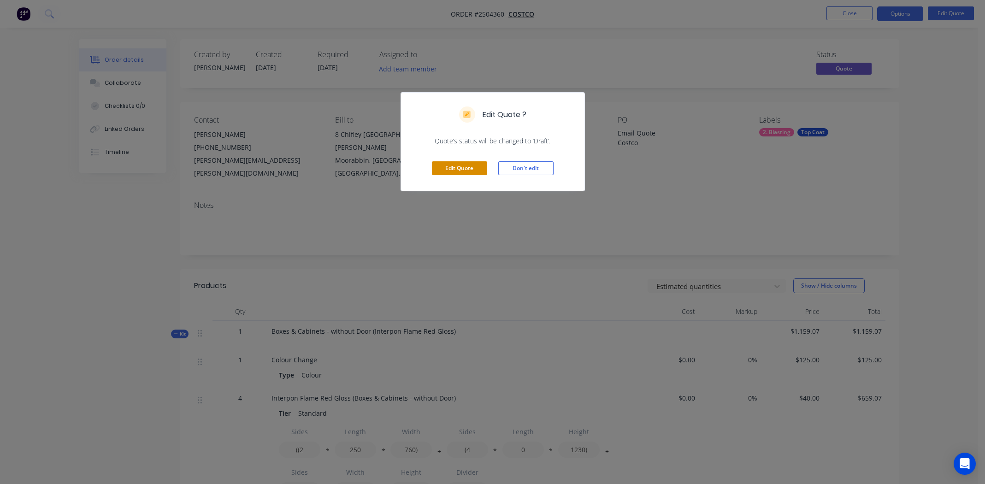
click at [451, 167] on button "Edit Quote" at bounding box center [459, 168] width 55 height 14
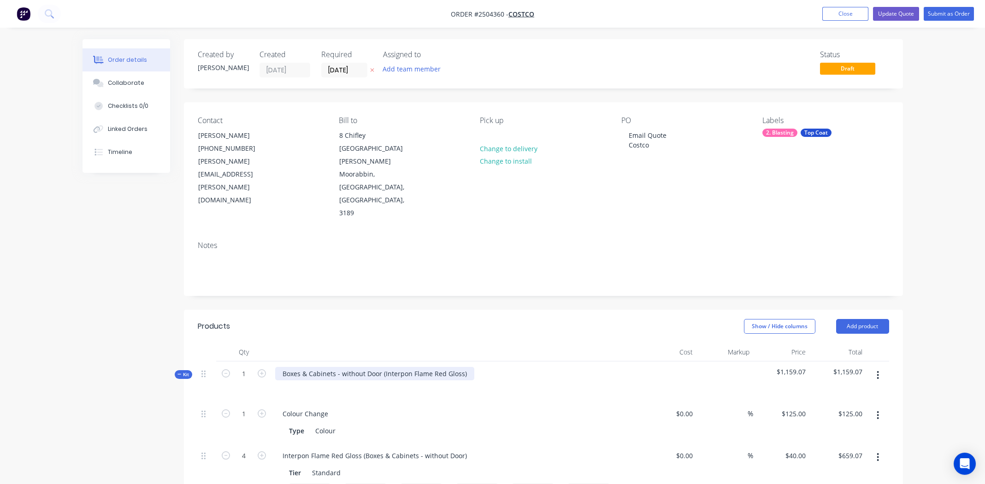
click at [464, 367] on div "Boxes & Cabinets - without Door (Interpon Flame Red Gloss)" at bounding box center [374, 373] width 199 height 13
click at [319, 367] on div "Interpon Flame Red Gloss" at bounding box center [322, 373] width 94 height 13
click at [320, 367] on div "Interpon Flame Red Gloss" at bounding box center [322, 373] width 94 height 13
copy div "Interpon Flame Red Gloss"
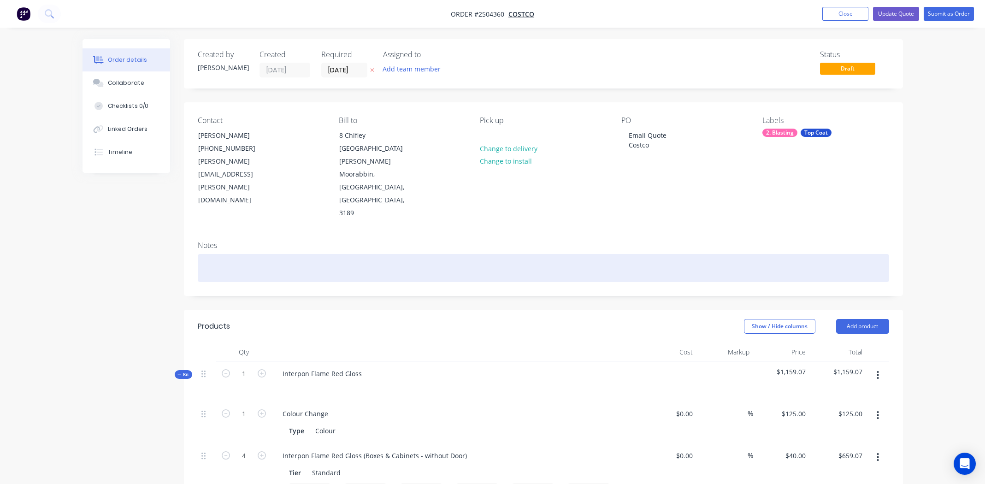
paste div
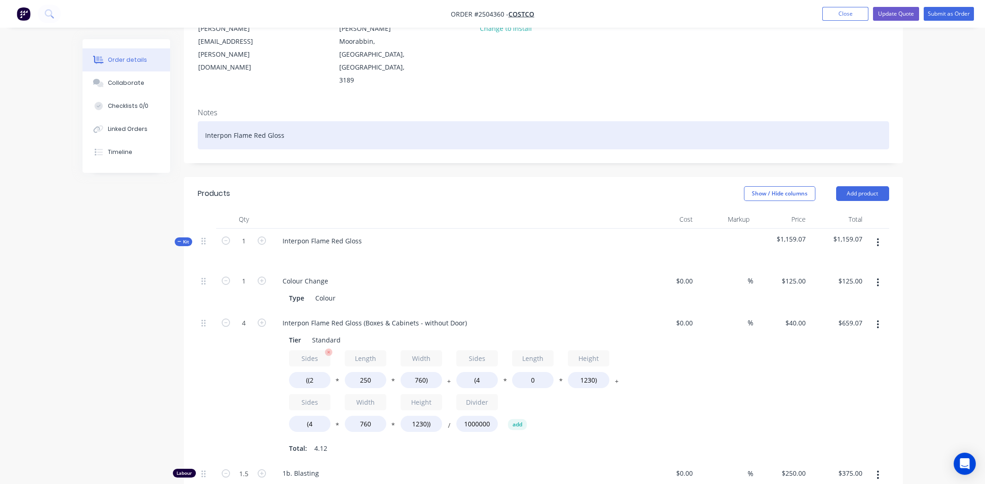
scroll to position [138, 0]
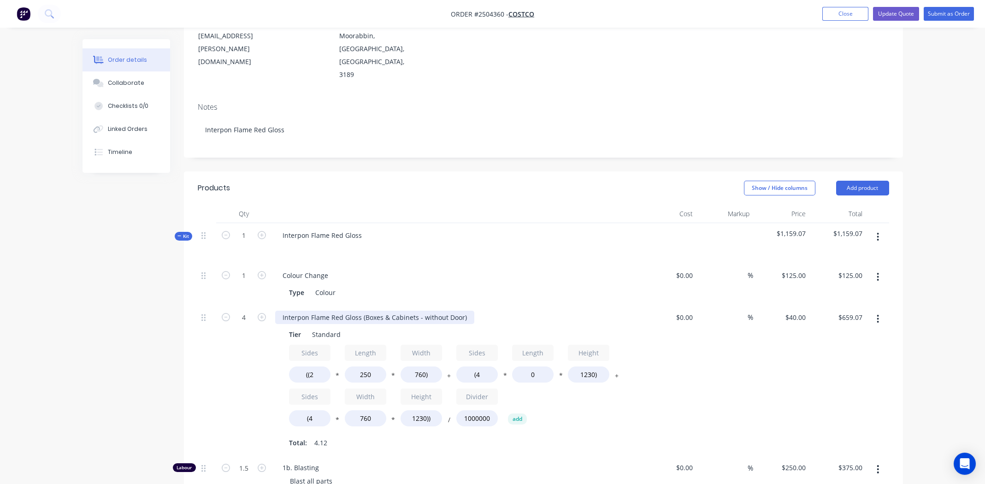
click at [368, 311] on div "Interpon Flame Red Gloss (Boxes & Cabinets - without Door)" at bounding box center [374, 317] width 199 height 13
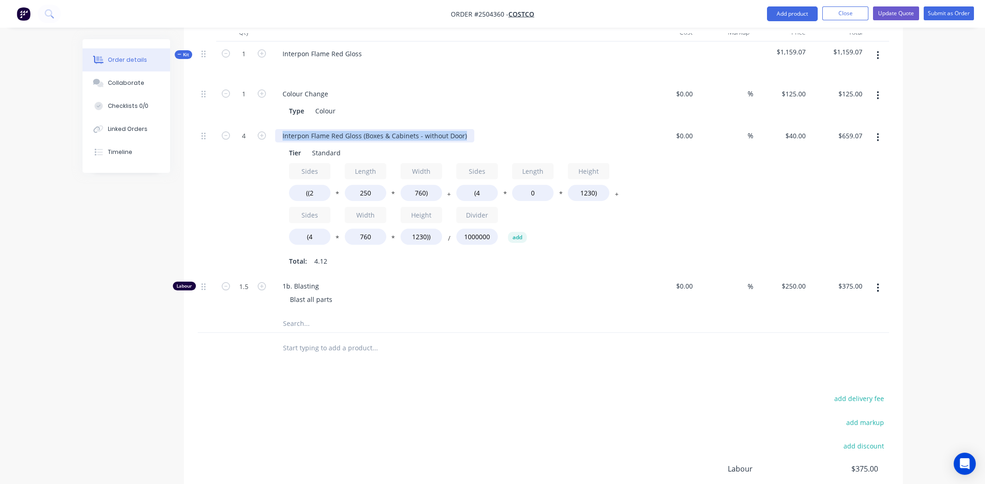
scroll to position [322, 0]
click at [307, 127] on div "Double kpole bollards" at bounding box center [316, 133] width 83 height 13
click at [312, 127] on div "Double pole bollards" at bounding box center [314, 133] width 79 height 13
click at [476, 290] on div "Blast all parts" at bounding box center [460, 296] width 354 height 13
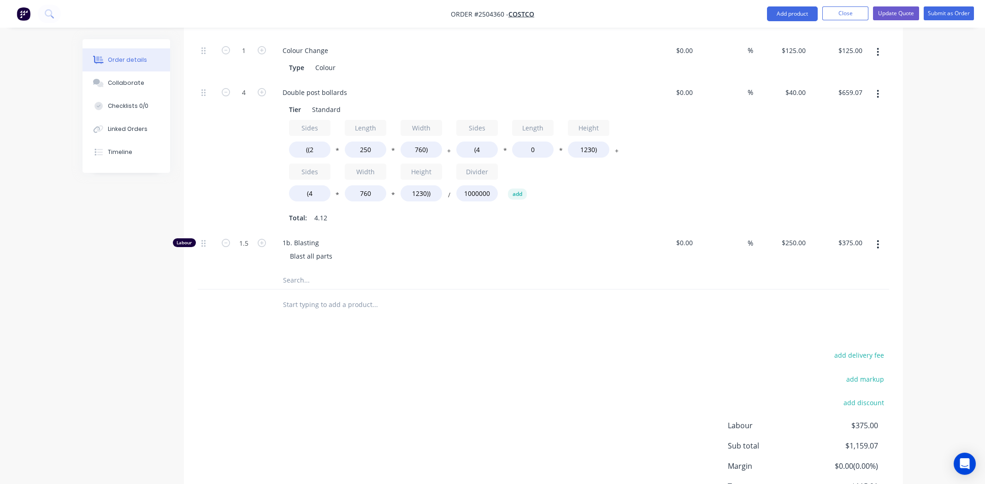
scroll to position [394, 0]
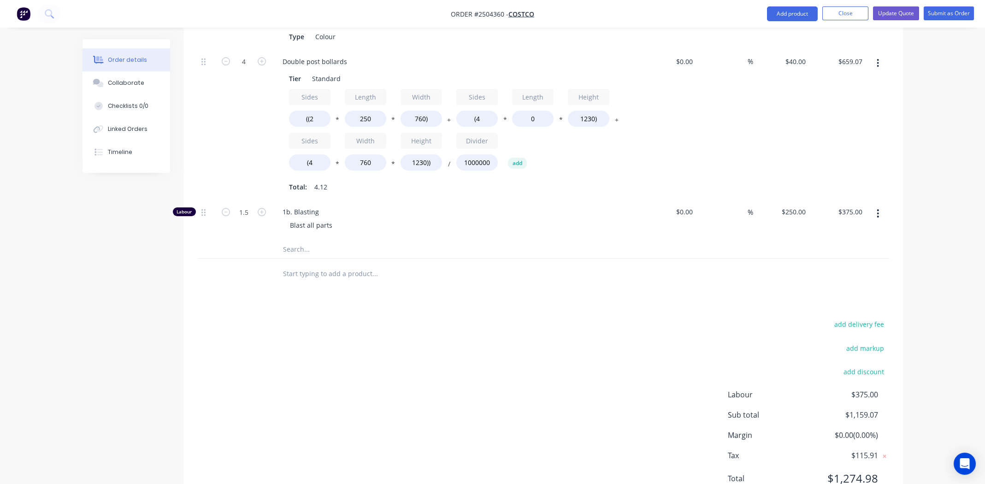
drag, startPoint x: 547, startPoint y: 252, endPoint x: 561, endPoint y: 245, distance: 15.5
click at [547, 252] on div "Products Show / Hide columns Add product Qty Cost Markup Price Total Kit 1 Inte…" at bounding box center [543, 213] width 719 height 595
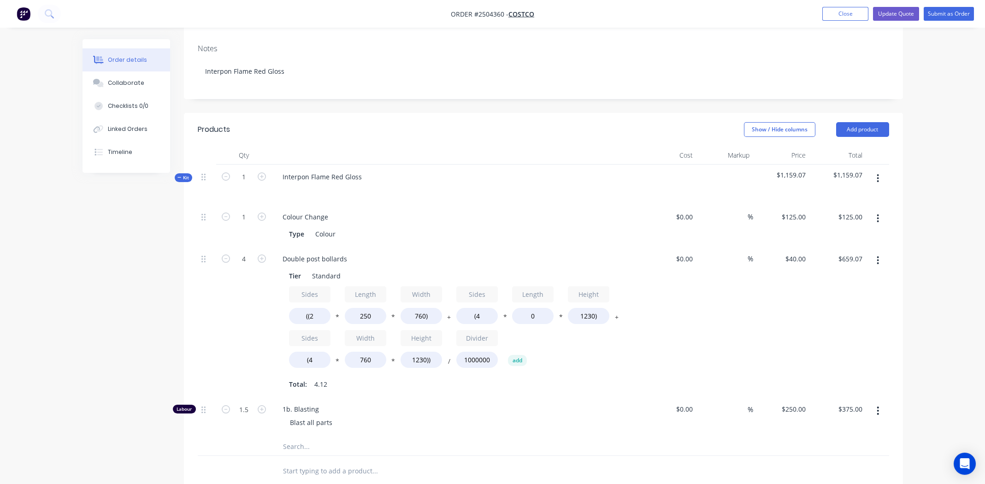
scroll to position [71, 0]
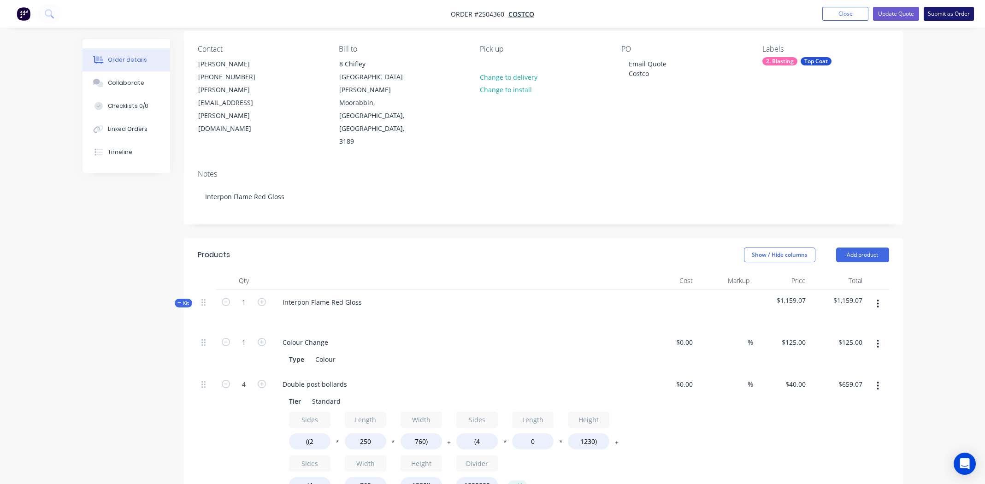
click at [952, 15] on button "Submit as Order" at bounding box center [949, 14] width 50 height 14
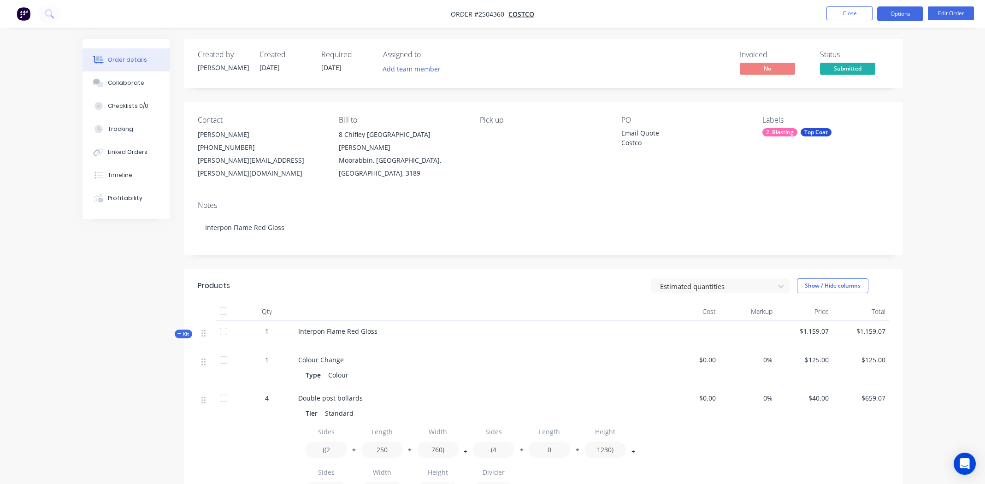
click at [898, 9] on button "Options" at bounding box center [900, 13] width 46 height 15
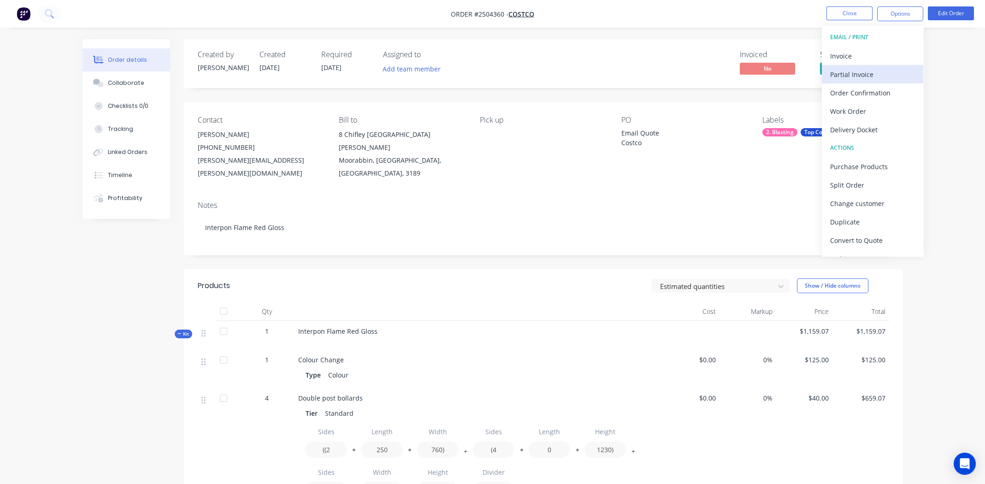
click at [855, 75] on div "Partial Invoice" at bounding box center [872, 74] width 85 height 13
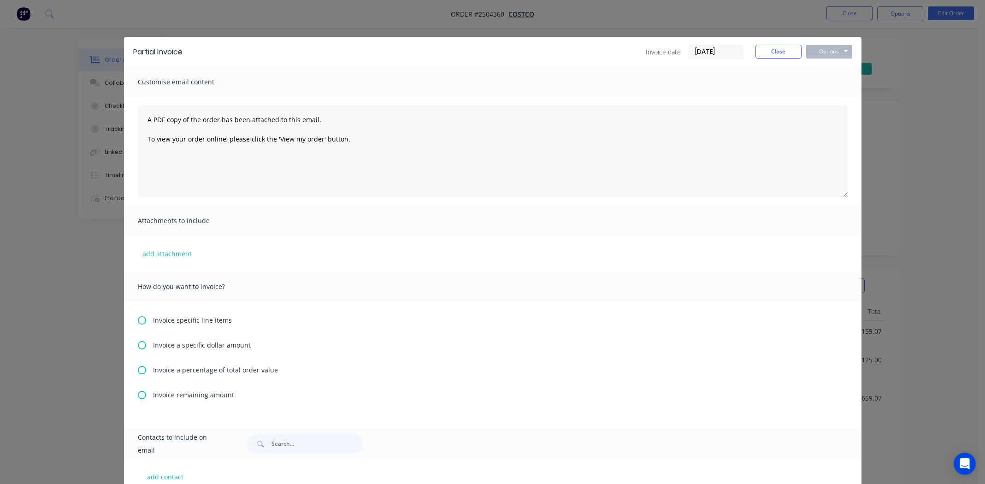
click at [140, 369] on icon at bounding box center [142, 370] width 8 height 8
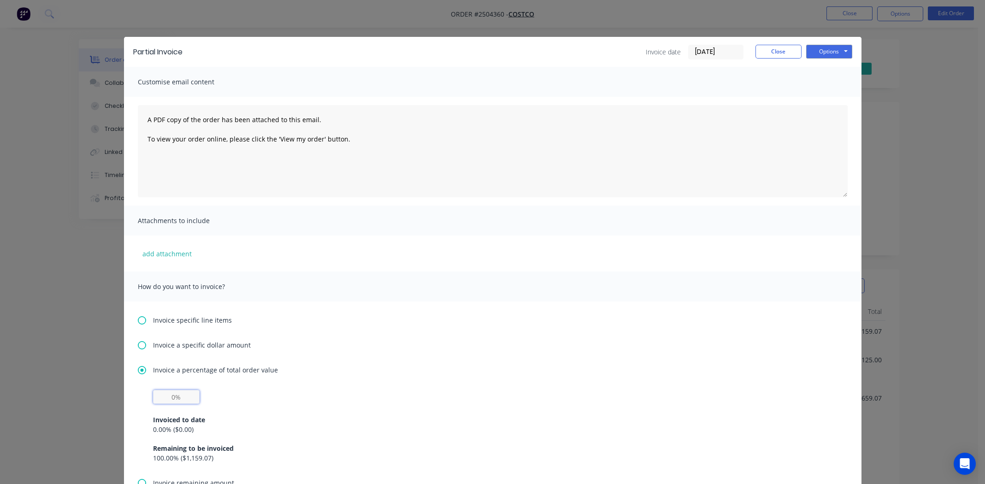
click at [171, 396] on input "text" at bounding box center [176, 397] width 47 height 14
type input "50%"
click at [480, 390] on div "50% Invoiced to date 0.00 % ( $0.00 ) Remaining to be invoiced 100.00 % ( $1,15…" at bounding box center [493, 426] width 680 height 73
click at [832, 54] on button "Options" at bounding box center [829, 52] width 46 height 14
click at [823, 102] on button "Email" at bounding box center [835, 98] width 59 height 15
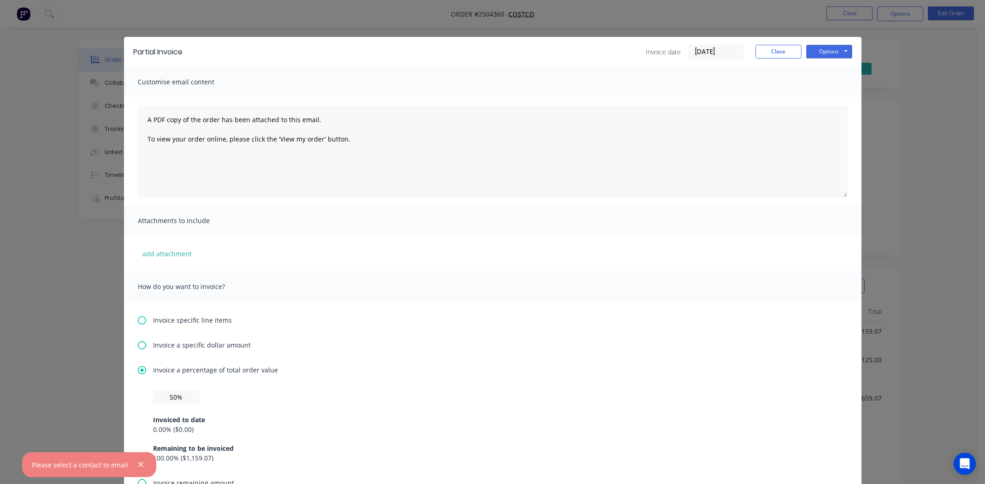
click at [460, 300] on div "How do you want to invoice?" at bounding box center [493, 287] width 738 height 30
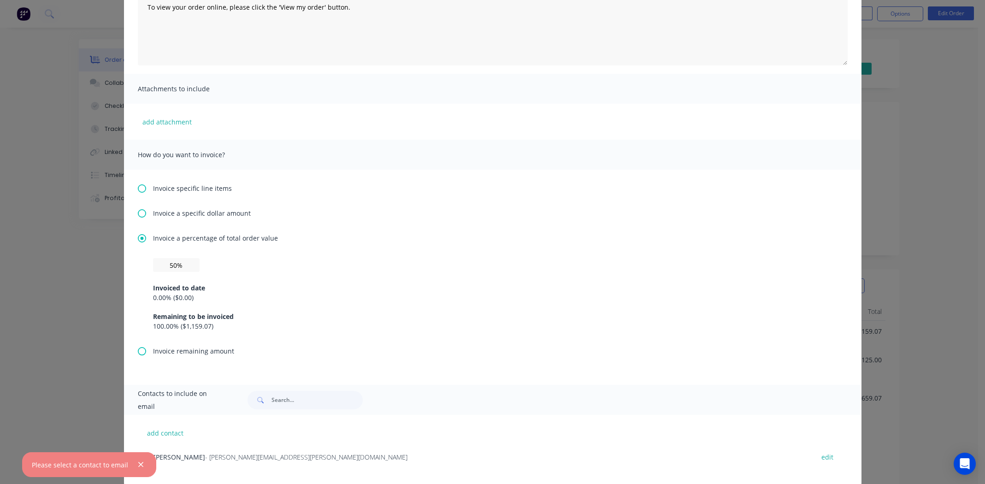
scroll to position [146, 0]
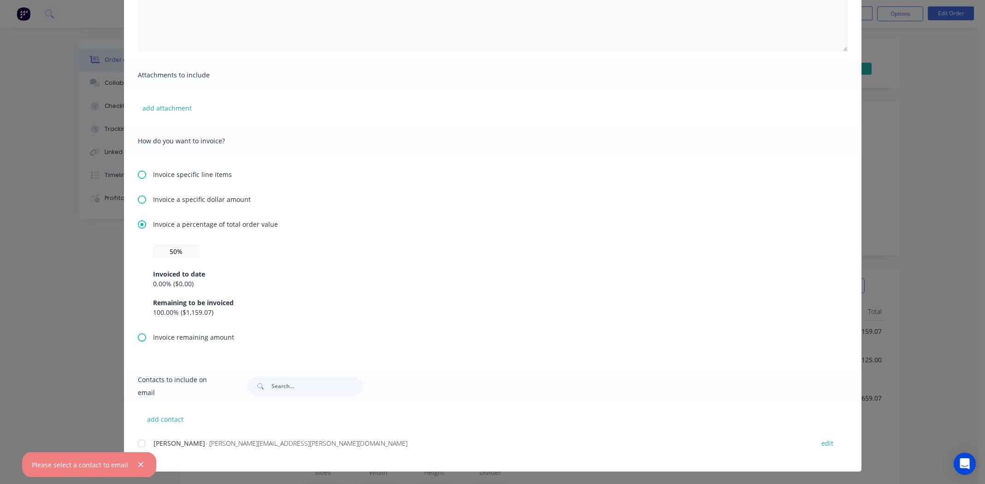
click at [137, 443] on div at bounding box center [141, 443] width 18 height 18
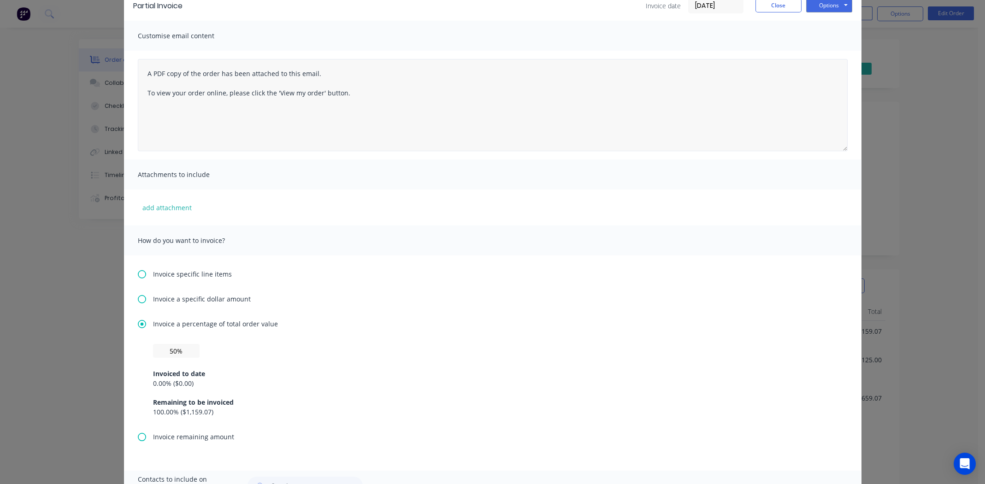
scroll to position [0, 0]
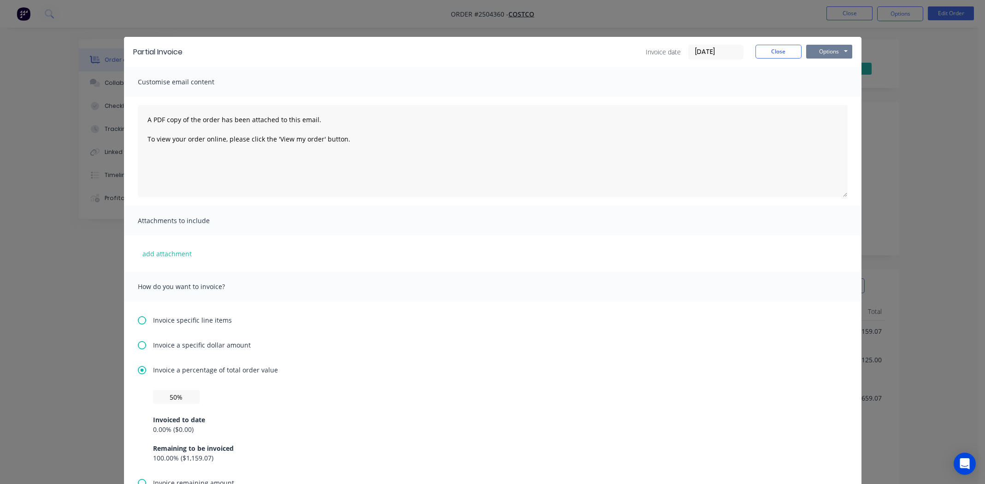
click at [826, 51] on button "Options" at bounding box center [829, 52] width 46 height 14
click at [823, 96] on button "Email" at bounding box center [835, 98] width 59 height 15
click at [774, 53] on button "Close" at bounding box center [779, 52] width 46 height 14
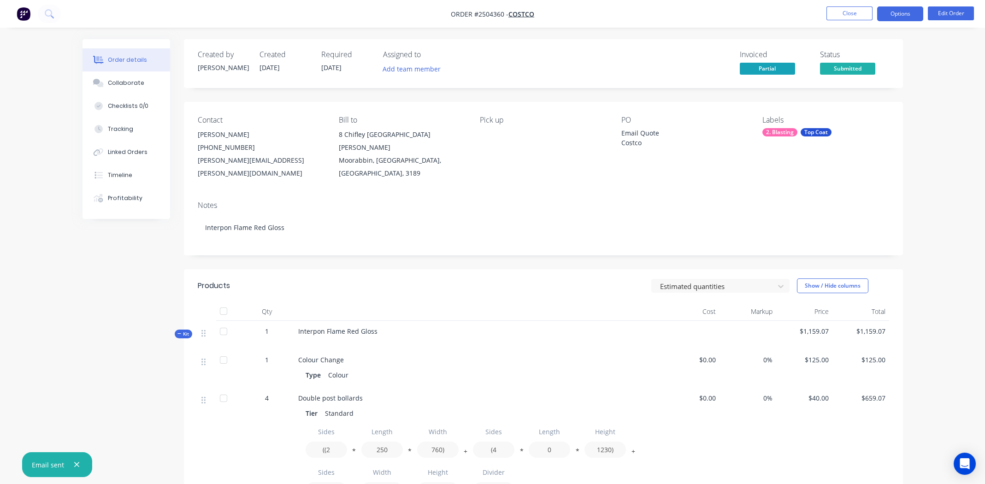
click at [888, 8] on button "Options" at bounding box center [900, 13] width 46 height 15
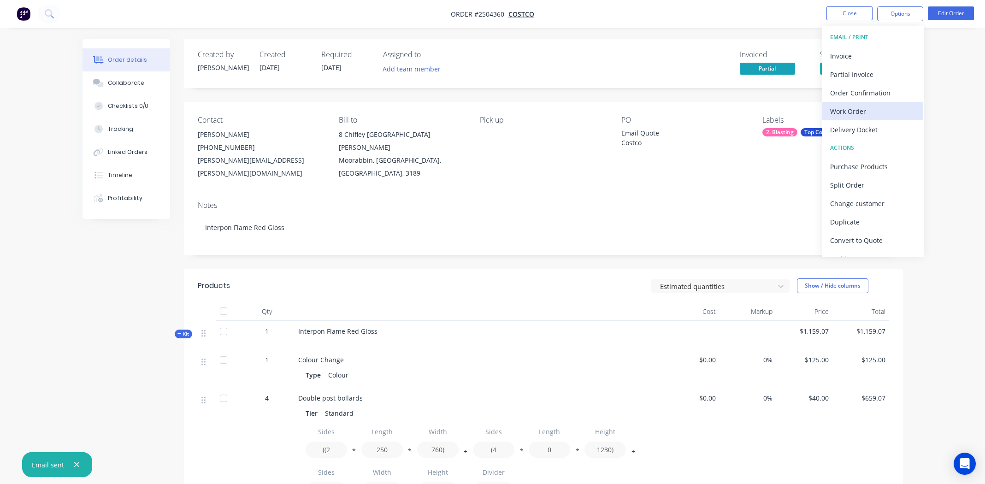
click at [854, 111] on div "Work Order" at bounding box center [872, 111] width 85 height 13
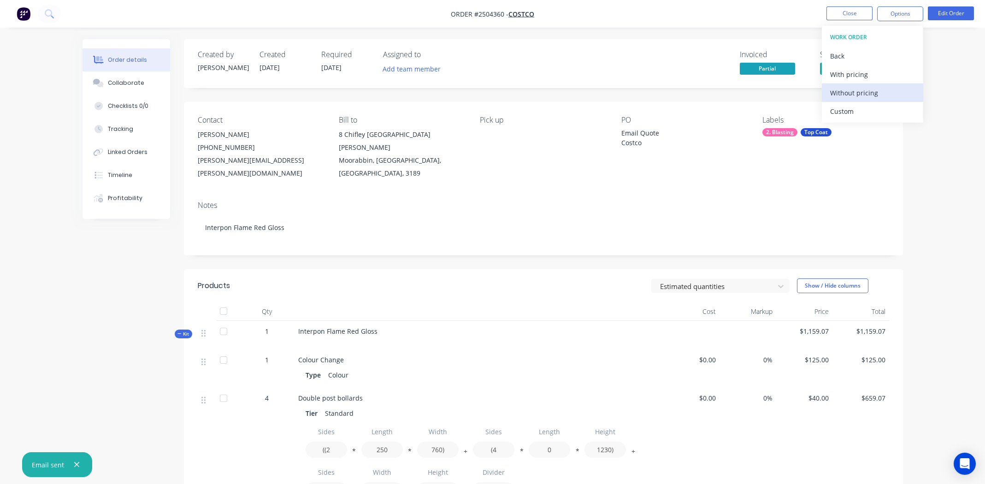
click at [853, 93] on div "Without pricing" at bounding box center [872, 92] width 85 height 13
click at [761, 14] on nav "Order #2504360 - costco Close Options EMAIL / PRINT Invoice Partial Invoice Ord…" at bounding box center [492, 14] width 985 height 28
click at [122, 79] on div "Collaborate" at bounding box center [126, 83] width 36 height 8
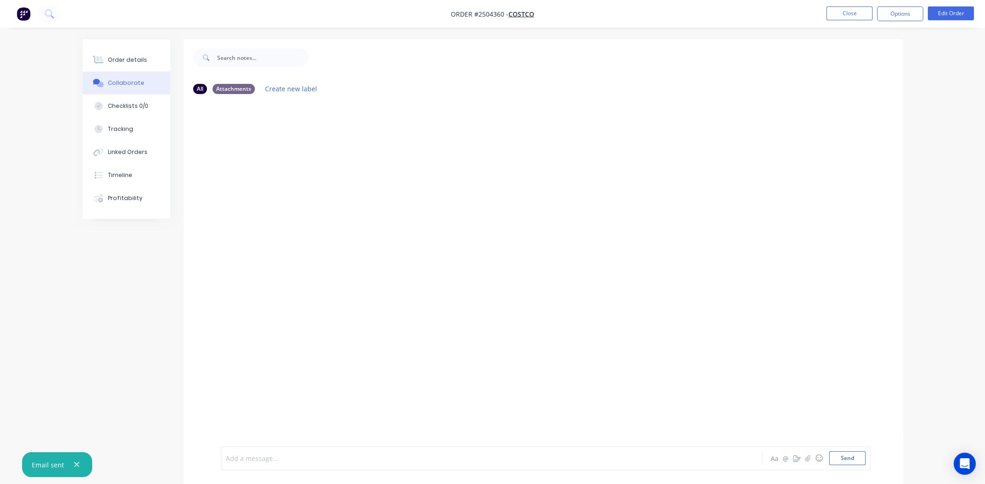
click at [330, 458] on div at bounding box center [465, 459] width 479 height 10
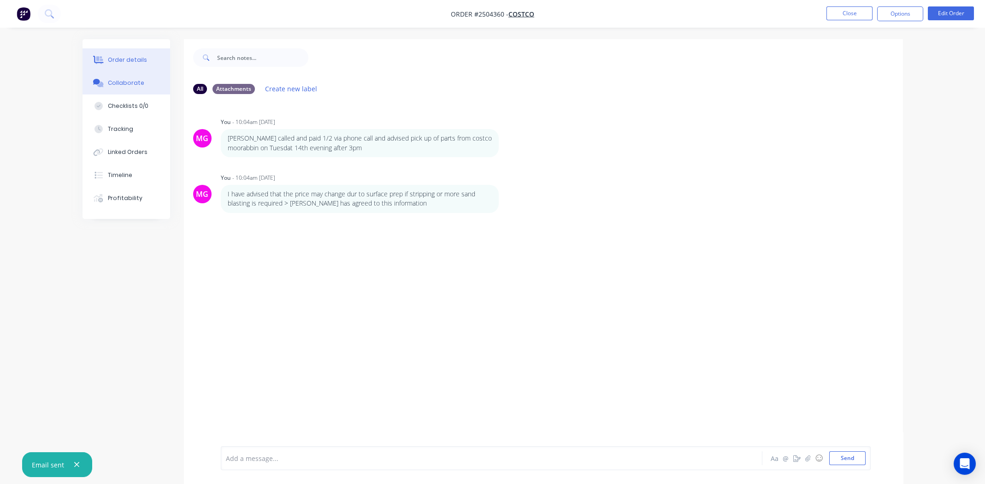
click at [118, 55] on button "Order details" at bounding box center [127, 59] width 88 height 23
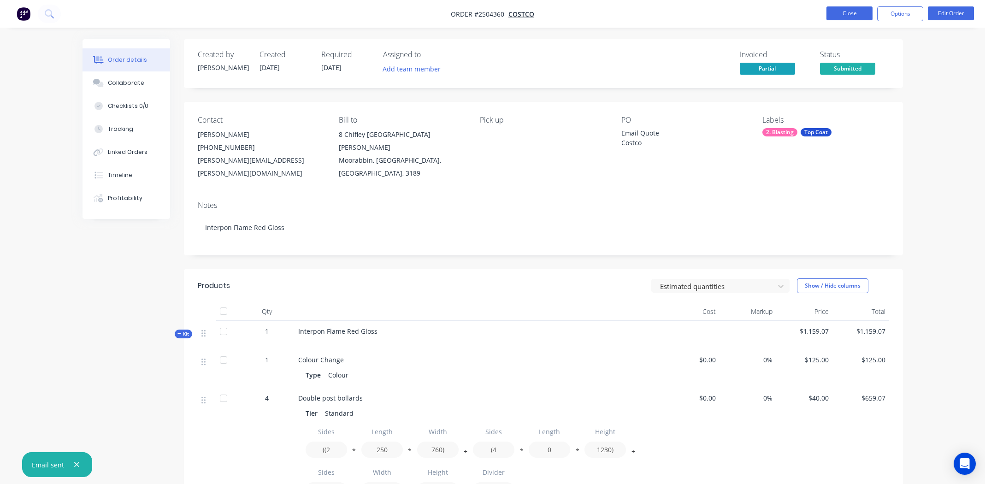
click at [852, 14] on button "Close" at bounding box center [850, 13] width 46 height 14
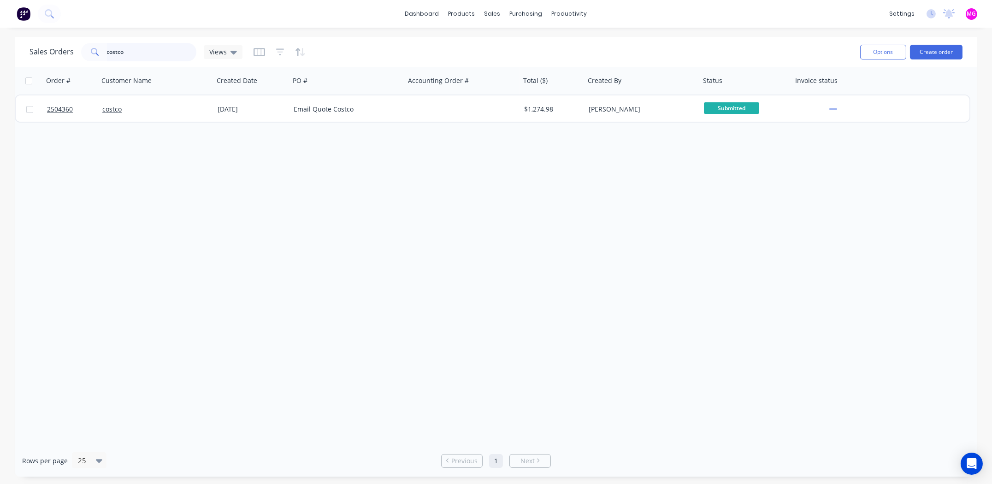
click at [138, 54] on input "costco" at bounding box center [152, 52] width 90 height 18
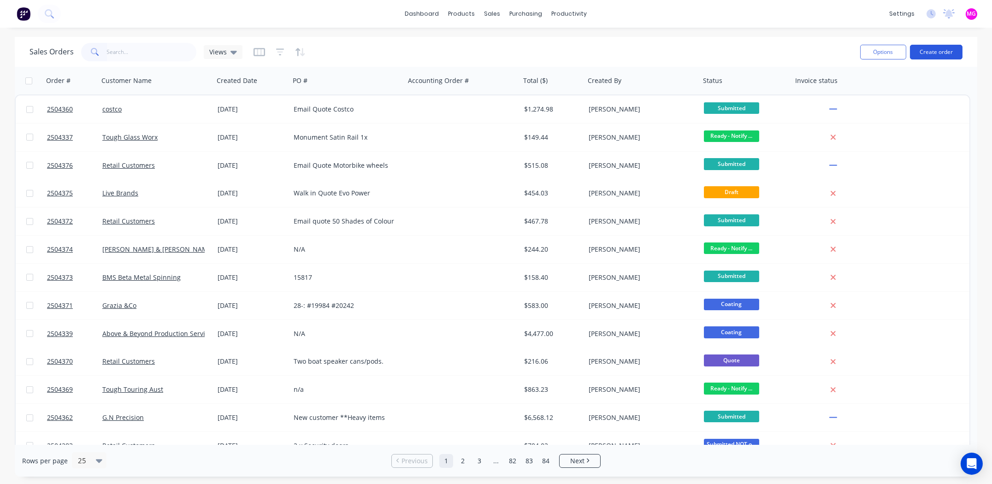
click at [936, 50] on button "Create order" at bounding box center [936, 52] width 53 height 15
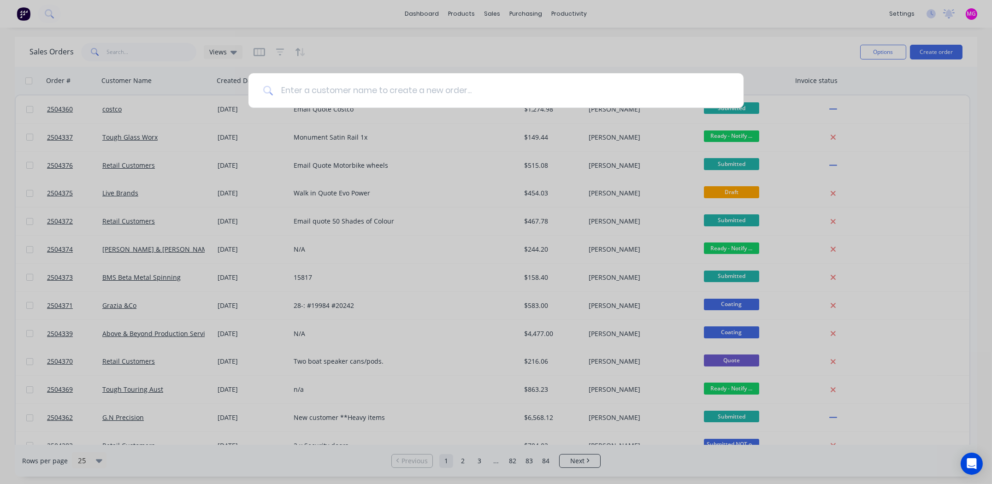
click at [334, 88] on input at bounding box center [500, 90] width 455 height 35
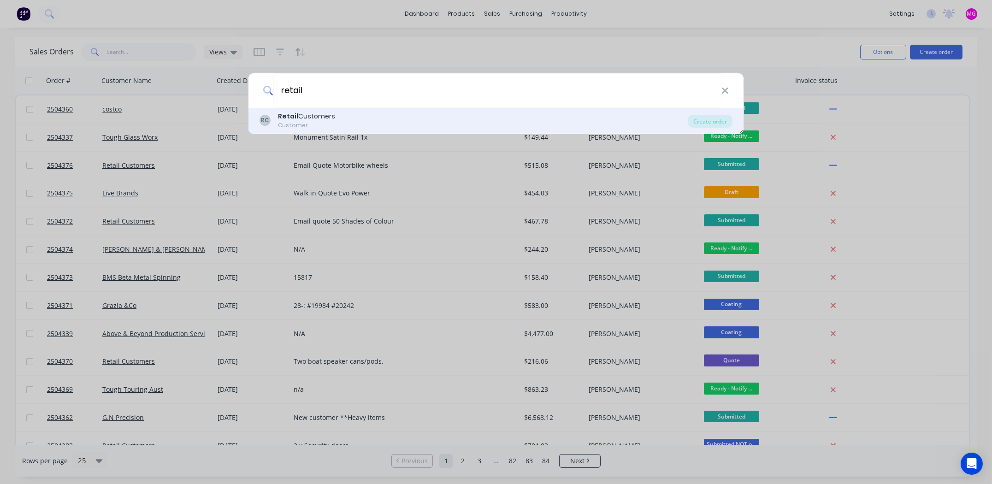
type input "retail"
click at [312, 112] on div "Retail Customers" at bounding box center [306, 117] width 57 height 10
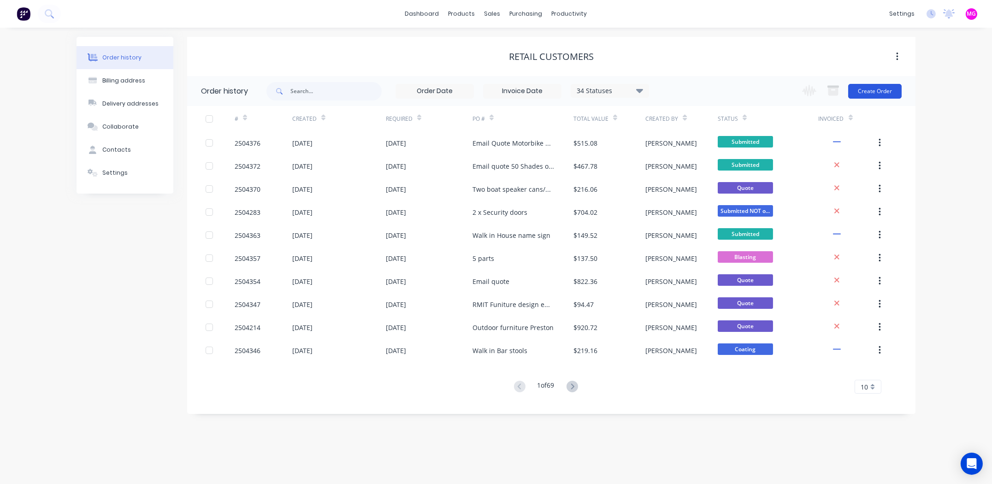
click at [852, 91] on button "Create Order" at bounding box center [874, 91] width 53 height 15
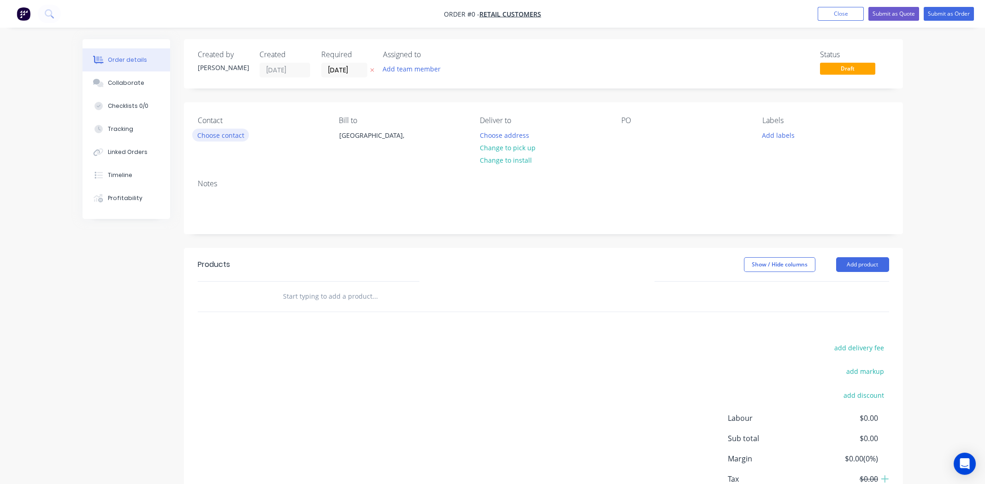
click at [217, 131] on button "Choose contact" at bounding box center [220, 135] width 57 height 12
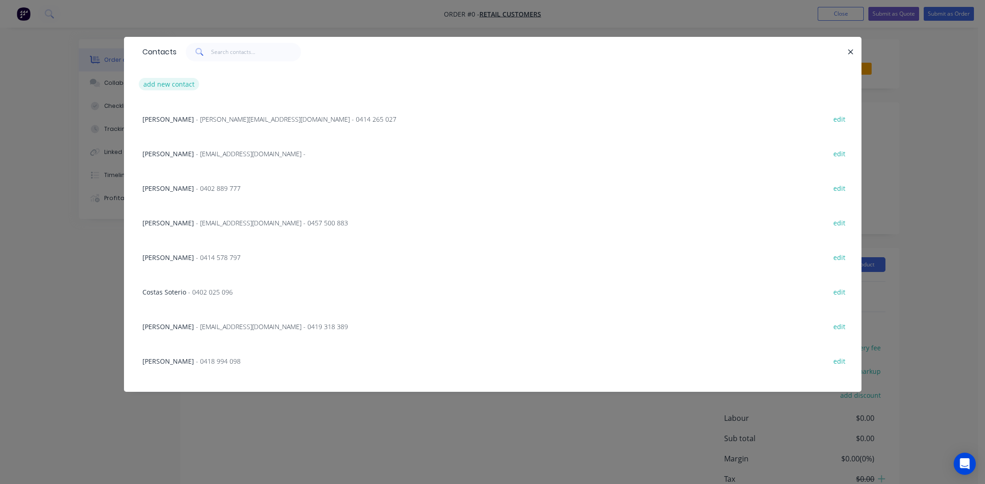
click at [186, 80] on button "add new contact" at bounding box center [169, 84] width 61 height 12
select select "AU"
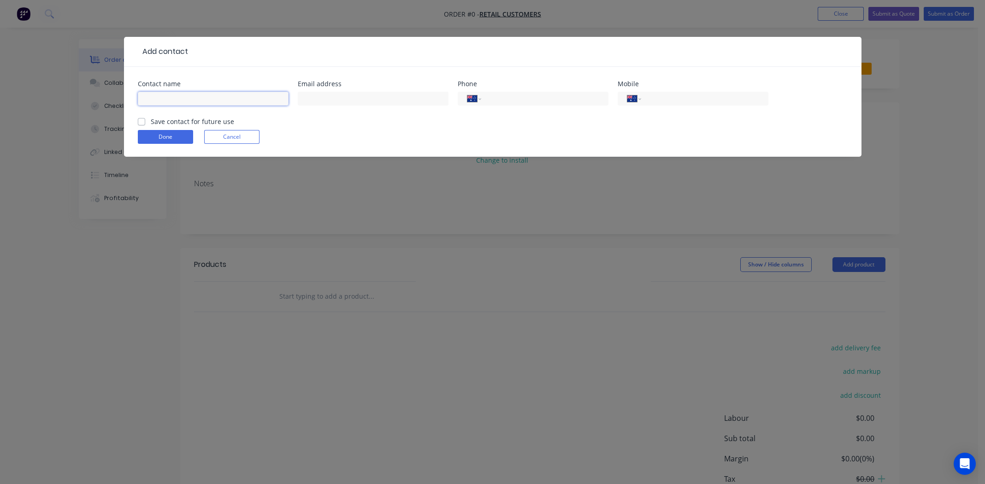
click at [150, 96] on input "text" at bounding box center [213, 99] width 151 height 14
type input "[PERSON_NAME]"
click at [323, 96] on input "text" at bounding box center [373, 99] width 151 height 14
type input "[EMAIL_ADDRESS][DOMAIN_NAME]"
click at [674, 100] on input "tel" at bounding box center [703, 99] width 111 height 11
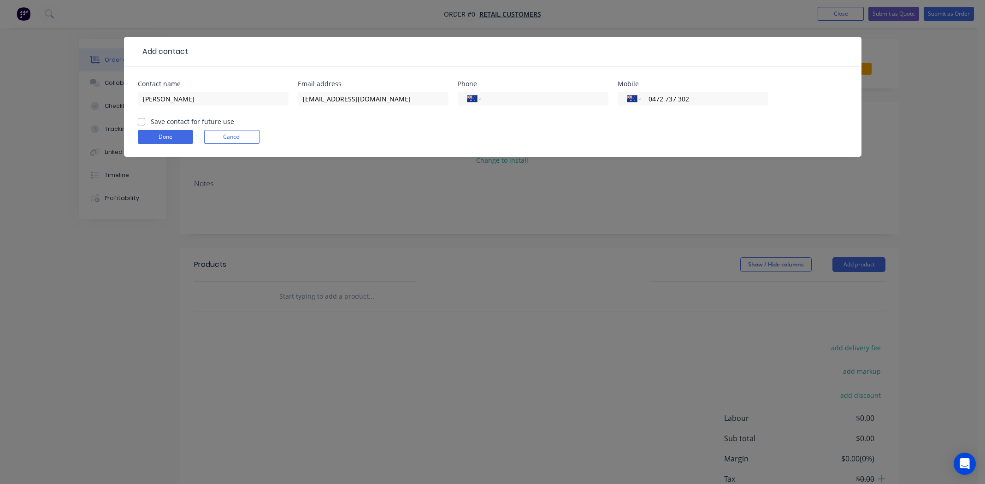
type input "0472 737 302"
click at [151, 121] on label "Save contact for future use" at bounding box center [192, 122] width 83 height 10
click at [140, 121] on input "Save contact for future use" at bounding box center [141, 121] width 7 height 9
checkbox input "true"
click at [169, 135] on button "Done" at bounding box center [165, 137] width 55 height 14
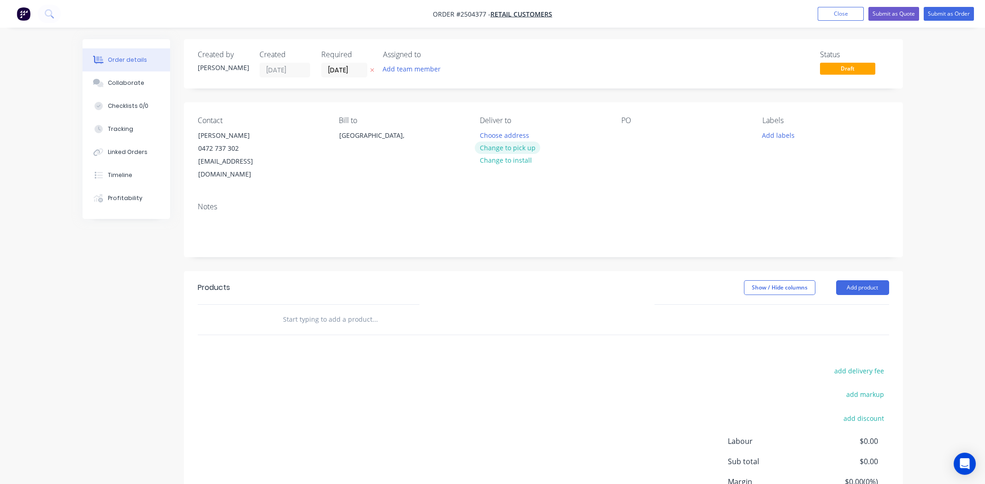
click at [519, 142] on button "Change to pick up" at bounding box center [507, 148] width 65 height 12
click at [629, 131] on div at bounding box center [628, 135] width 15 height 13
click at [786, 132] on button "Add labels" at bounding box center [778, 135] width 42 height 12
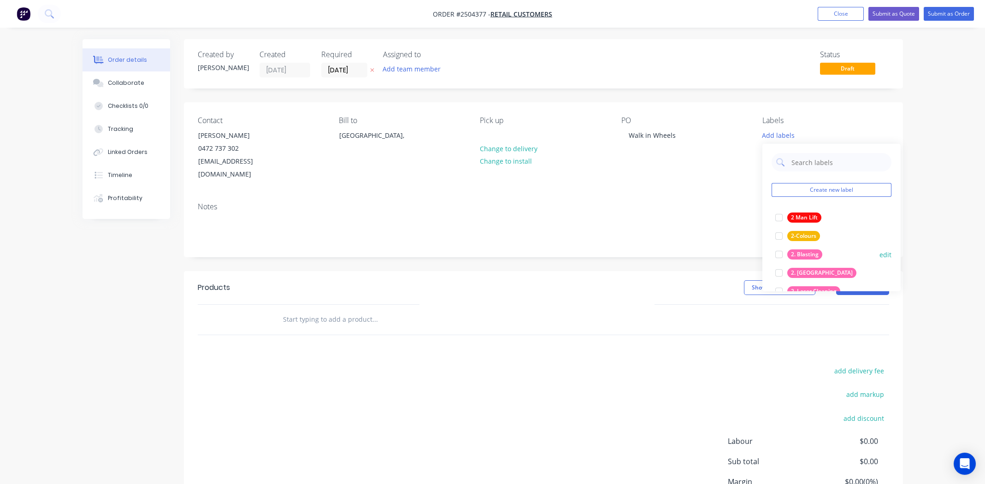
click at [777, 252] on div at bounding box center [779, 254] width 18 height 18
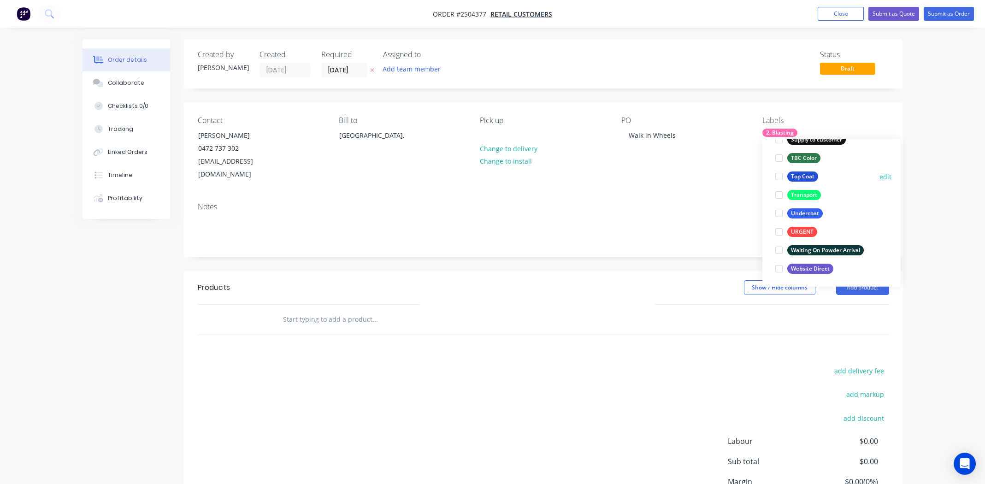
scroll to position [72, 0]
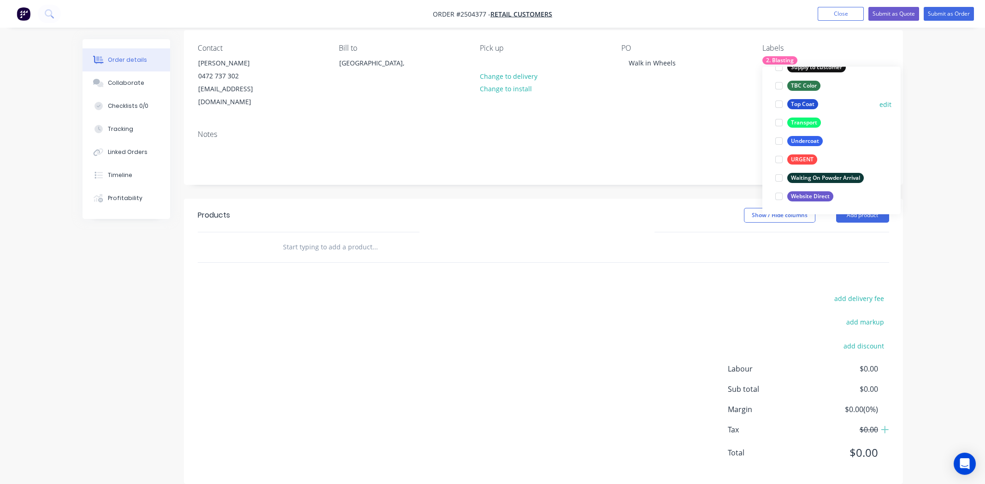
click at [774, 103] on div at bounding box center [779, 104] width 18 height 18
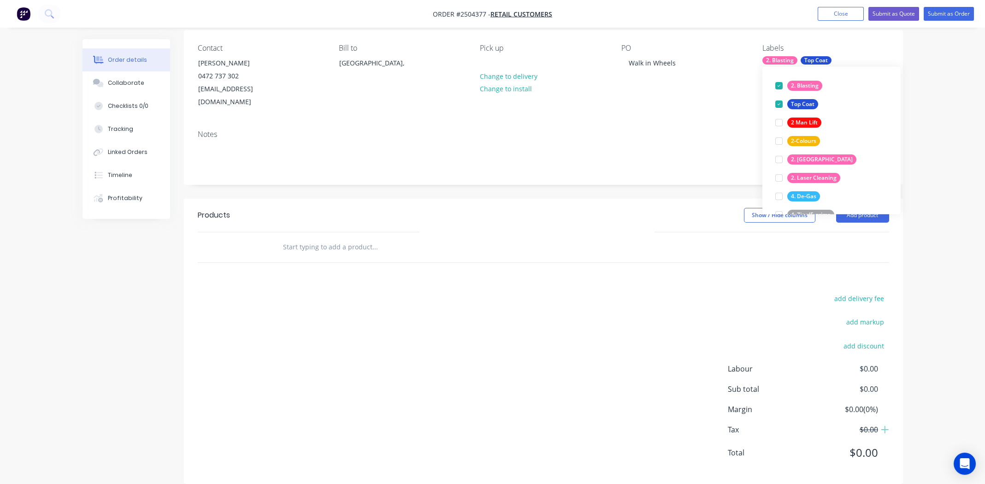
click at [581, 130] on div "Notes" at bounding box center [544, 134] width 692 height 9
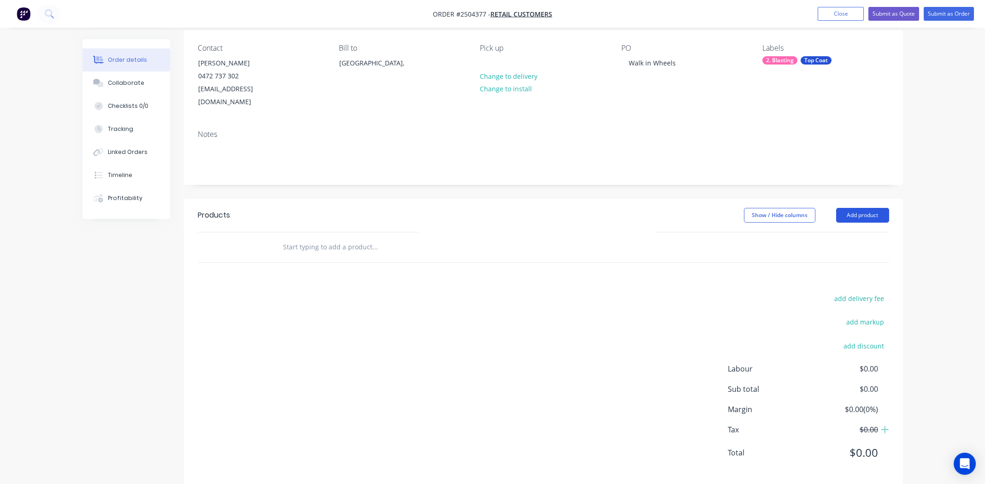
click at [869, 208] on button "Add product" at bounding box center [862, 215] width 53 height 15
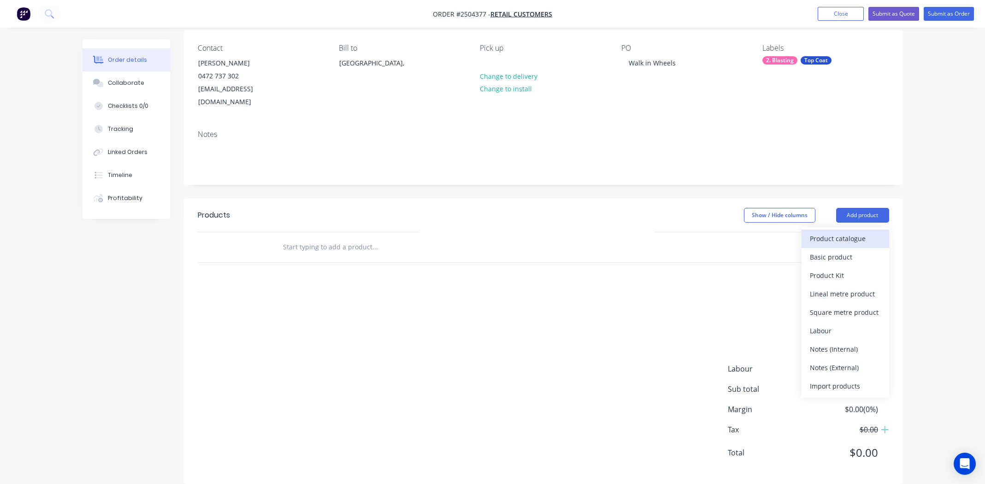
click at [842, 232] on div "Product catalogue" at bounding box center [845, 238] width 71 height 13
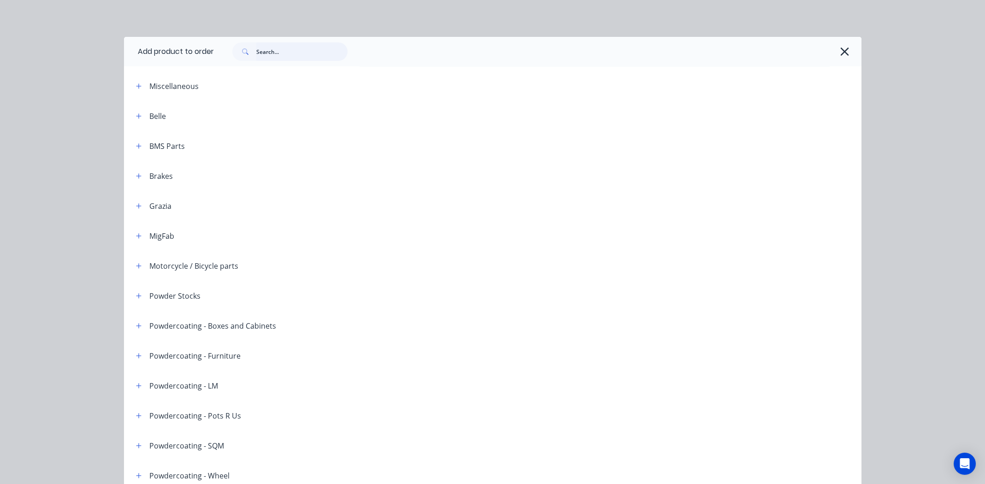
click at [299, 48] on input "text" at bounding box center [301, 51] width 91 height 18
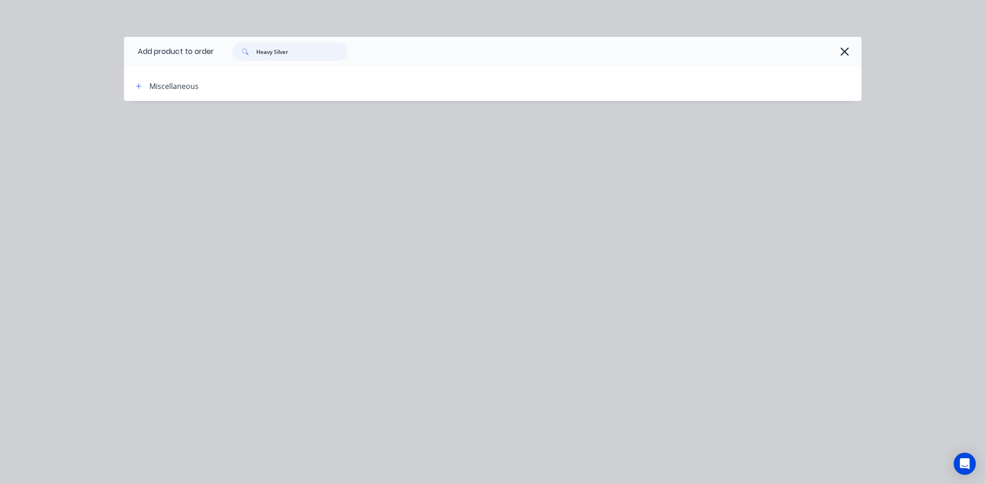
click at [276, 51] on input "Heavy Silver" at bounding box center [301, 51] width 91 height 18
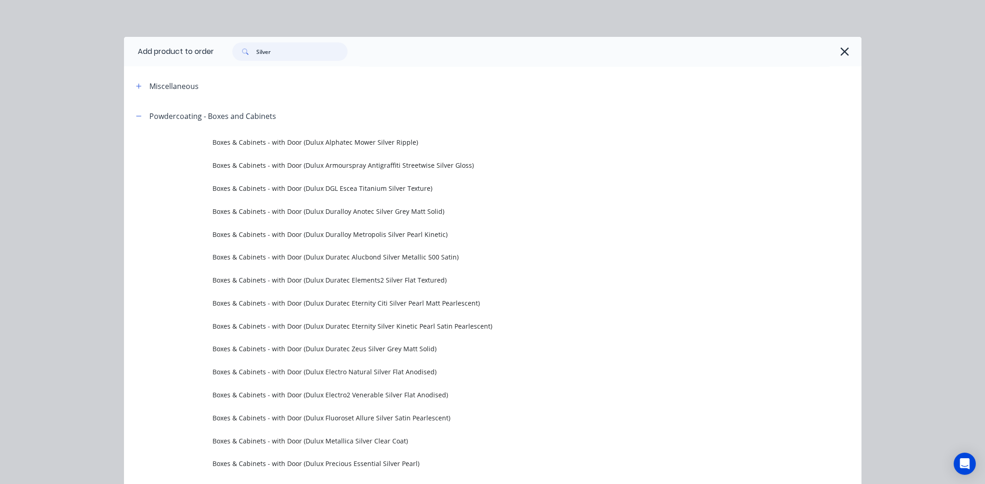
click at [303, 50] on input "Silver" at bounding box center [301, 51] width 91 height 18
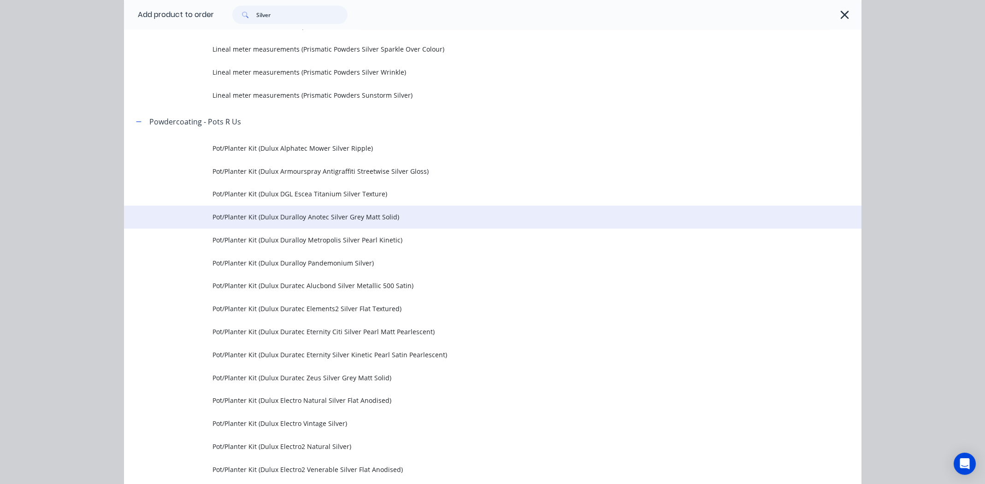
scroll to position [5301, 0]
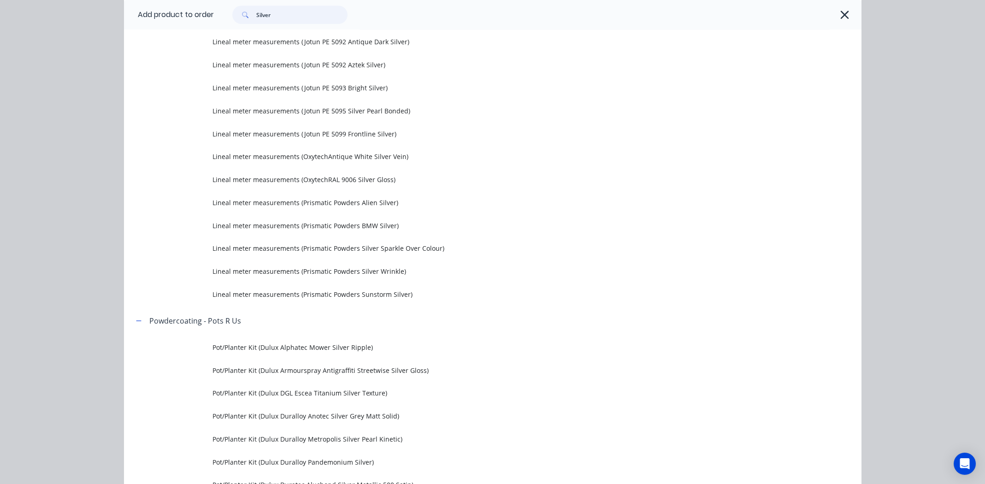
click at [265, 13] on input "Silver" at bounding box center [301, 15] width 91 height 18
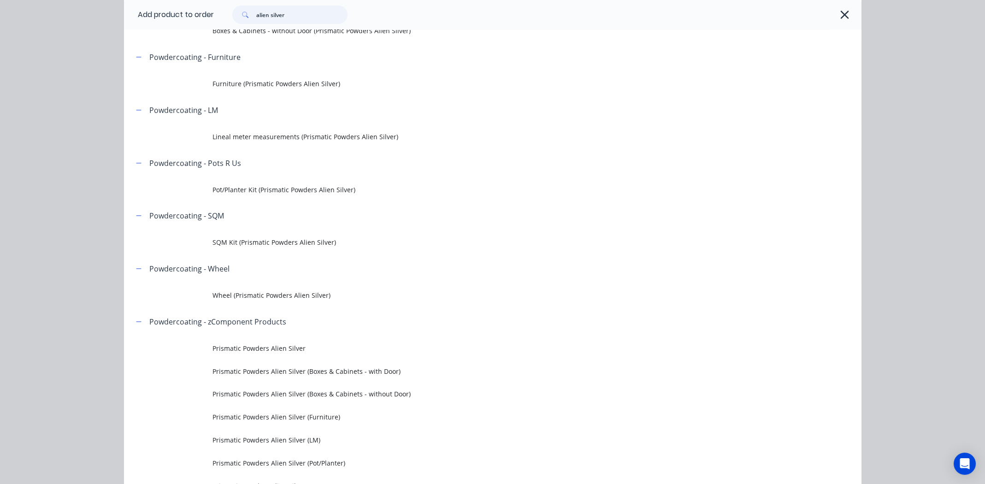
scroll to position [211, 0]
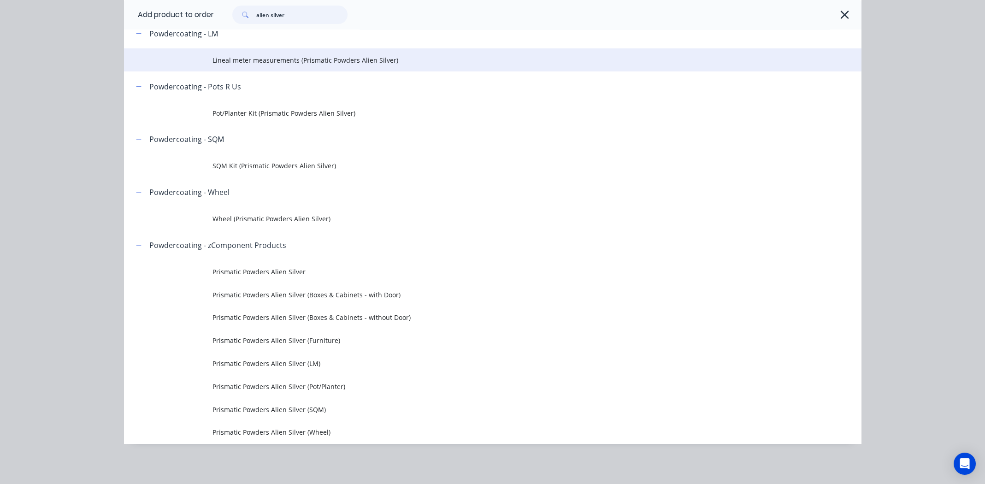
type input "alien silver"
click at [319, 57] on span "Lineal meter measurements (Prismatic Powders Alien Silver)" at bounding box center [472, 60] width 519 height 10
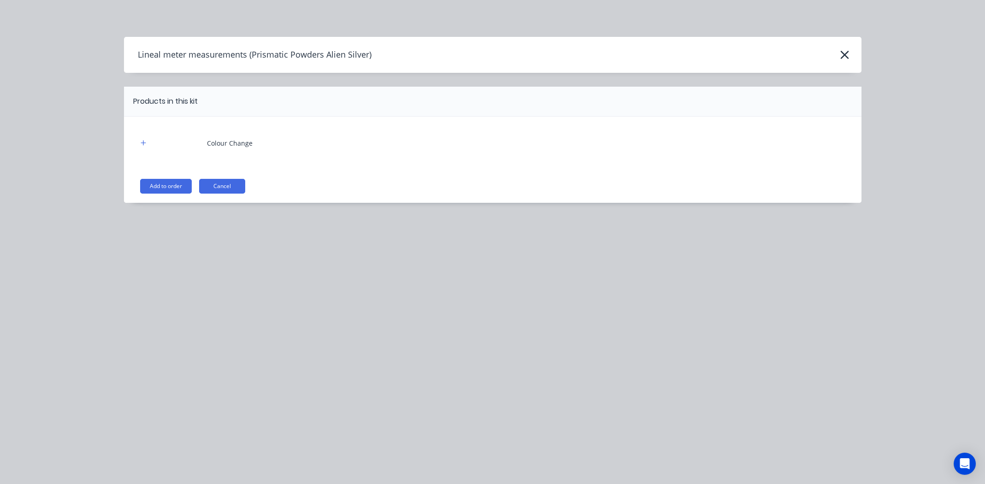
click at [148, 185] on button "Add to order" at bounding box center [166, 186] width 52 height 15
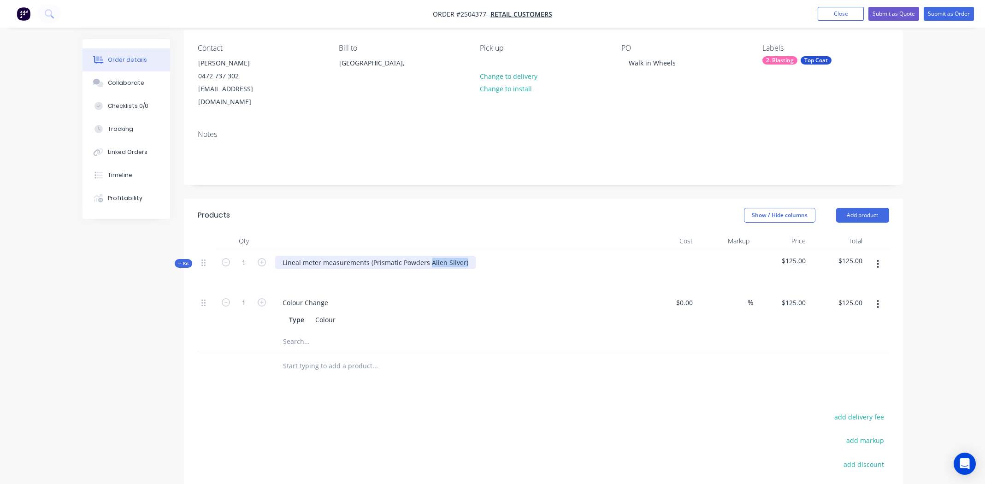
drag, startPoint x: 468, startPoint y: 247, endPoint x: 428, endPoint y: 243, distance: 39.8
click at [428, 256] on div "Lineal meter measurements (Prismatic Powders Alien Silver)" at bounding box center [375, 262] width 201 height 13
click at [372, 256] on div "Lineal meter measurements (Prismatic Powders Heavy Silver" at bounding box center [375, 262] width 201 height 13
click at [479, 250] on div "Prismatic Powders Heavy Silver" at bounding box center [456, 270] width 369 height 40
click at [324, 256] on div "Prismatic Powders Heavy Silver" at bounding box center [330, 262] width 111 height 13
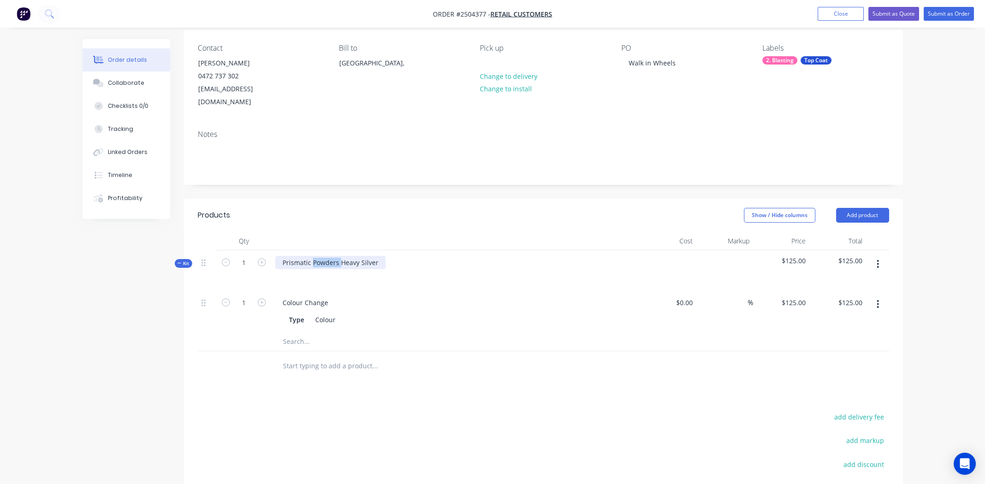
click at [324, 256] on div "Prismatic Powders Heavy Silver" at bounding box center [330, 262] width 111 height 13
copy div "Prismatic Powders Heavy Silver"
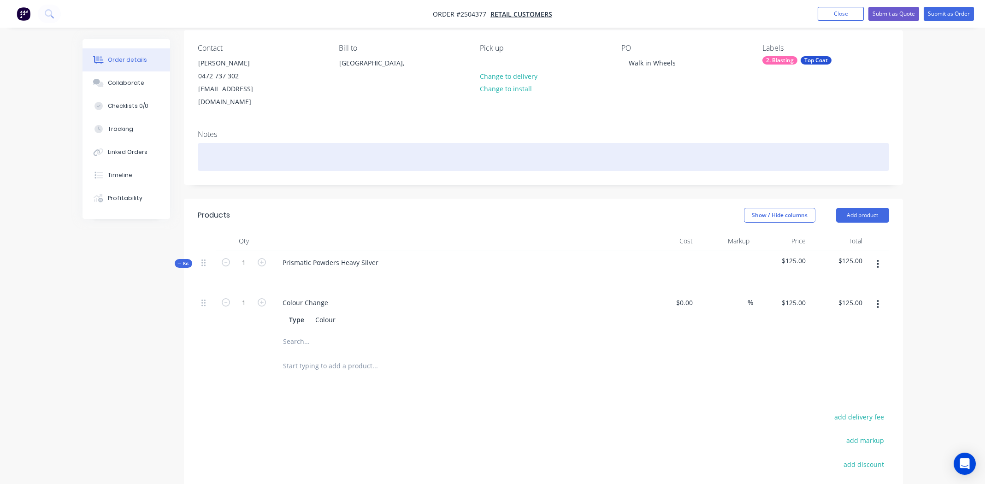
paste div
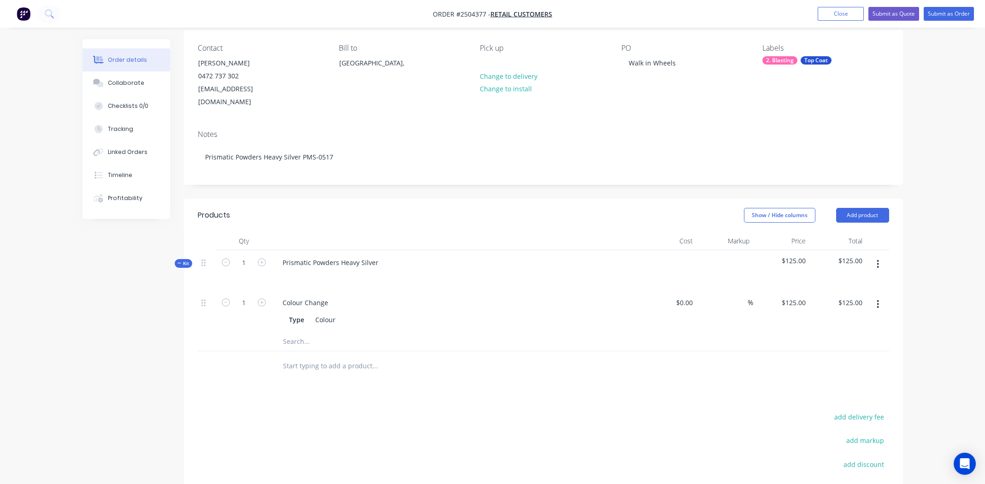
click at [876, 256] on button "button" at bounding box center [878, 264] width 22 height 17
click at [854, 279] on button "Add product to kit" at bounding box center [846, 288] width 88 height 18
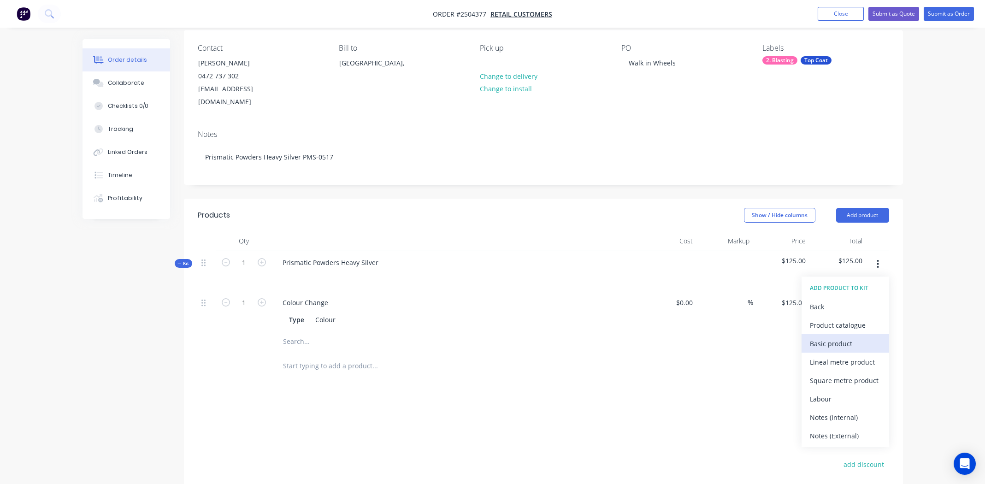
click at [830, 337] on div "Basic product" at bounding box center [845, 343] width 71 height 13
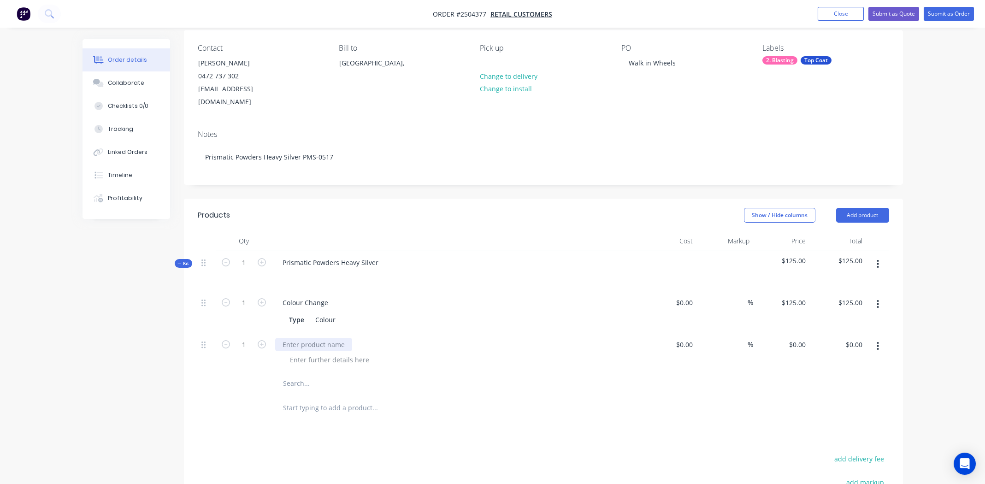
click at [305, 338] on div at bounding box center [313, 344] width 77 height 13
click at [310, 353] on div at bounding box center [330, 359] width 94 height 13
click at [311, 353] on div at bounding box center [330, 359] width 94 height 13
click at [316, 353] on div at bounding box center [330, 359] width 94 height 13
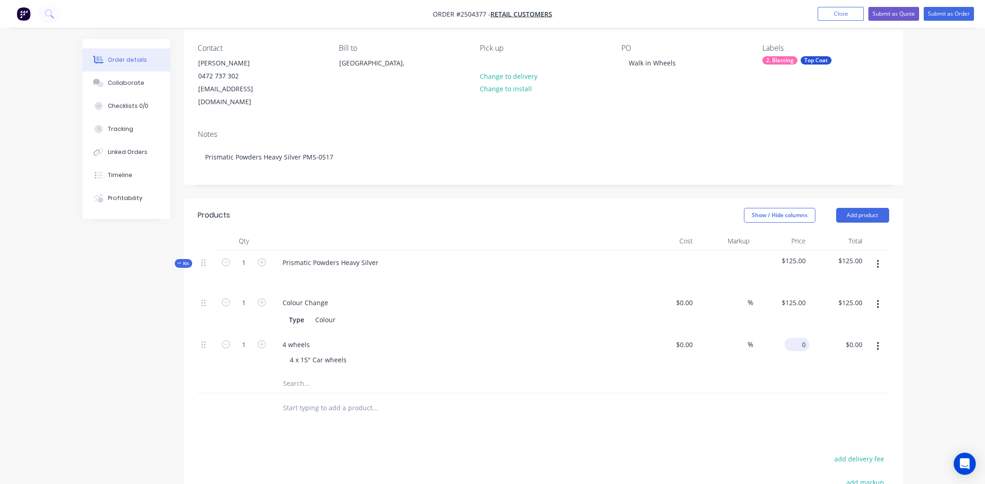
click at [805, 338] on input "0" at bounding box center [798, 344] width 21 height 13
type input "$150.00"
click at [586, 399] on div at bounding box center [437, 408] width 325 height 18
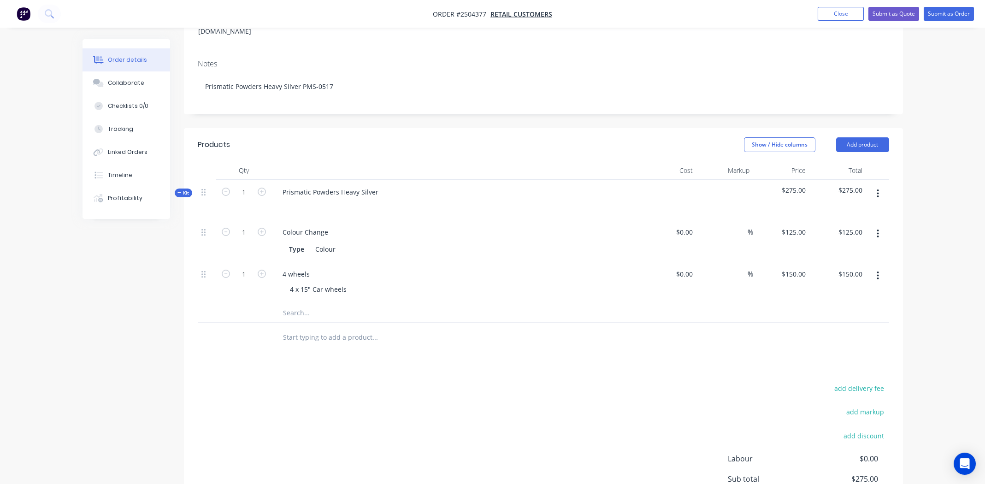
scroll to position [165, 0]
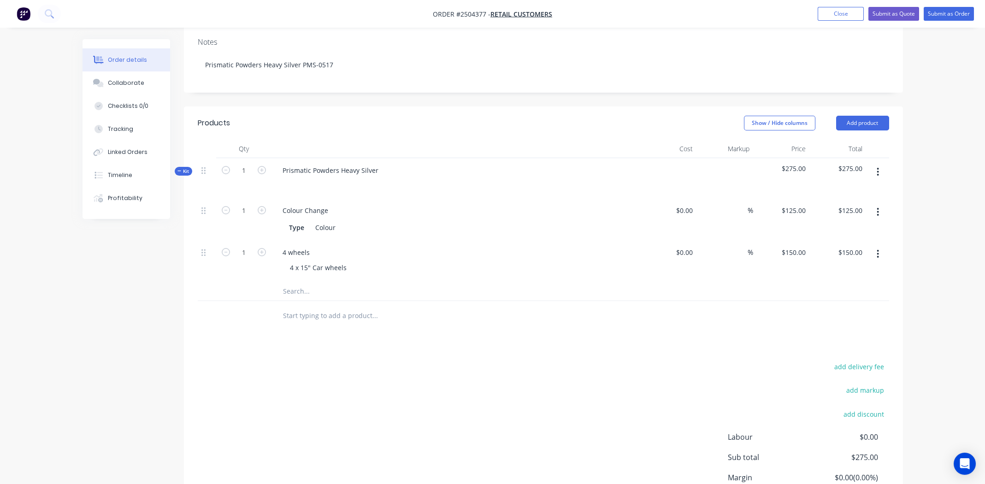
click at [878, 249] on icon "button" at bounding box center [878, 254] width 2 height 10
click at [847, 290] on div "Duplicate" at bounding box center [845, 296] width 71 height 13
click at [311, 246] on div "4 wheels" at bounding box center [296, 252] width 42 height 13
click at [307, 288] on div "4 wheels" at bounding box center [296, 294] width 42 height 13
click at [310, 288] on div "4 wheels" at bounding box center [296, 294] width 42 height 13
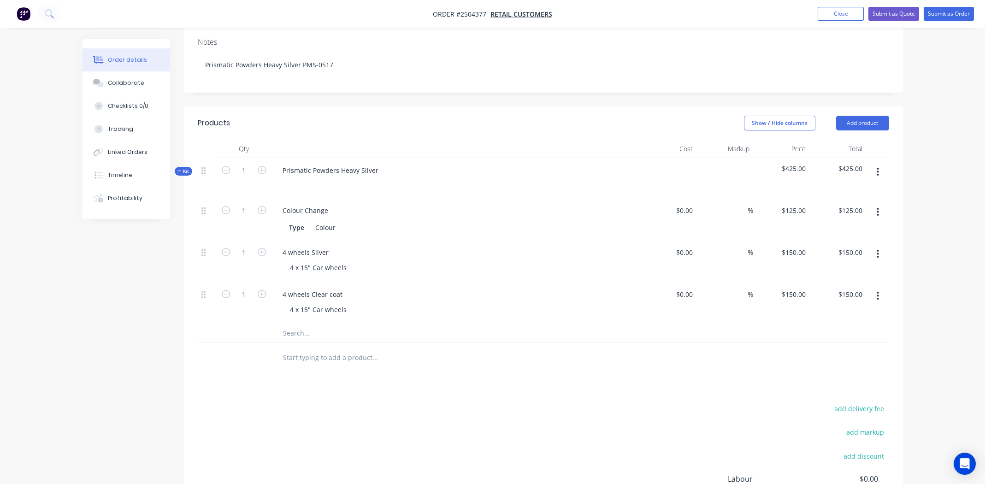
click at [645, 324] on div at bounding box center [544, 333] width 692 height 19
click at [247, 246] on input "1" at bounding box center [244, 253] width 24 height 14
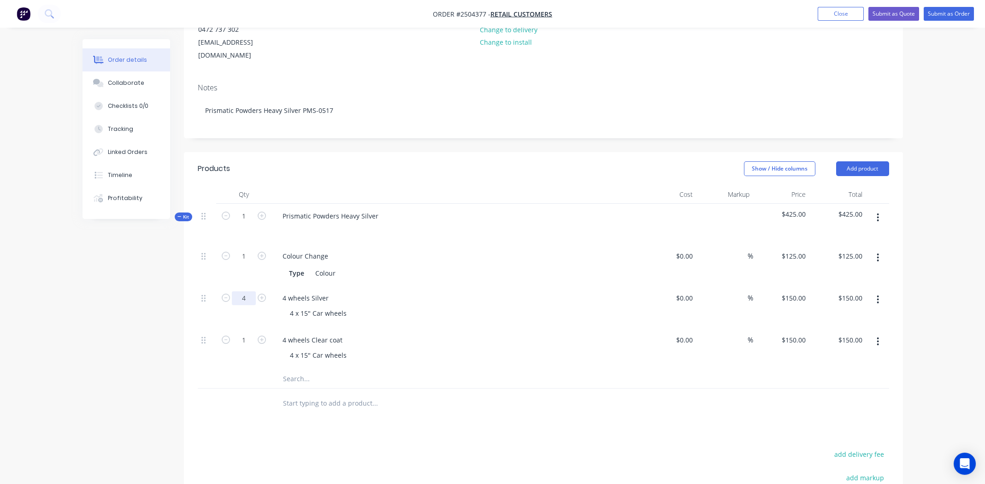
scroll to position [118, 0]
type input "4"
type input "$600.00"
click at [246, 334] on input "1" at bounding box center [244, 341] width 24 height 14
type input "4"
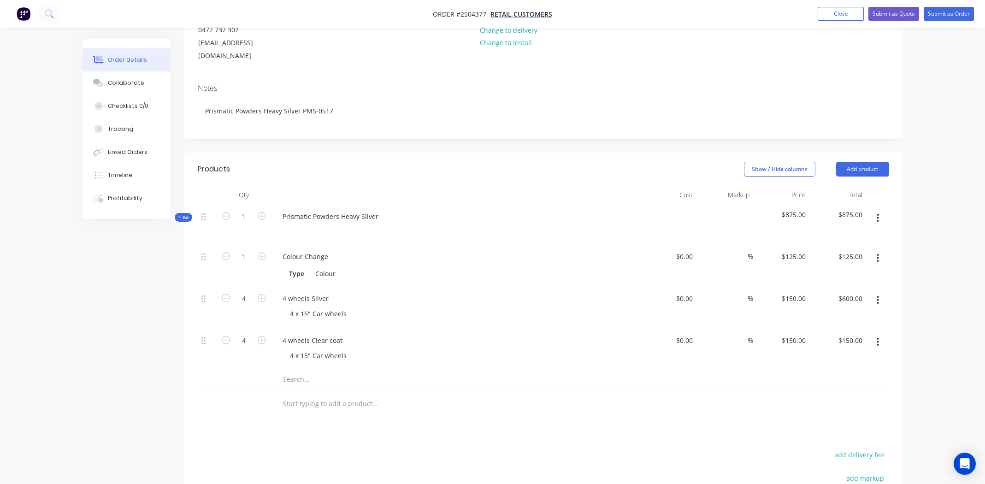
type input "$600.00"
click at [483, 370] on div at bounding box center [413, 379] width 277 height 18
click at [878, 210] on button "button" at bounding box center [878, 218] width 22 height 17
click at [846, 236] on div "Add product to kit" at bounding box center [845, 242] width 71 height 13
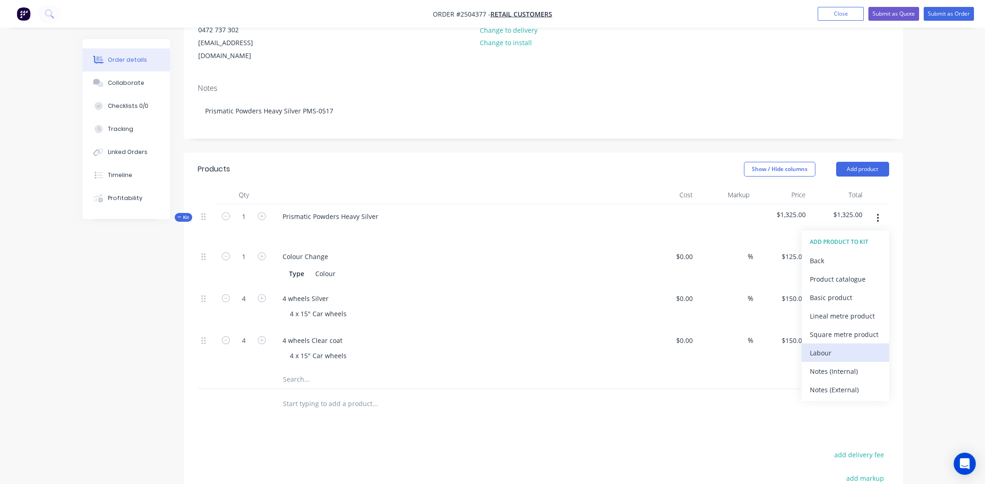
click at [846, 346] on div "Labour" at bounding box center [845, 352] width 71 height 13
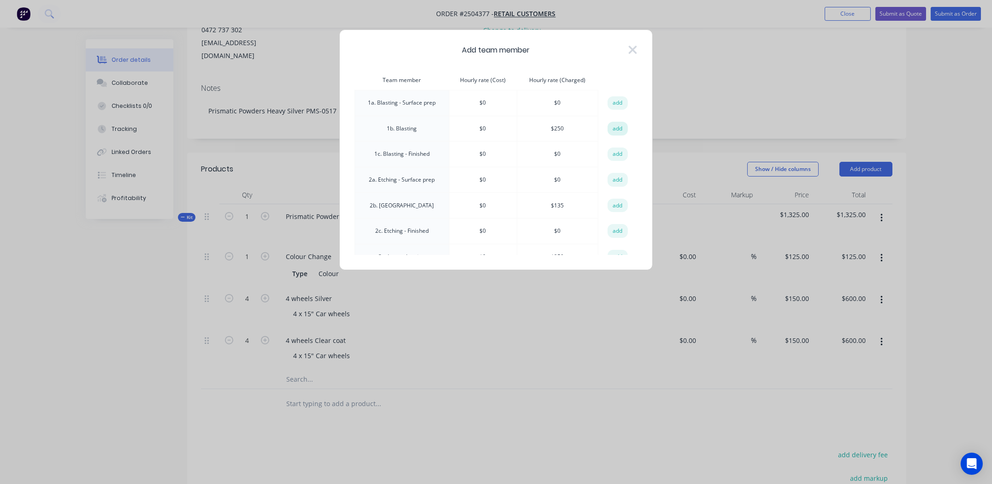
click at [615, 126] on button "add" at bounding box center [618, 129] width 20 height 14
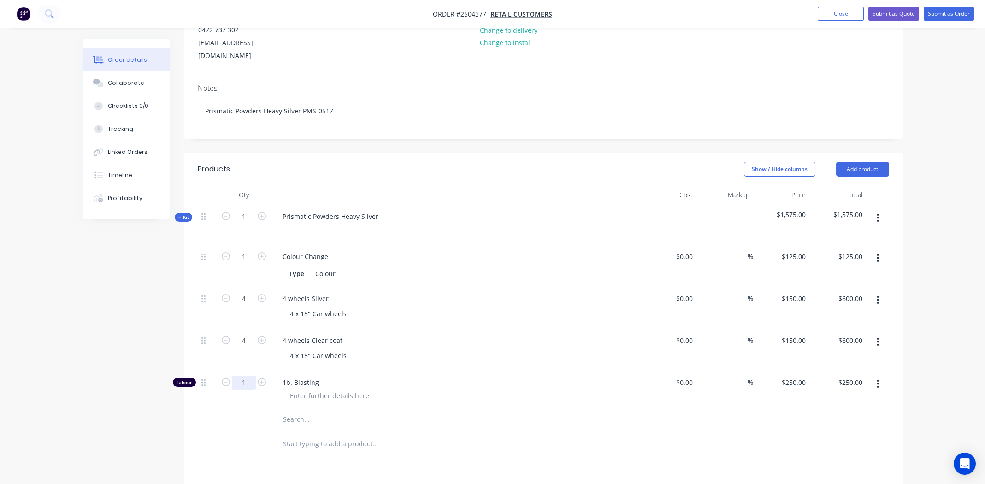
click at [250, 376] on input "1" at bounding box center [244, 383] width 24 height 14
type input "0.666"
type input "$166.50"
click at [435, 410] on input "text" at bounding box center [375, 419] width 184 height 18
click at [311, 389] on div at bounding box center [330, 395] width 94 height 13
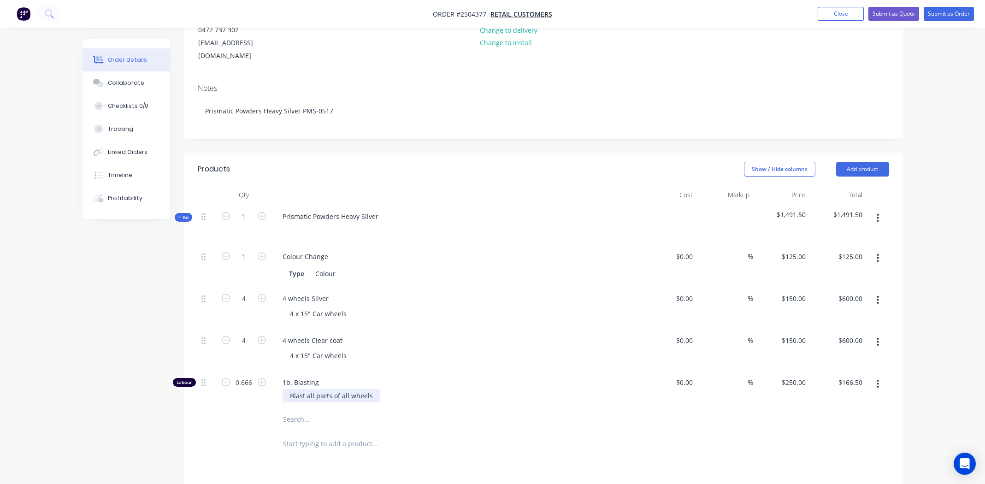
click at [286, 389] on div "Blast all parts of all wheels" at bounding box center [332, 395] width 98 height 13
click at [543, 351] on div "4 wheels Clear coat 4 x 15" Car wheels" at bounding box center [456, 349] width 369 height 42
drag, startPoint x: 376, startPoint y: 202, endPoint x: 340, endPoint y: 203, distance: 36.0
click at [340, 210] on div "Prismatic Powders Heavy Silver" at bounding box center [330, 216] width 111 height 13
copy div "Heavy Silver"
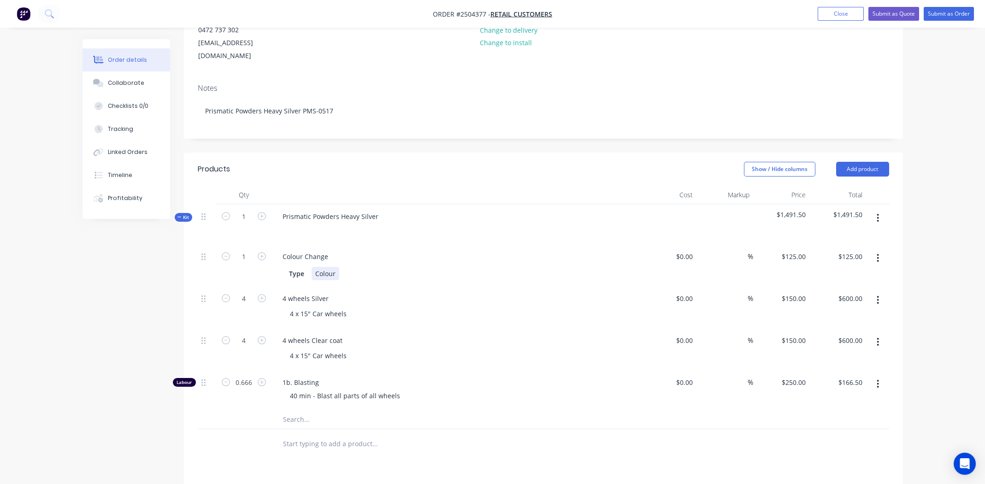
click at [327, 267] on div "Colour" at bounding box center [326, 273] width 28 height 13
paste div
click at [479, 250] on div "Colour Change" at bounding box center [455, 256] width 361 height 13
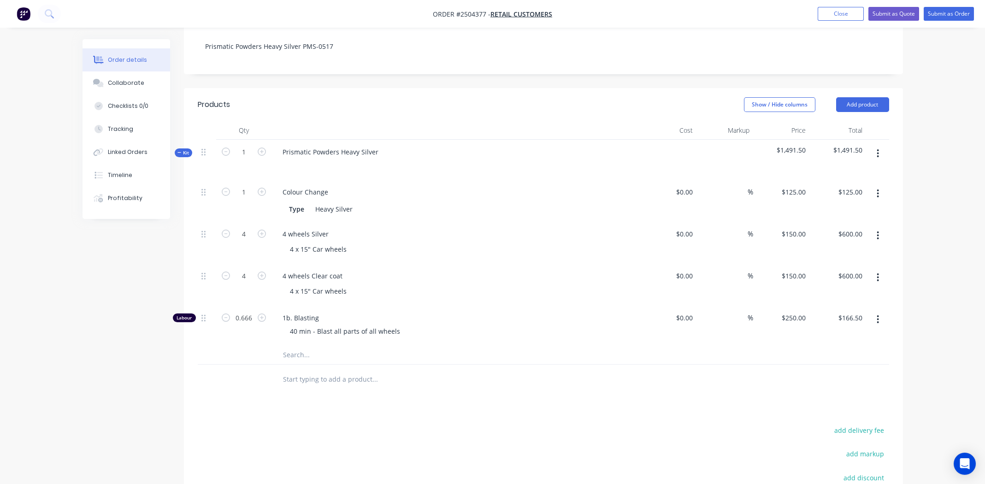
scroll to position [314, 0]
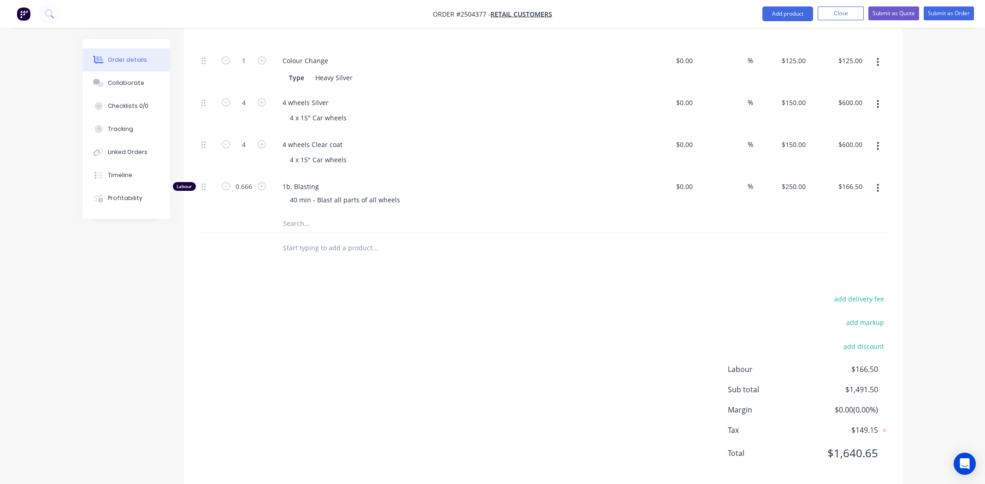
click at [478, 321] on div "add delivery fee add markup add discount Labour $166.50 Sub total $1,491.50 Mar…" at bounding box center [544, 382] width 692 height 178
click at [457, 305] on div "add delivery fee add markup add discount Labour $166.50 Sub total $1,491.50 Mar…" at bounding box center [544, 382] width 692 height 178
drag, startPoint x: 265, startPoint y: 317, endPoint x: 309, endPoint y: 310, distance: 44.8
click at [266, 316] on div "add delivery fee add markup add discount Labour $166.50 Sub total $1,491.50 Mar…" at bounding box center [544, 382] width 692 height 178
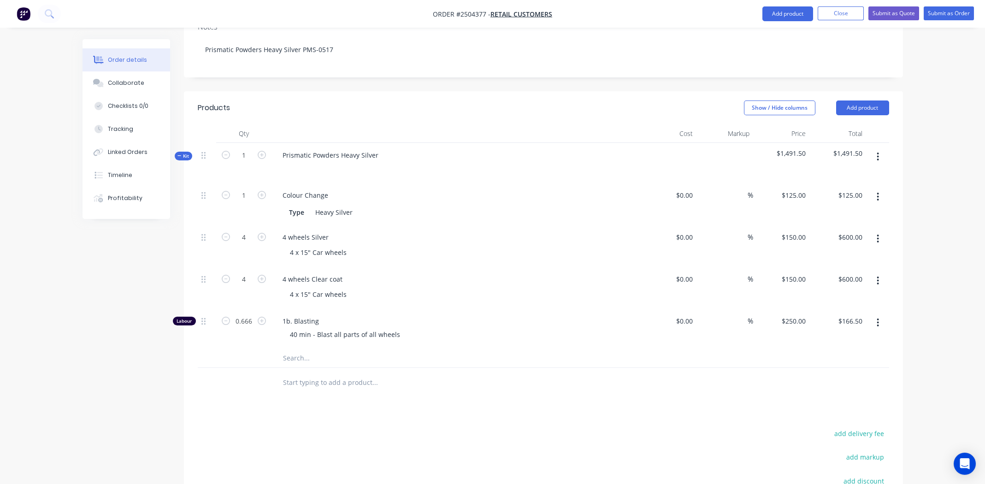
scroll to position [0, 0]
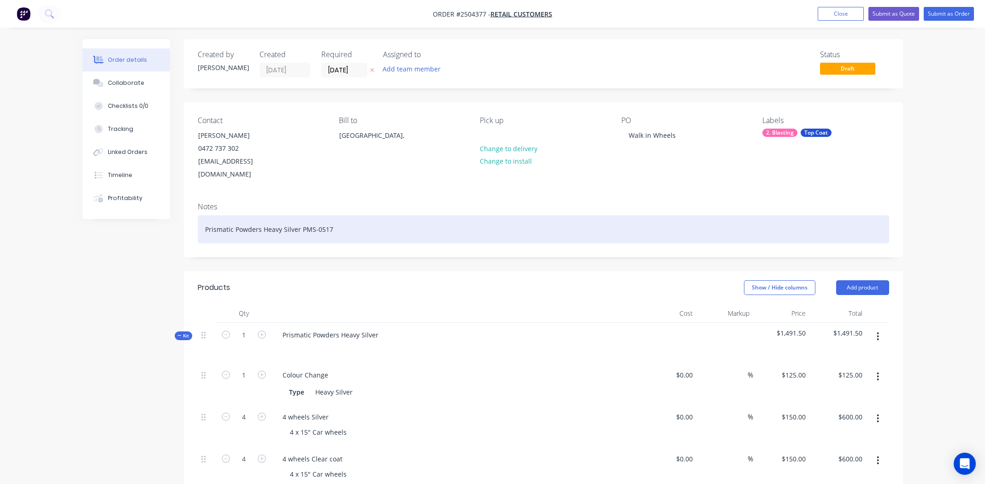
click at [378, 215] on div "Prismatic Powders Heavy Silver PMS-0517" at bounding box center [544, 229] width 692 height 28
click at [339, 217] on div "Prismatic Powders Heavy Silver PMS-0517 | order powder" at bounding box center [544, 229] width 692 height 28
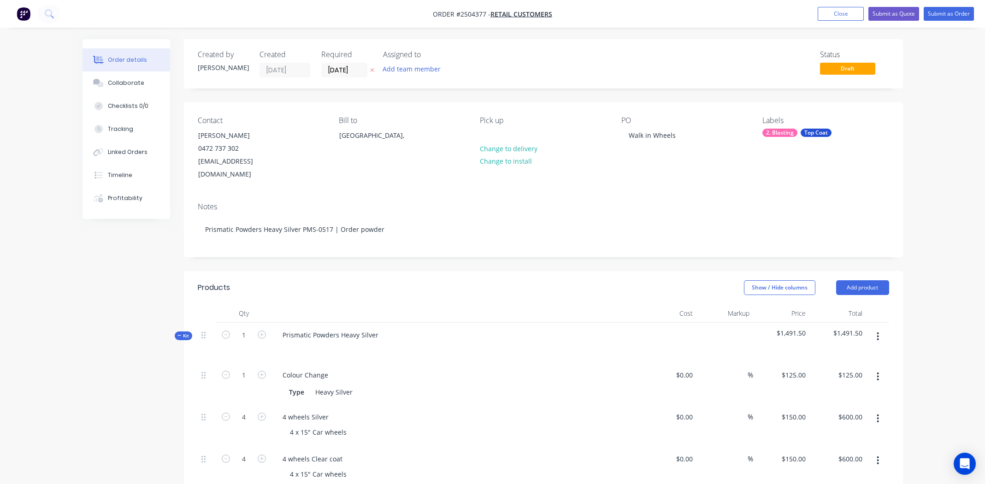
click at [786, 128] on div "Labels 2. Blasting Top Coat" at bounding box center [825, 148] width 126 height 65
click at [784, 131] on div "2. Blasting" at bounding box center [779, 133] width 35 height 8
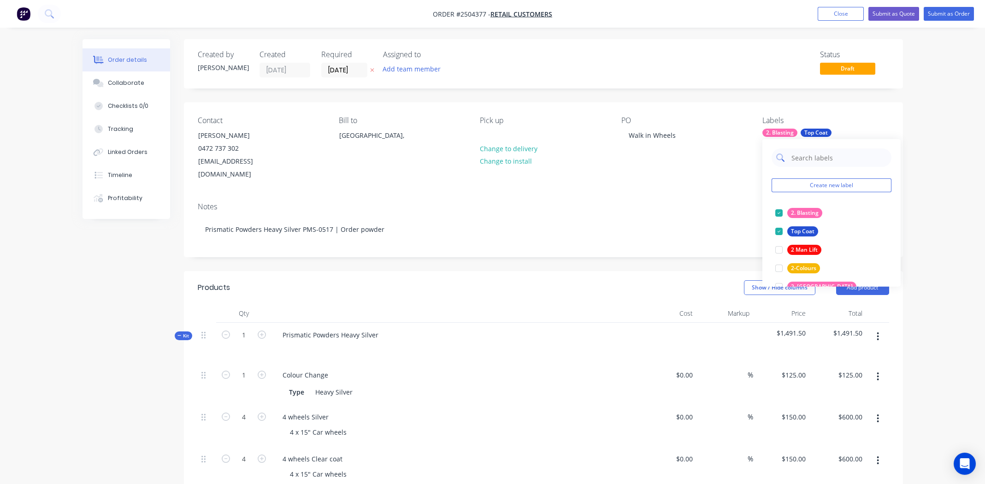
click at [804, 159] on input "text" at bounding box center [839, 157] width 96 height 18
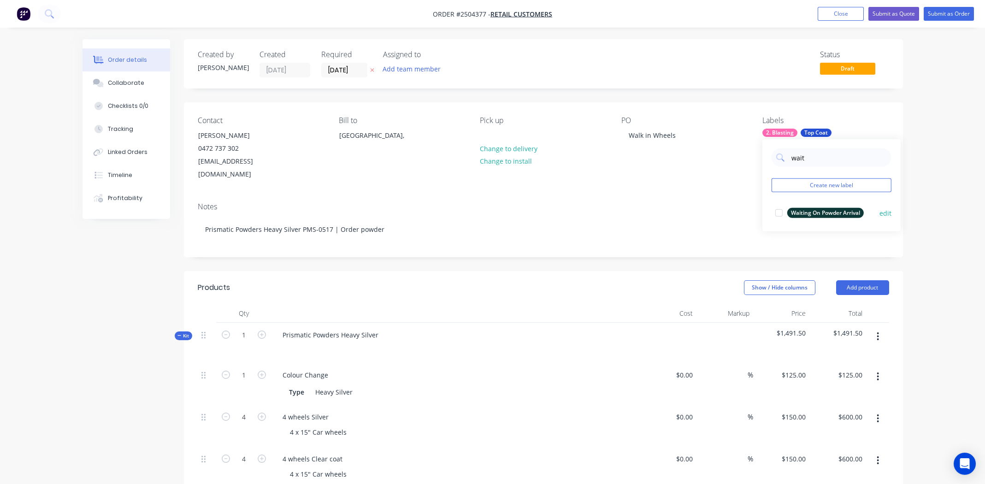
type input "wait"
click at [820, 211] on div "Waiting On Powder Arrival" at bounding box center [825, 213] width 77 height 10
click at [614, 202] on div "Notes" at bounding box center [544, 206] width 692 height 9
click at [780, 132] on div "2. Blasting" at bounding box center [779, 133] width 35 height 8
type input "w"
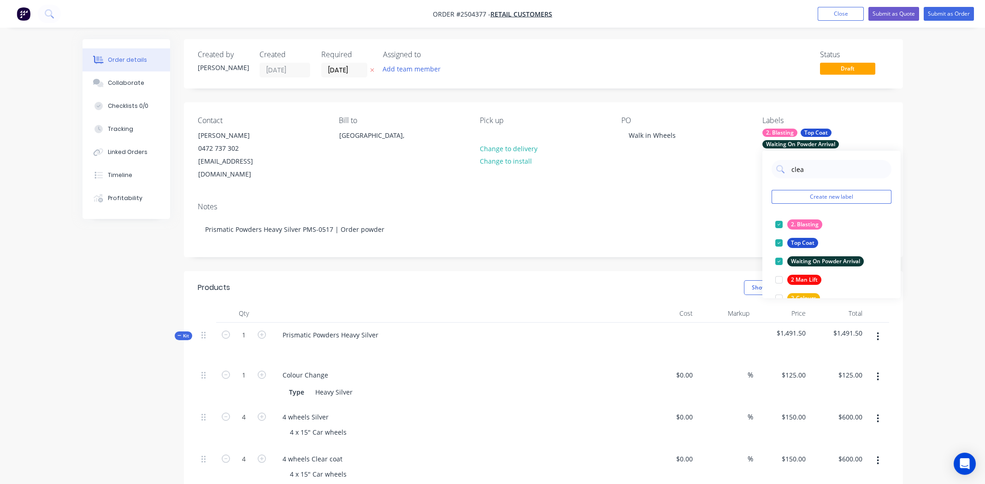
type input "clear"
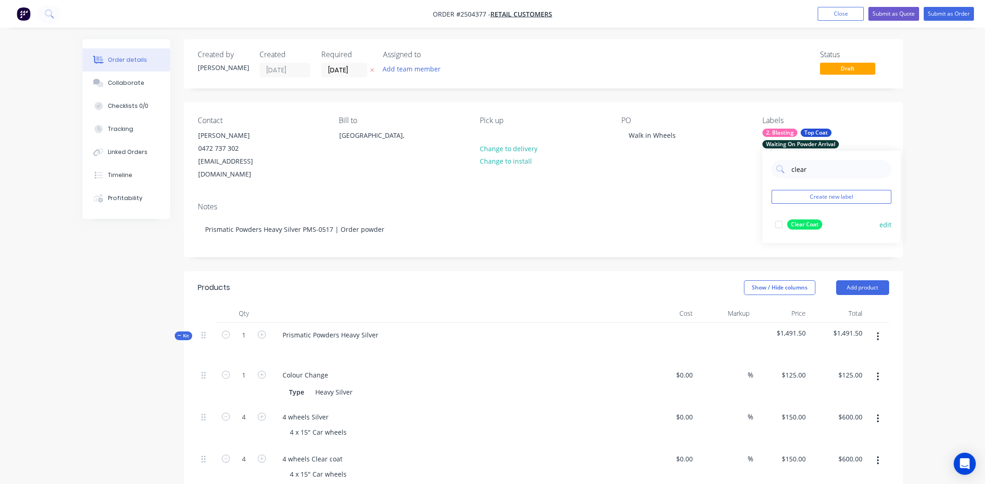
click at [779, 223] on div at bounding box center [779, 224] width 18 height 18
click at [695, 202] on div "Notes" at bounding box center [544, 206] width 692 height 9
click at [786, 129] on div "2. Blasting" at bounding box center [779, 133] width 35 height 8
drag, startPoint x: 819, startPoint y: 166, endPoint x: 757, endPoint y: 164, distance: 61.8
click at [757, 164] on body "Order #2504377 - Retail Customers Add product Close Submit as Quote Submit as O…" at bounding box center [492, 406] width 985 height 813
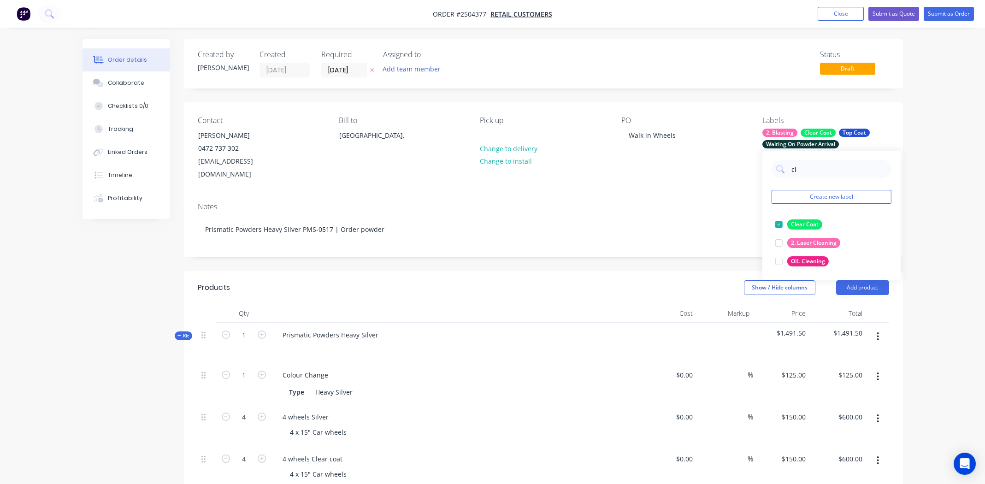
type input "c"
drag, startPoint x: 654, startPoint y: 190, endPoint x: 751, endPoint y: 193, distance: 97.8
click at [654, 202] on div "Notes" at bounding box center [544, 206] width 692 height 9
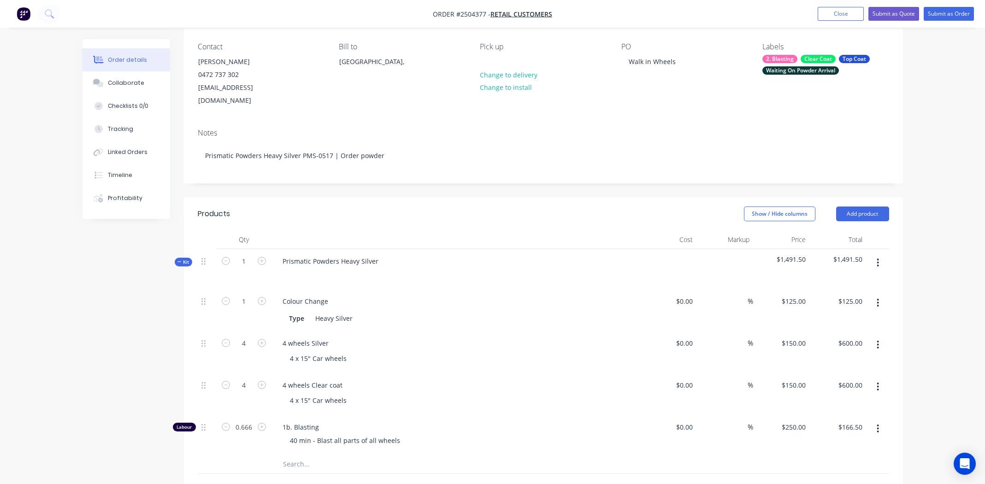
scroll to position [92, 0]
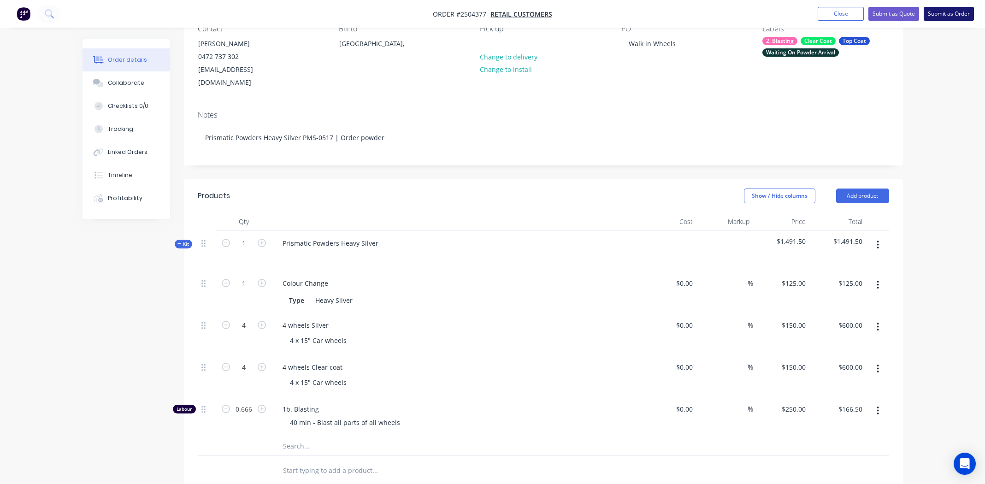
click at [952, 12] on button "Submit as Order" at bounding box center [949, 14] width 50 height 14
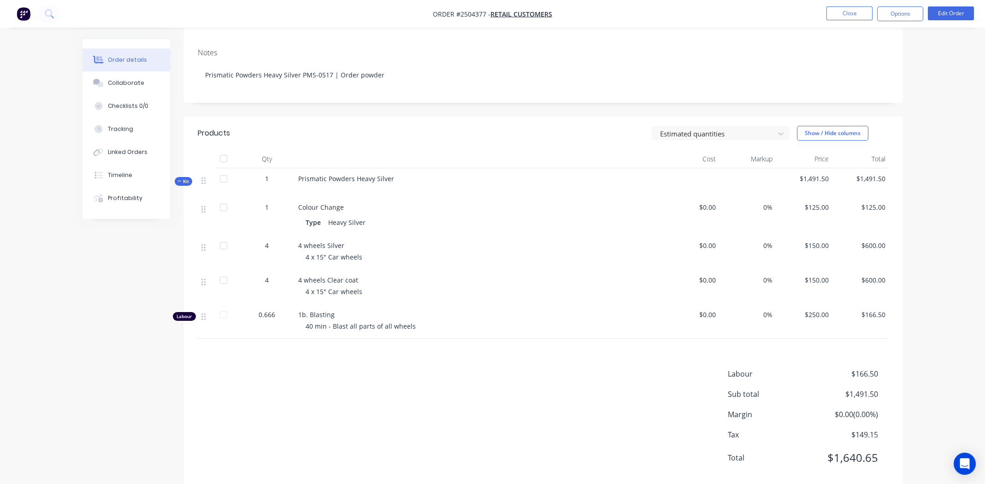
scroll to position [158, 0]
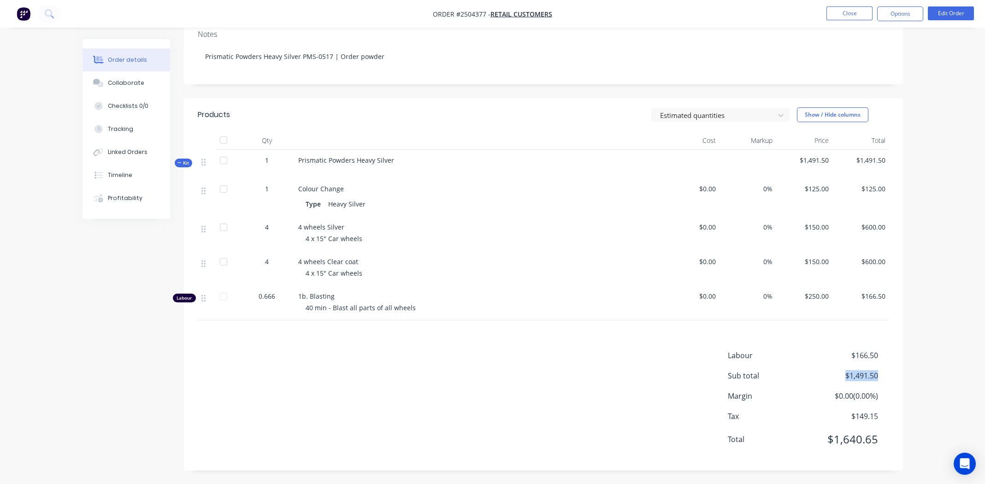
drag, startPoint x: 878, startPoint y: 376, endPoint x: 843, endPoint y: 375, distance: 35.0
click at [843, 375] on div "Sub total $1,491.50" at bounding box center [808, 375] width 161 height 11
copy span "$1,491.50"
drag, startPoint x: 308, startPoint y: 353, endPoint x: 329, endPoint y: 347, distance: 21.6
click at [312, 354] on div "Labour $166.50 Sub total $1,491.50 Margin $0.00 ( 0.00 %) Tax $149.15 Total $1,…" at bounding box center [544, 403] width 692 height 107
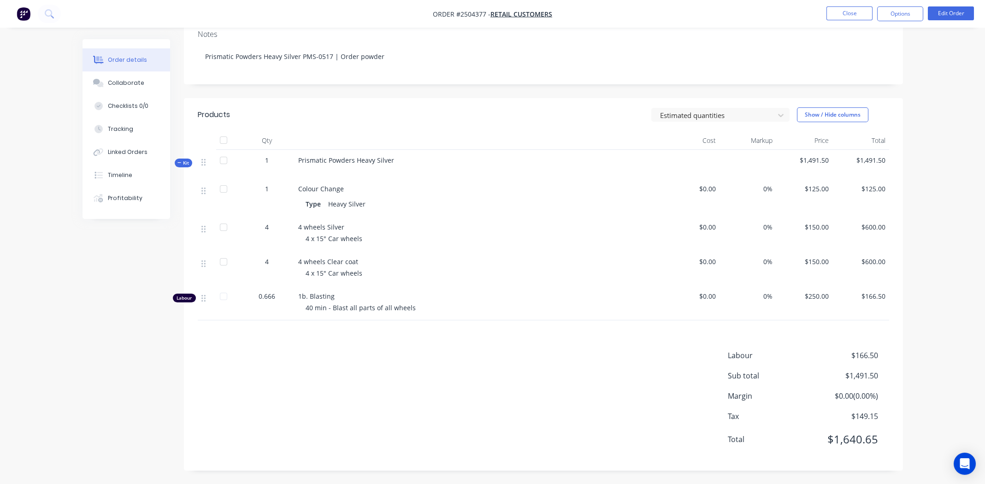
click at [397, 428] on div "Labour $166.50 Sub total $1,491.50 Margin $0.00 ( 0.00 %) Tax $149.15 Total $1,…" at bounding box center [544, 403] width 692 height 107
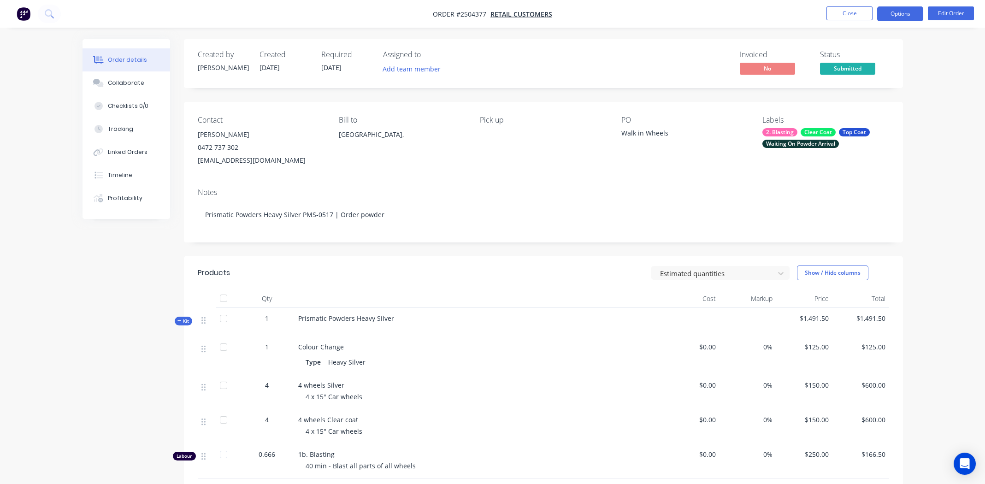
click at [901, 14] on button "Options" at bounding box center [900, 13] width 46 height 15
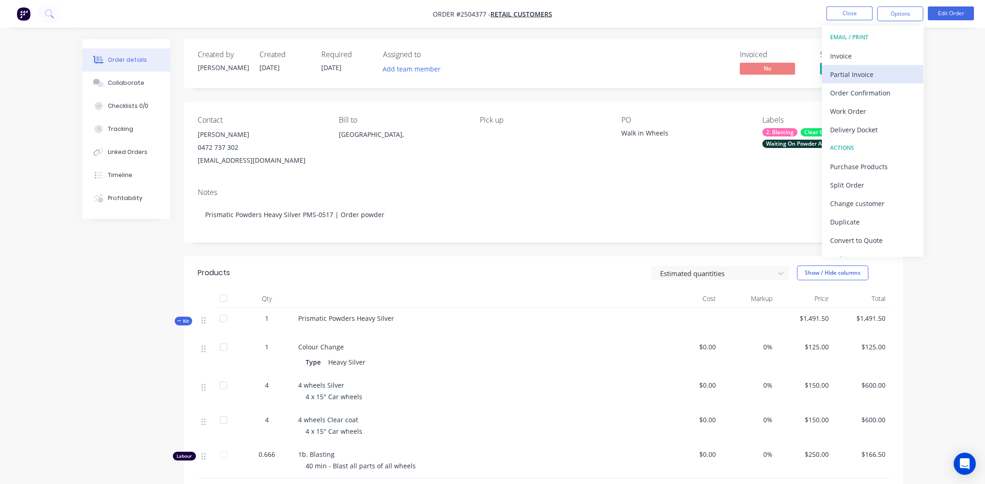
click at [856, 72] on div "Partial Invoice" at bounding box center [872, 74] width 85 height 13
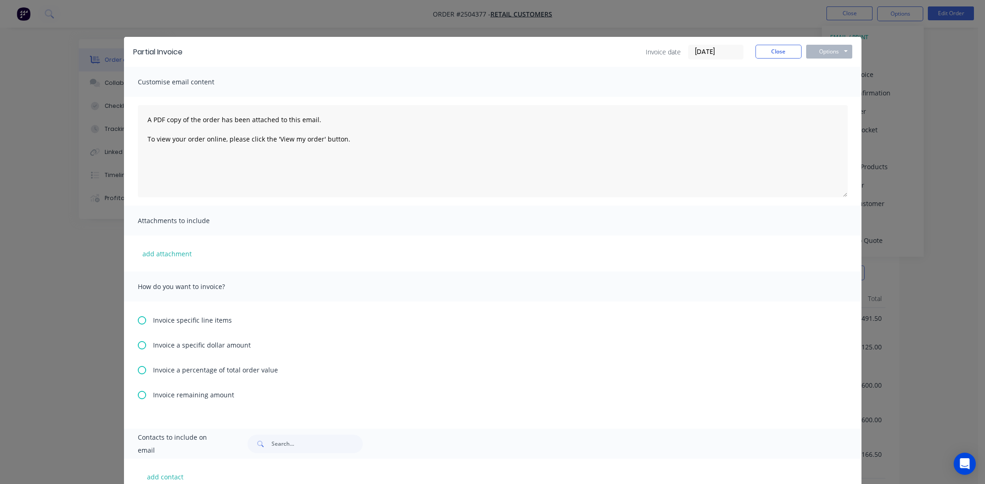
click at [138, 370] on icon at bounding box center [142, 370] width 8 height 8
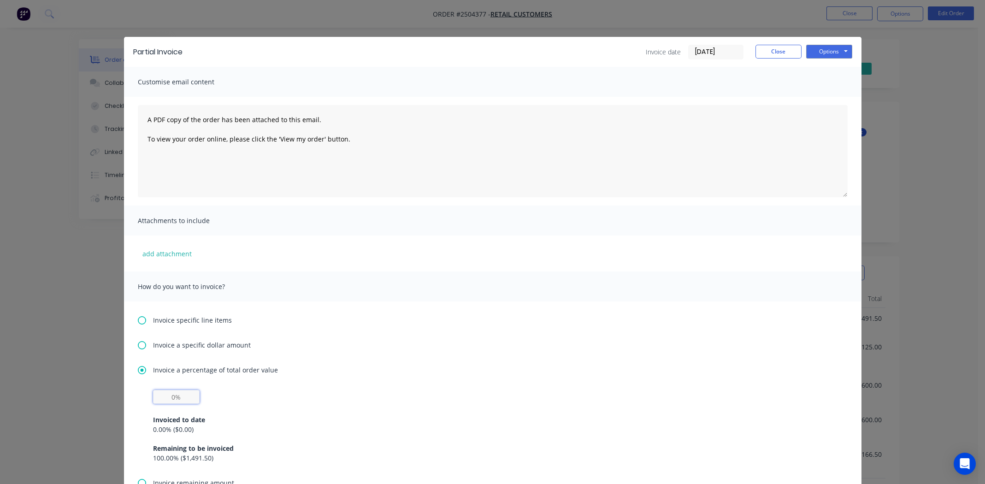
click at [171, 398] on input "text" at bounding box center [176, 397] width 47 height 14
type input "50%"
click at [594, 381] on div "Invoice a percentage of total order value 50% Invoiced to date 0.00 % ( $0.00 )…" at bounding box center [493, 421] width 710 height 113
click at [822, 51] on button "Options" at bounding box center [829, 52] width 46 height 14
click at [832, 83] on button "Print" at bounding box center [835, 83] width 59 height 15
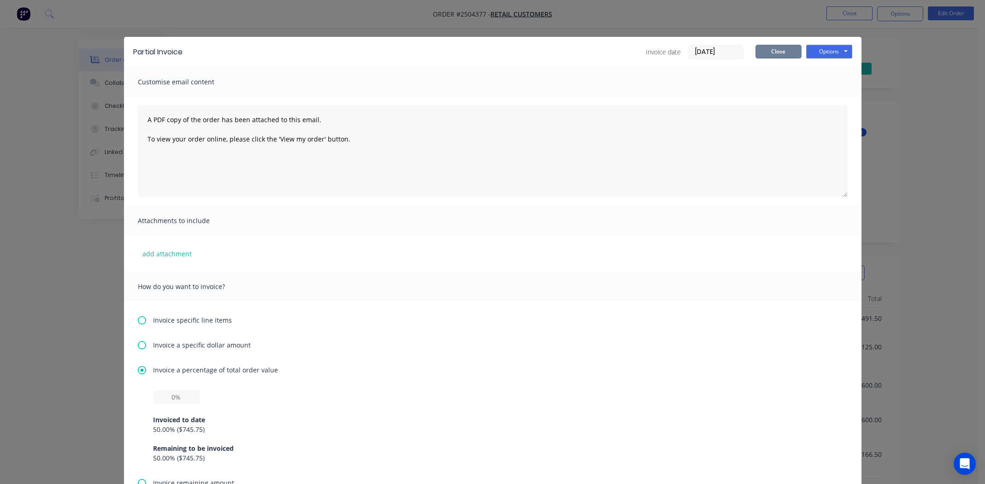
click at [773, 46] on button "Close" at bounding box center [779, 52] width 46 height 14
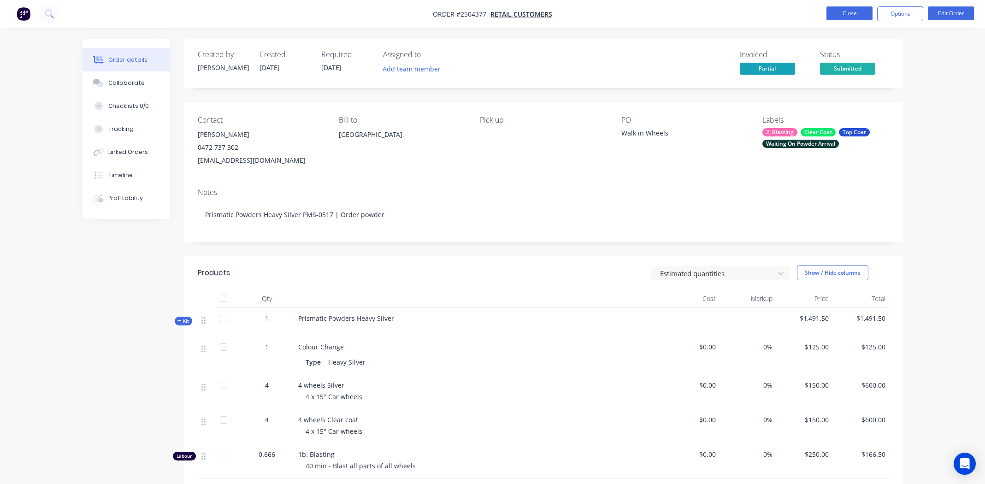
click at [844, 11] on button "Close" at bounding box center [850, 13] width 46 height 14
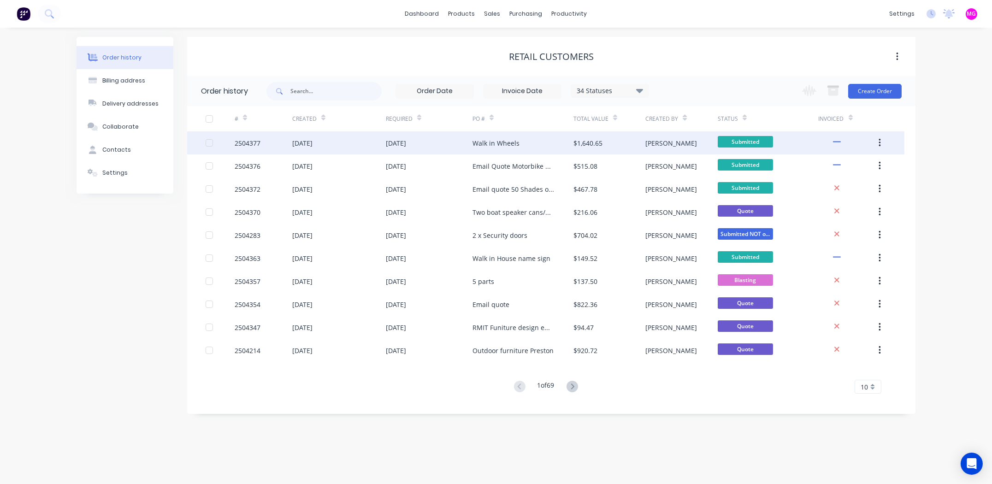
click at [241, 136] on div "2504377" at bounding box center [264, 142] width 58 height 23
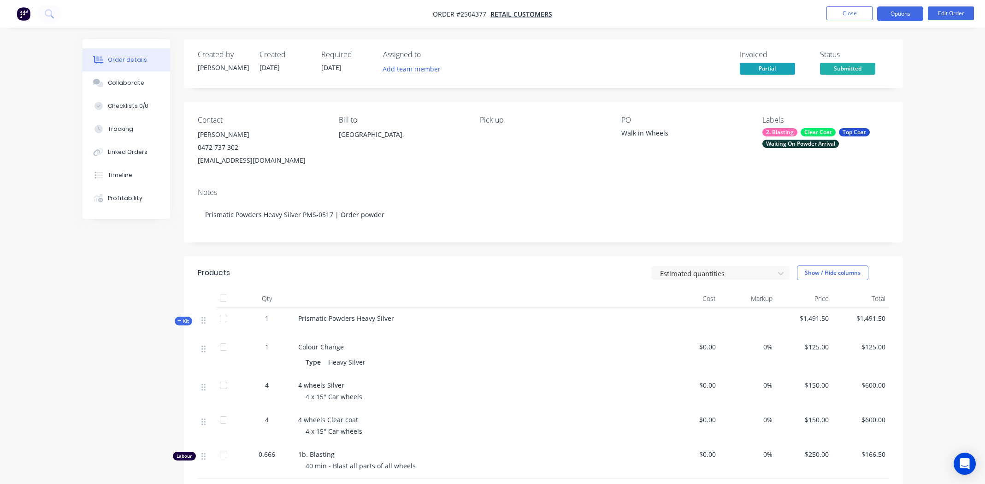
click at [900, 10] on button "Options" at bounding box center [900, 13] width 46 height 15
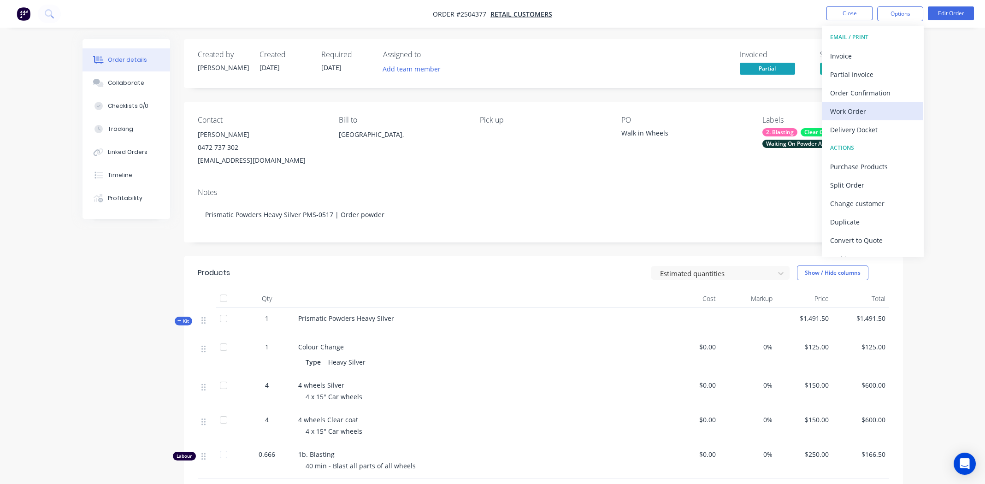
click at [852, 108] on div "Work Order" at bounding box center [872, 111] width 85 height 13
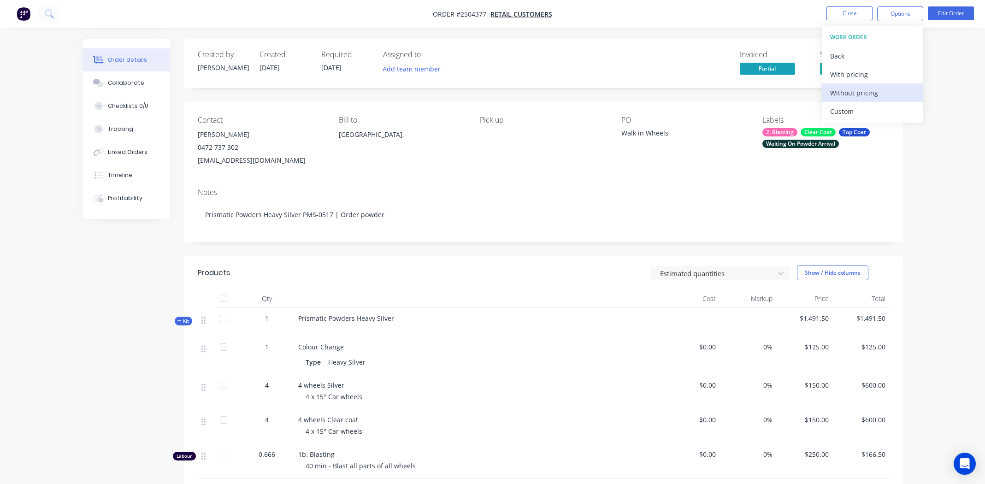
click at [848, 93] on div "Without pricing" at bounding box center [872, 92] width 85 height 13
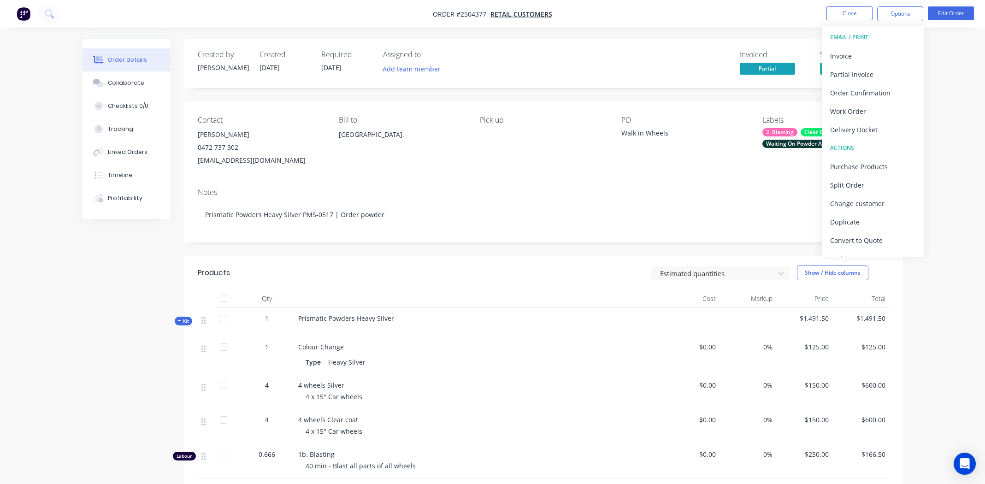
click at [638, 60] on div "Invoiced Partial Status Submitted" at bounding box center [682, 63] width 414 height 27
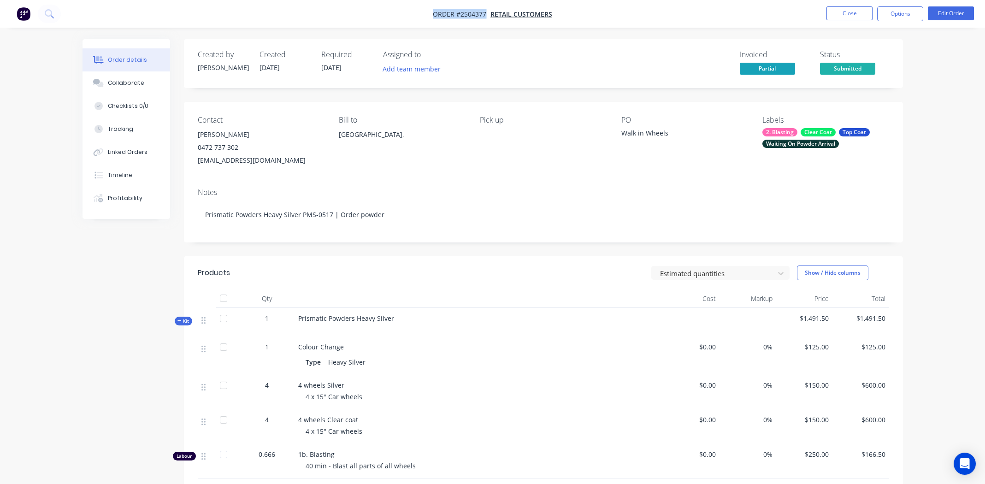
drag, startPoint x: 486, startPoint y: 12, endPoint x: 417, endPoint y: 16, distance: 68.8
click at [417, 16] on nav "Order #2504377 - Retail Customers Close Options Edit Order" at bounding box center [492, 14] width 985 height 28
copy span "Order #2504377"
